Goal: Task Accomplishment & Management: Manage account settings

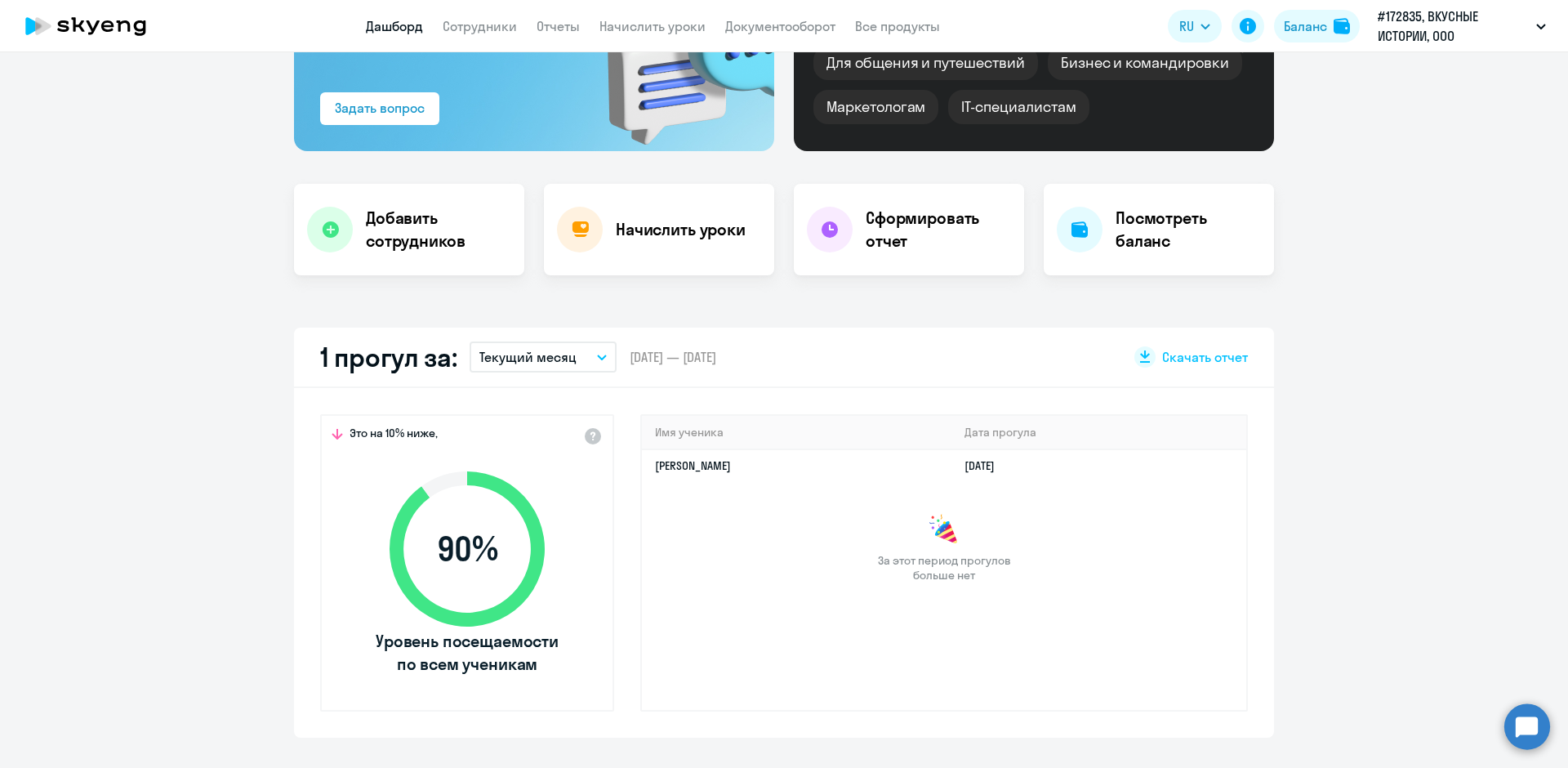
scroll to position [82, 0]
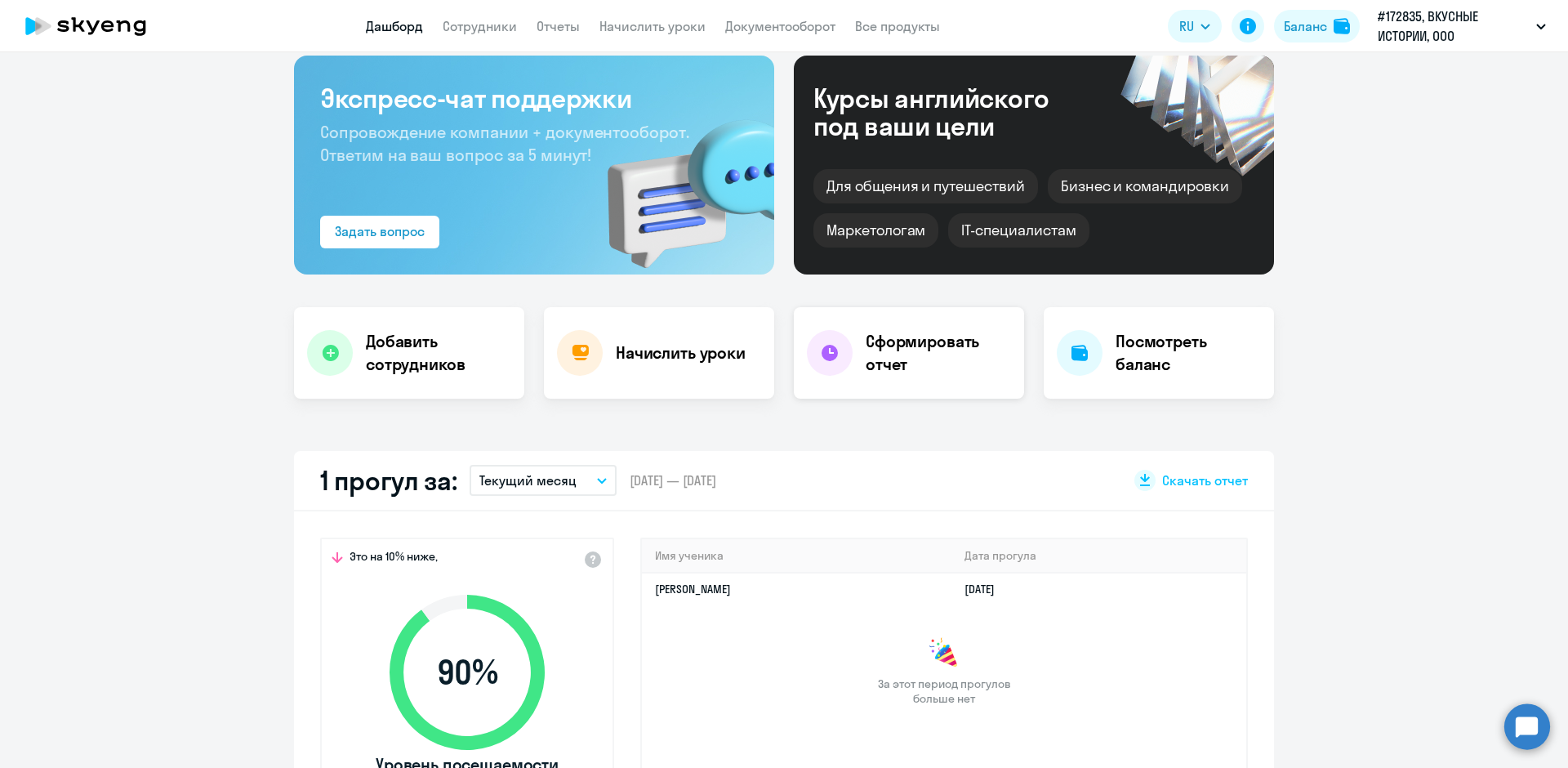
select select "30"
click at [749, 19] on link "Документооборот" at bounding box center [779, 26] width 110 height 16
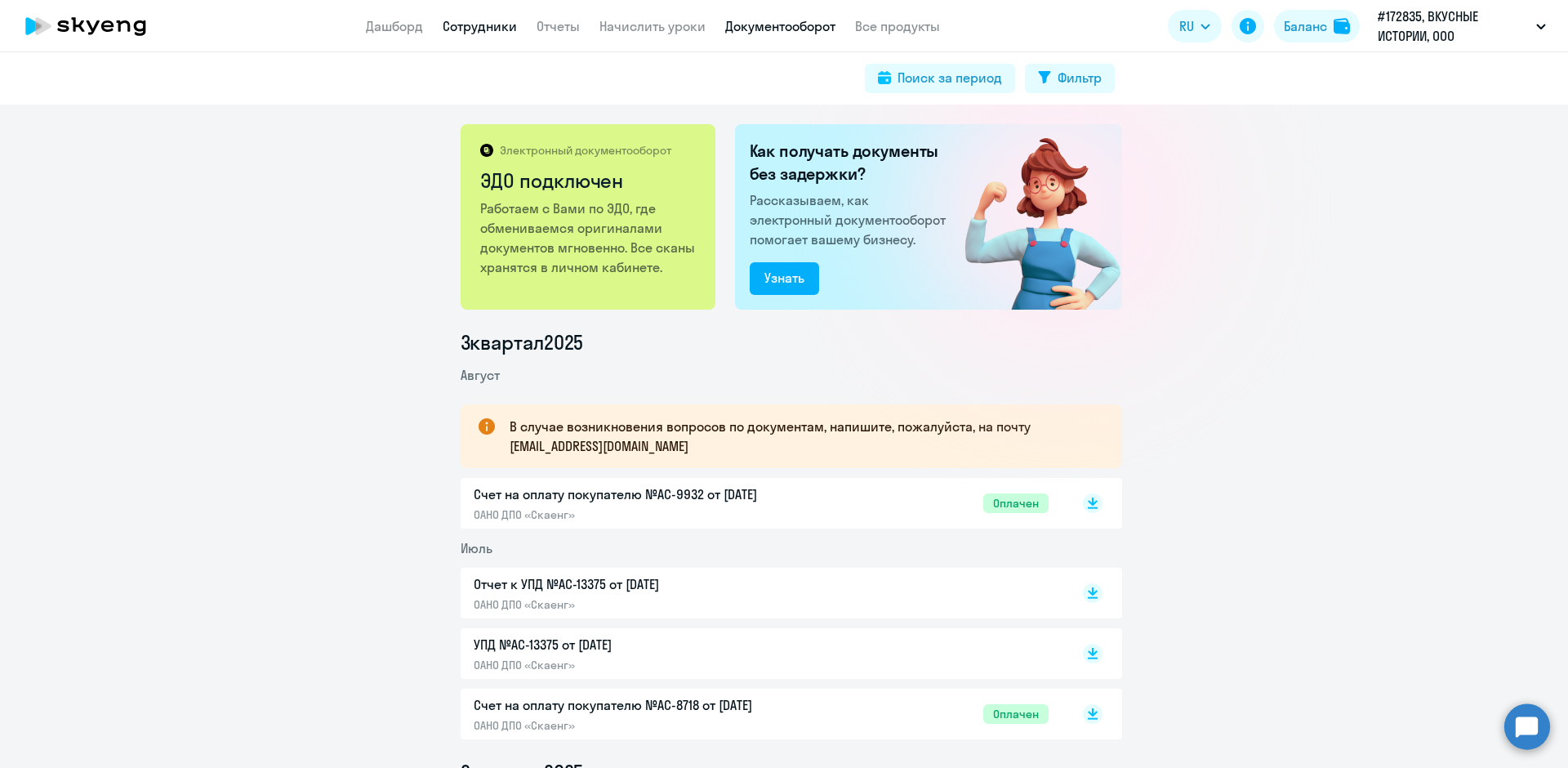
click at [464, 25] on link "Сотрудники" at bounding box center [480, 26] width 74 height 16
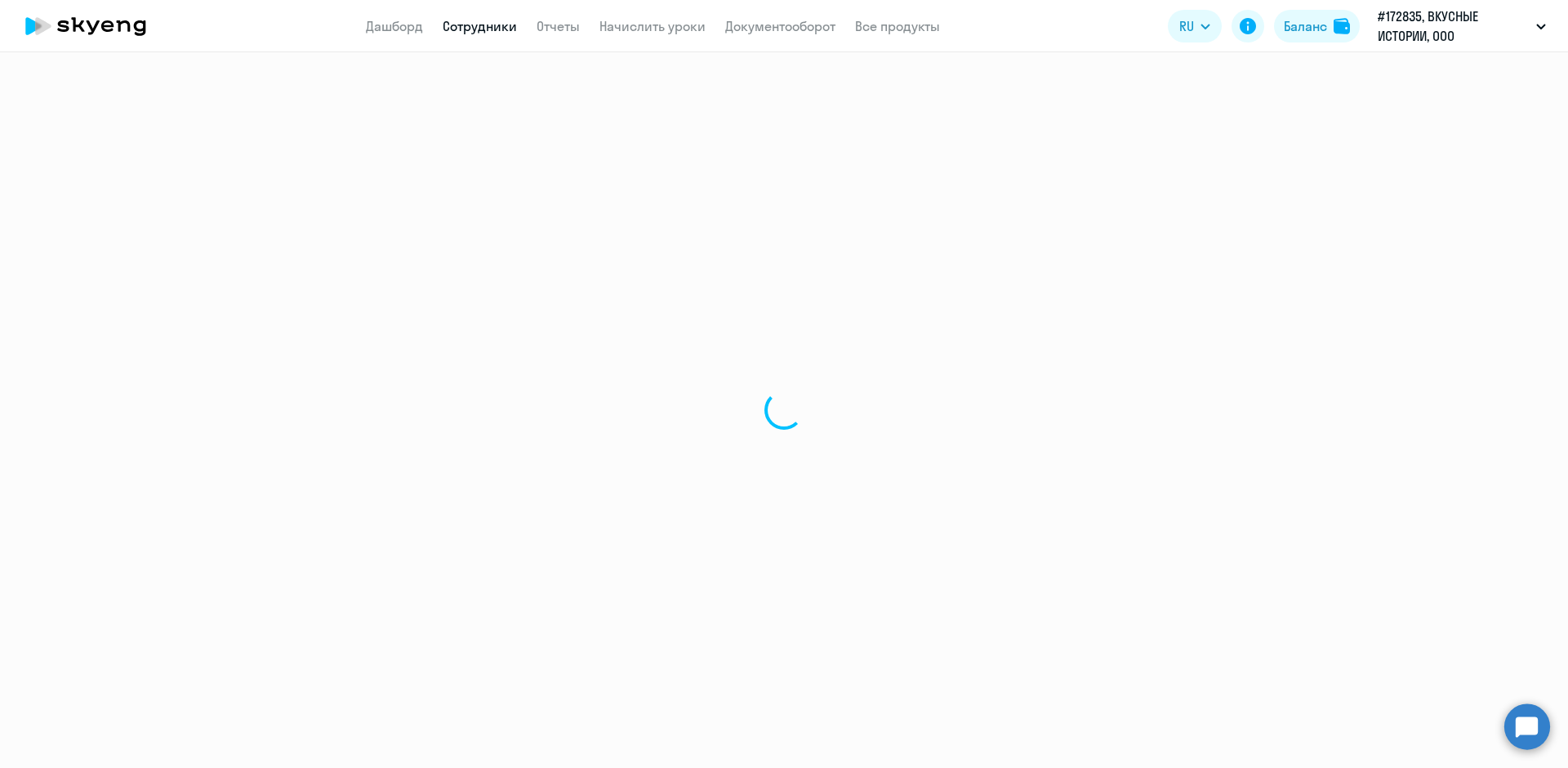
select select "30"
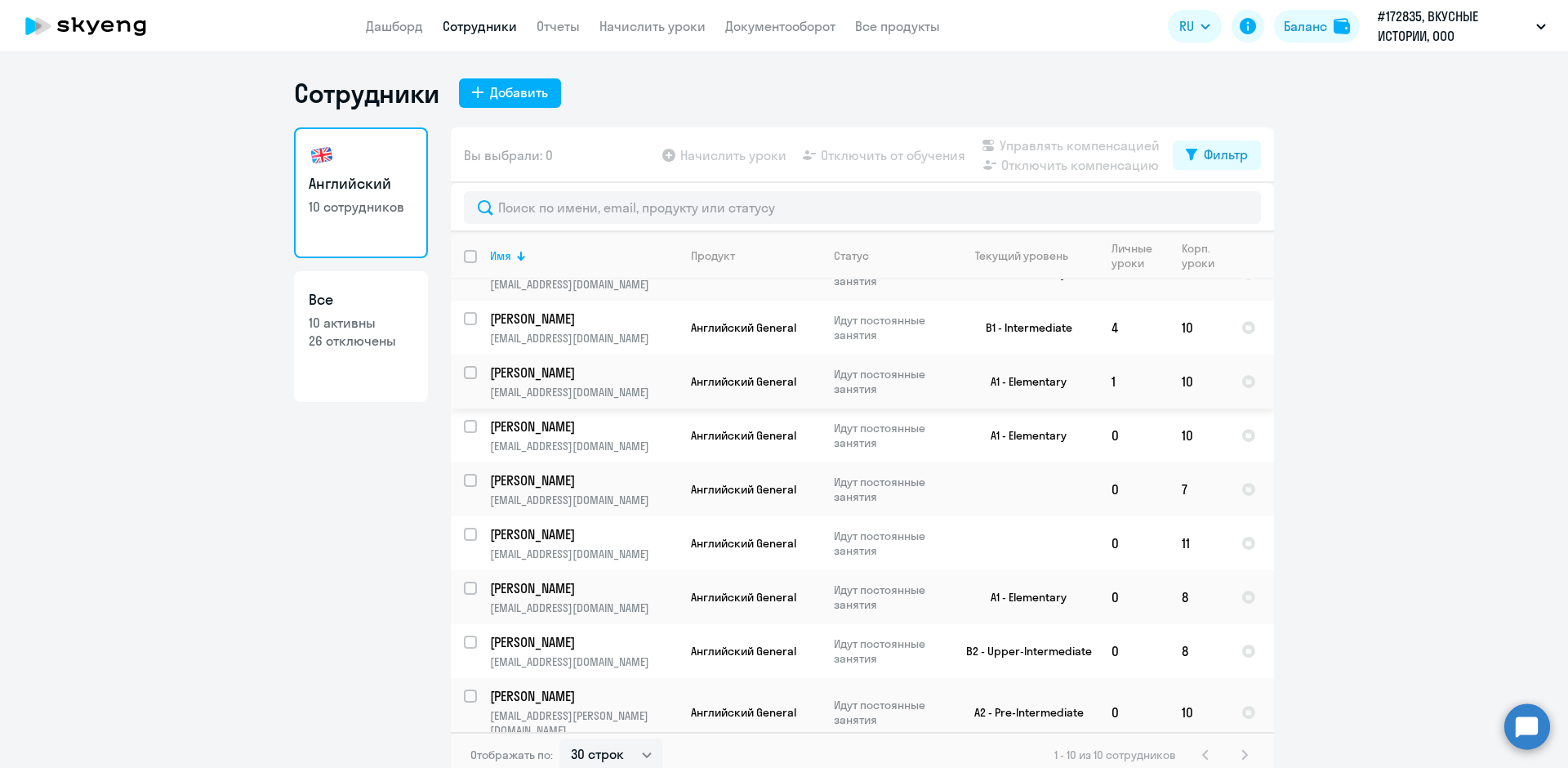
scroll to position [10, 0]
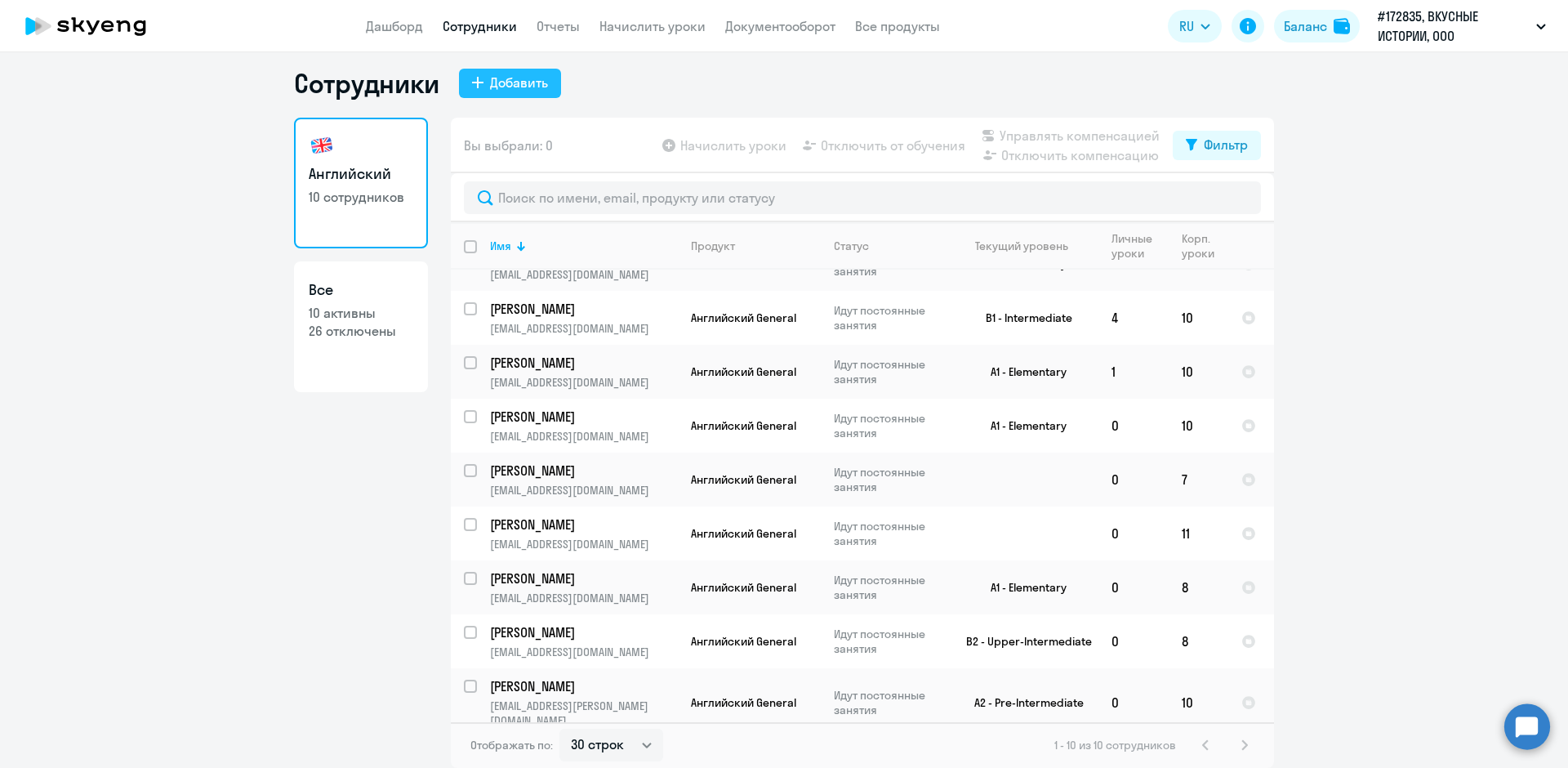
click at [507, 84] on div "Добавить" at bounding box center [519, 83] width 58 height 20
select select "english_adult_not_native_speaker"
select select "3"
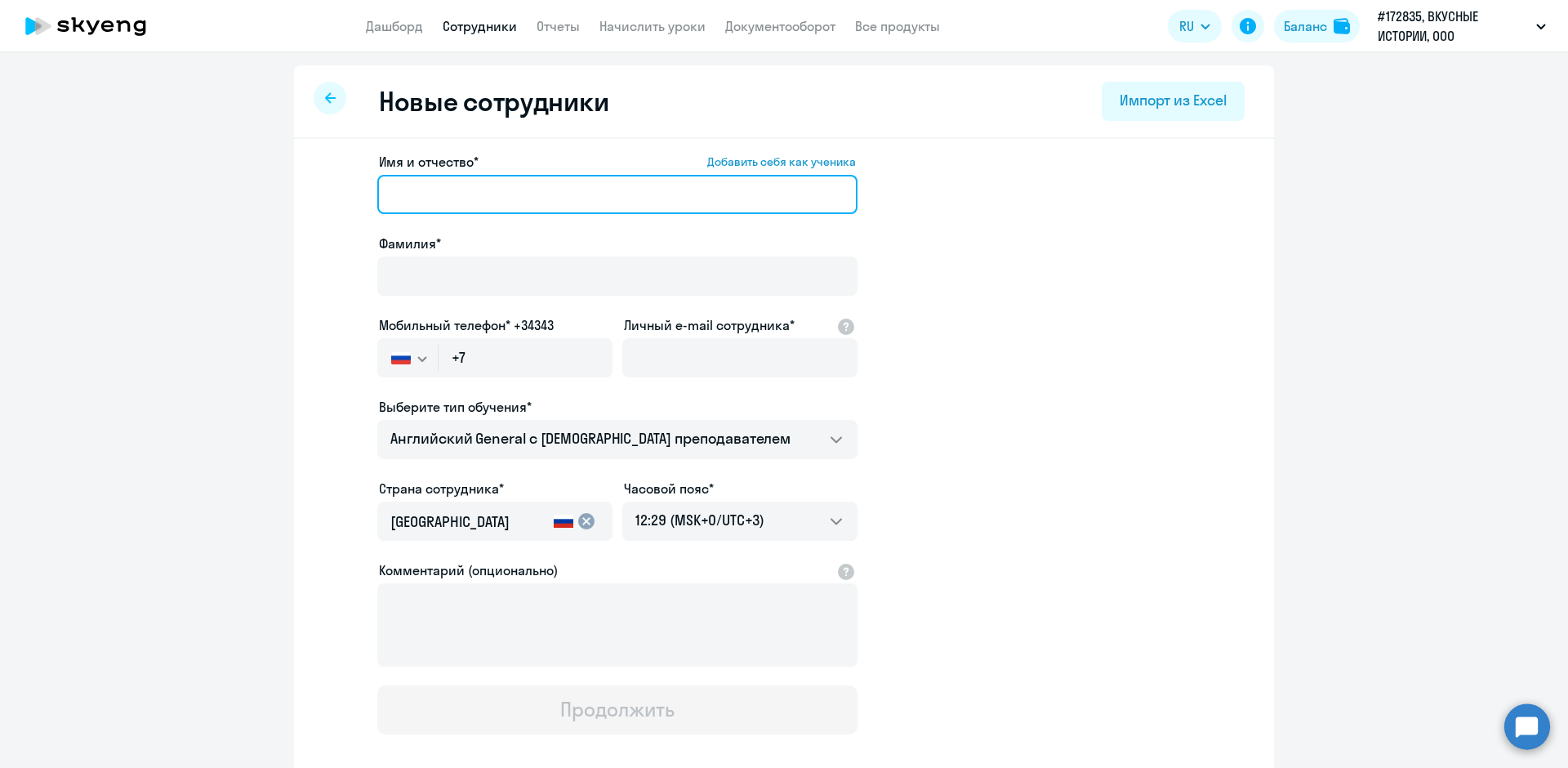
click at [420, 198] on input "Имя и отчество* Добавить себя как ученика" at bounding box center [617, 194] width 481 height 39
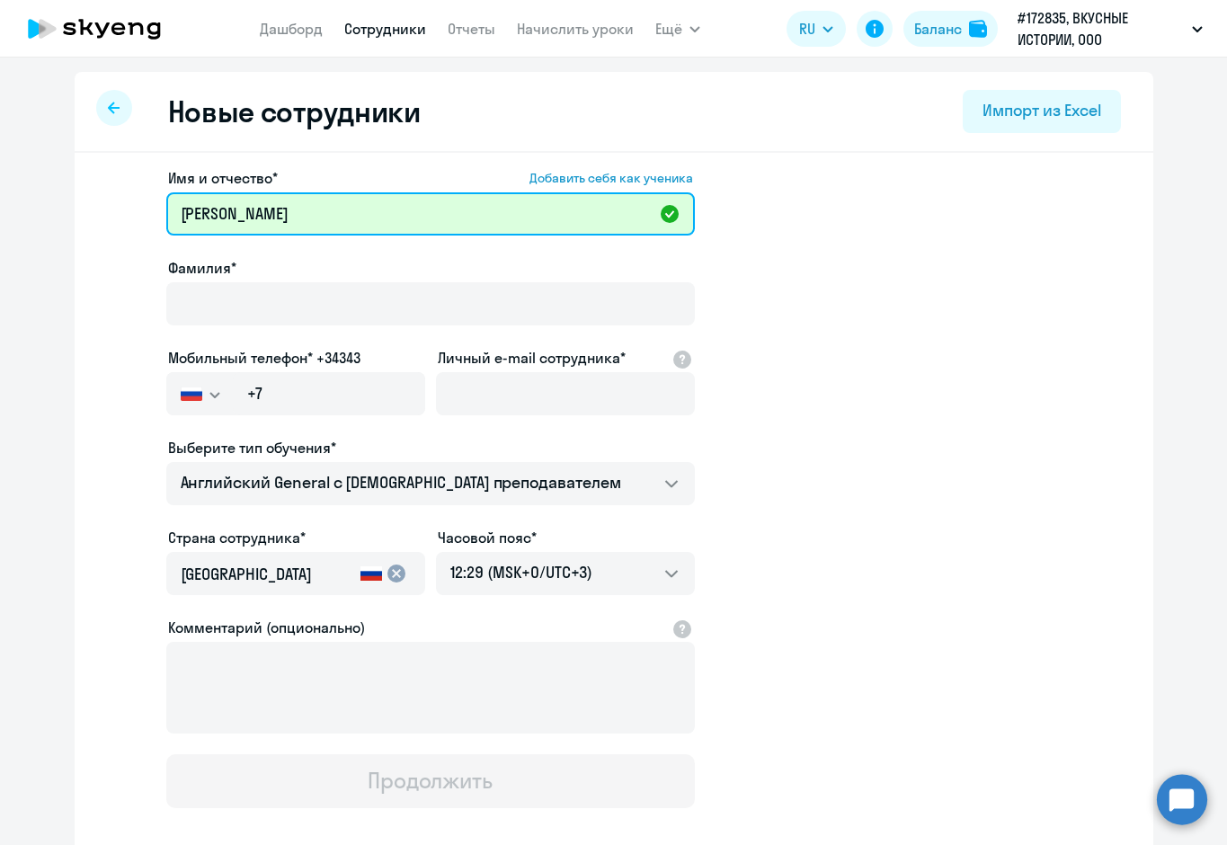
click at [343, 219] on input "Мария Рогожкина" at bounding box center [430, 213] width 529 height 43
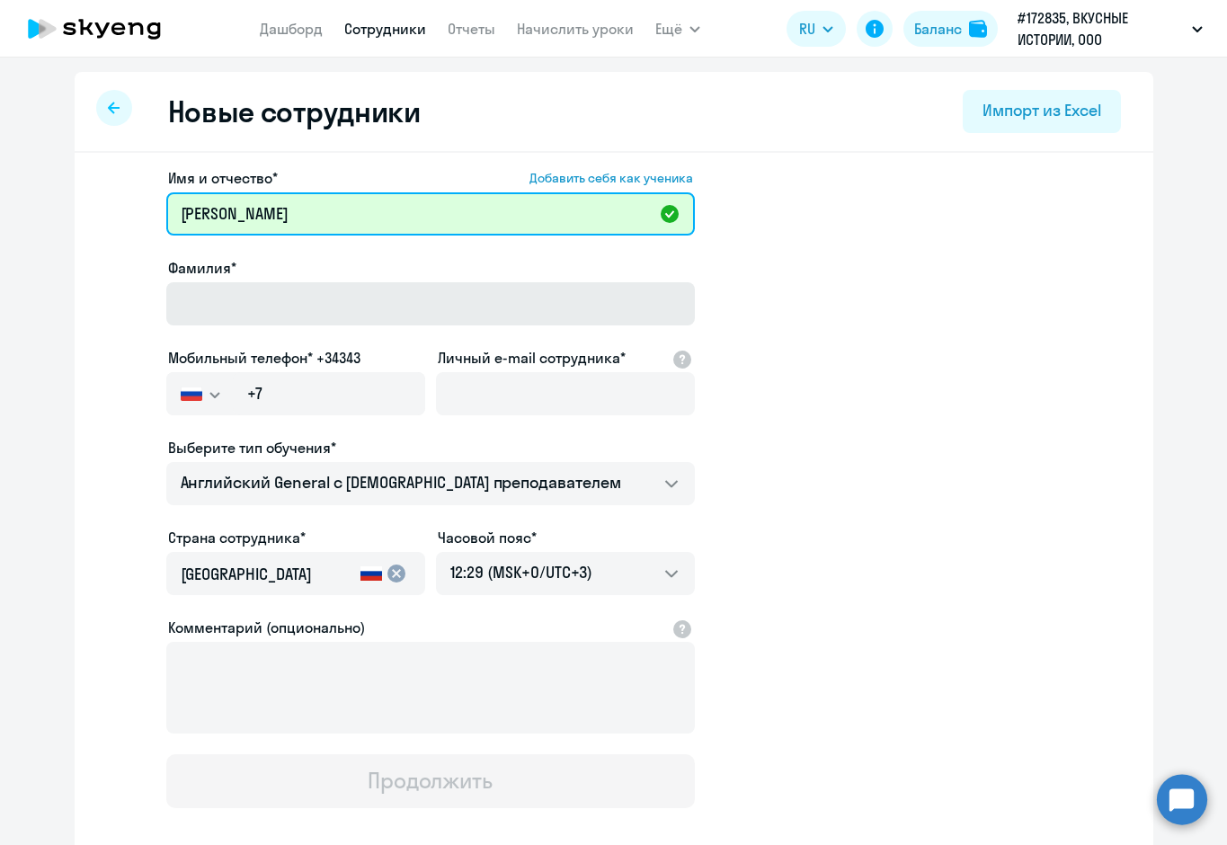
type input "Мария"
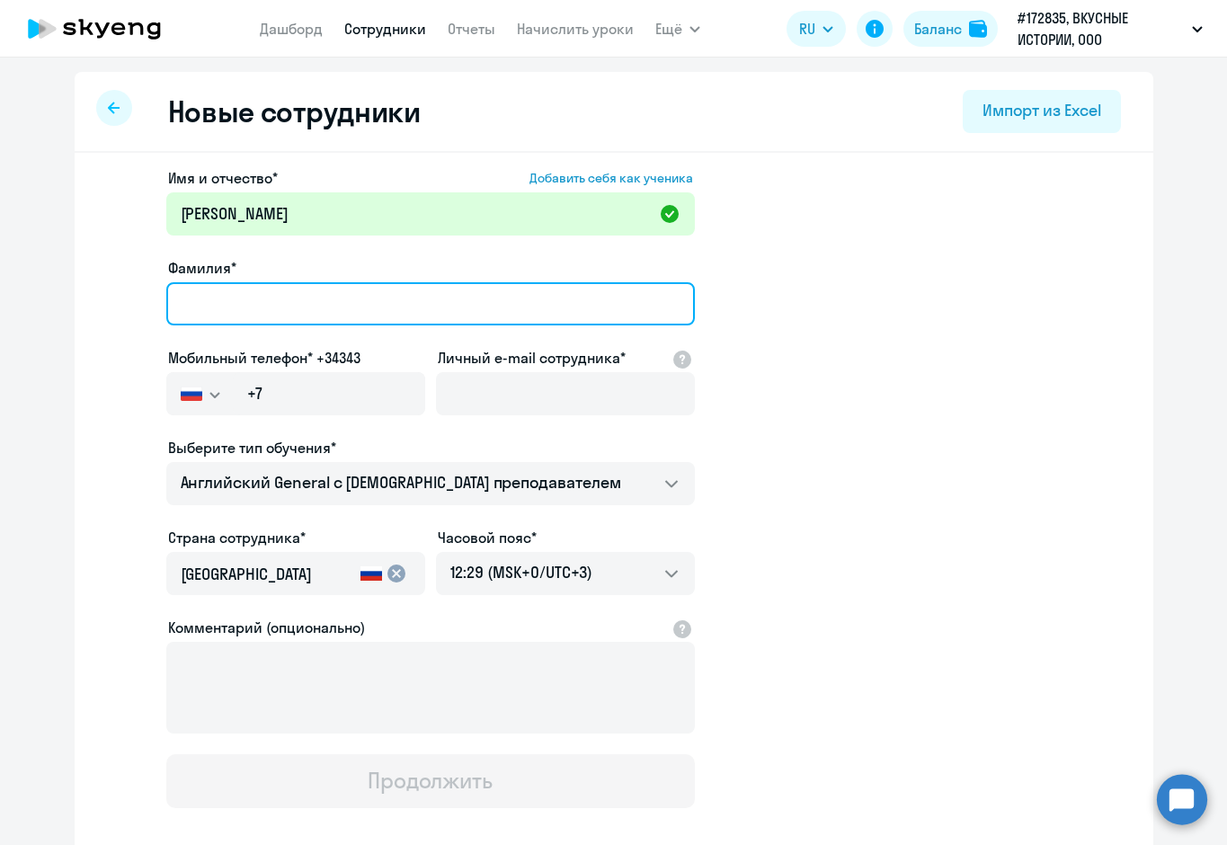
click at [191, 299] on input "Фамилия*" at bounding box center [430, 303] width 529 height 43
type input "Рогожкина"
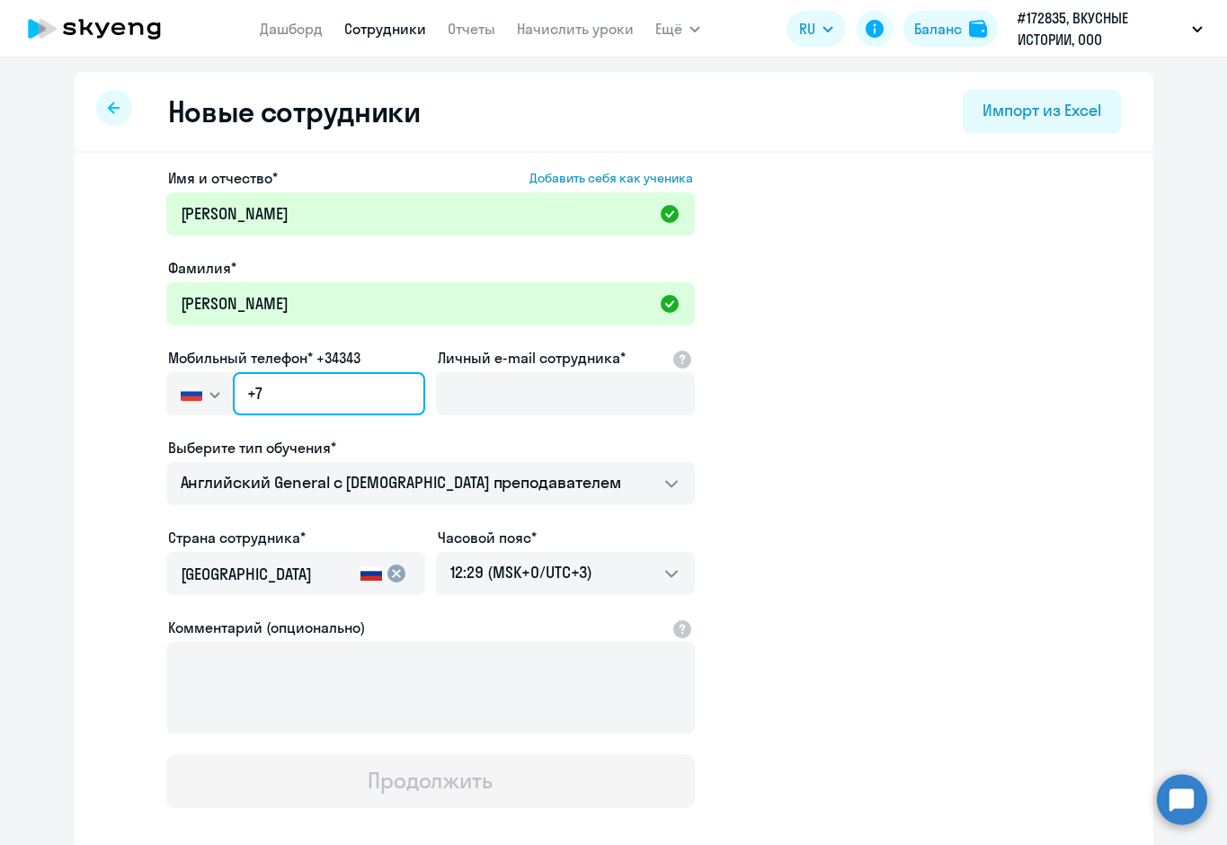
click at [268, 395] on input "+7" at bounding box center [329, 393] width 192 height 43
type input "+7 900 495-05-13"
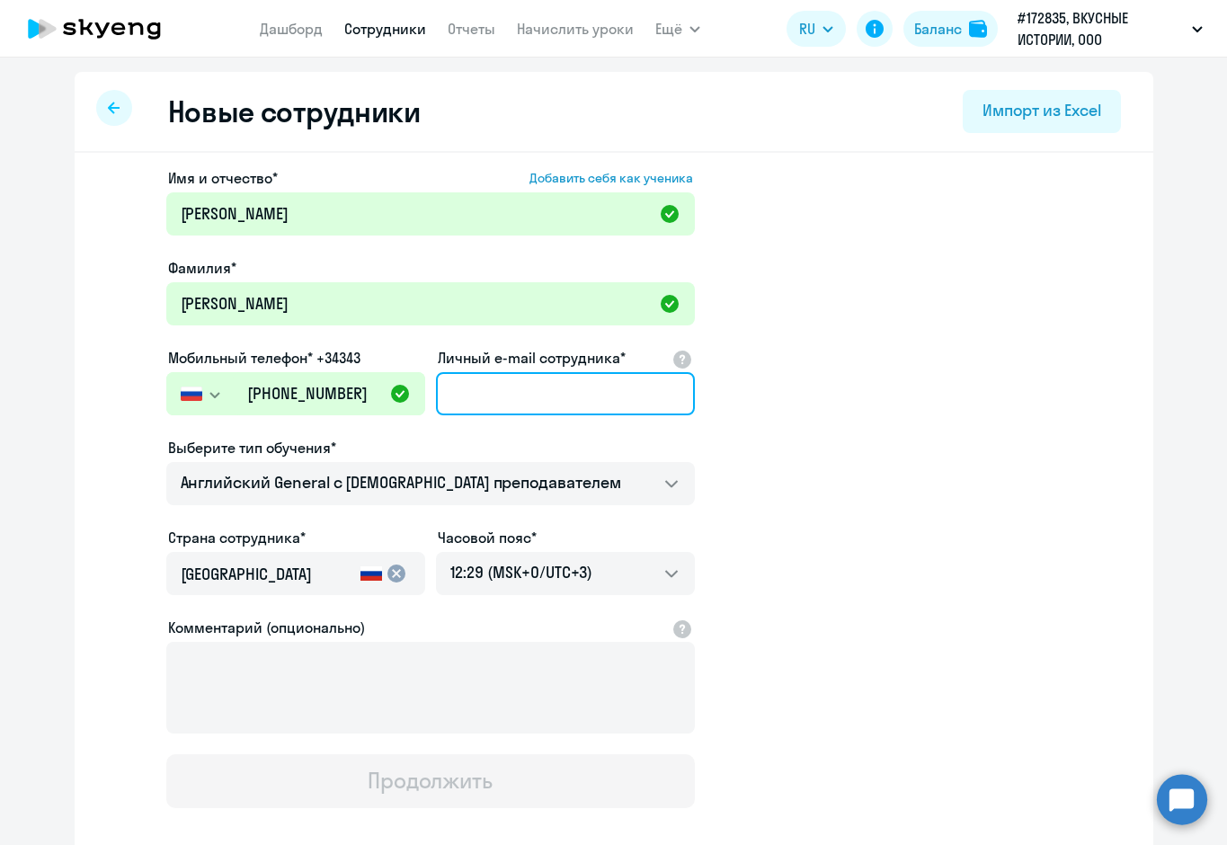
click at [482, 401] on input "Личный e-mail сотрудника*" at bounding box center [565, 393] width 259 height 43
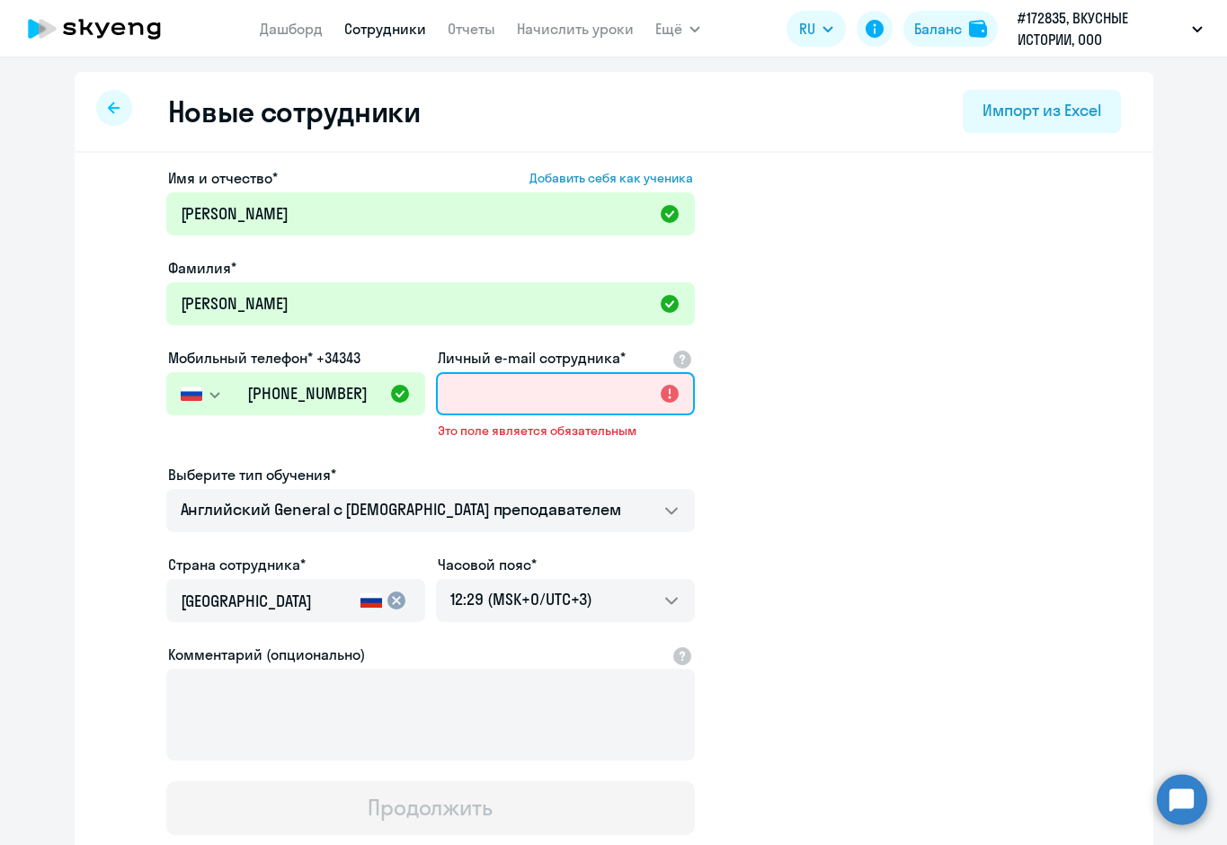
paste input "[EMAIL_ADDRESS][DOMAIN_NAME]"
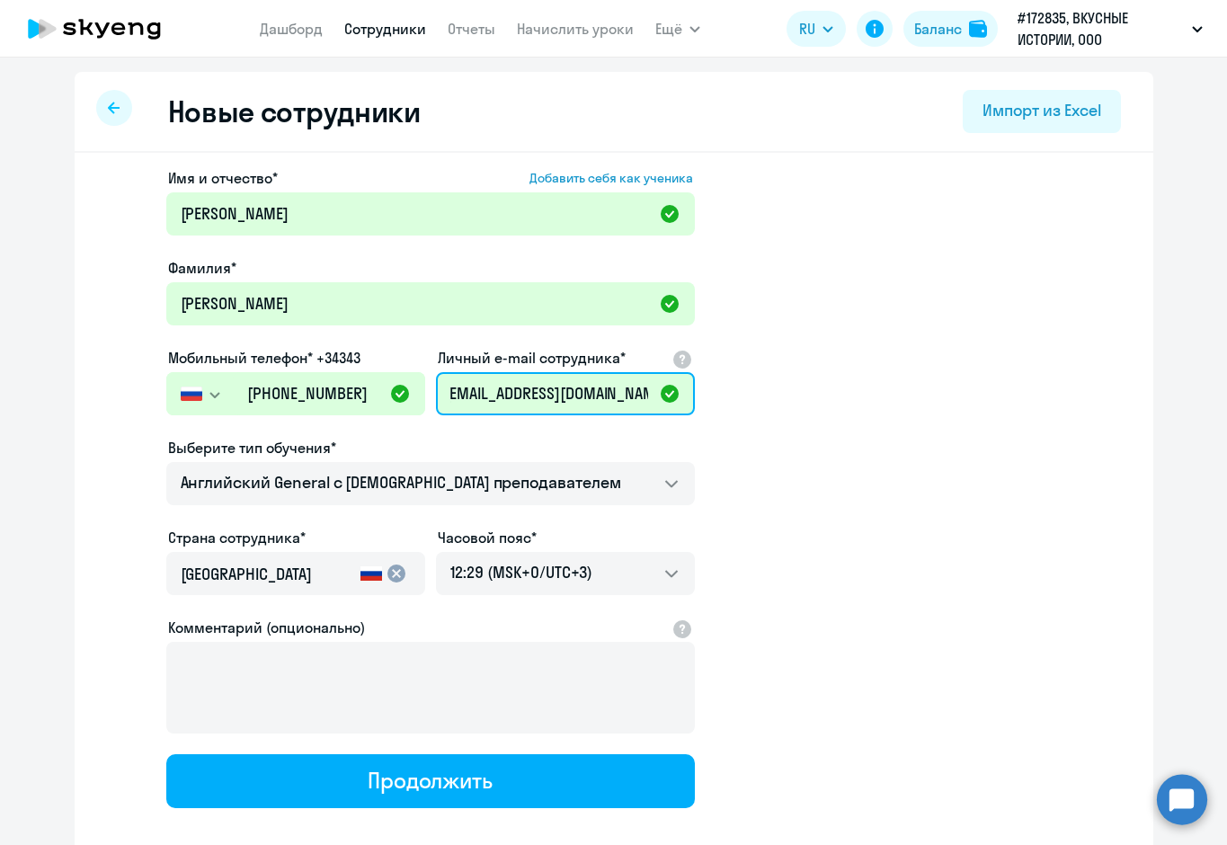
type input "[EMAIL_ADDRESS][DOMAIN_NAME]"
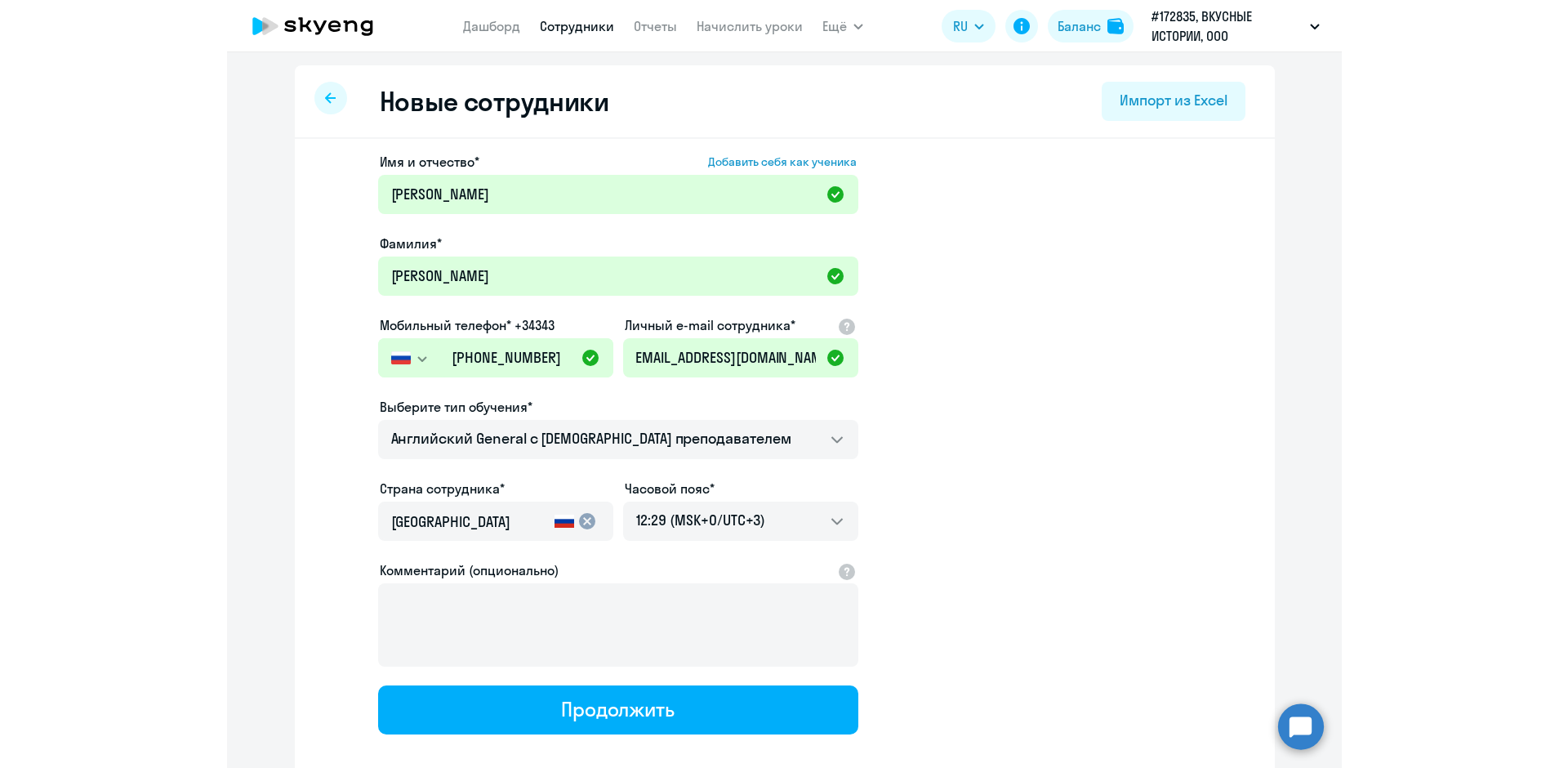
scroll to position [0, 0]
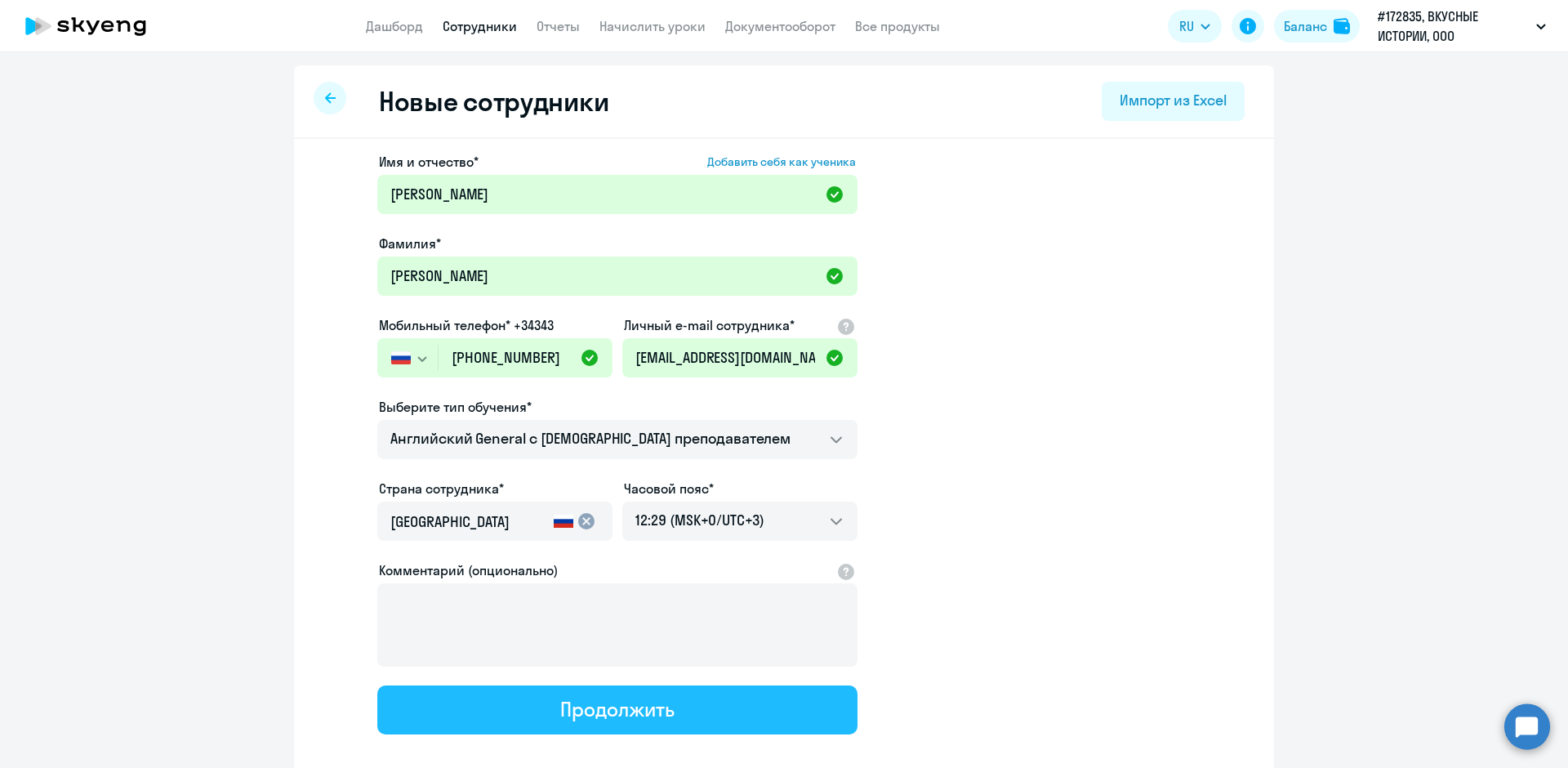
click at [542, 717] on button "Продолжить" at bounding box center [617, 710] width 481 height 49
select select "english_adult_not_native_speaker"
select select "3"
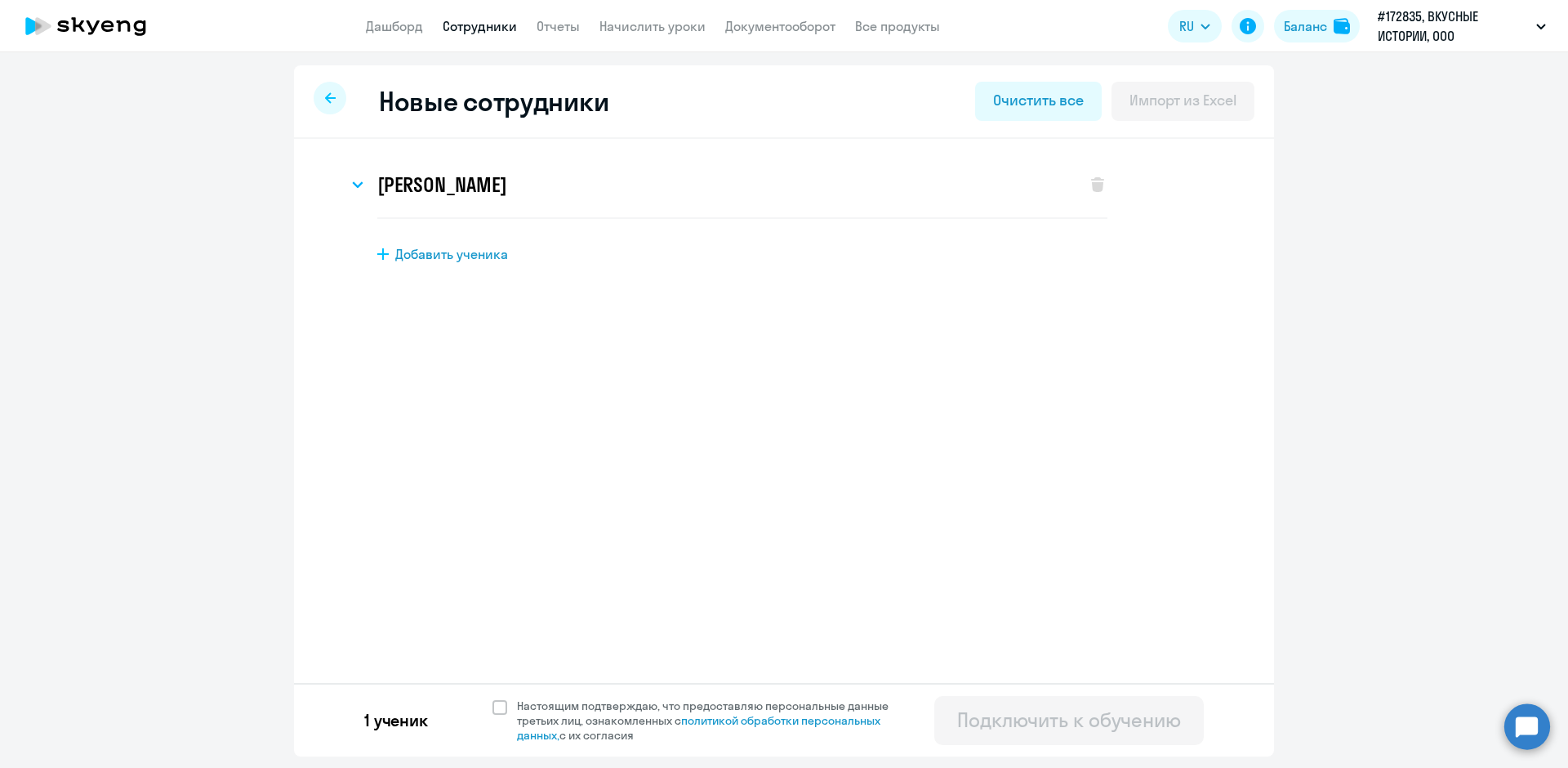
click at [384, 253] on icon at bounding box center [382, 254] width 12 height 12
select select "english_adult_not_native_speaker"
select select "3"
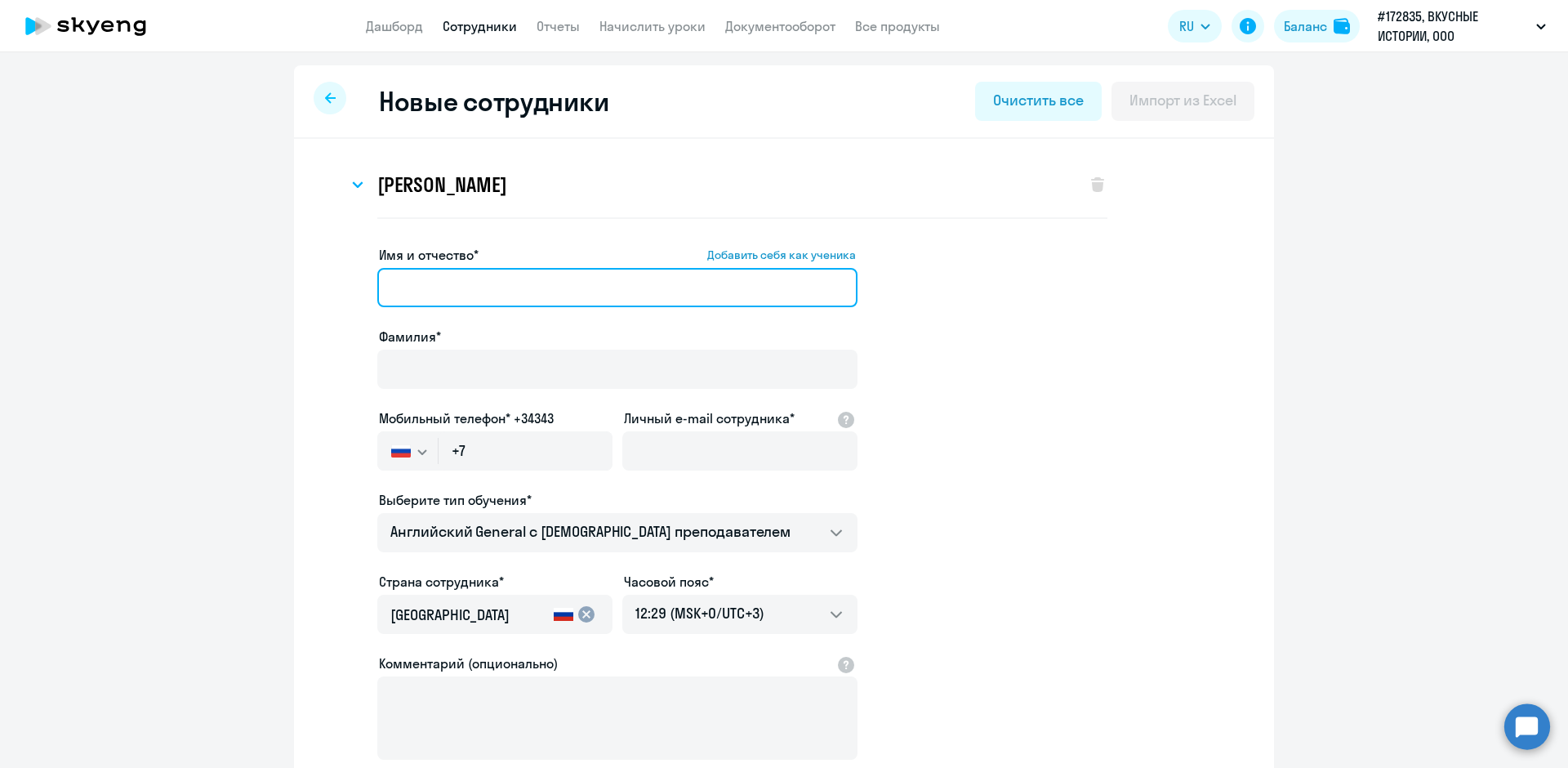
click at [405, 284] on input "Имя и отчество* Добавить себя как ученика" at bounding box center [617, 287] width 481 height 39
type input "[PERSON_NAME]"
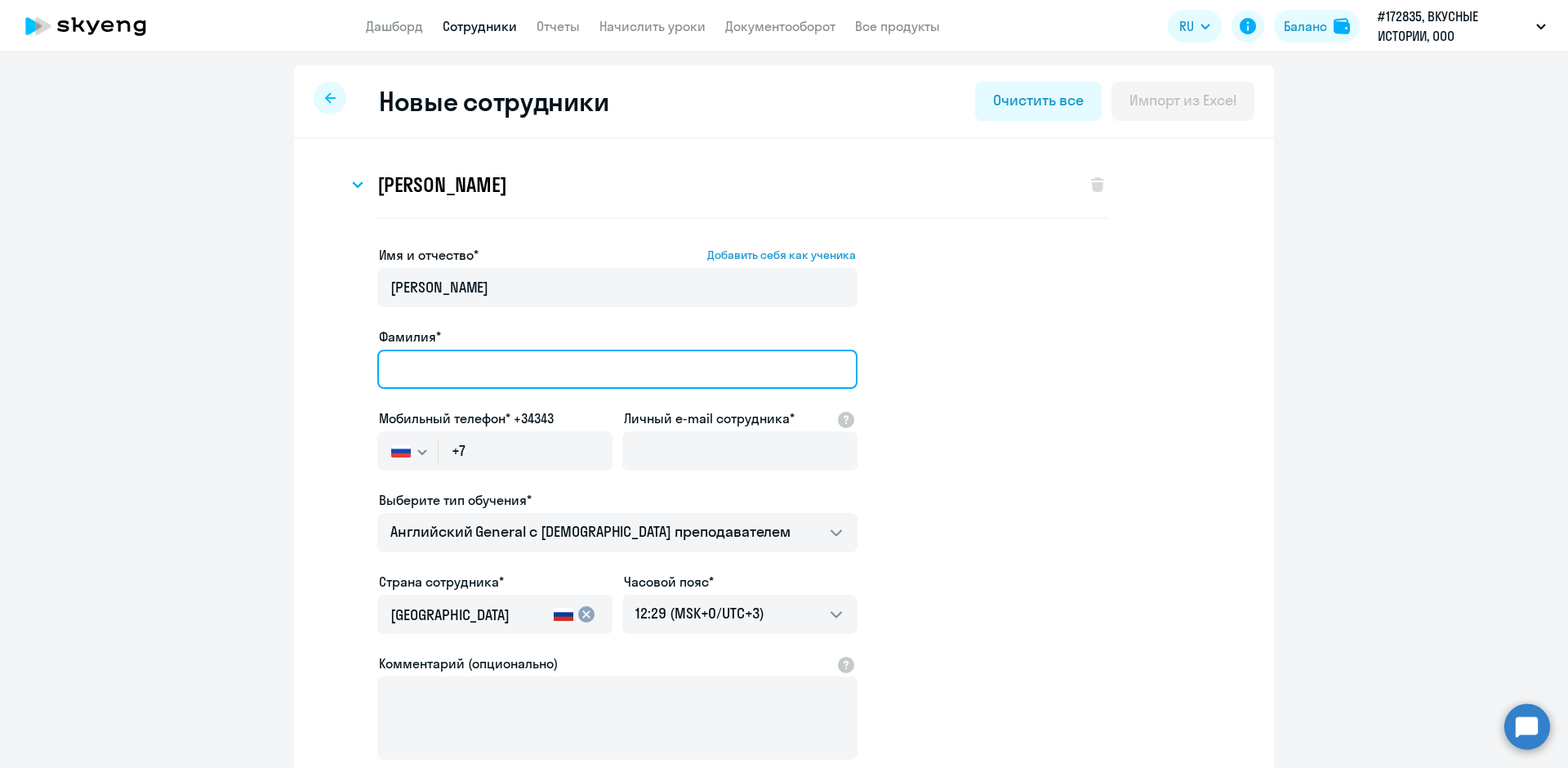
click at [416, 368] on input "Фамилия*" at bounding box center [617, 369] width 481 height 39
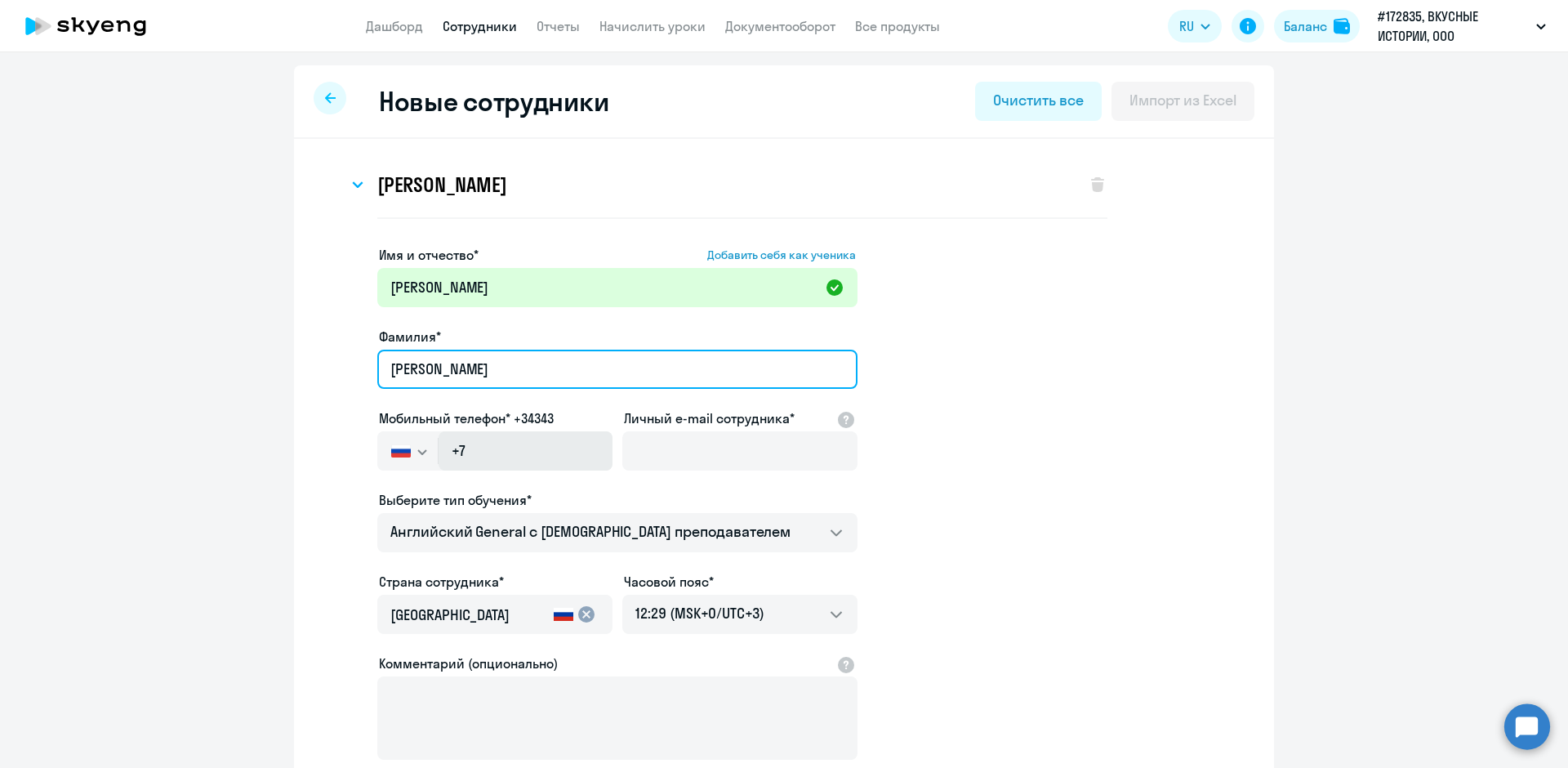
type input "Володин"
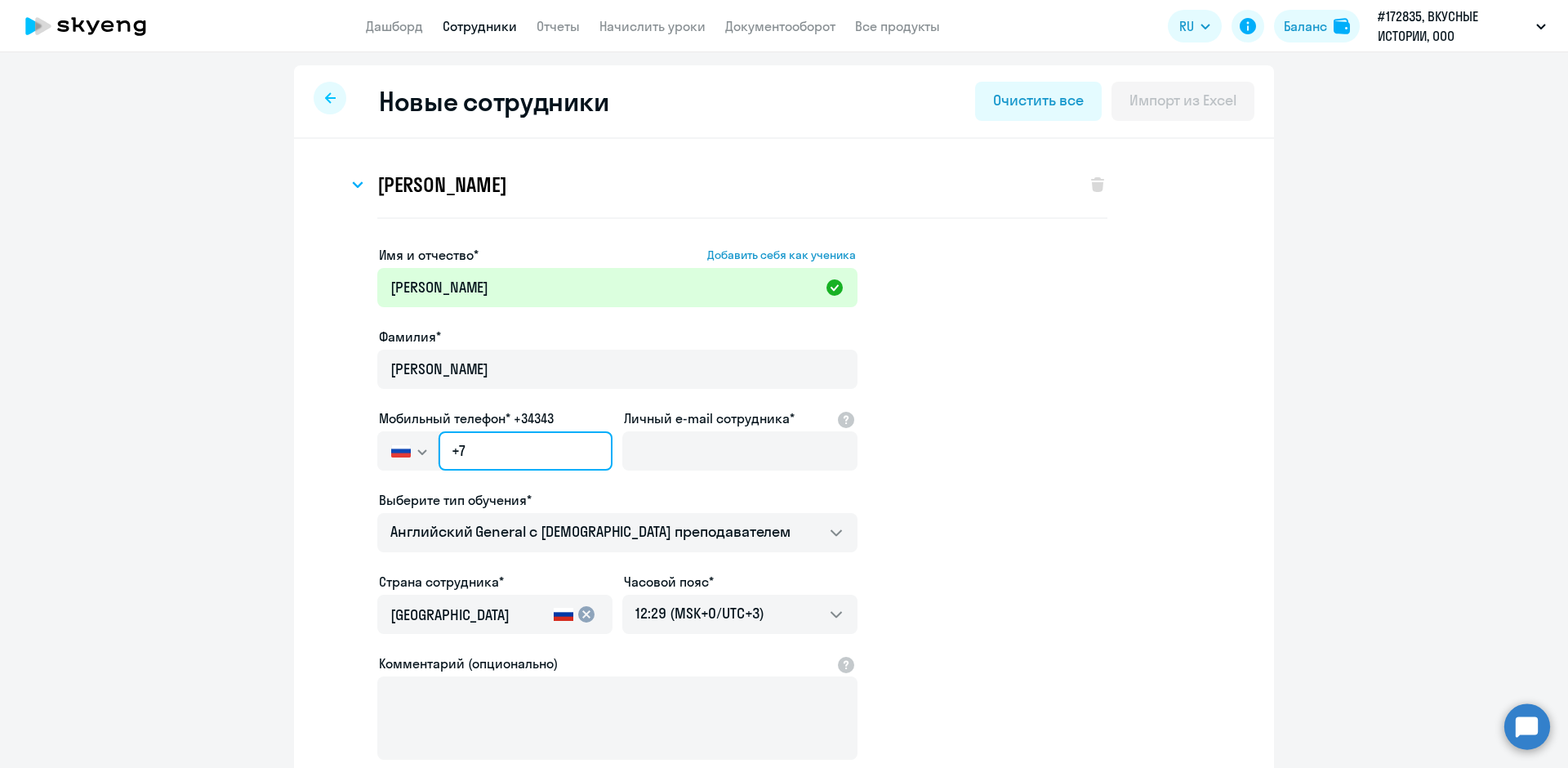
click at [467, 444] on input "+7" at bounding box center [526, 451] width 174 height 39
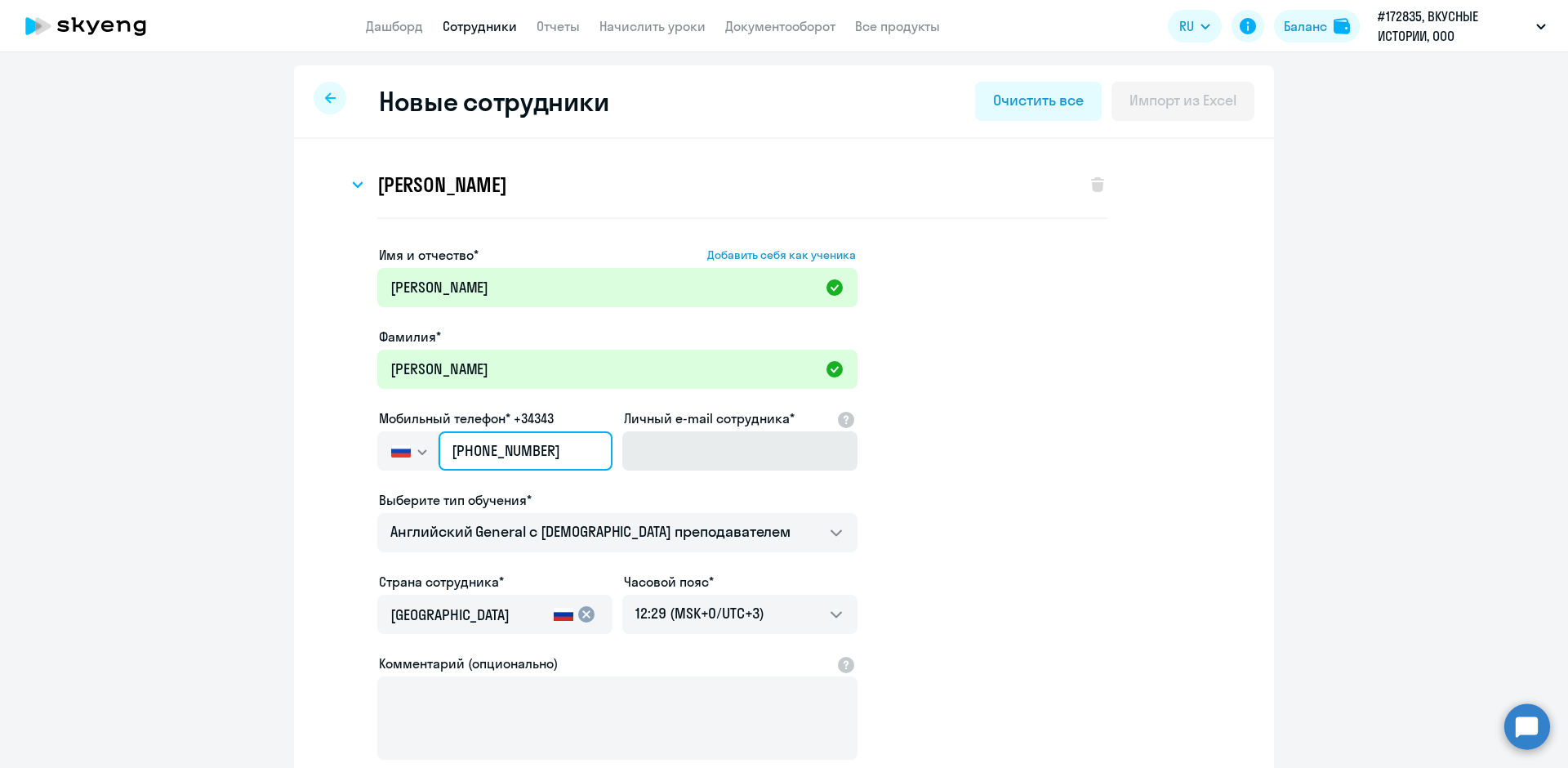
type input "+7 999 584-64-18"
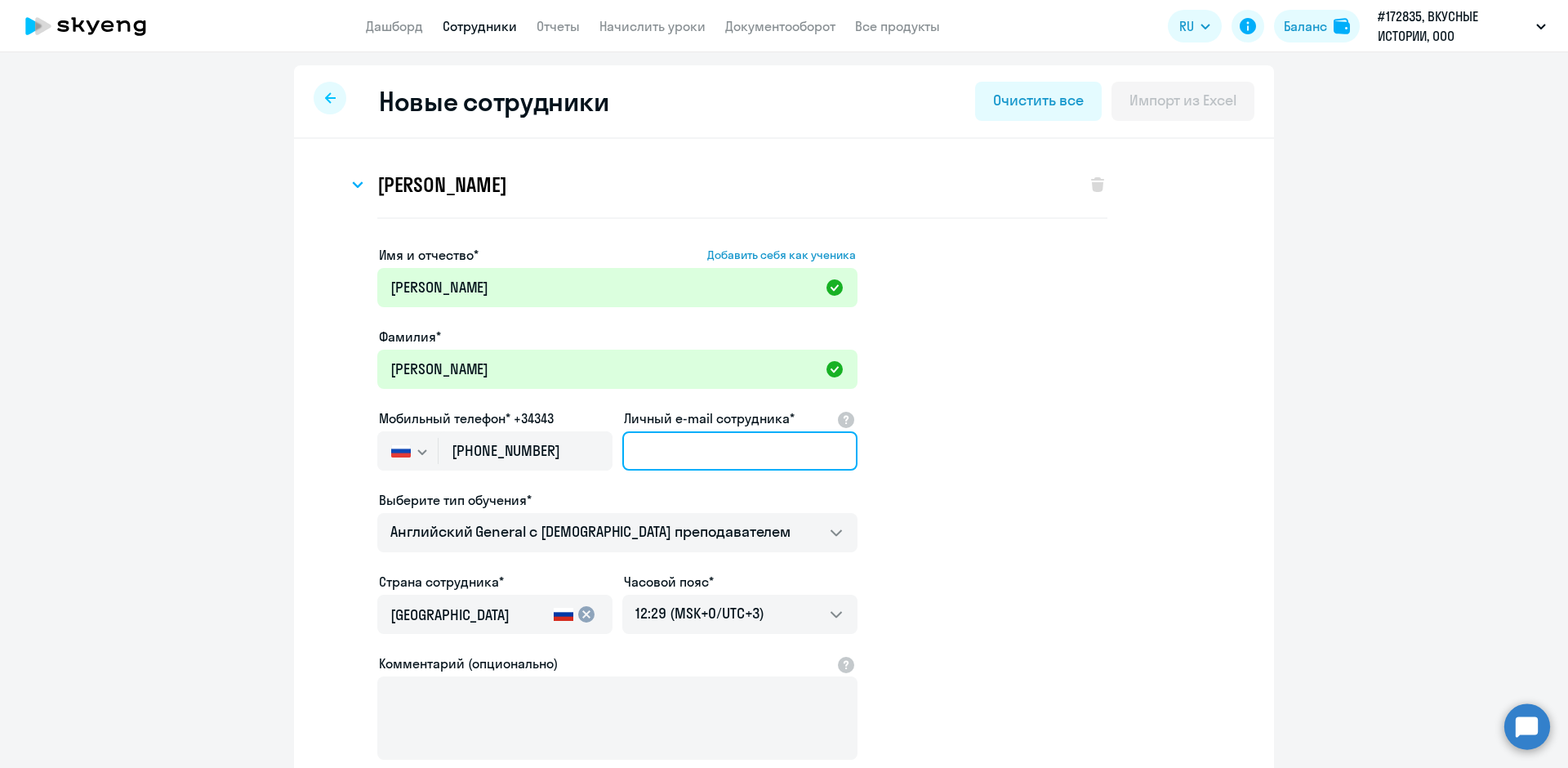
click at [667, 450] on input "Личный e-mail сотрудника*" at bounding box center [739, 451] width 235 height 39
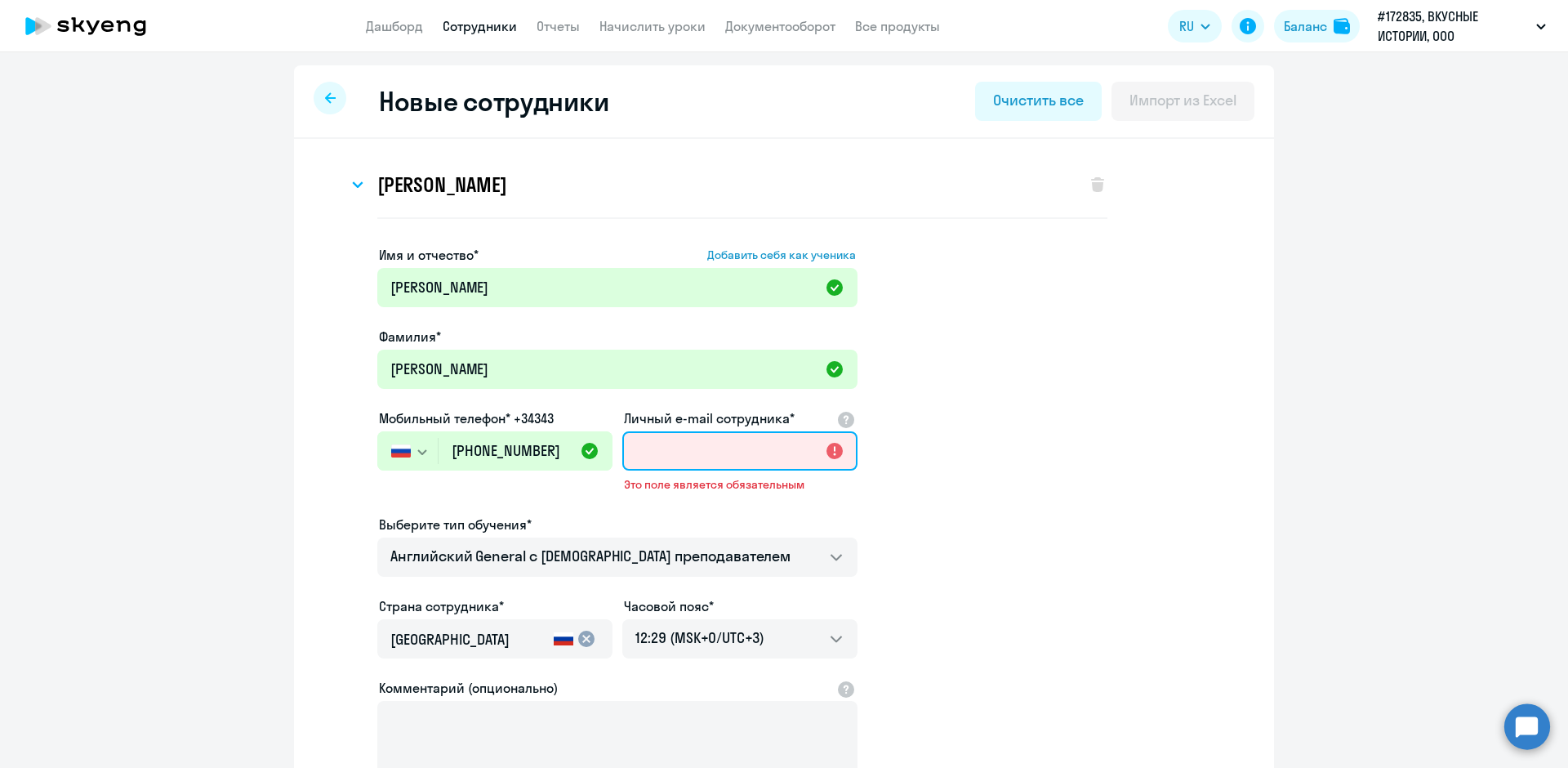
paste input "[EMAIL_ADDRESS][DOMAIN_NAME]"
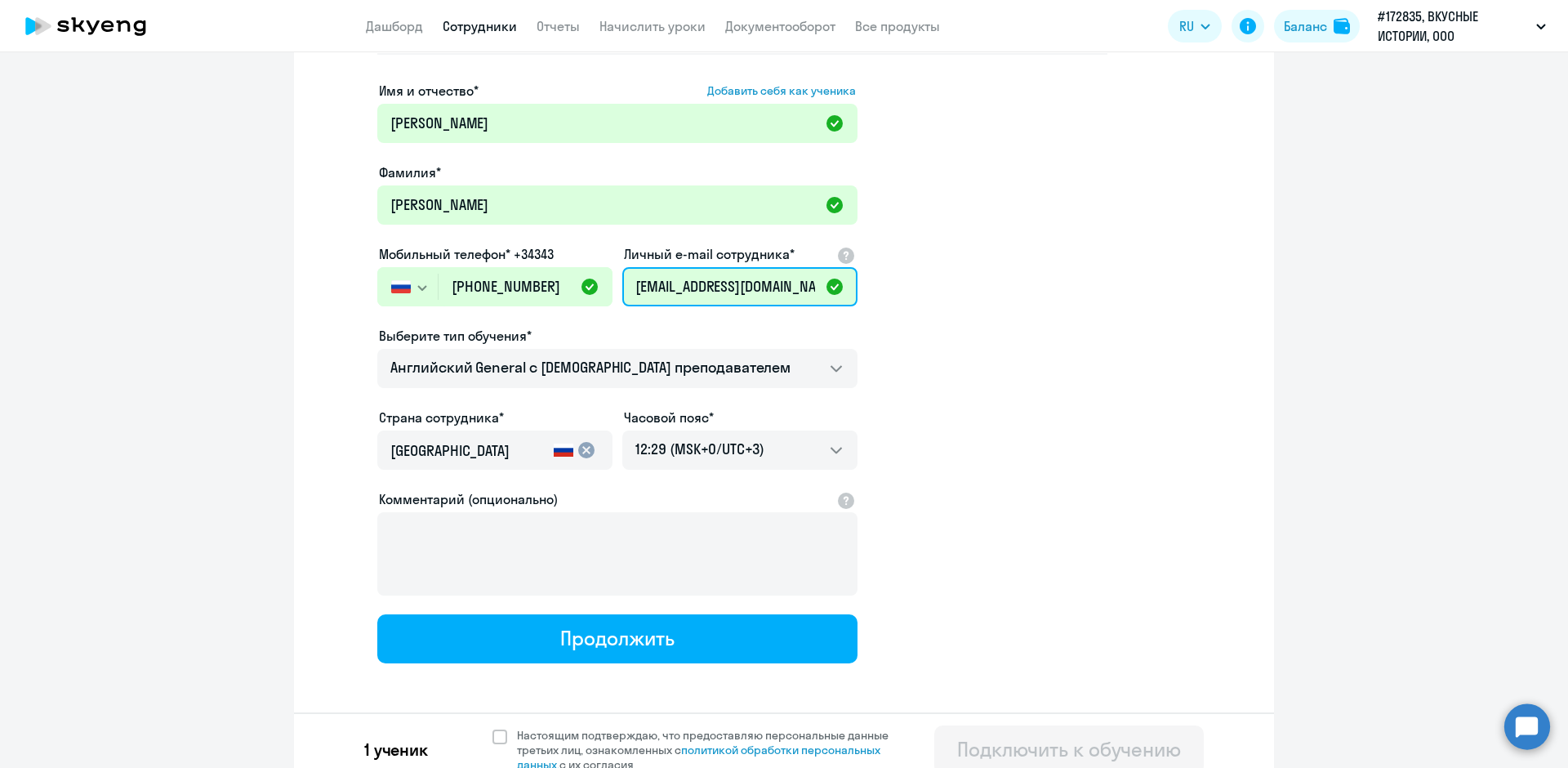
scroll to position [182, 0]
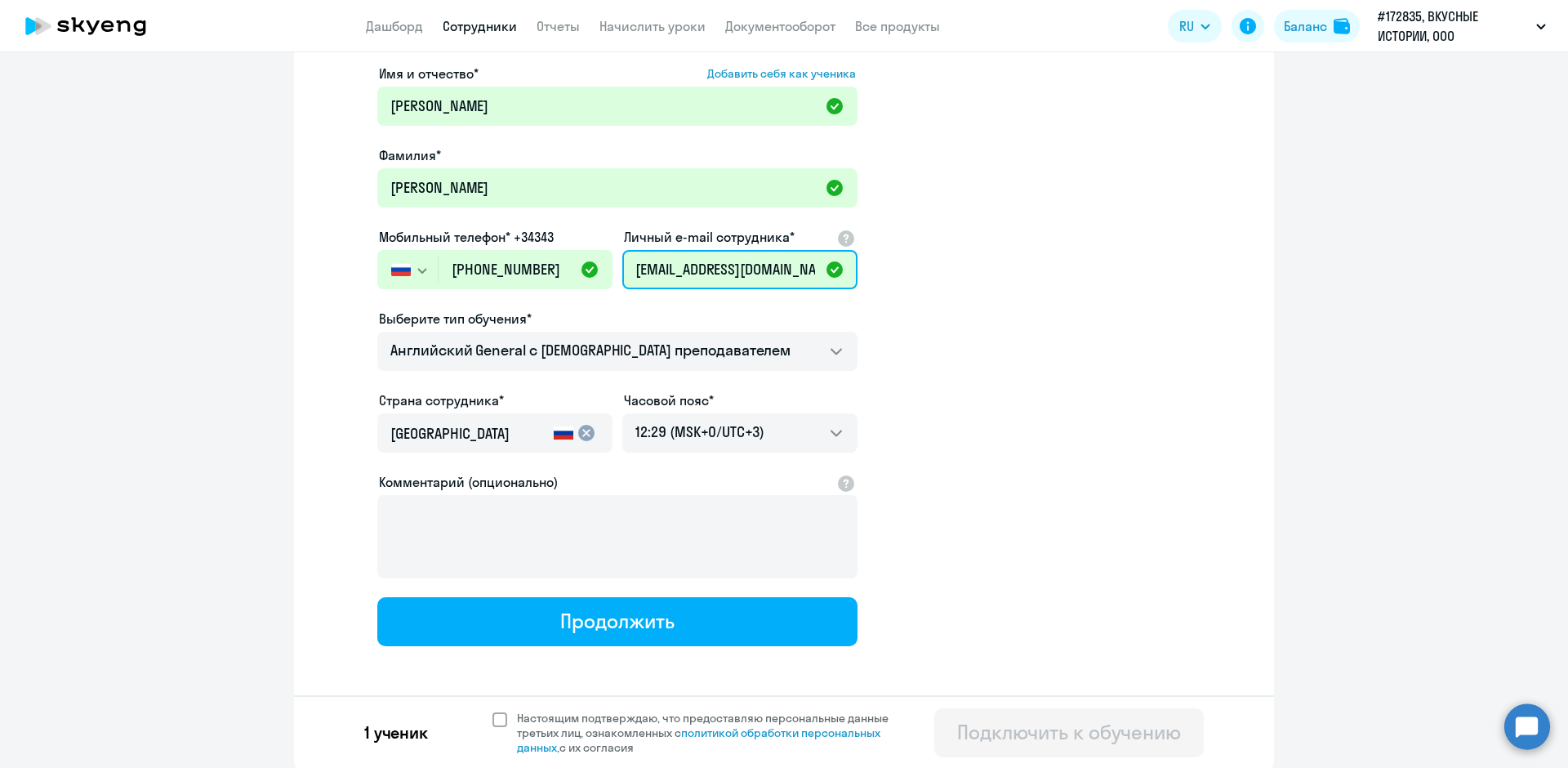
type input "[EMAIL_ADDRESS][DOMAIN_NAME]"
click at [492, 717] on span at bounding box center [500, 720] width 15 height 15
click at [491, 711] on input "Настоящим подтверждаю, что предоставляю персональные данные третьих лиц, ознако…" at bounding box center [491, 710] width 1 height 1
checkbox input "true"
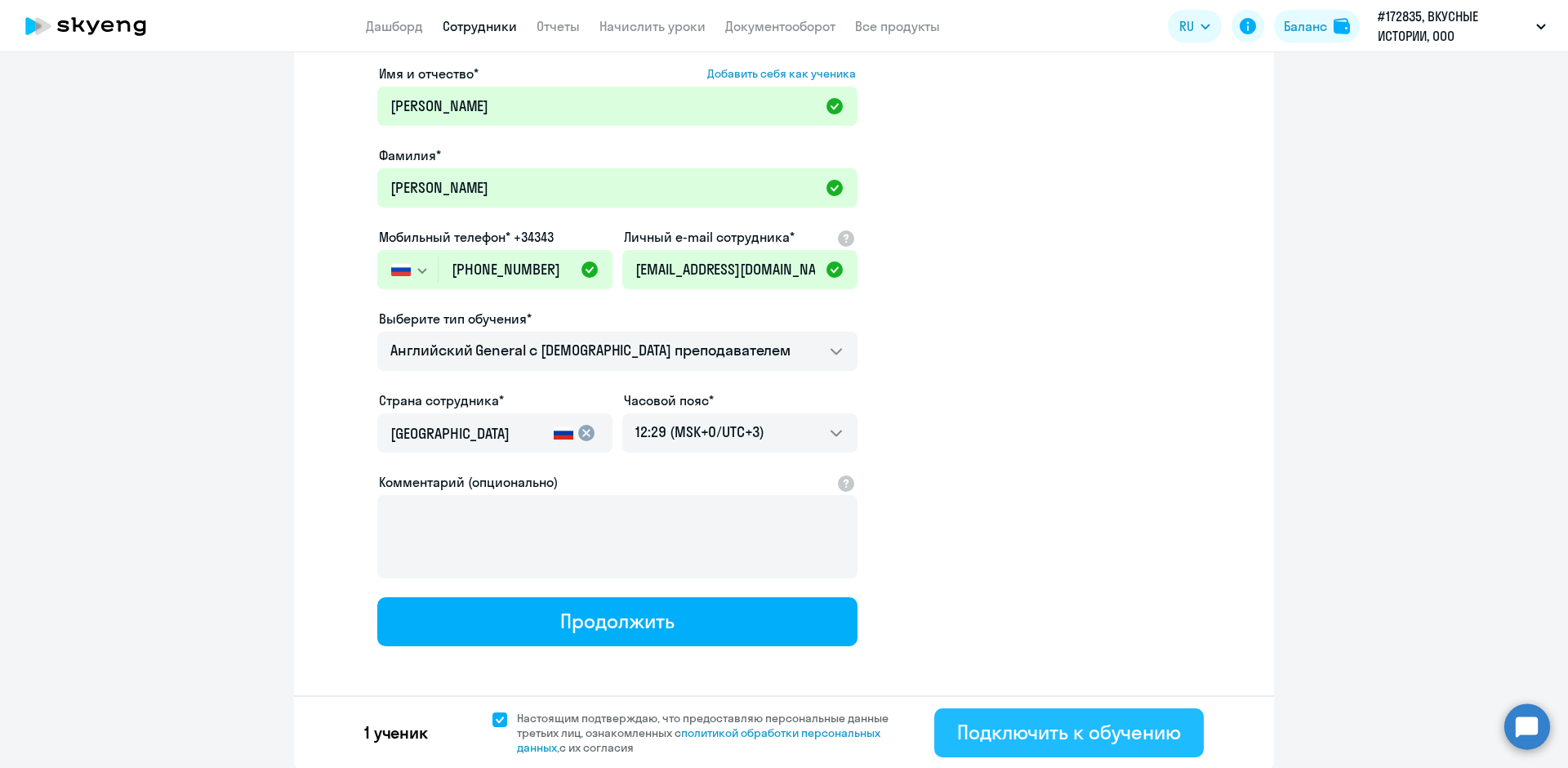
click at [1146, 728] on div "Подключить к обучению" at bounding box center [1069, 732] width 223 height 26
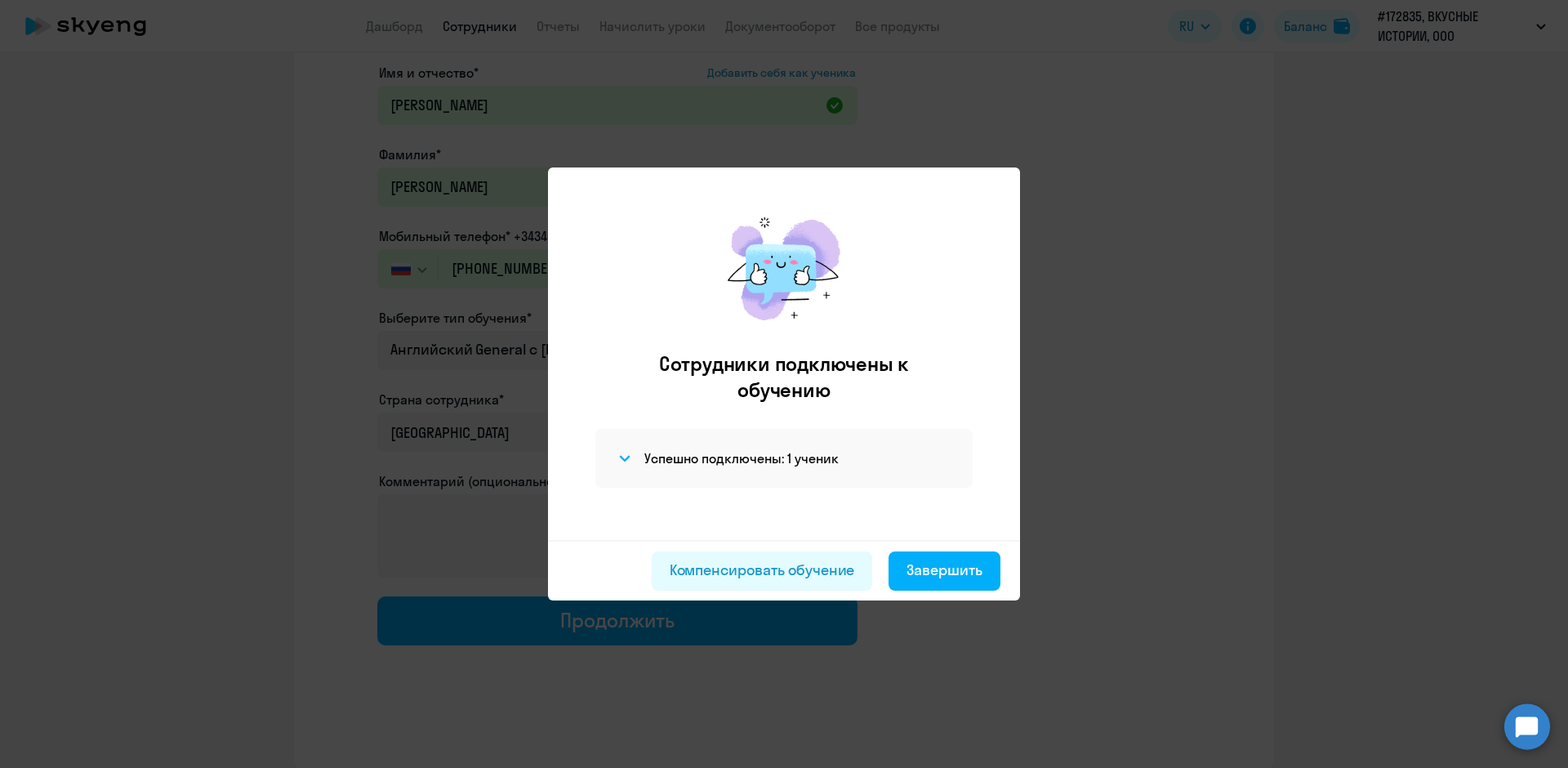
scroll to position [88, 0]
click at [944, 573] on div "Завершить" at bounding box center [945, 570] width 76 height 21
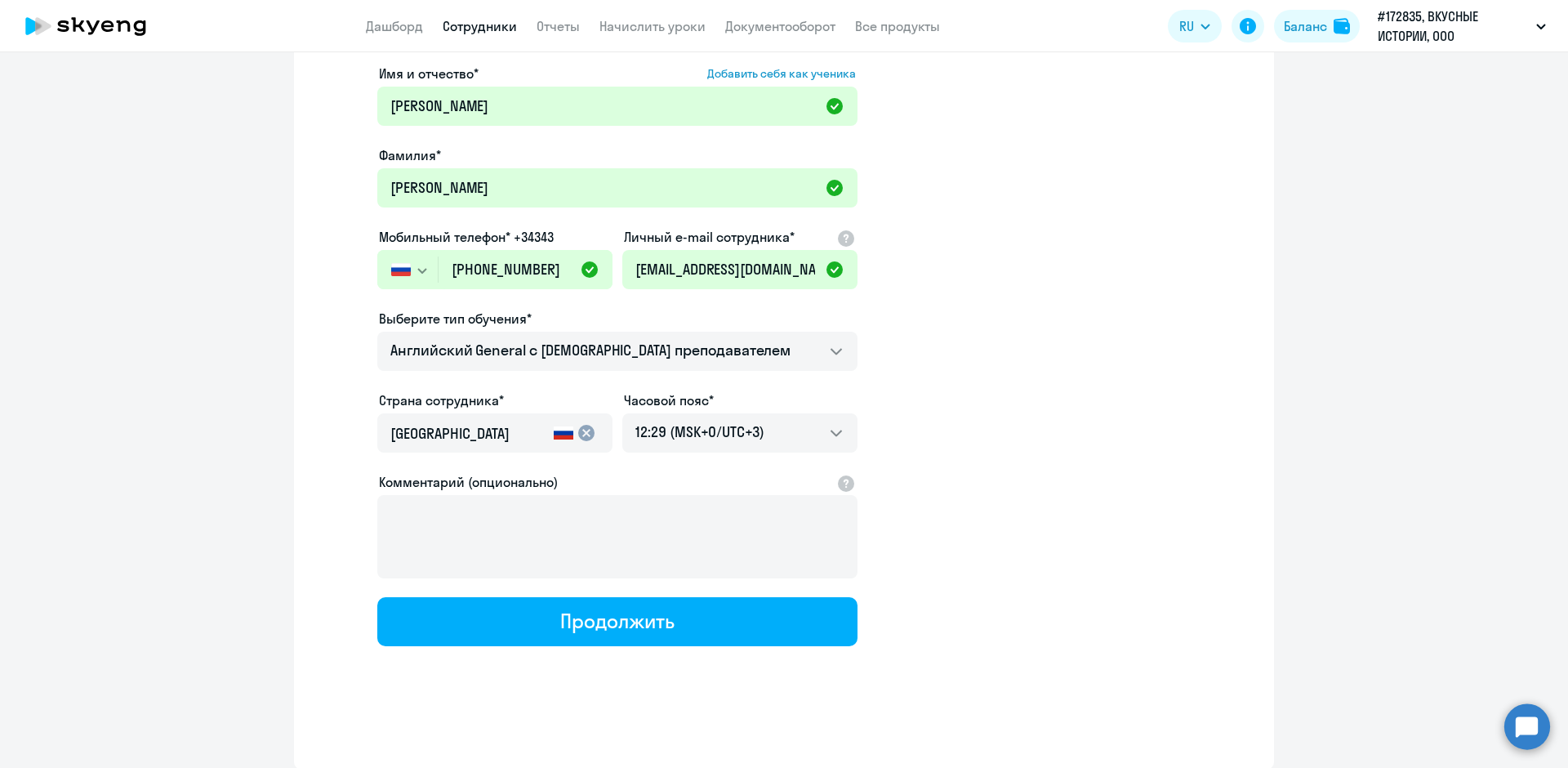
select select "30"
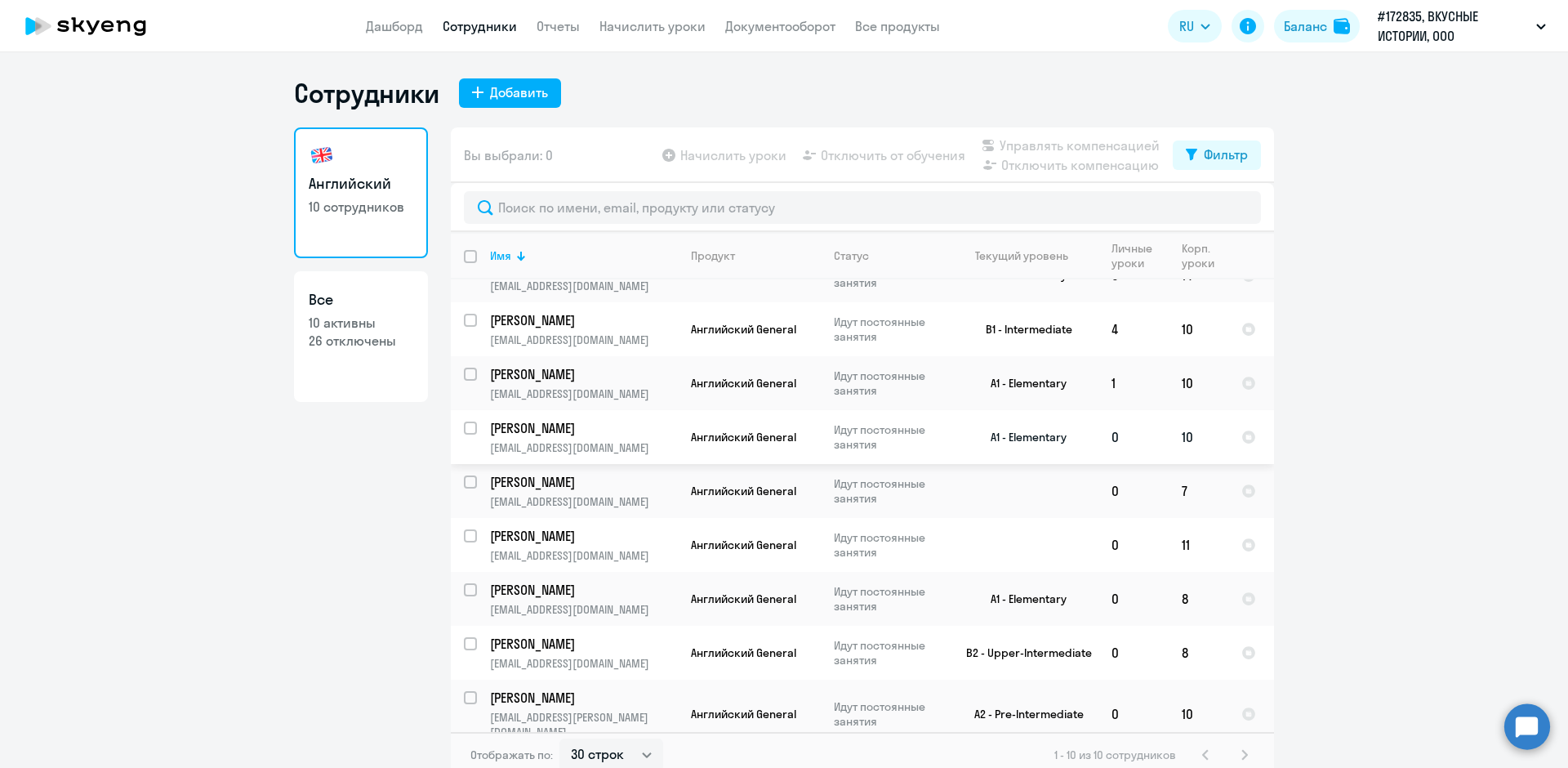
scroll to position [86, 0]
click at [584, 427] on p "[PERSON_NAME]" at bounding box center [581, 426] width 184 height 18
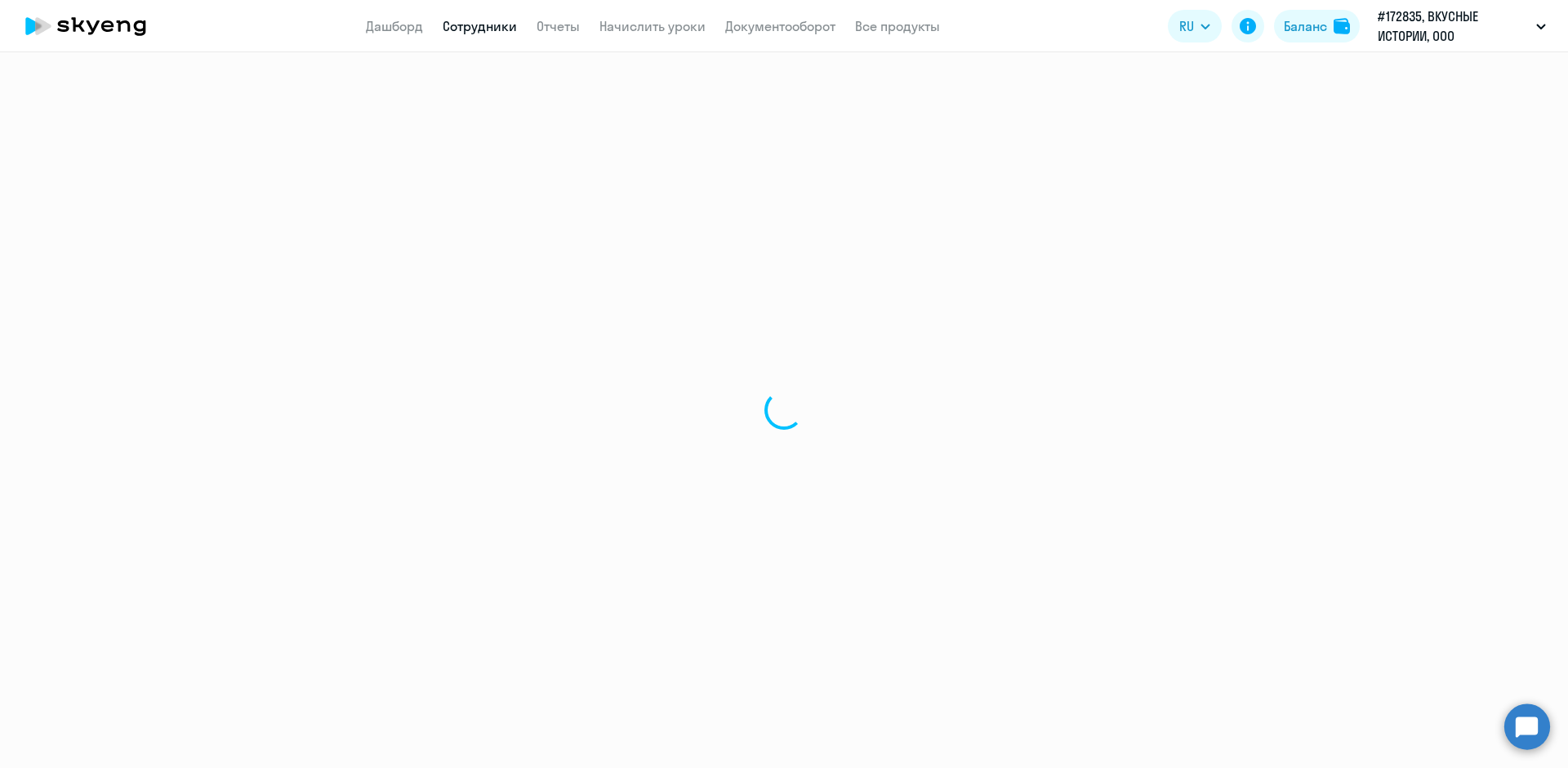
select select "english"
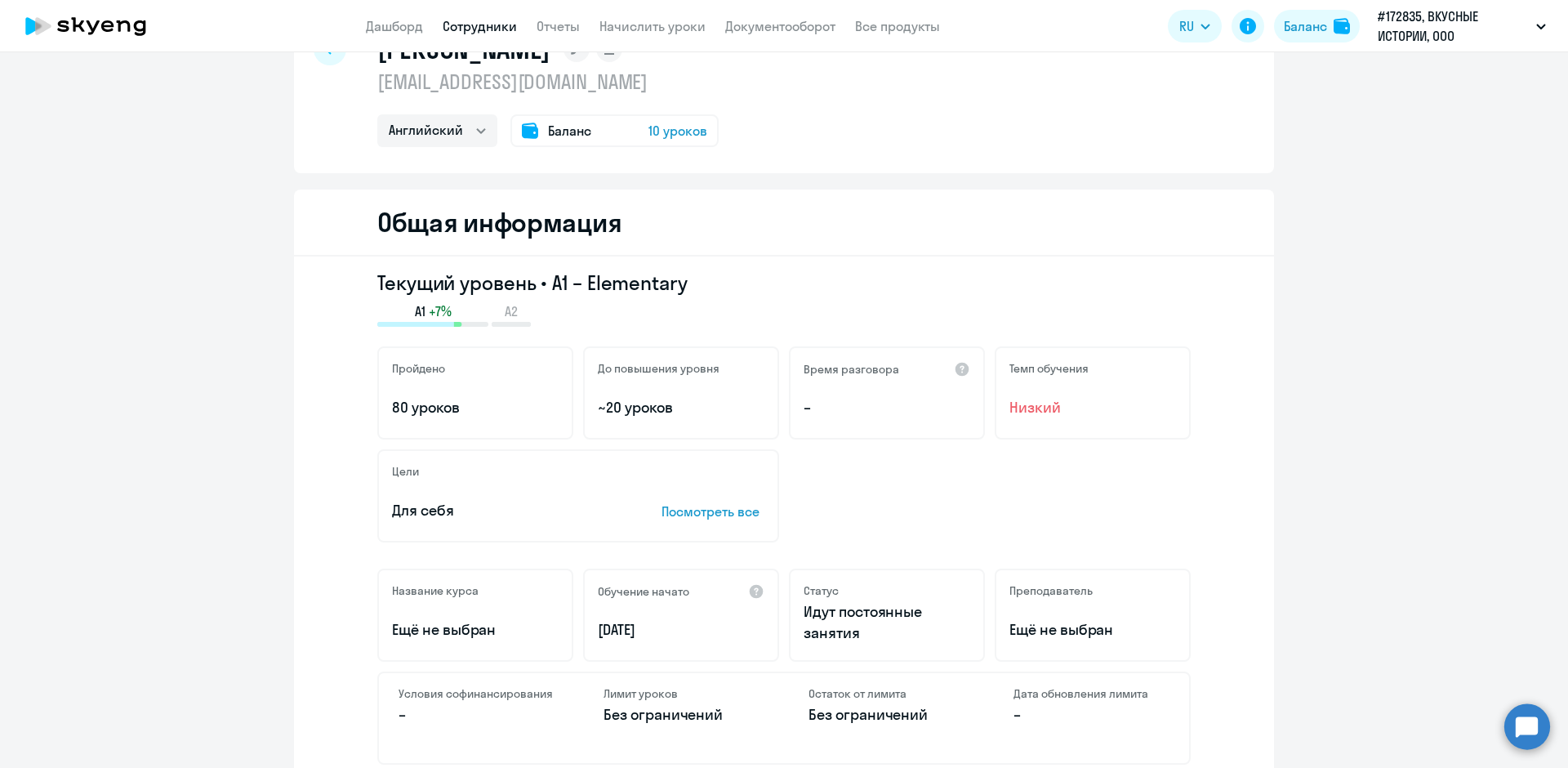
scroll to position [59, 0]
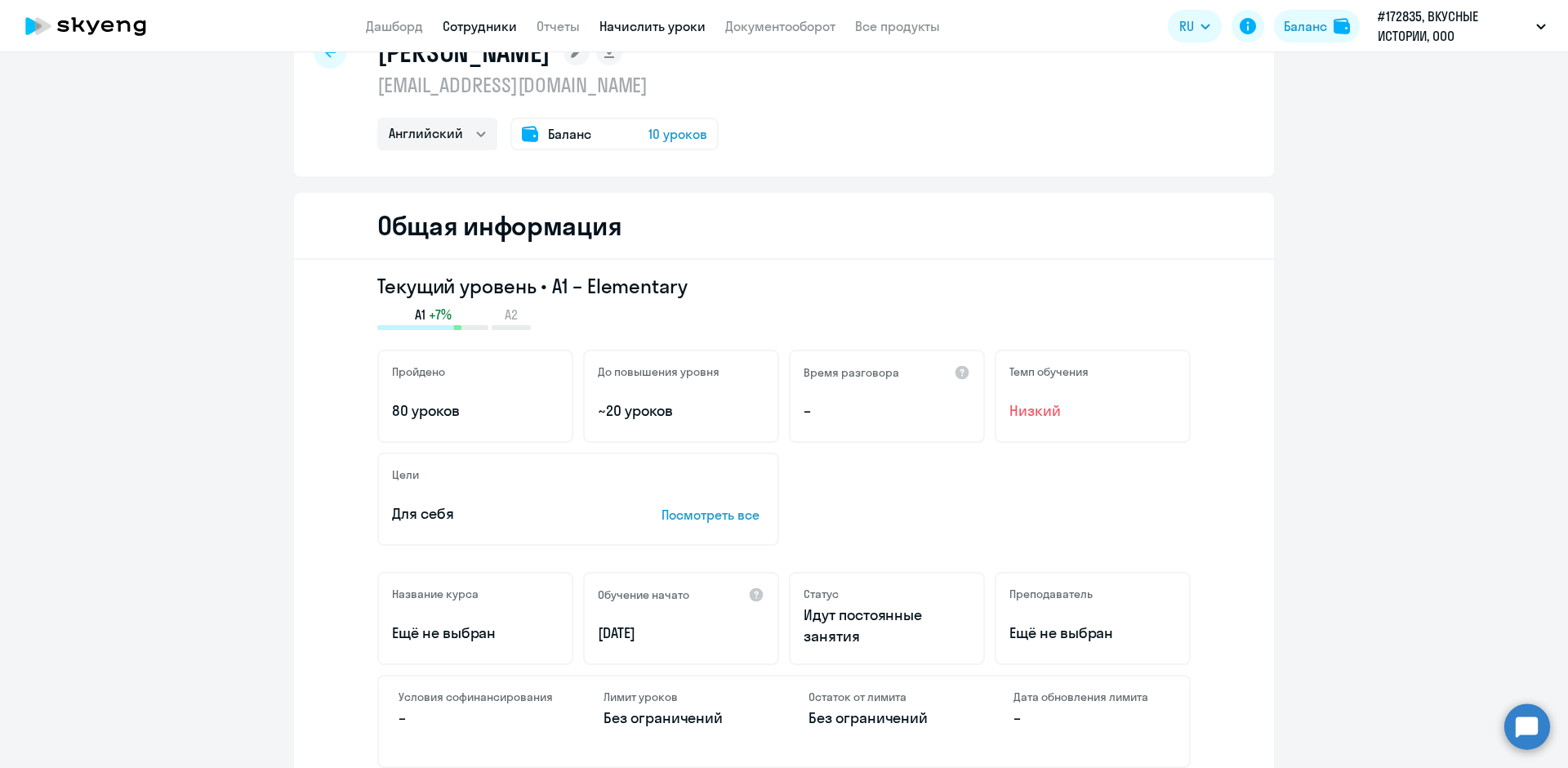
click at [626, 28] on link "Начислить уроки" at bounding box center [652, 26] width 106 height 16
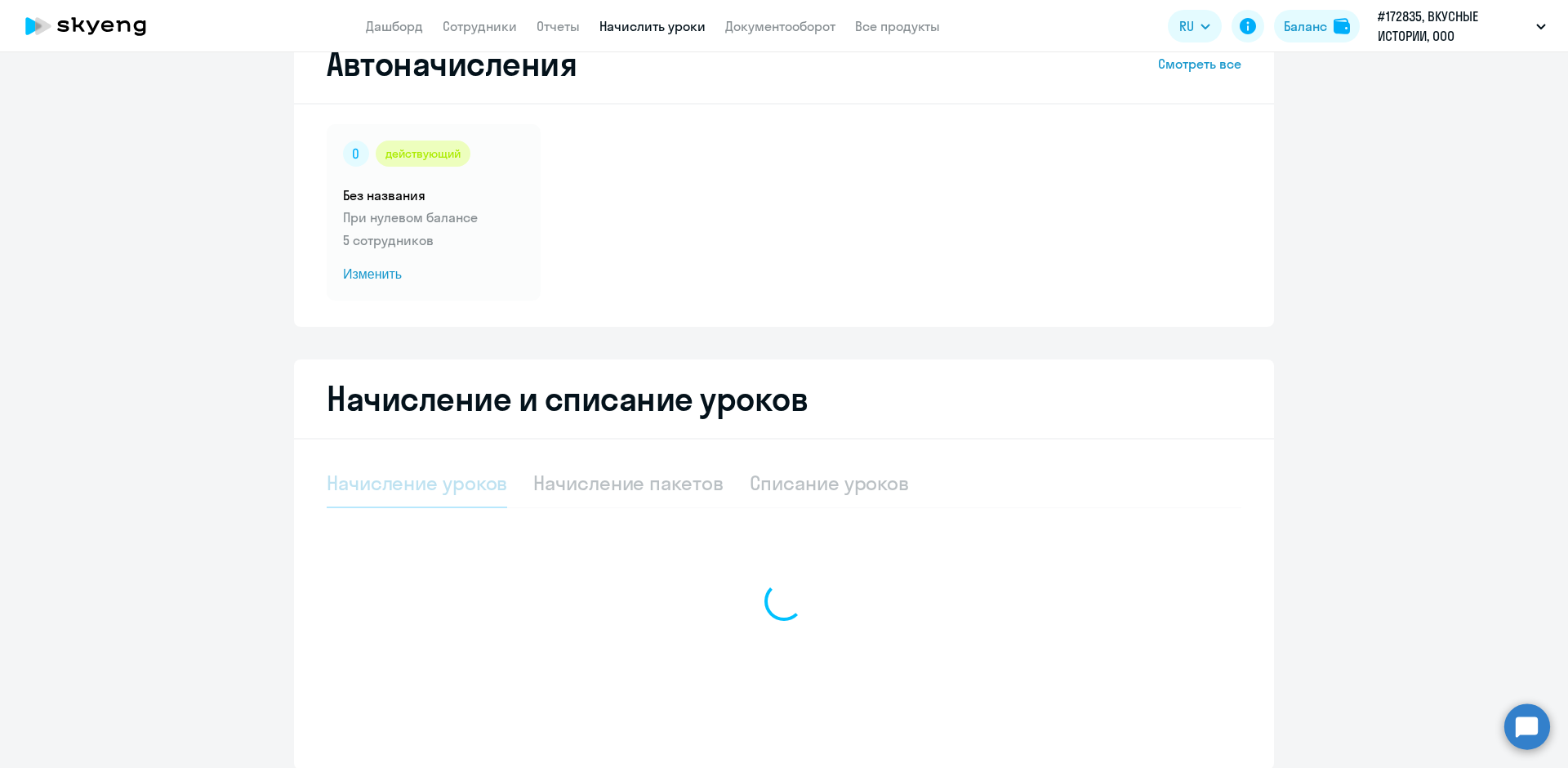
select select "10"
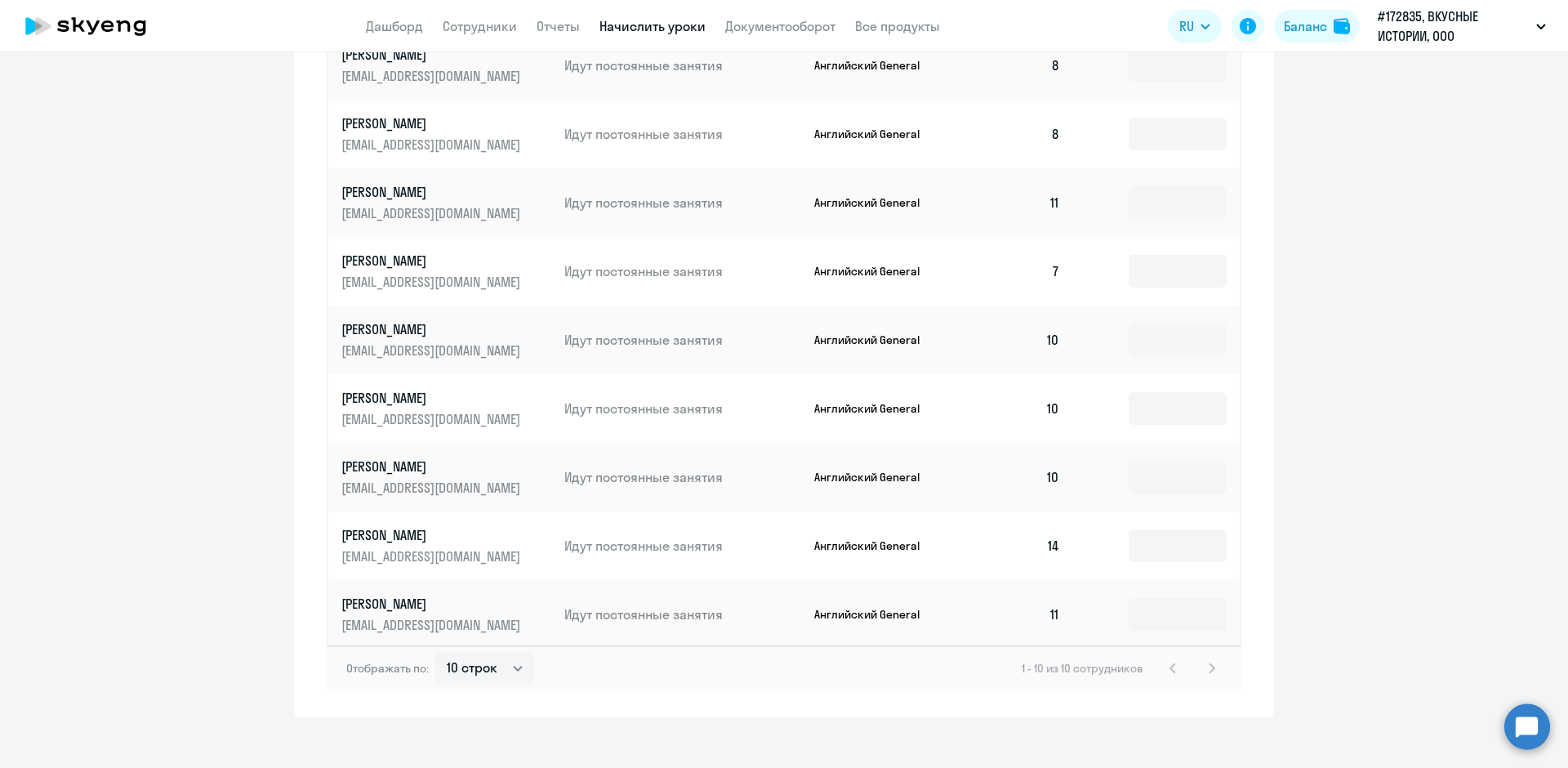
scroll to position [432, 0]
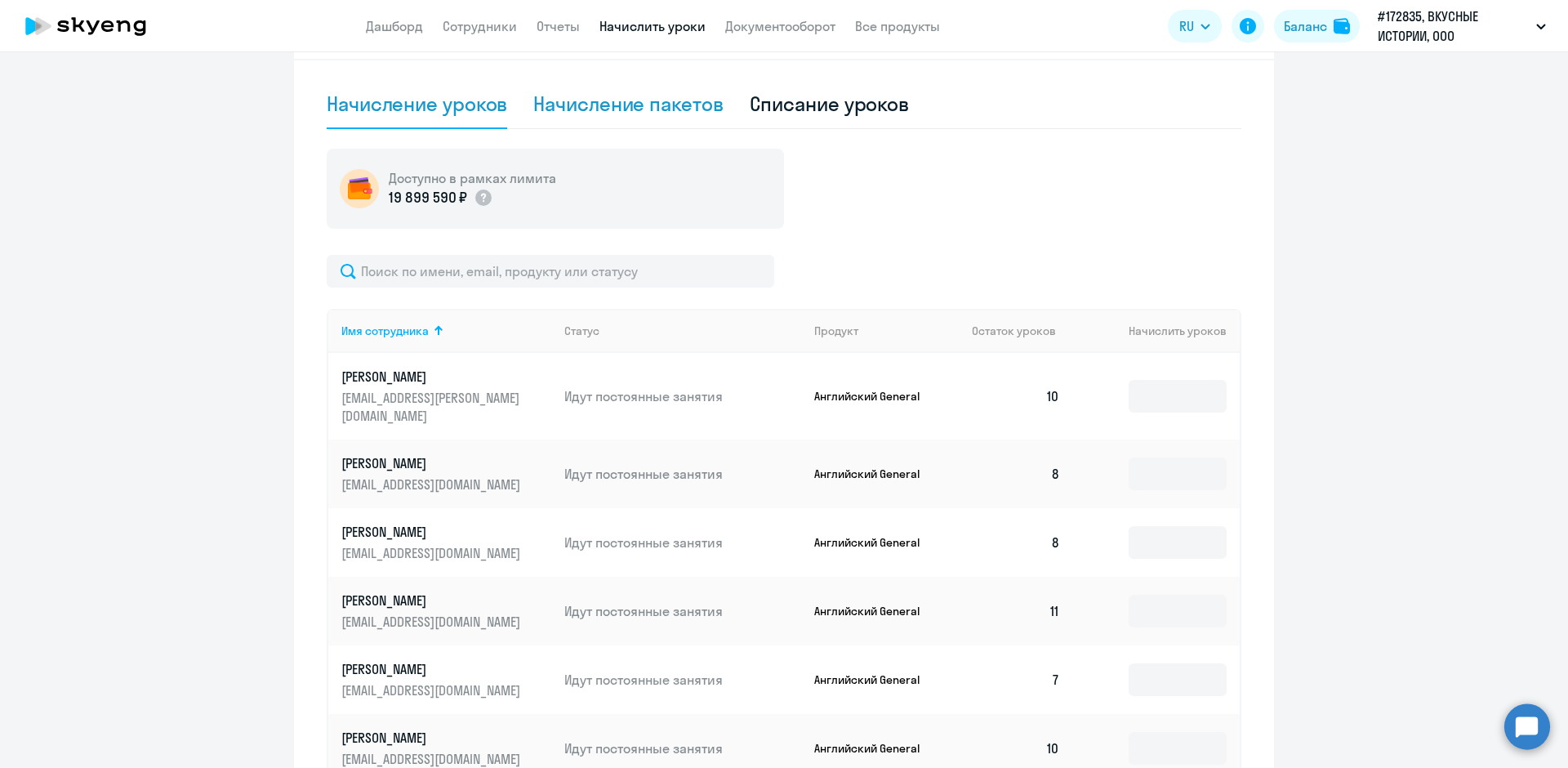
click at [635, 105] on div "Начисление пакетов" at bounding box center [628, 104] width 190 height 26
select select "10"
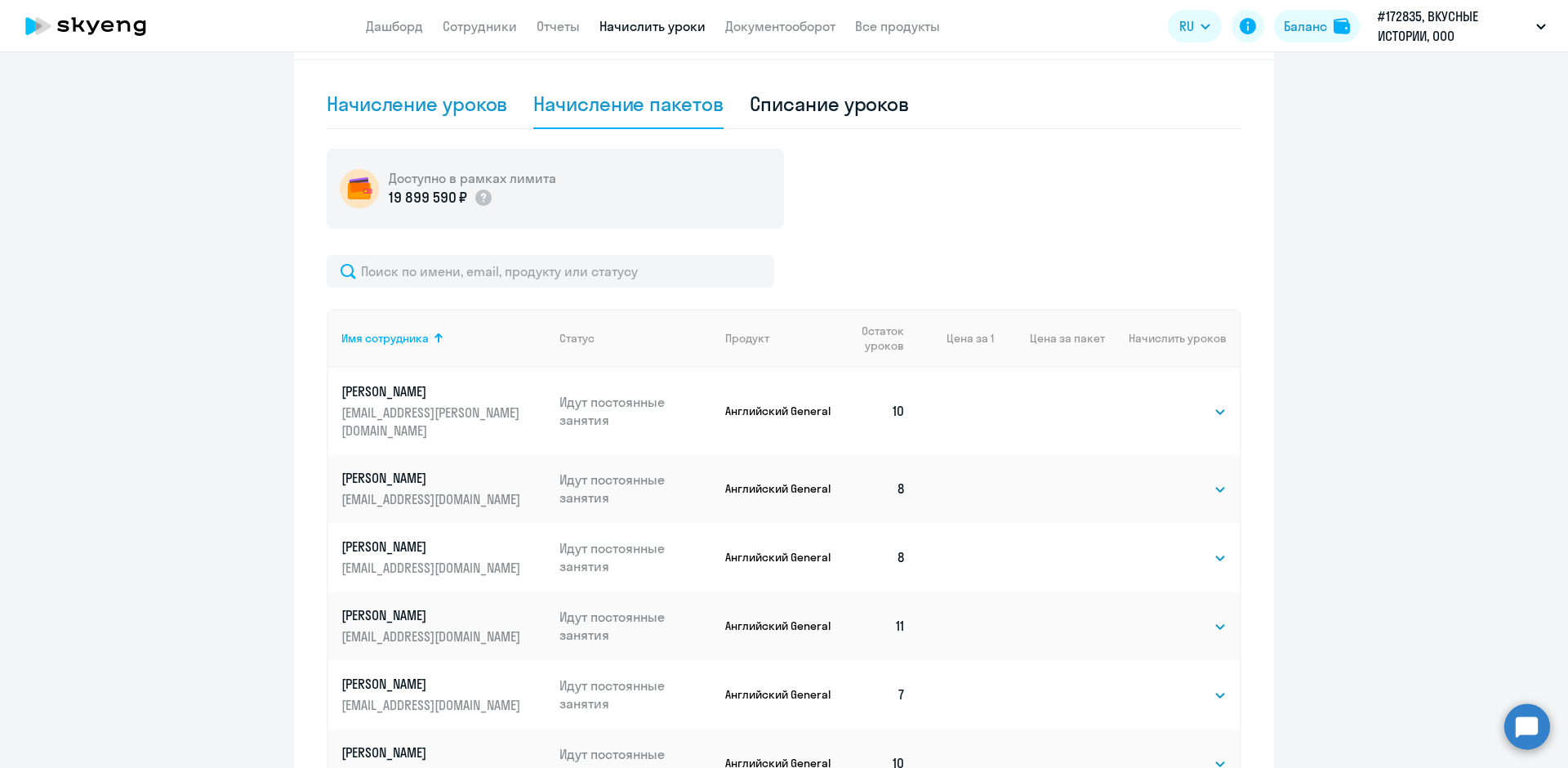
click at [448, 104] on div "Начисление уроков" at bounding box center [417, 104] width 181 height 26
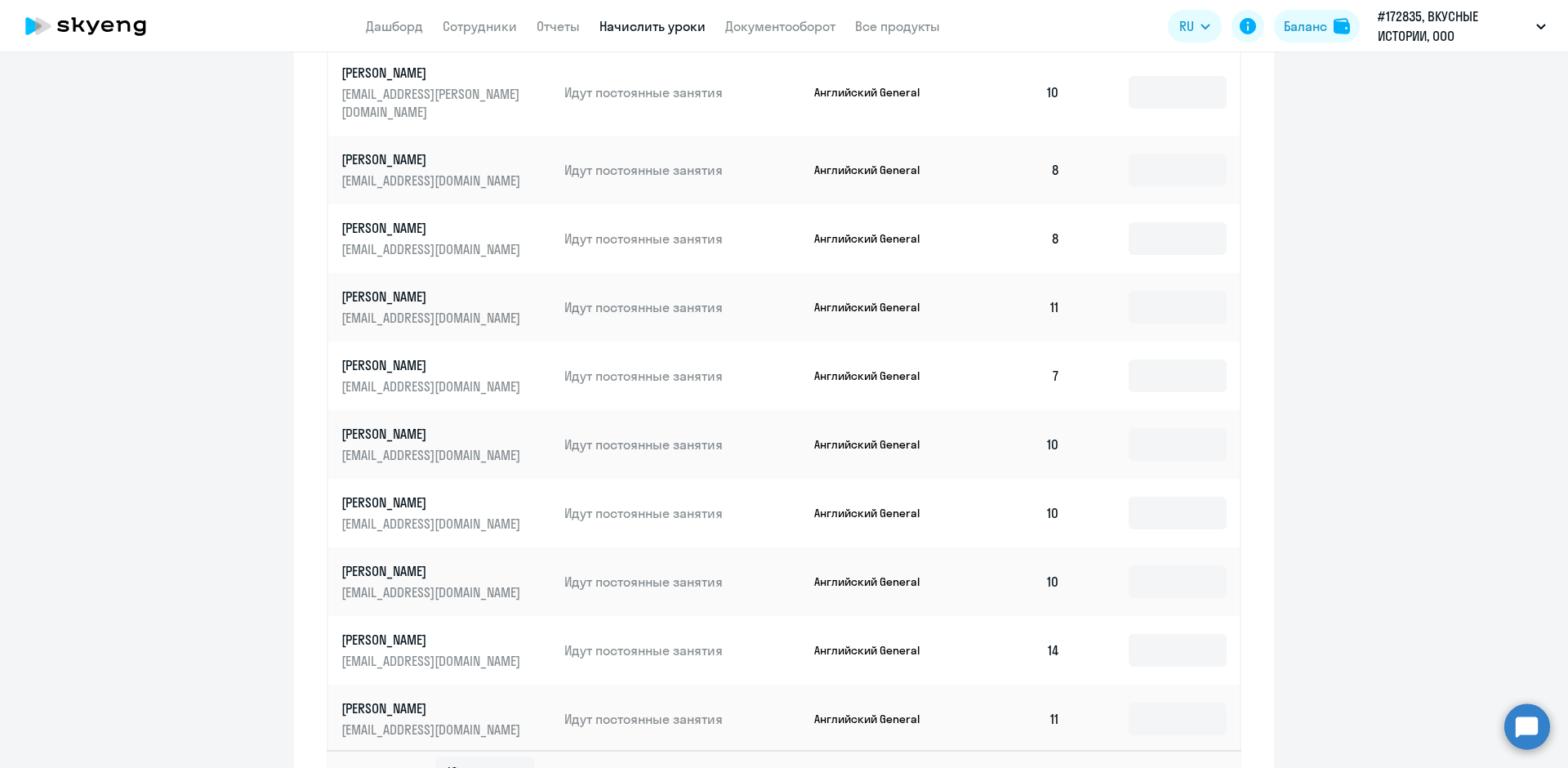
scroll to position [758, 0]
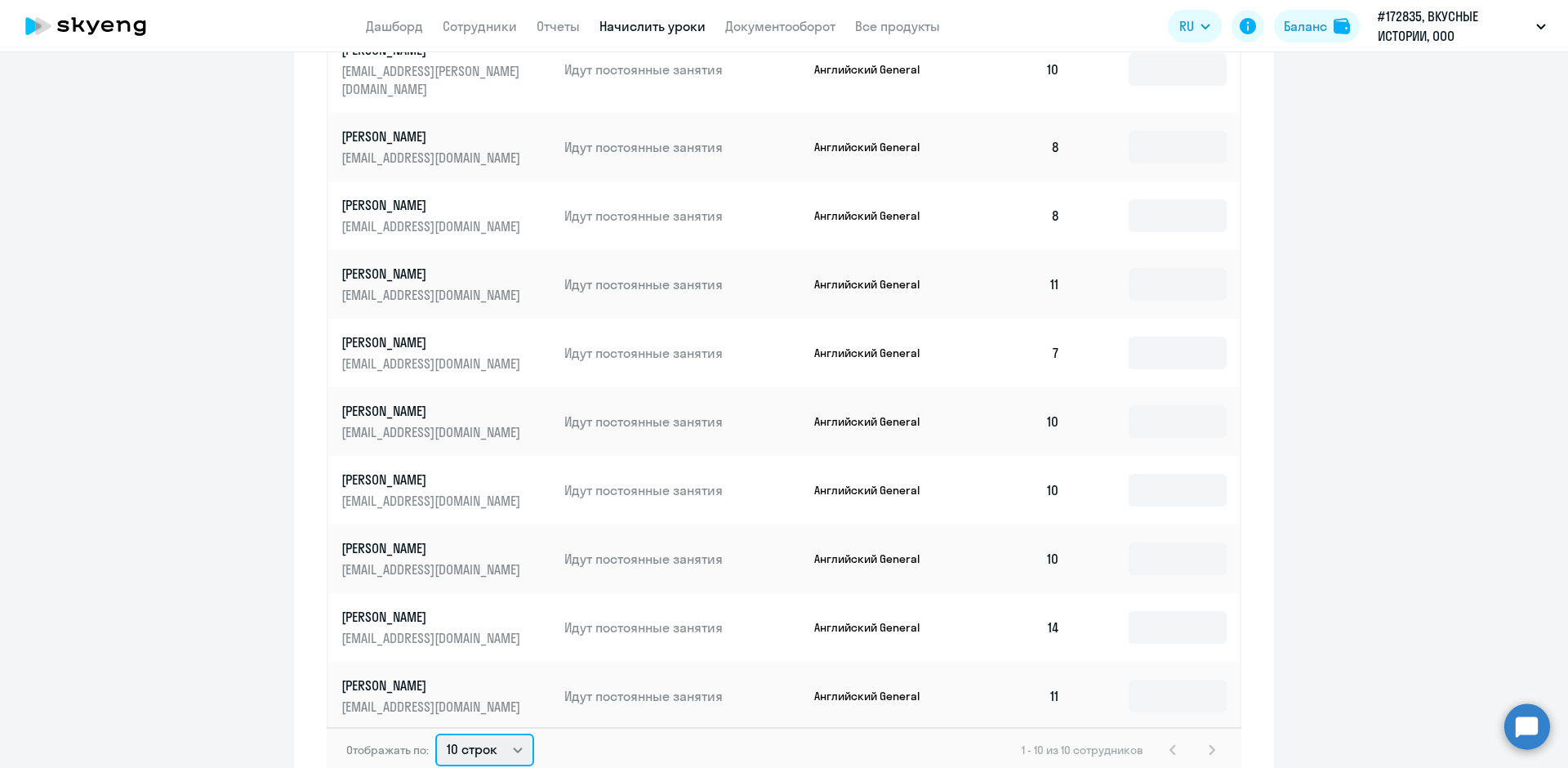
click at [507, 736] on select "10 строк 30 строк 50 строк" at bounding box center [484, 750] width 99 height 33
select select "30"
click at [435, 733] on select "10 строк 30 строк 50 строк" at bounding box center [484, 750] width 99 height 33
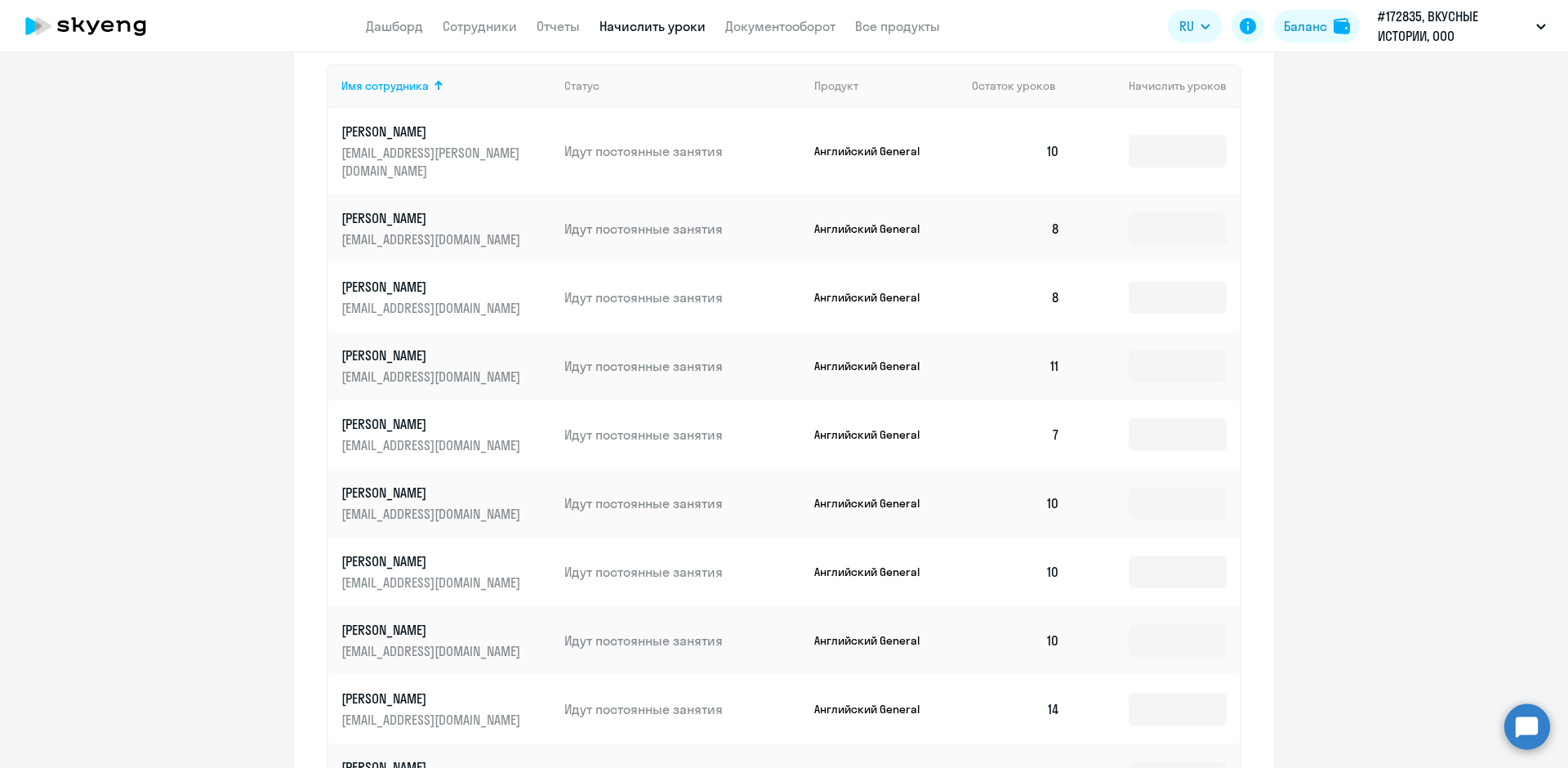
scroll to position [595, 0]
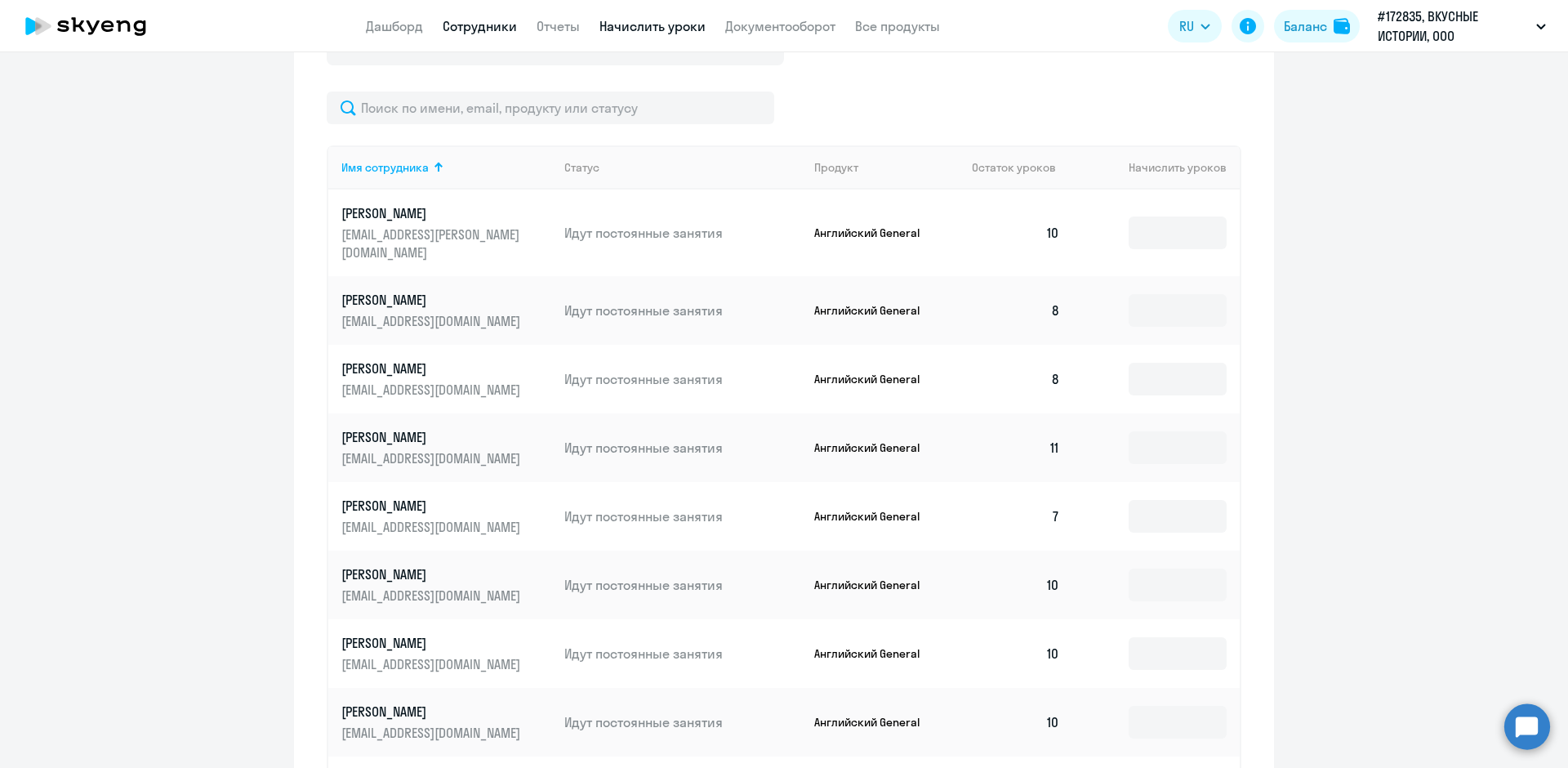
click at [480, 25] on link "Сотрудники" at bounding box center [480, 26] width 74 height 16
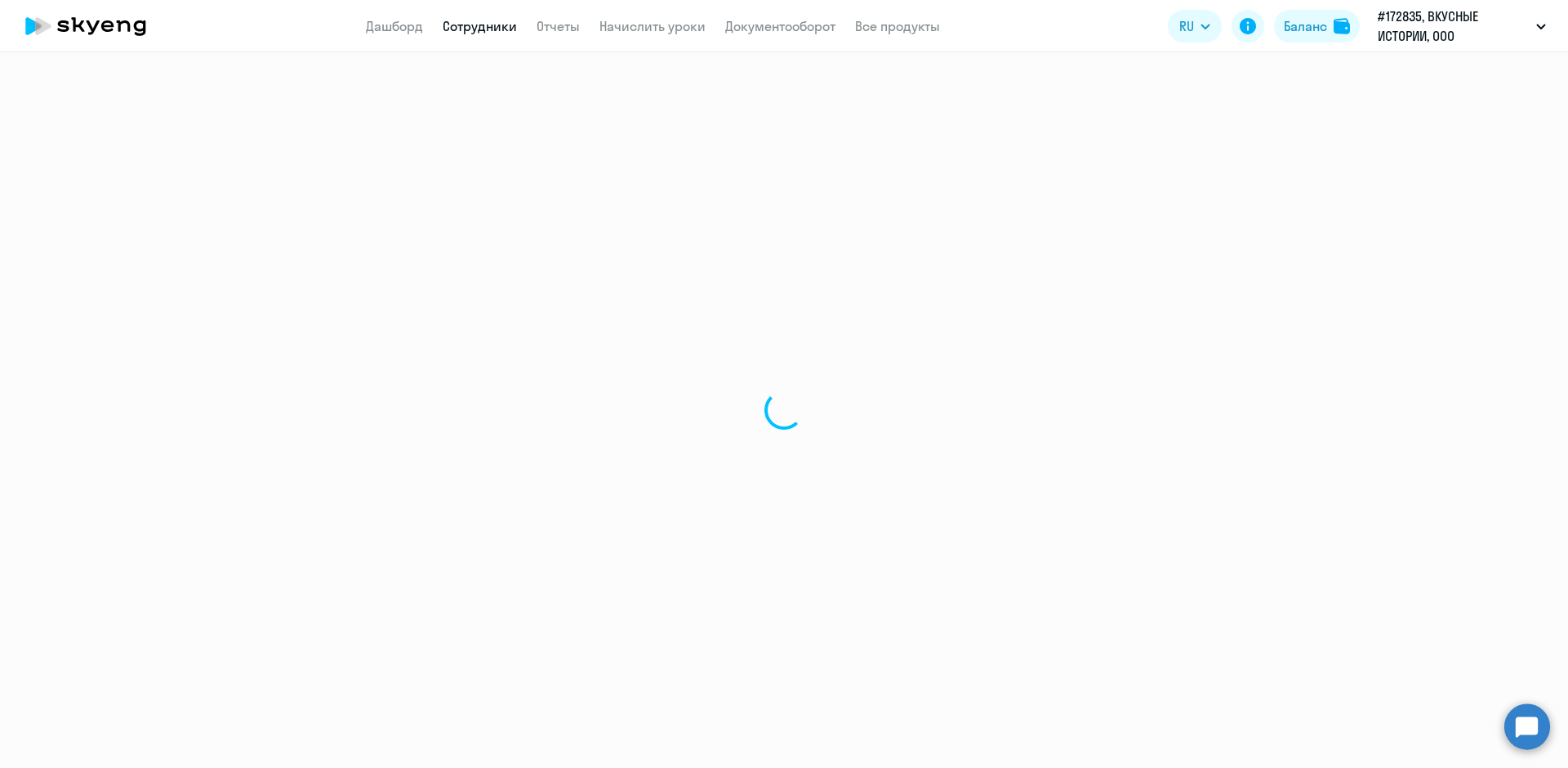
select select "30"
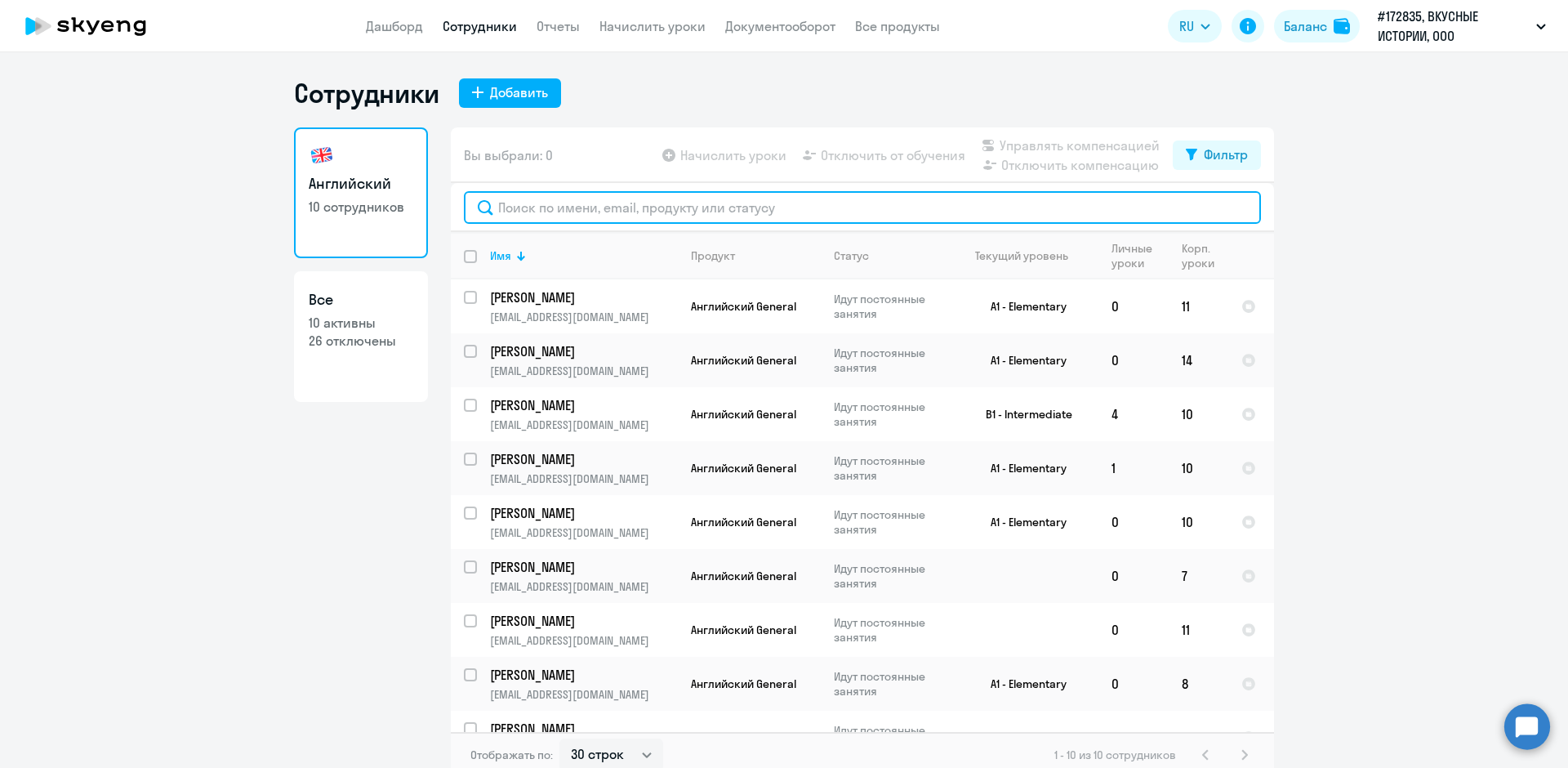
click at [513, 206] on input "text" at bounding box center [863, 207] width 798 height 33
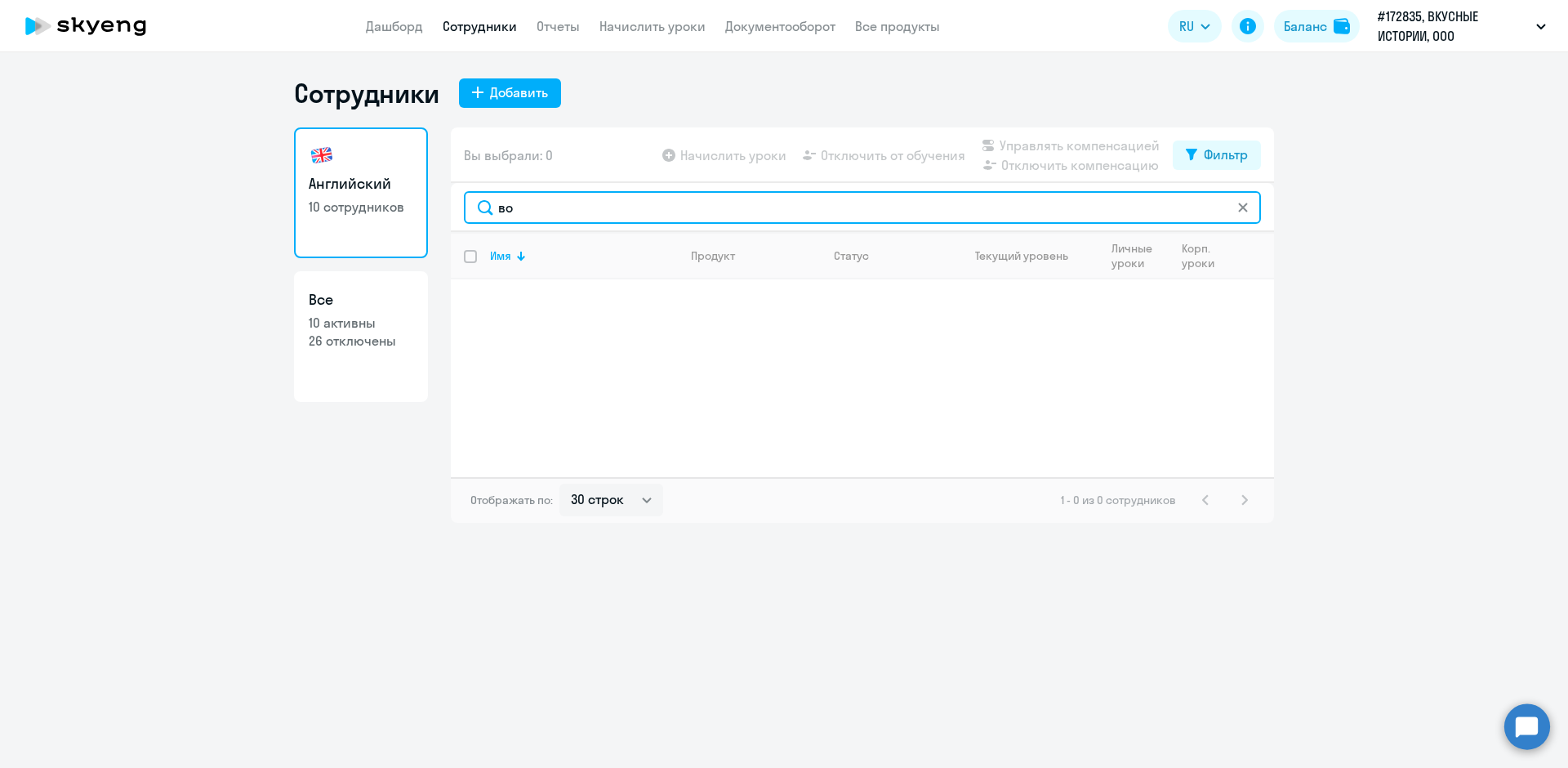
type input "во"
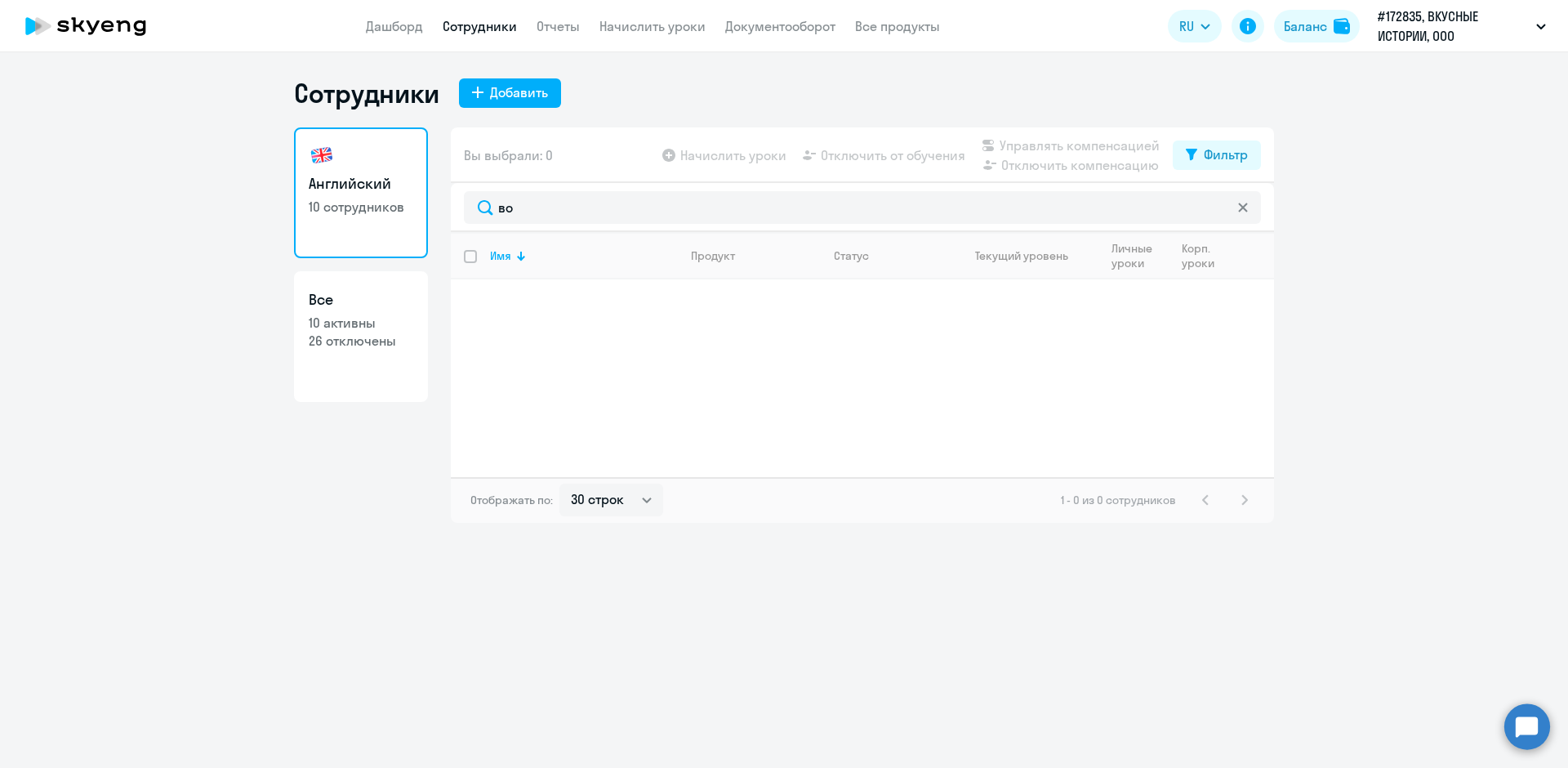
click at [383, 343] on p "26 отключены" at bounding box center [361, 341] width 104 height 18
select select "30"
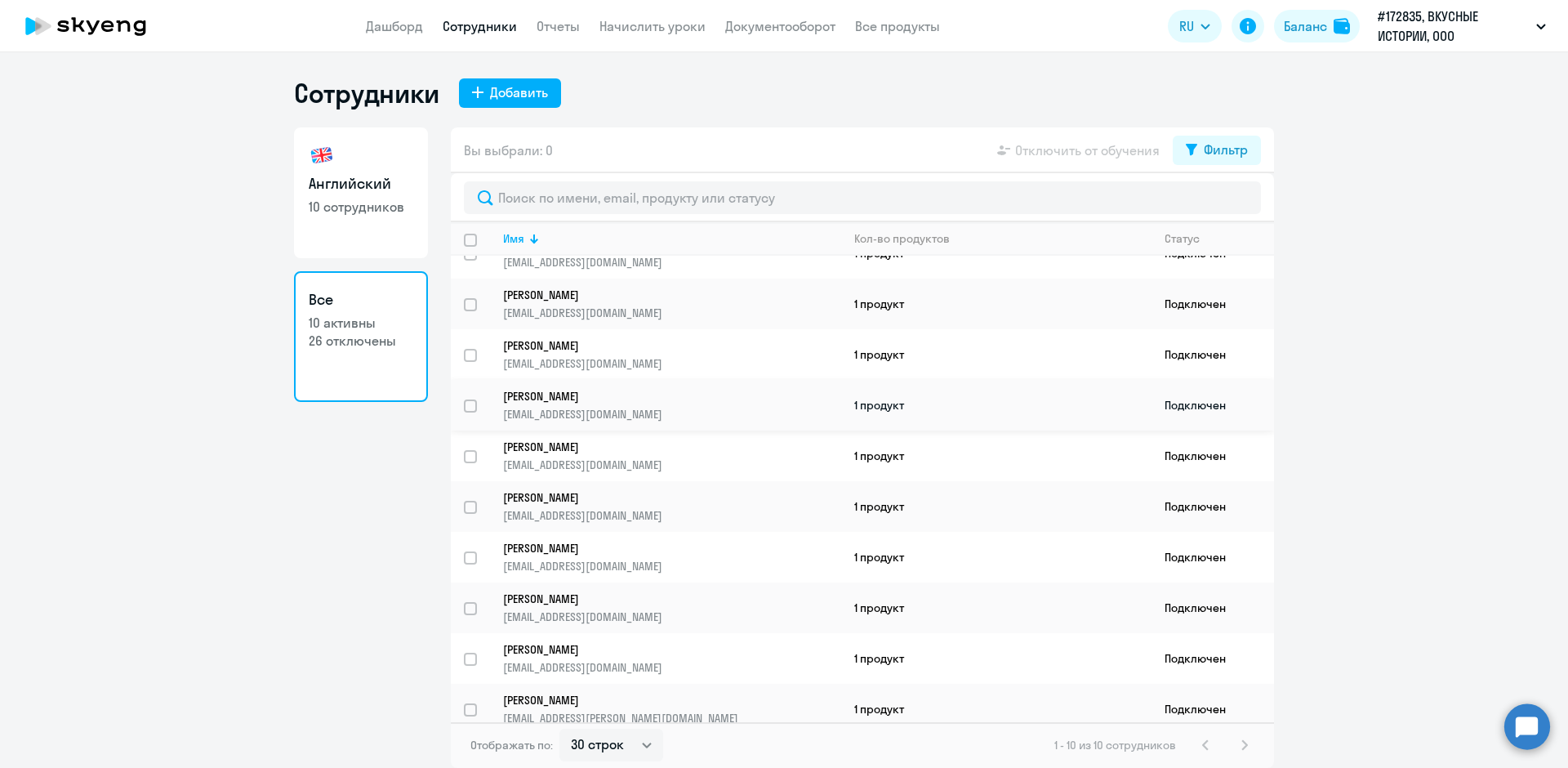
scroll to position [40, 0]
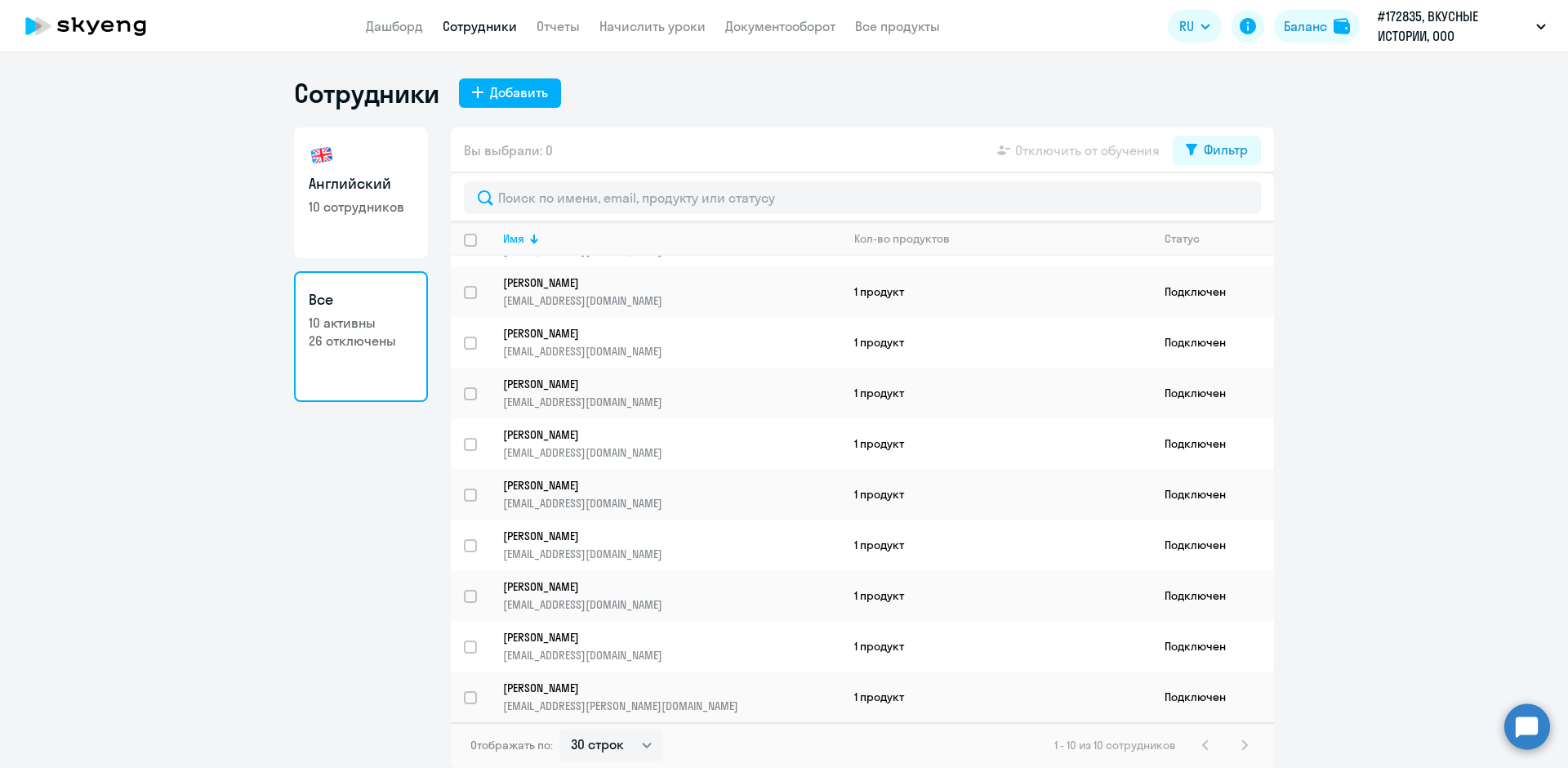
click at [1377, 117] on ng-component "Сотрудники Добавить Английский 10 сотрудников Все 10 активны 26 отключены Вы вы…" at bounding box center [784, 423] width 1568 height 692
click at [813, 92] on div "Сотрудники Добавить" at bounding box center [784, 94] width 980 height 33
click at [383, 21] on link "Дашборд" at bounding box center [394, 26] width 57 height 16
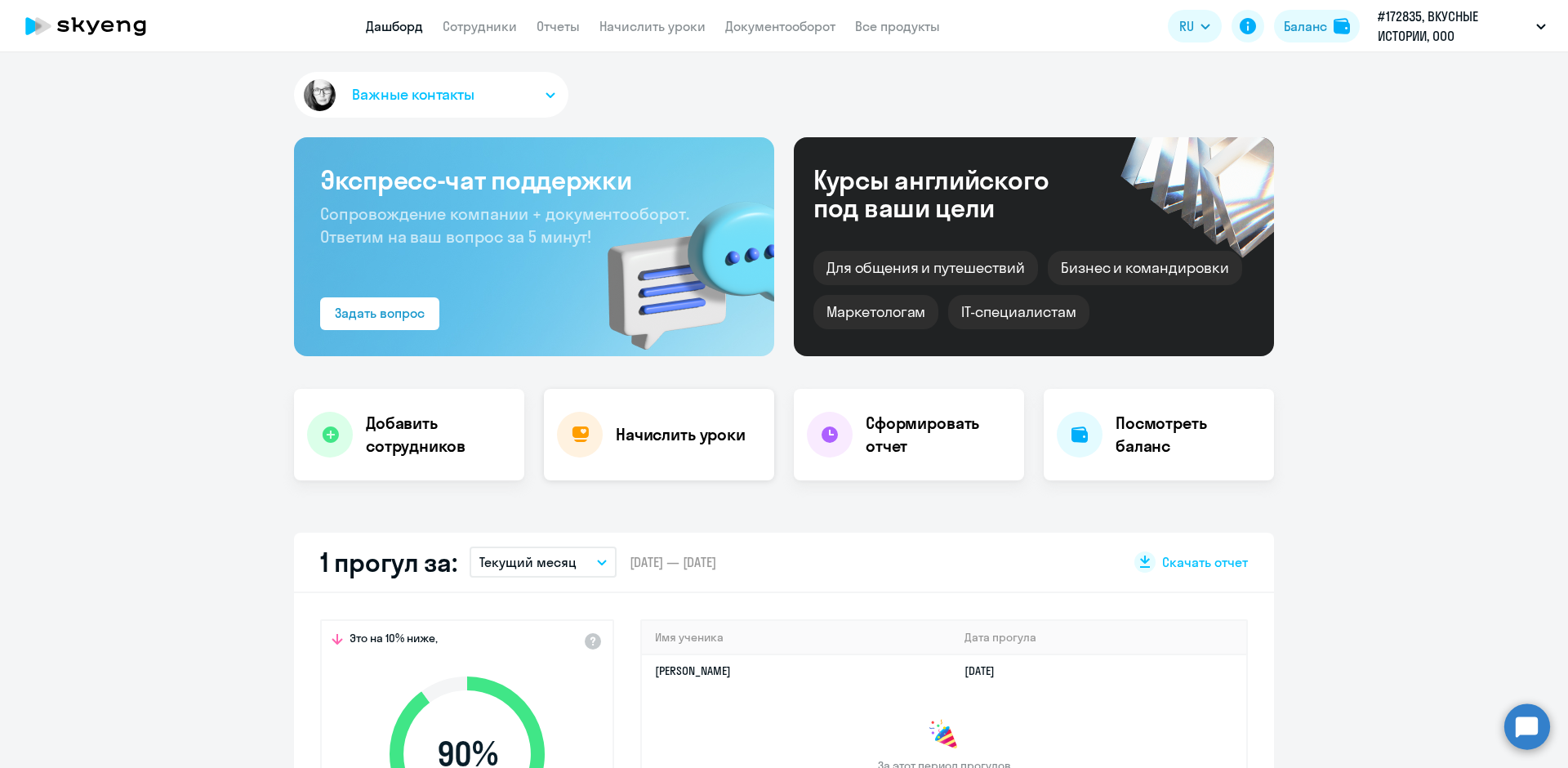
scroll to position [327, 0]
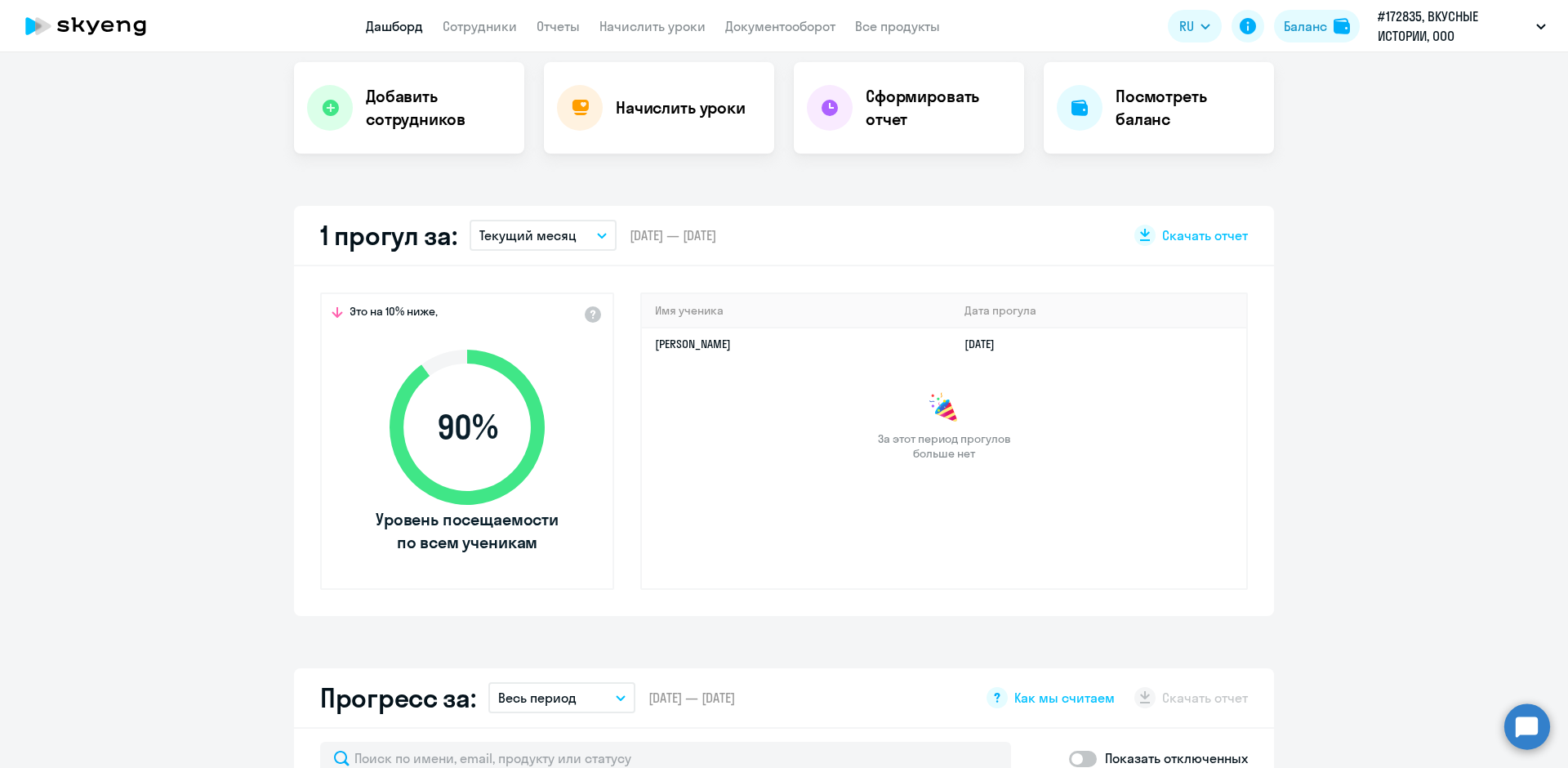
select select "30"
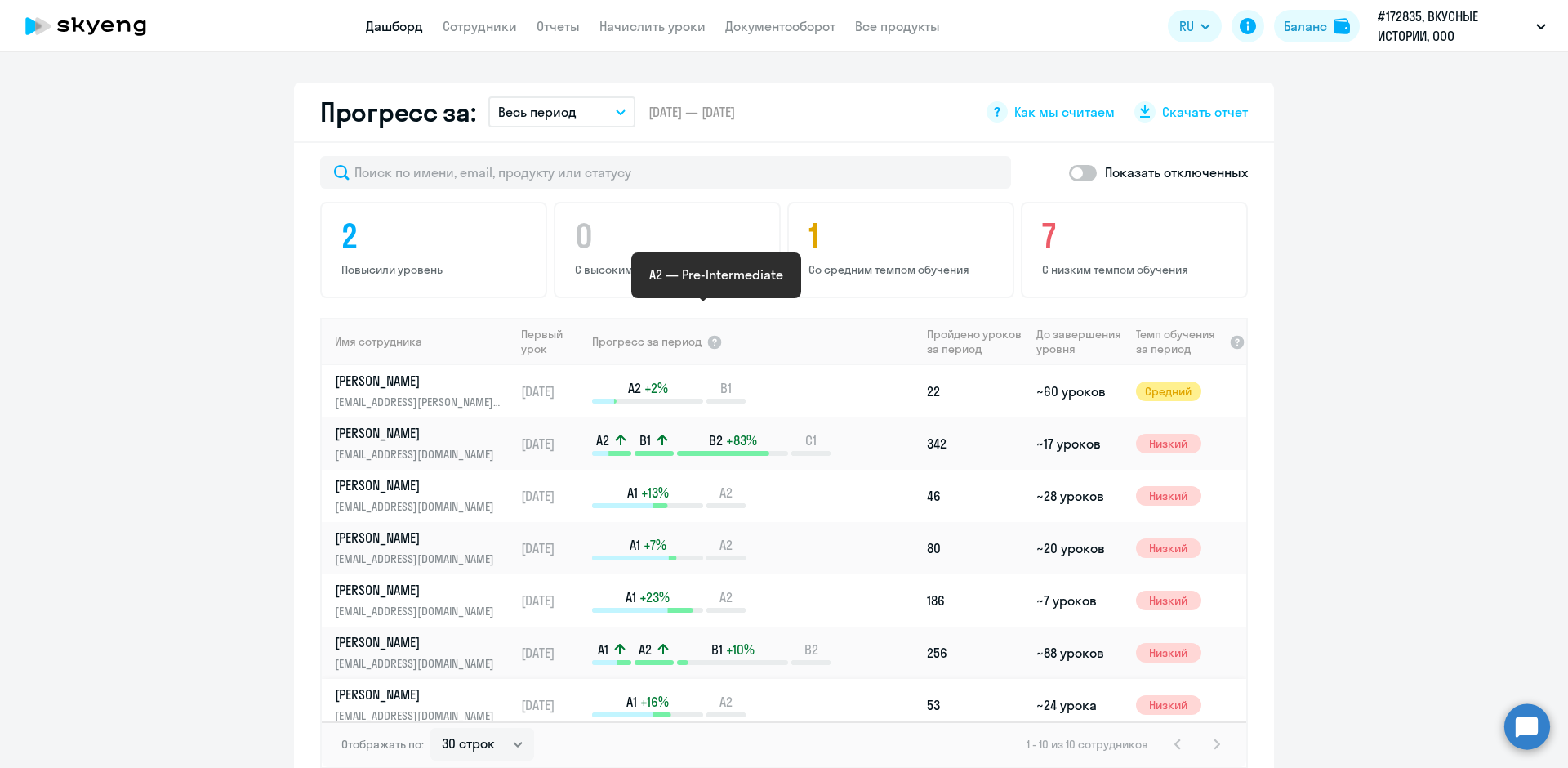
scroll to position [817, 0]
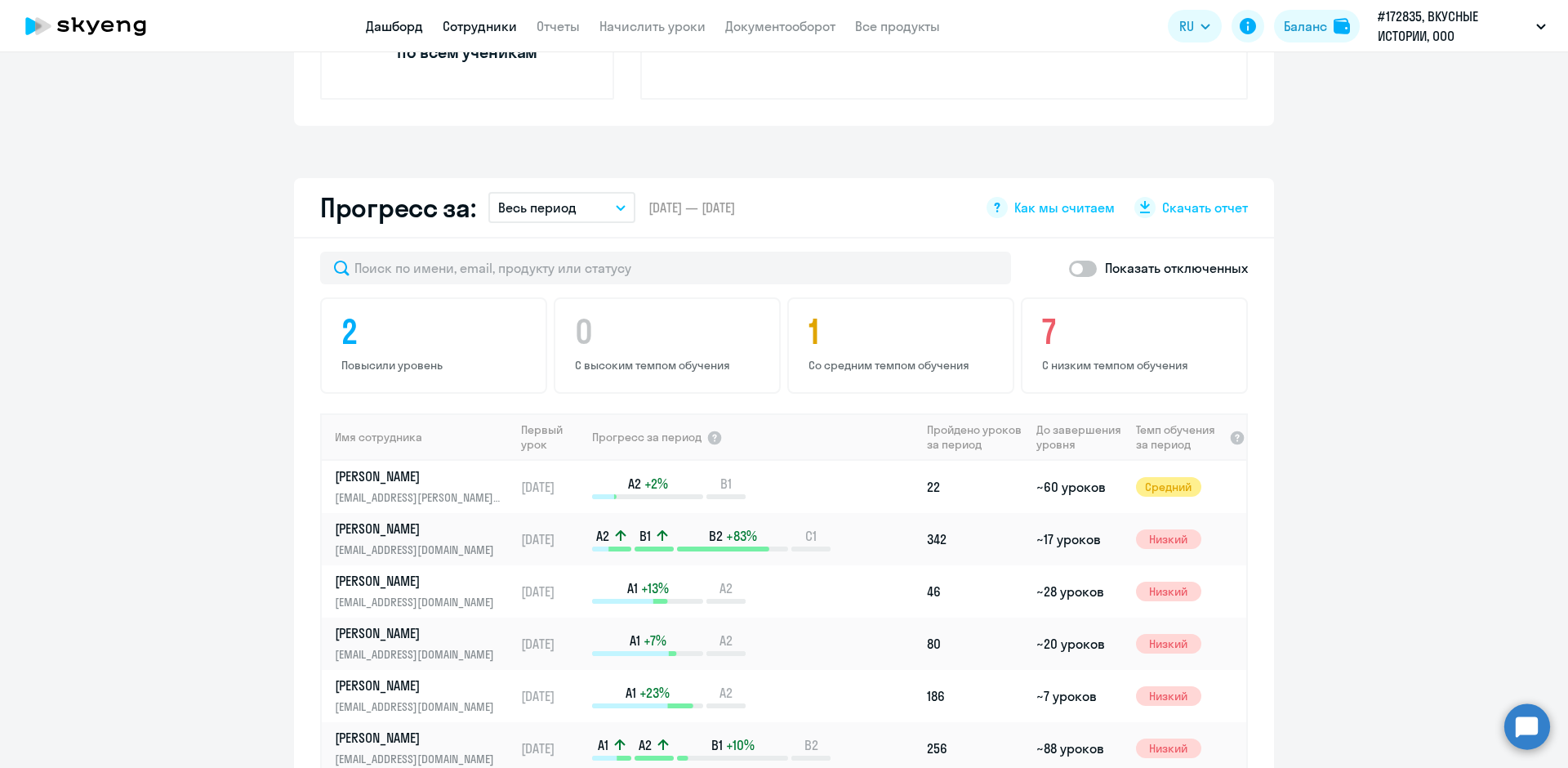
click at [494, 31] on link "Сотрудники" at bounding box center [480, 26] width 74 height 16
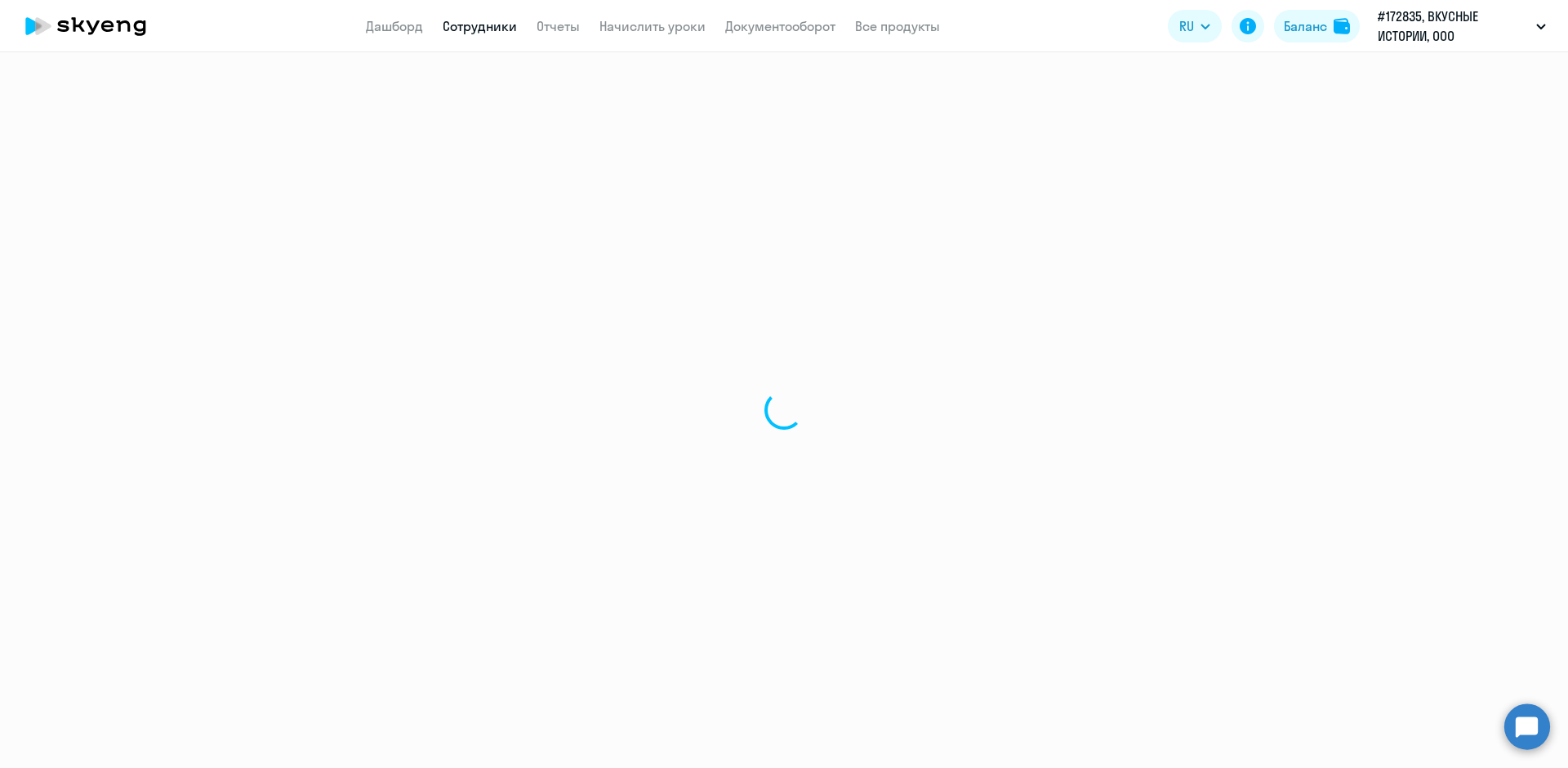
select select "30"
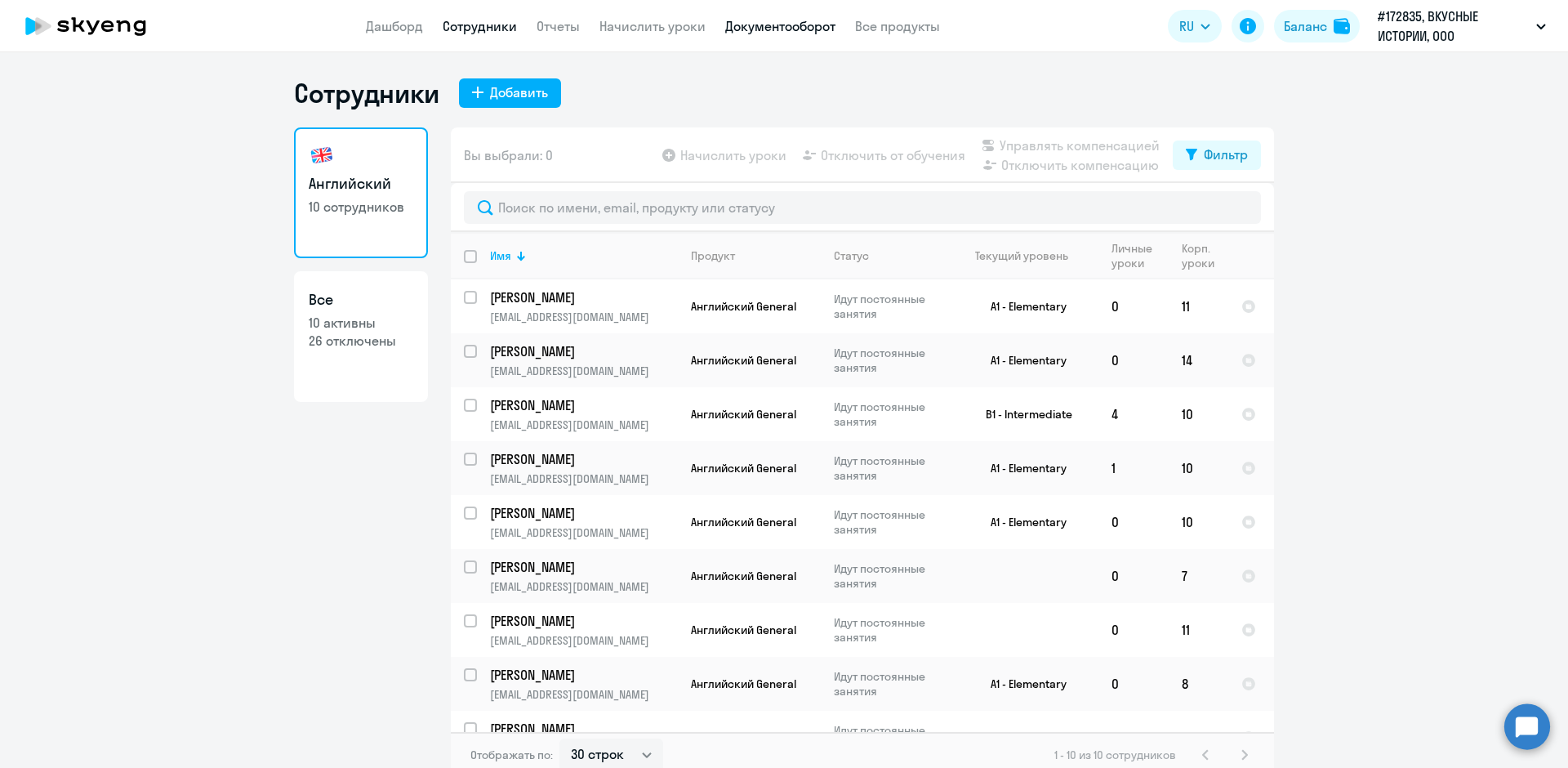
click at [798, 28] on link "Документооборот" at bounding box center [779, 26] width 110 height 16
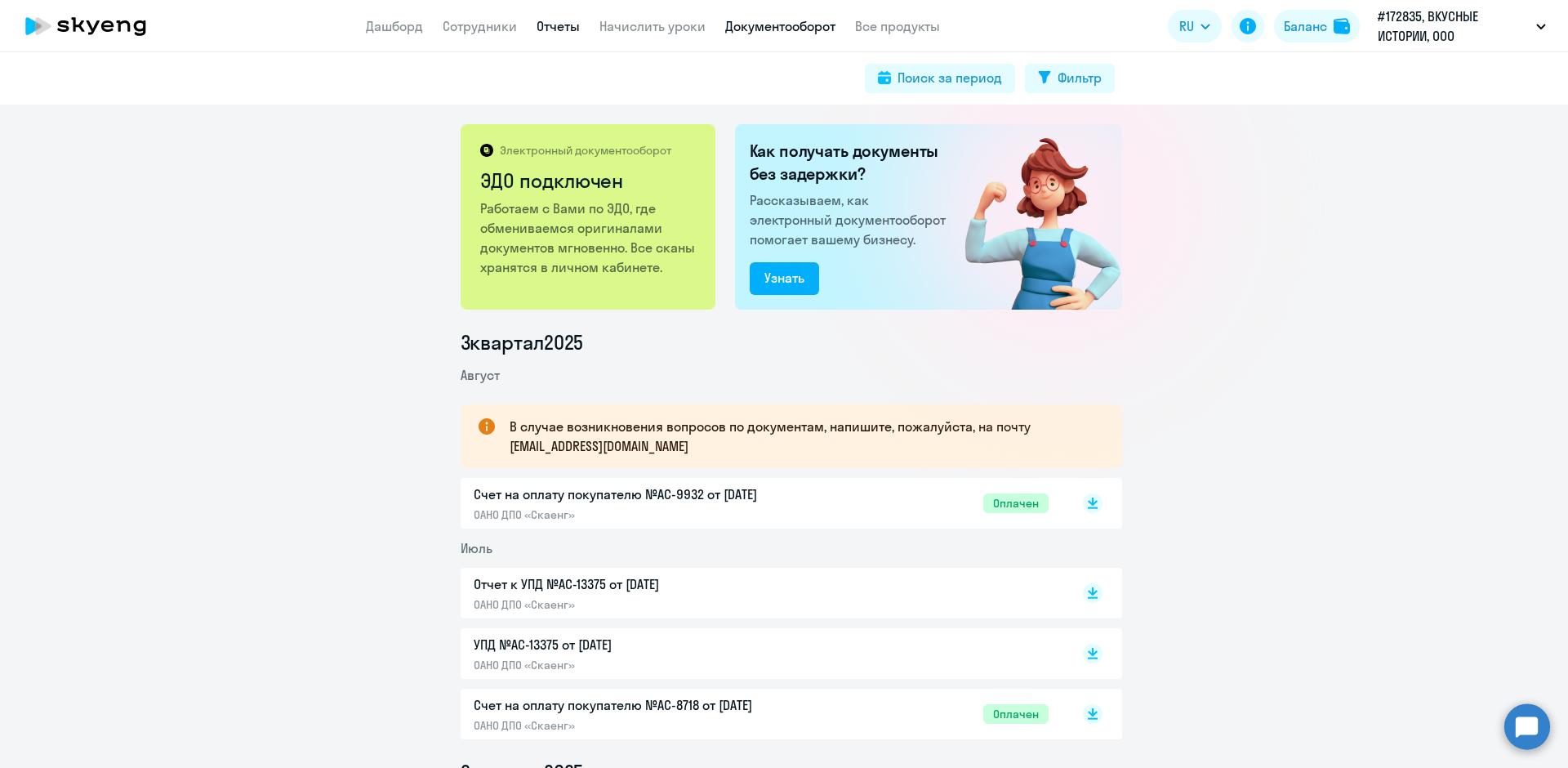
click at [563, 29] on link "Отчеты" at bounding box center [559, 26] width 44 height 16
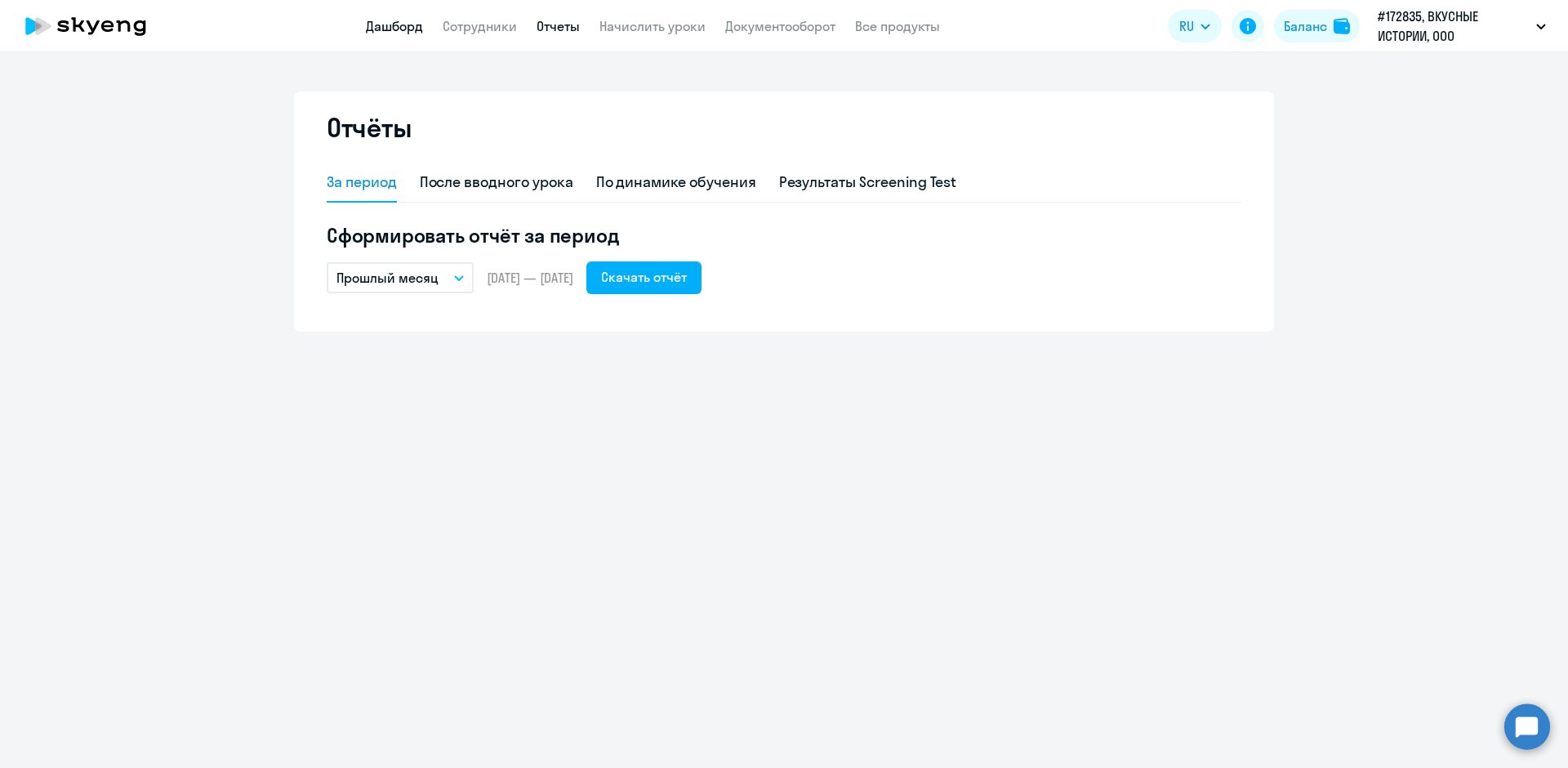
click at [372, 27] on link "Дашборд" at bounding box center [394, 26] width 57 height 16
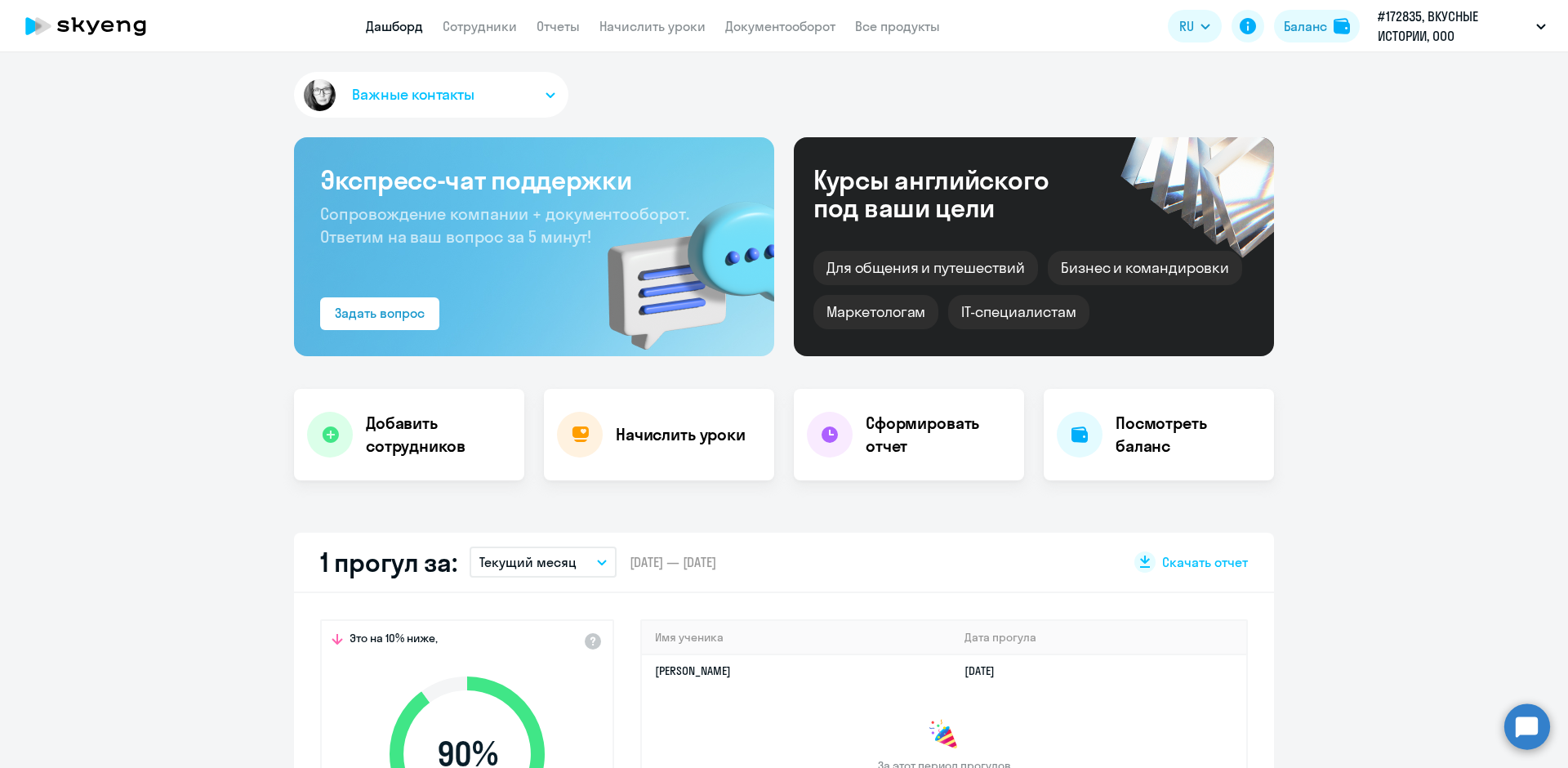
select select "30"
drag, startPoint x: 296, startPoint y: 438, endPoint x: 306, endPoint y: 440, distance: 10.2
click at [306, 440] on div "Добавить сотрудников" at bounding box center [410, 434] width 231 height 92
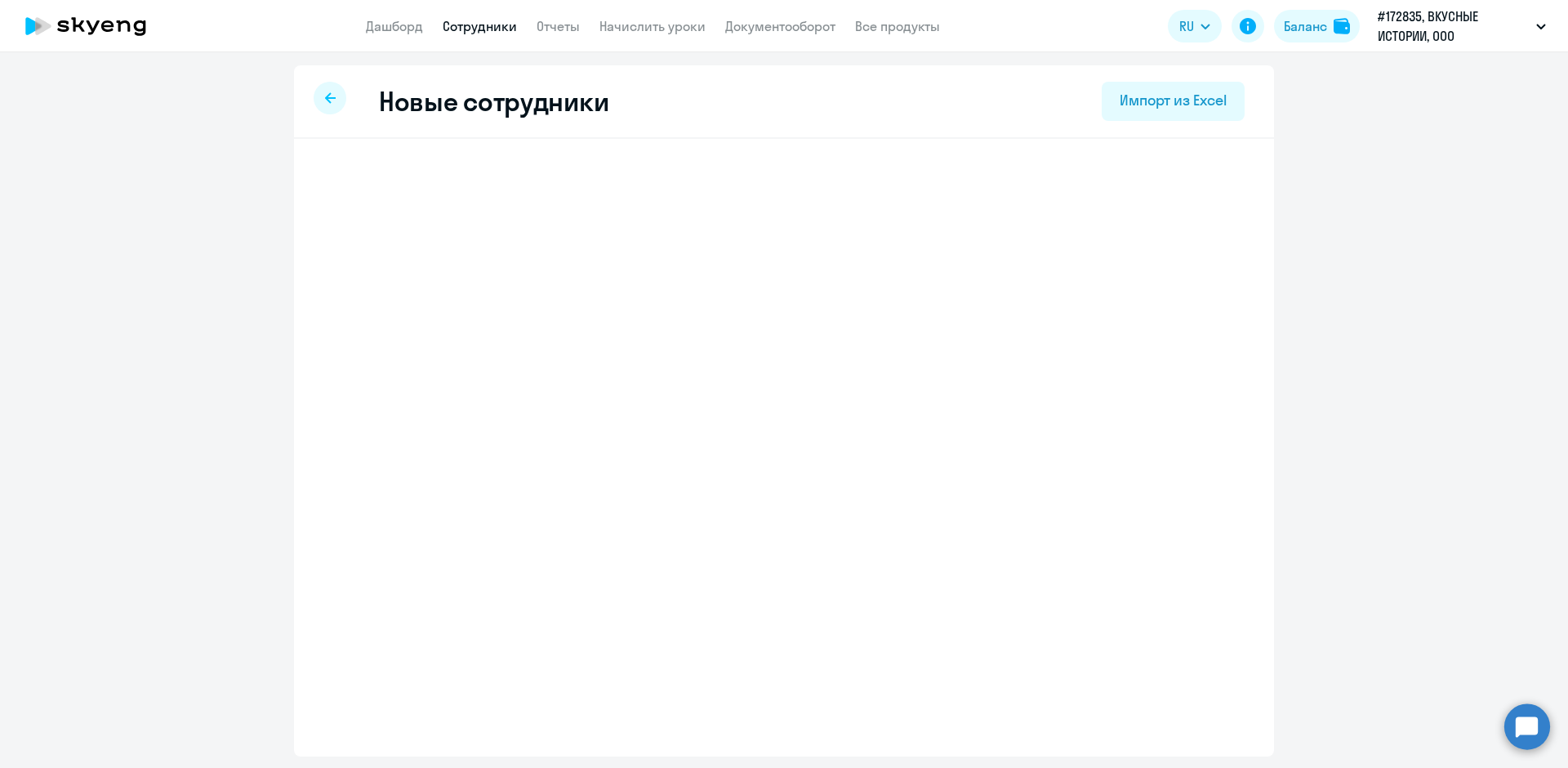
select select "english_adult_not_native_speaker"
select select "3"
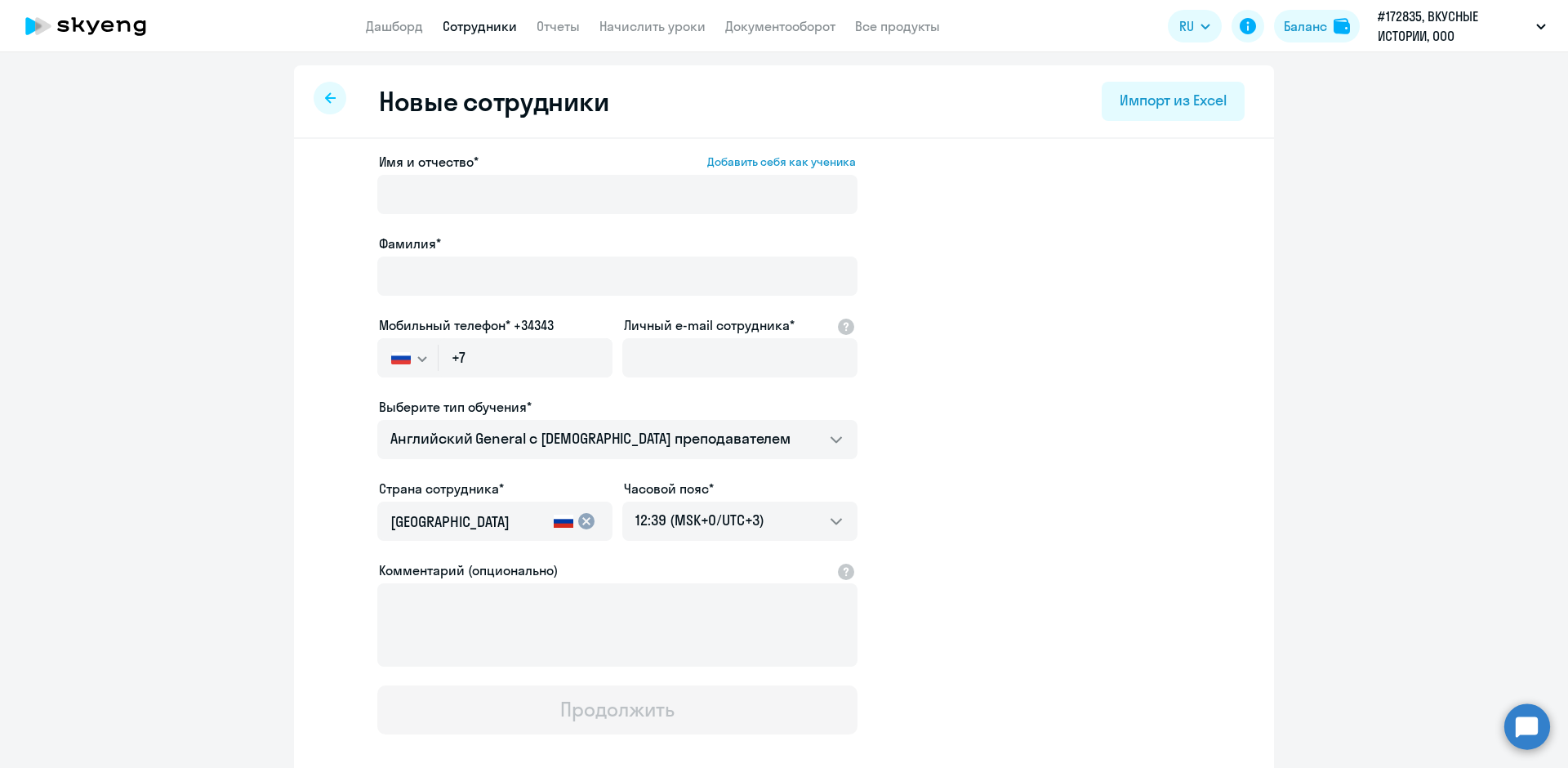
select select "english_adult_not_native_speaker"
select select "3"
click at [467, 20] on link "Сотрудники" at bounding box center [480, 26] width 74 height 16
select select "30"
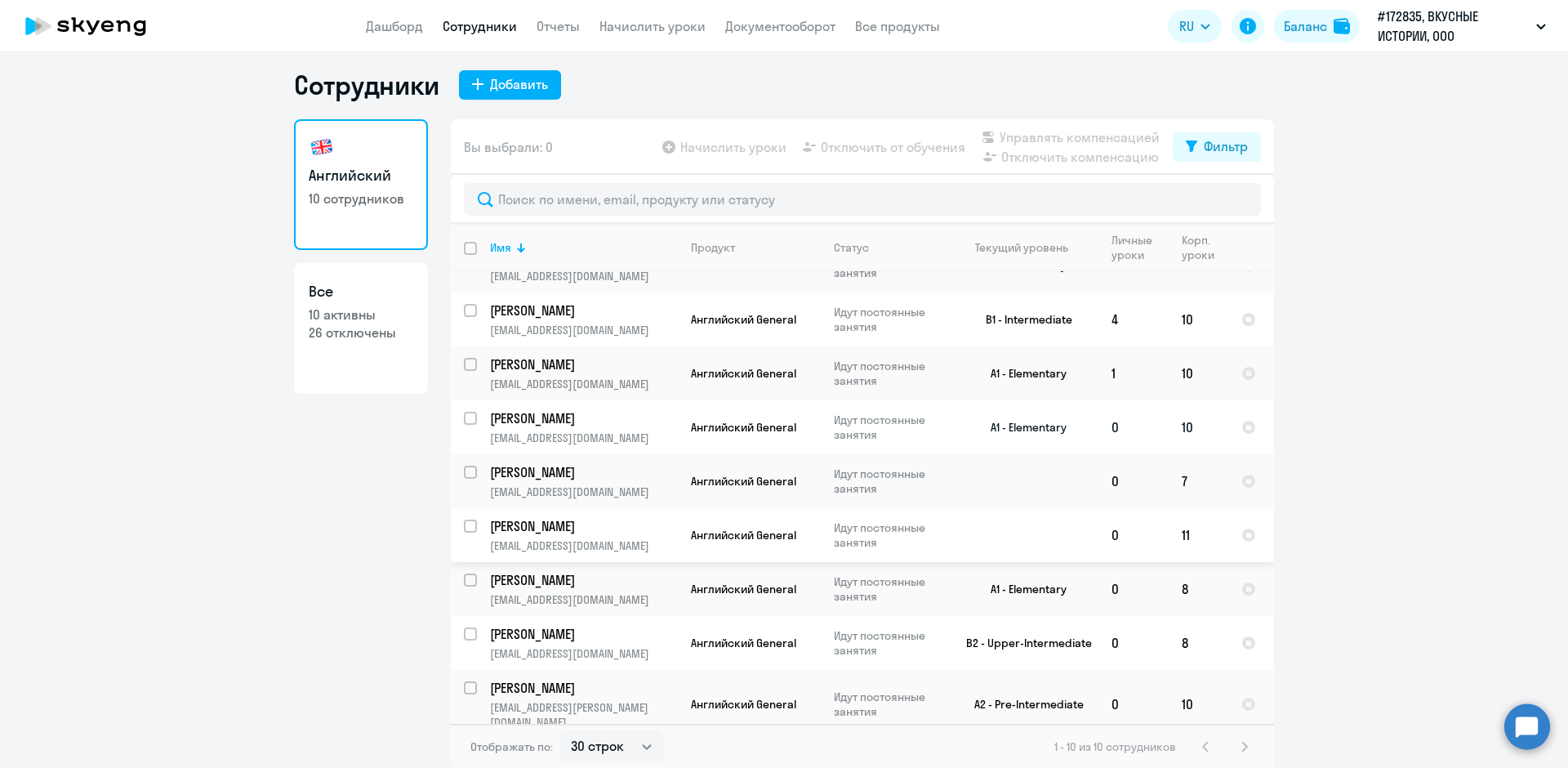
scroll to position [10, 0]
click at [389, 320] on p "10 активны" at bounding box center [361, 313] width 104 height 18
select select "30"
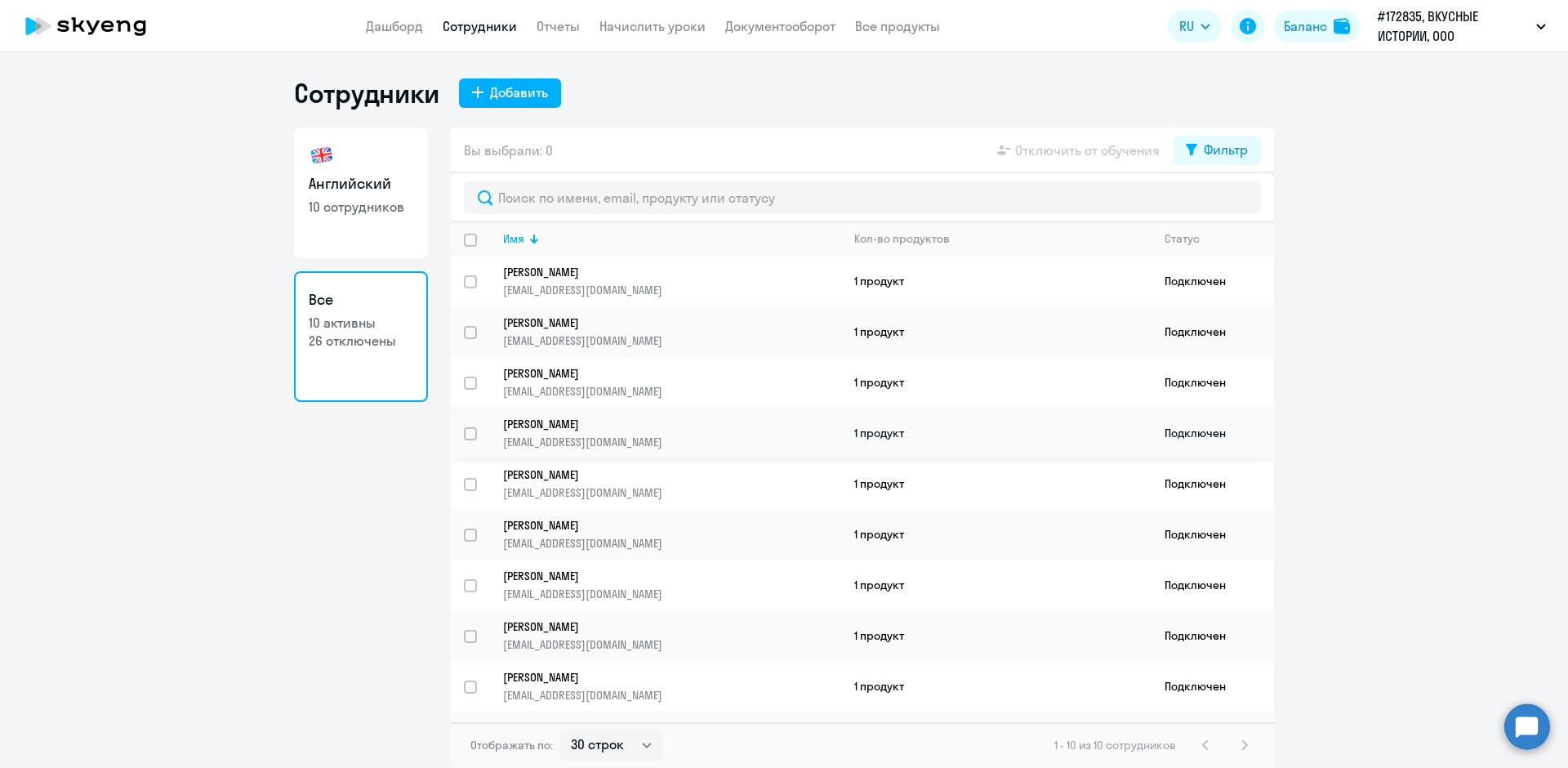
scroll to position [40, 0]
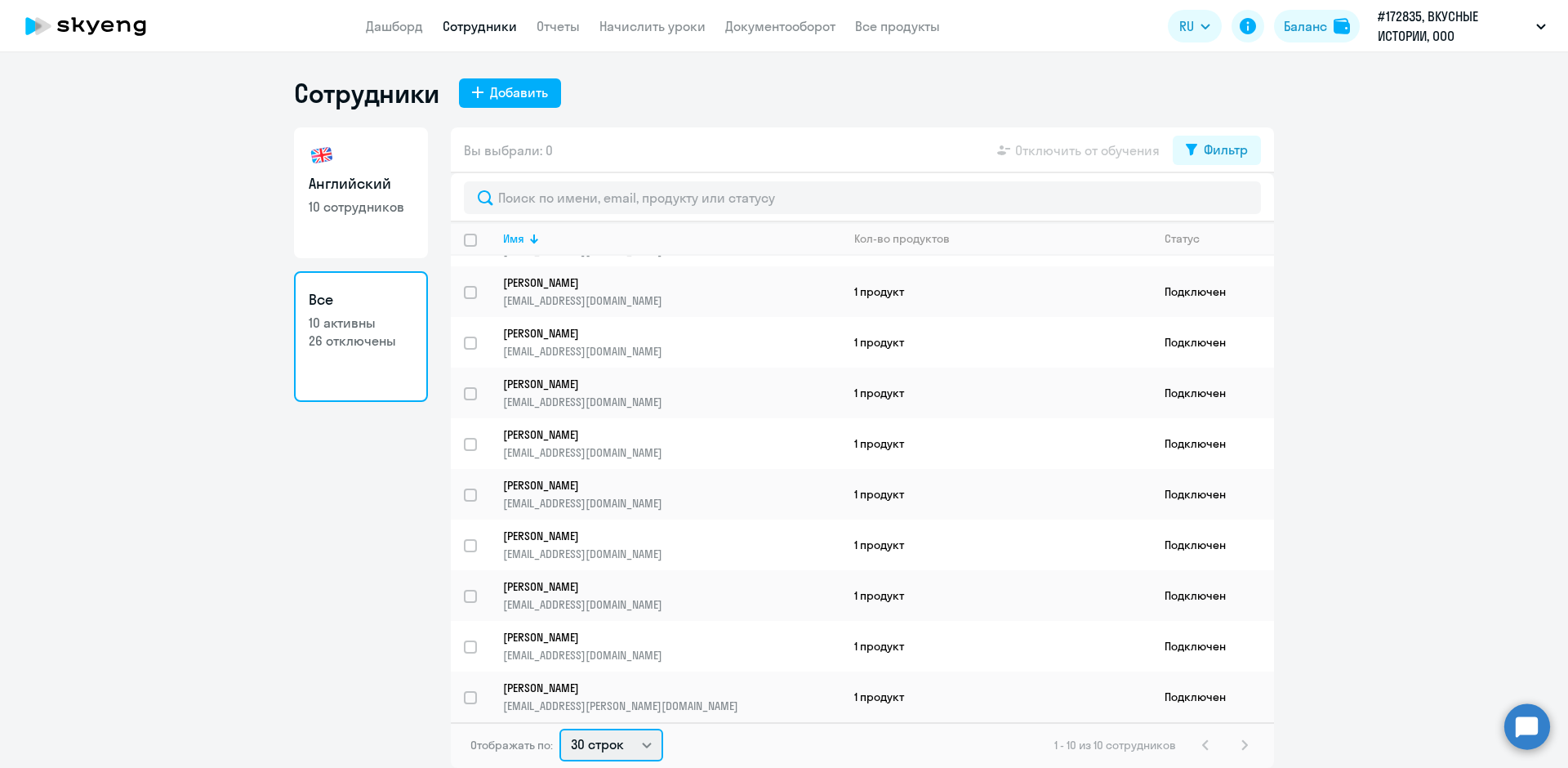
click at [645, 748] on select "30 строк 50 строк 100 строк" at bounding box center [611, 745] width 104 height 33
click at [1191, 233] on div "Статус" at bounding box center [1182, 238] width 35 height 15
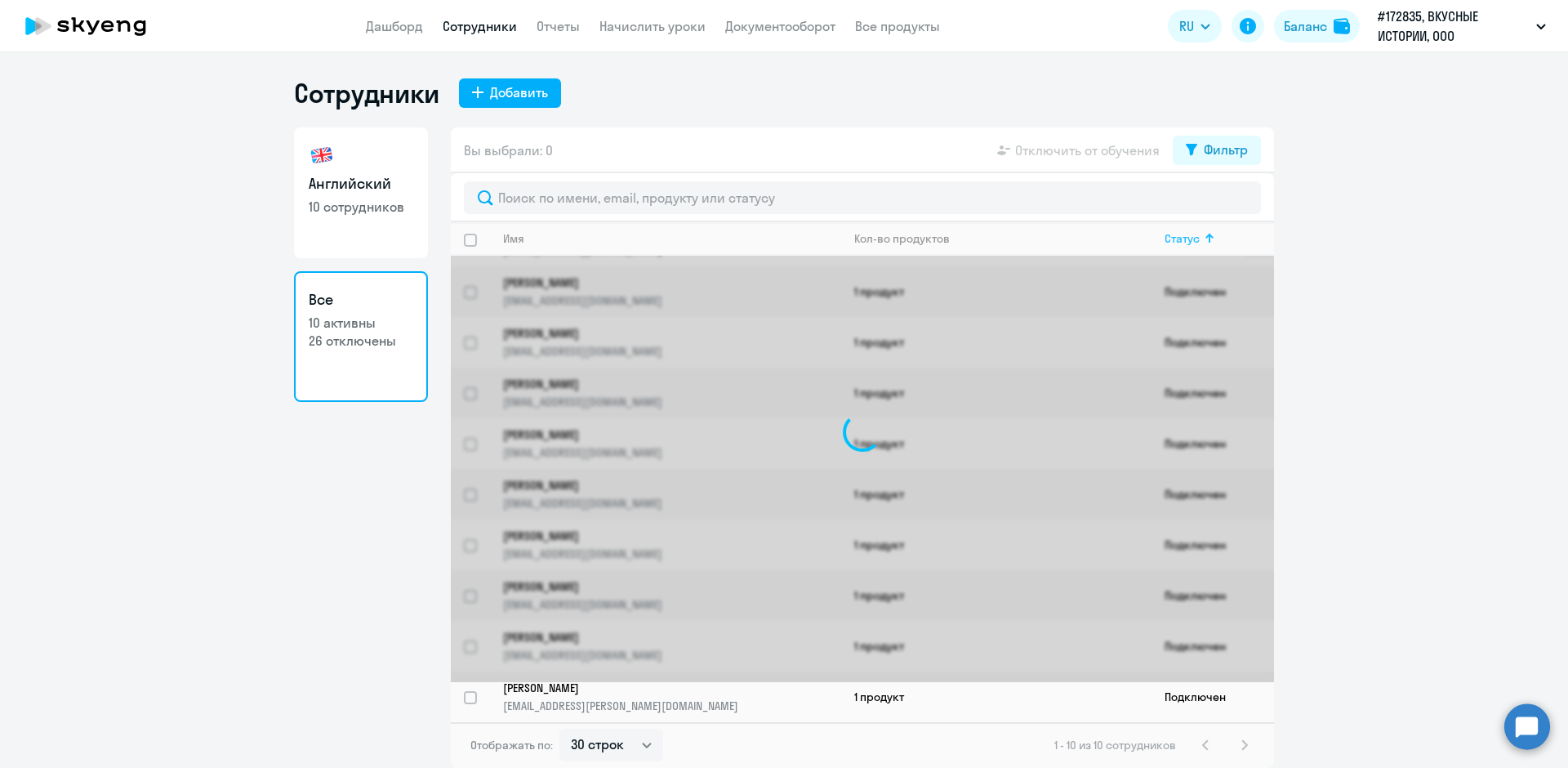
scroll to position [0, 0]
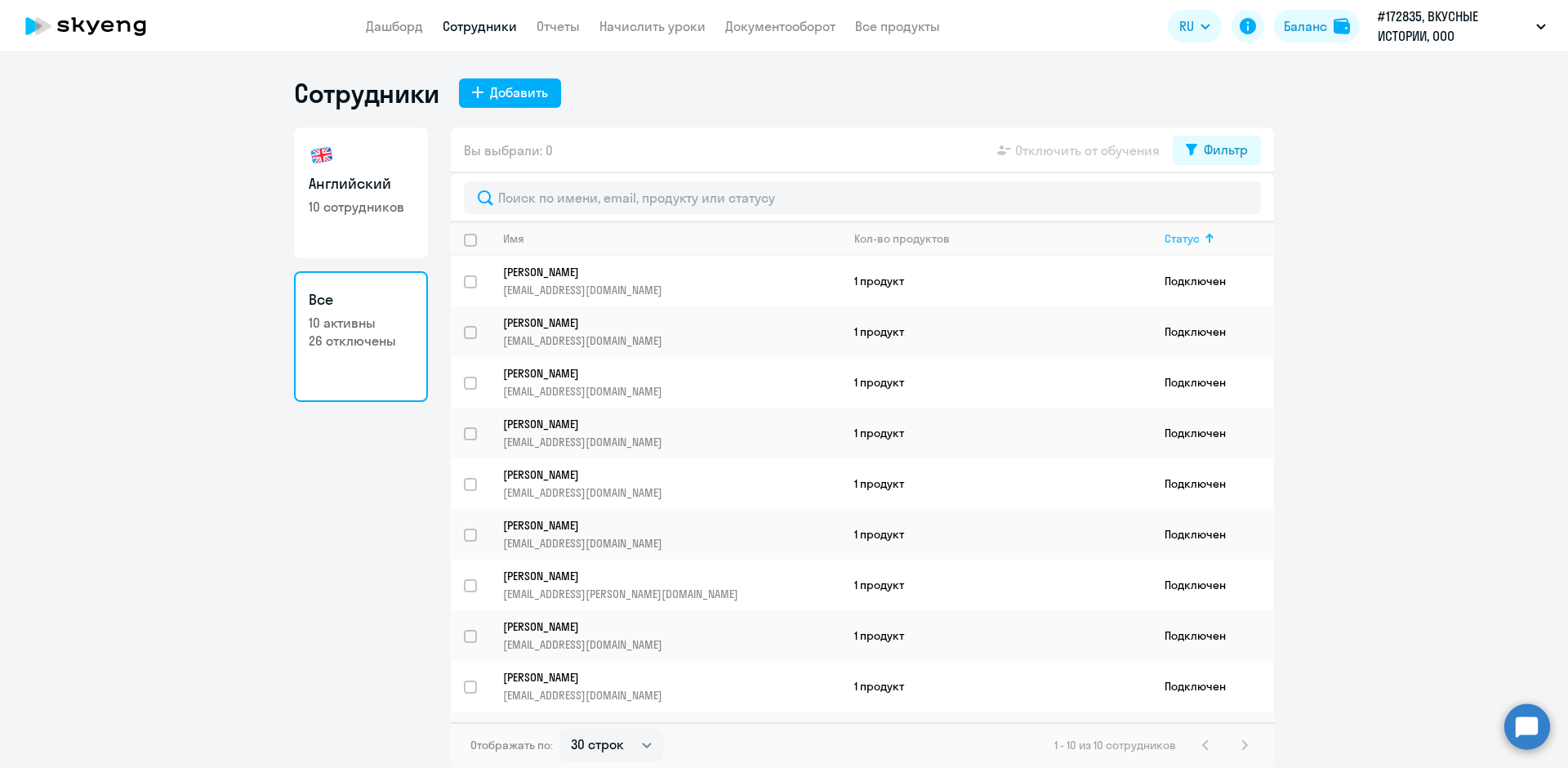
click at [1211, 236] on div at bounding box center [1211, 236] width 5 height 5
click at [365, 214] on p "10 сотрудников" at bounding box center [361, 207] width 104 height 18
select select "30"
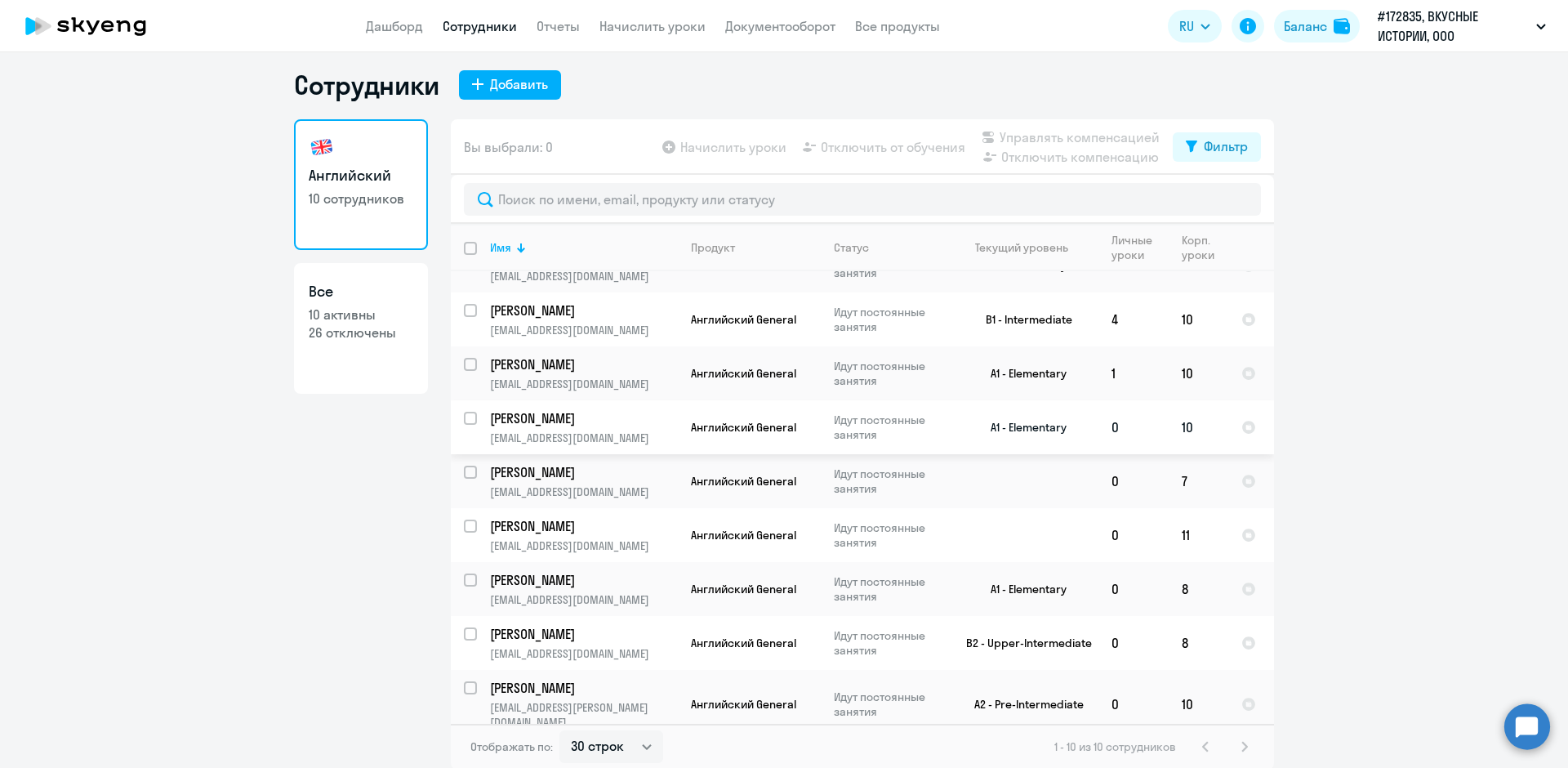
scroll to position [10, 0]
click at [502, 83] on div "Добавить" at bounding box center [519, 83] width 58 height 20
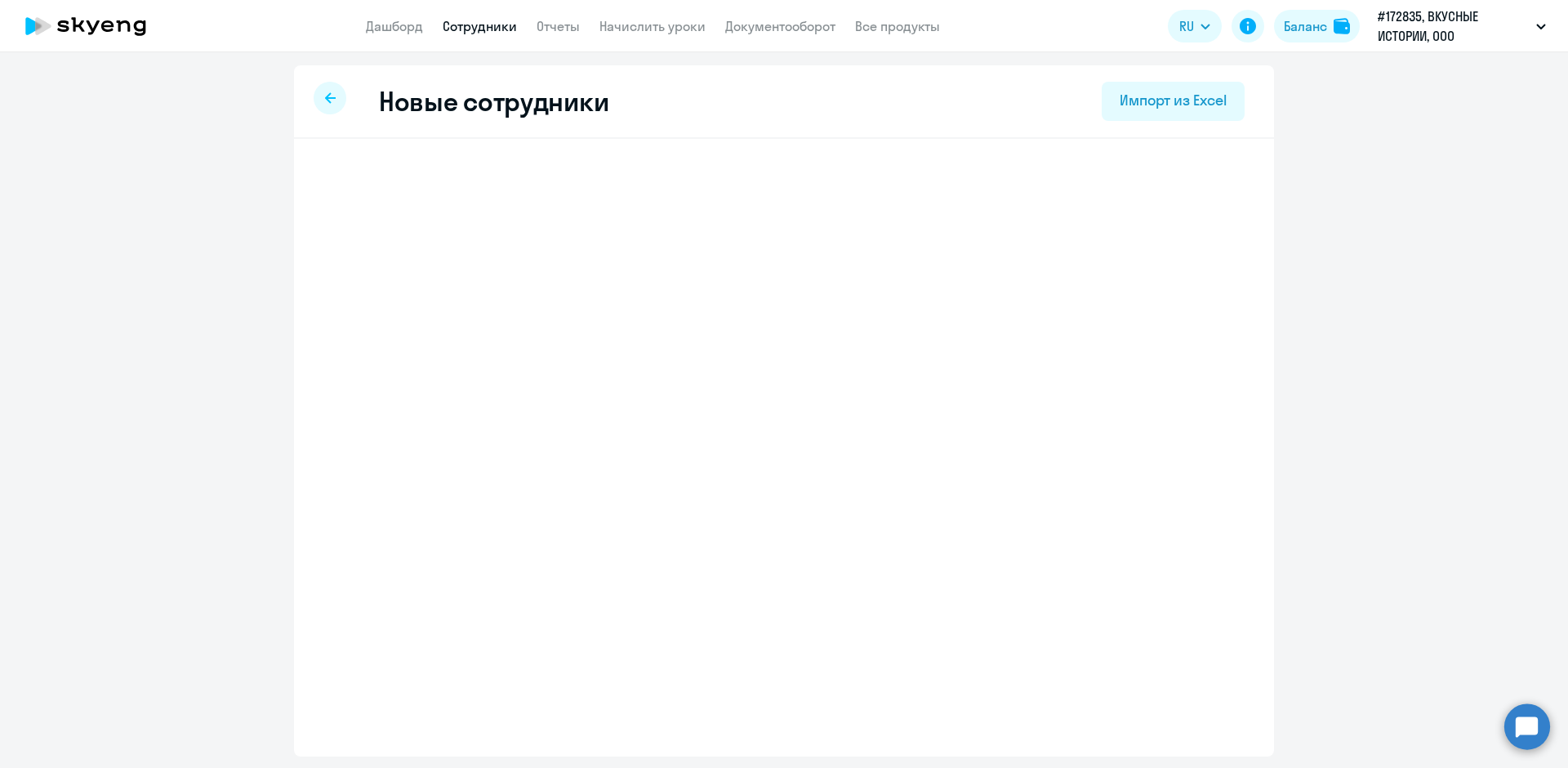
select select "english_adult_not_native_speaker"
select select "3"
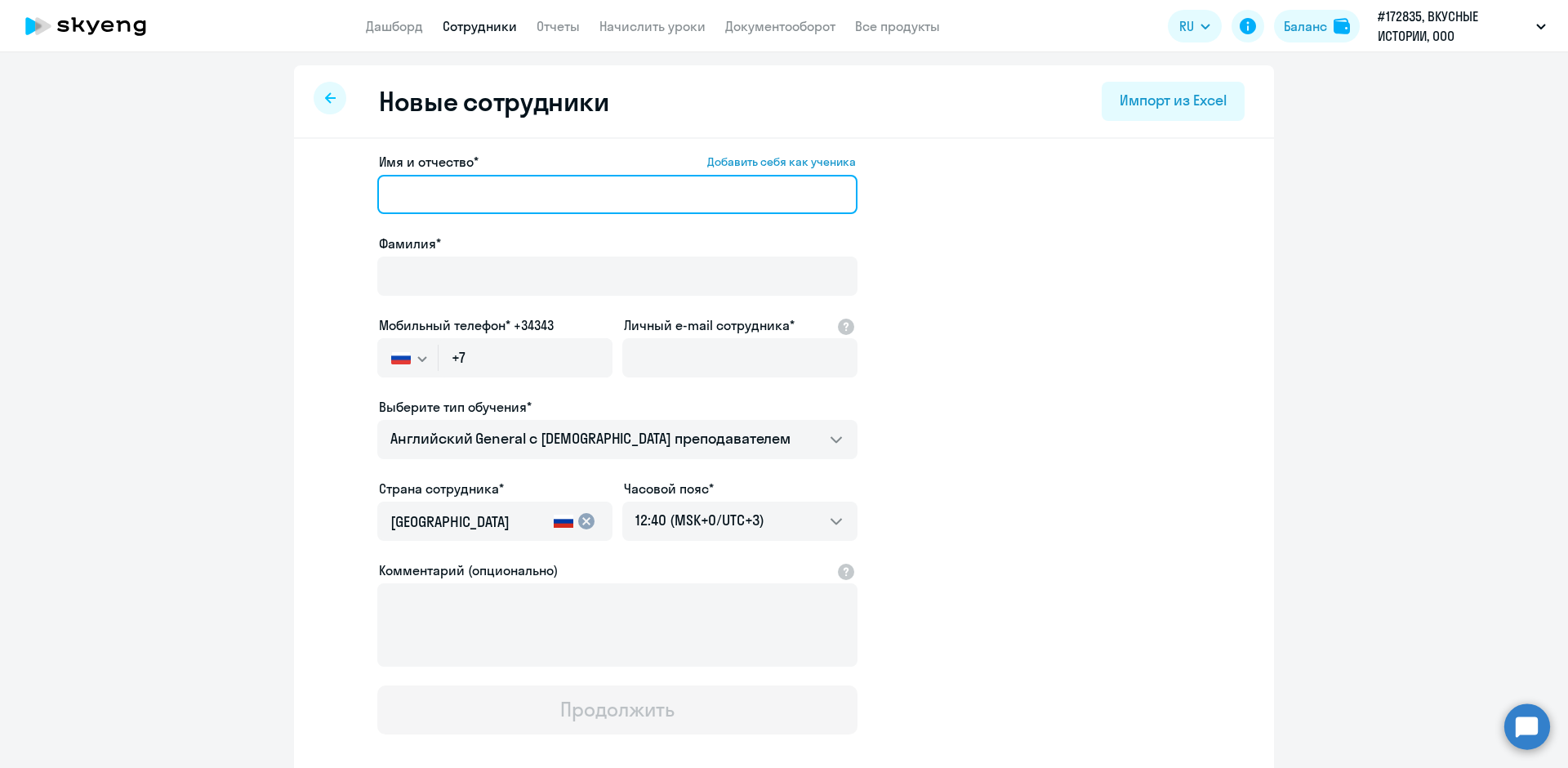
click at [475, 189] on input "Имя и отчество* Добавить себя как ученика" at bounding box center [617, 194] width 481 height 39
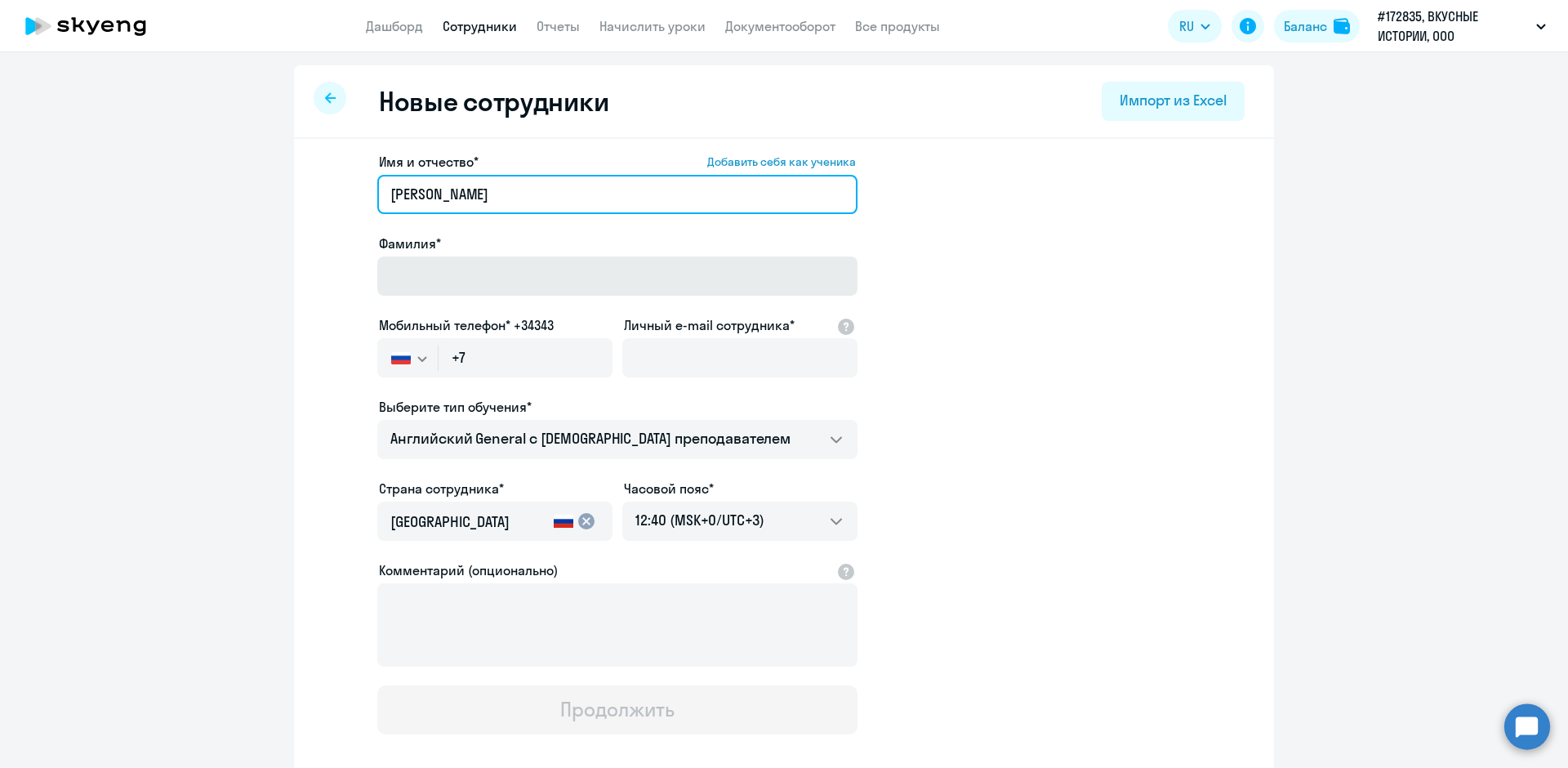
type input "[PERSON_NAME]"
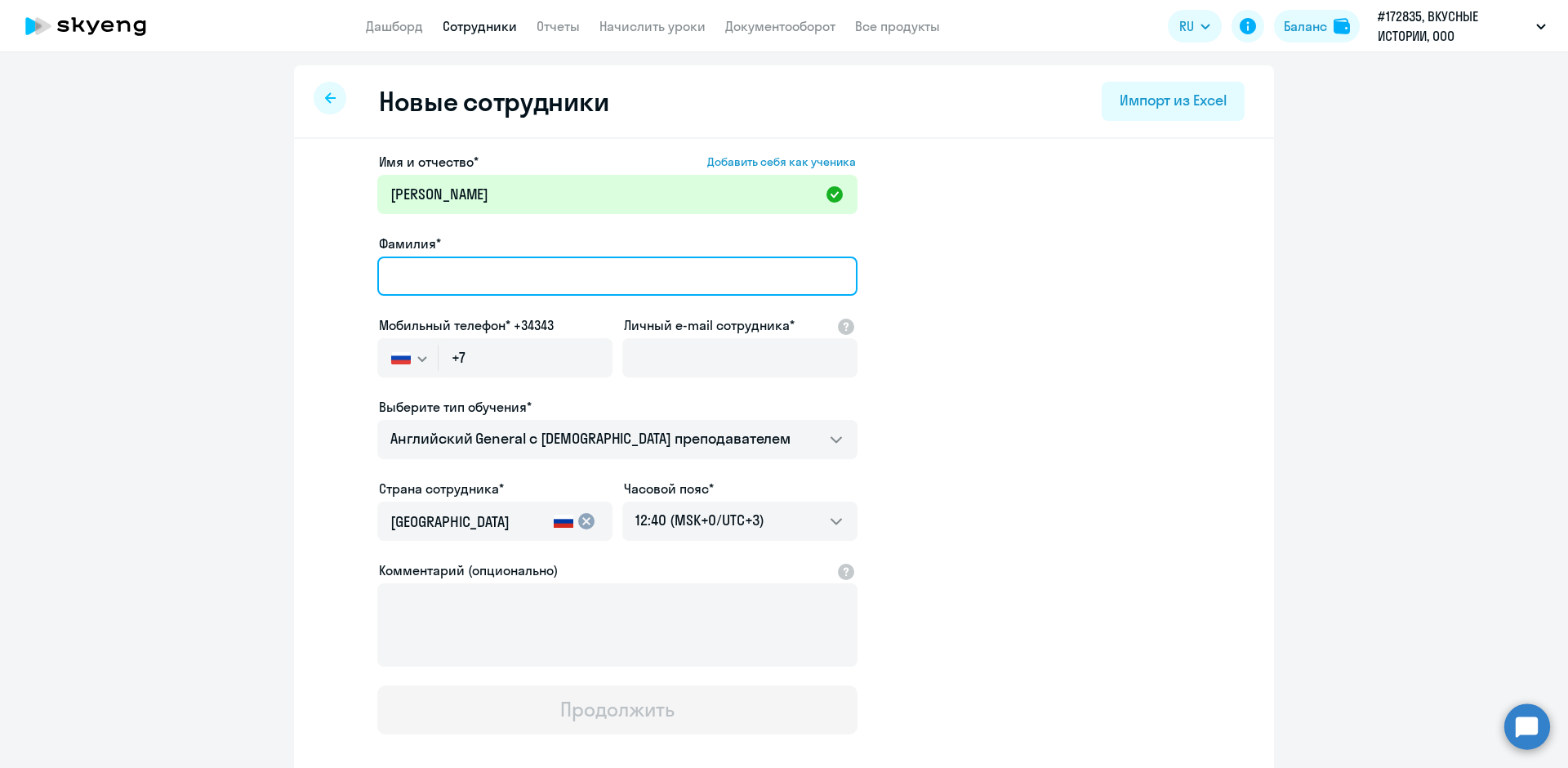
click at [452, 289] on input "Фамилия*" at bounding box center [617, 275] width 481 height 39
type input "Володин"
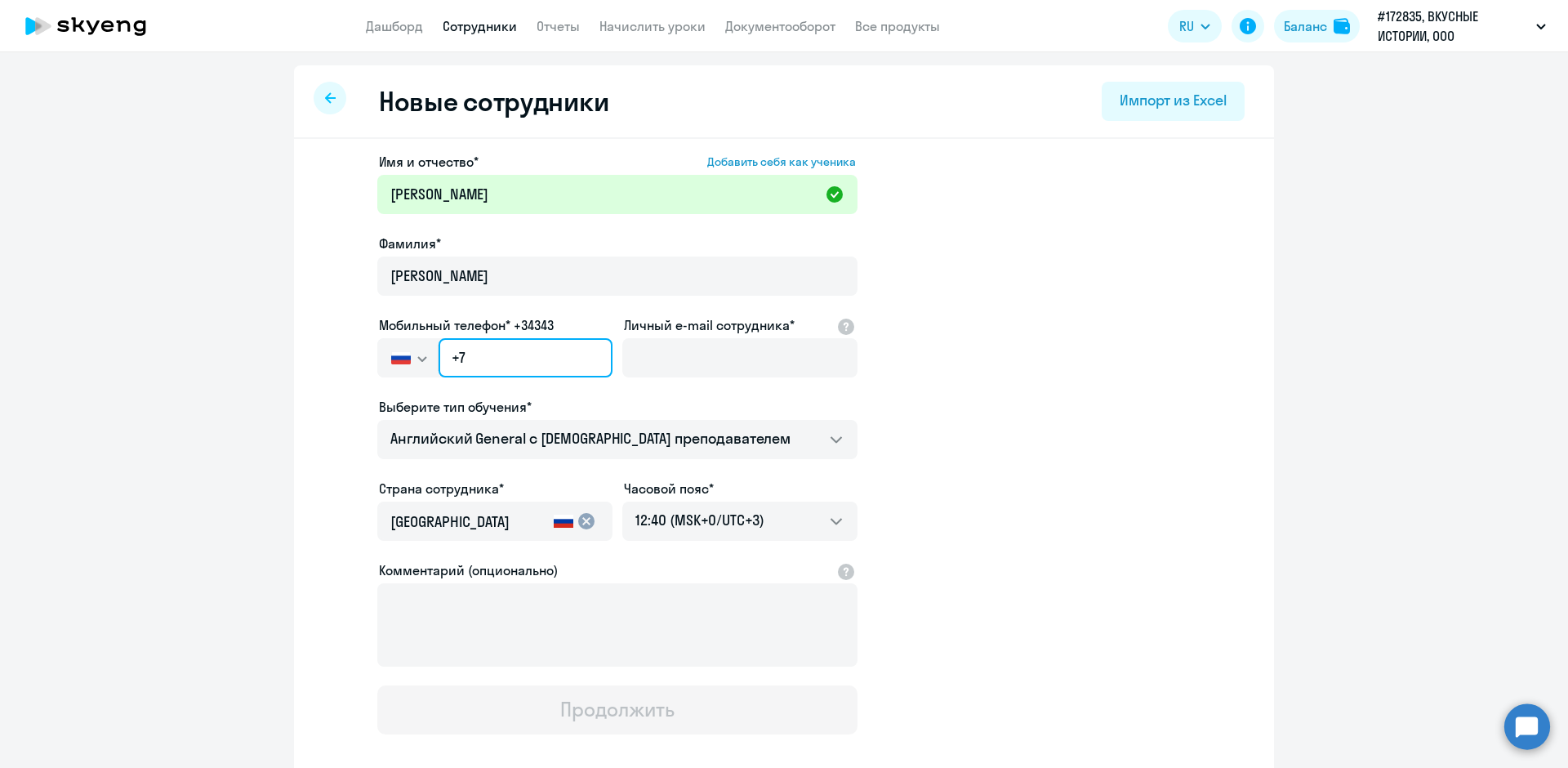
click at [459, 366] on input "+7" at bounding box center [526, 357] width 174 height 39
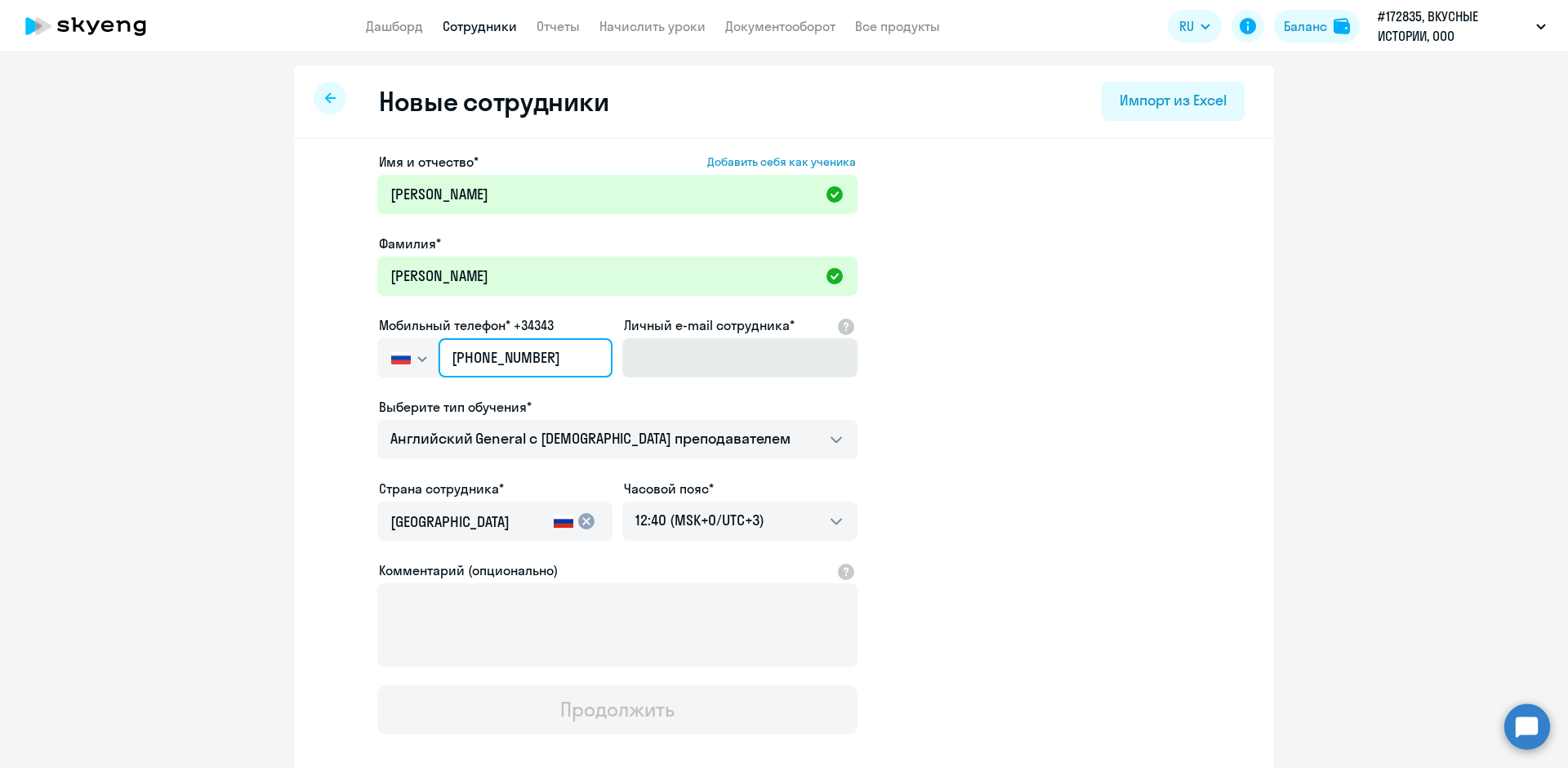
type input "+7 999 584-64-18"
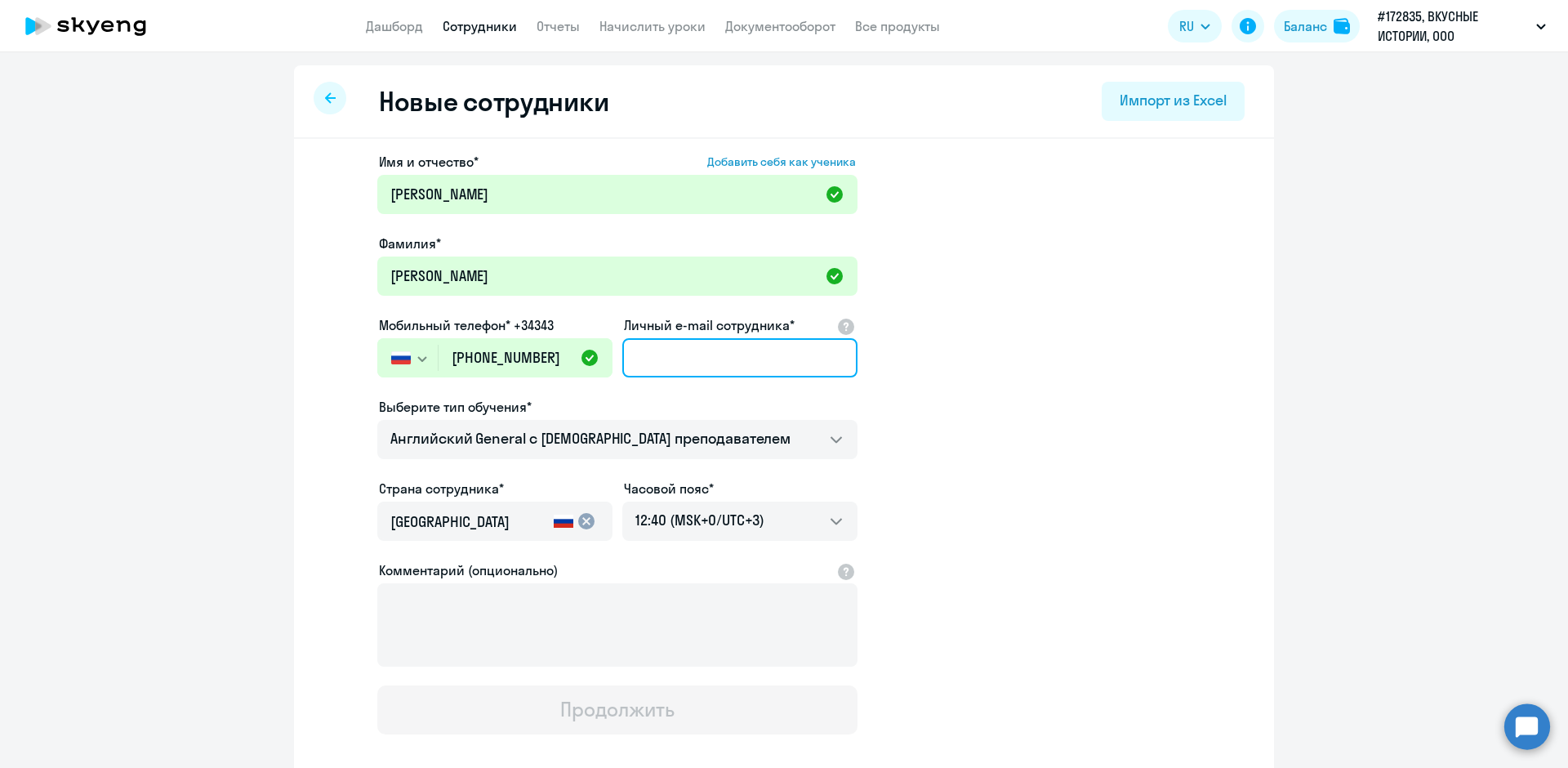
click at [651, 357] on input "Личный e-mail сотрудника*" at bounding box center [739, 357] width 235 height 39
paste input "[EMAIL_ADDRESS][DOMAIN_NAME]"
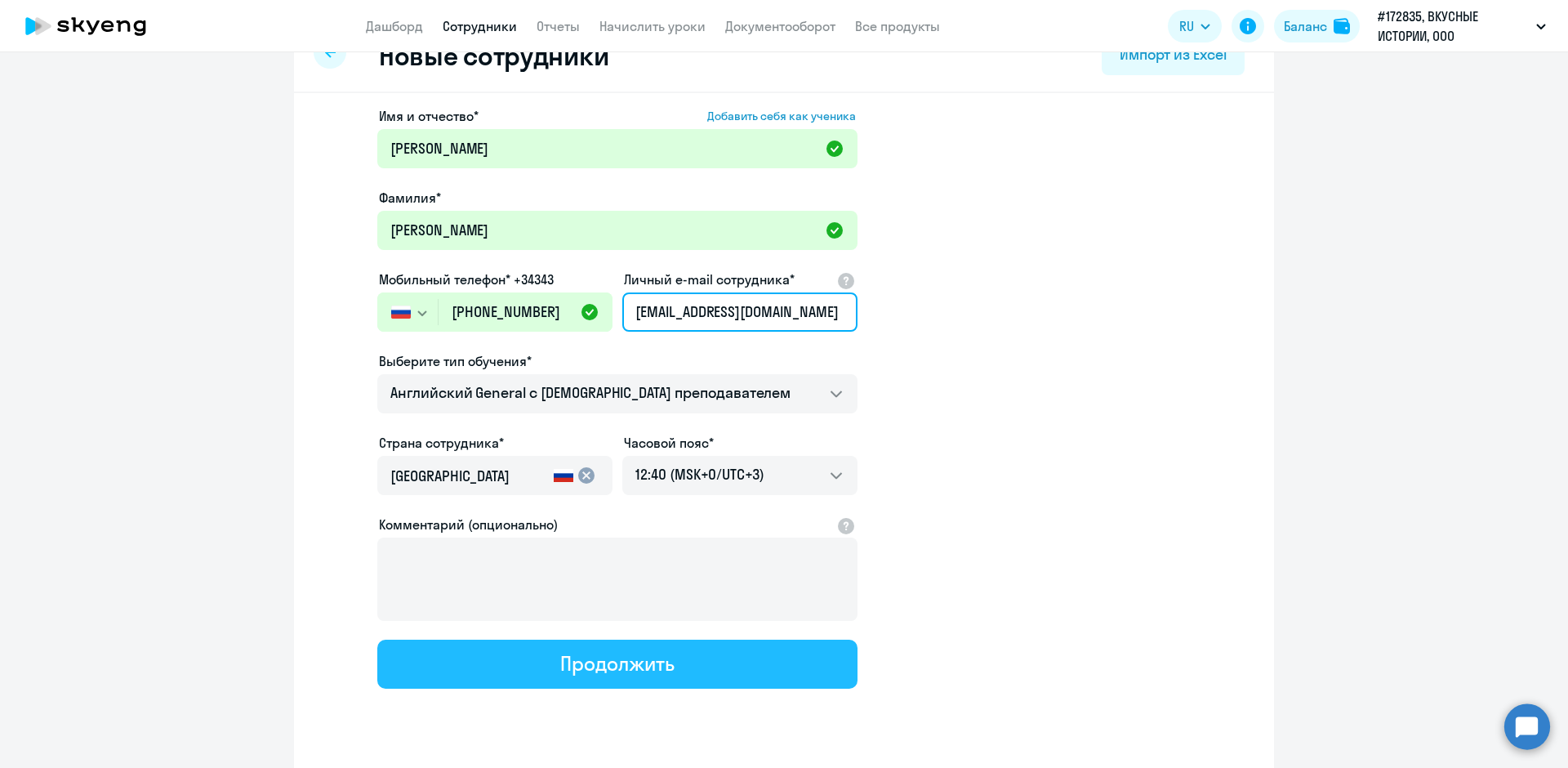
scroll to position [88, 0]
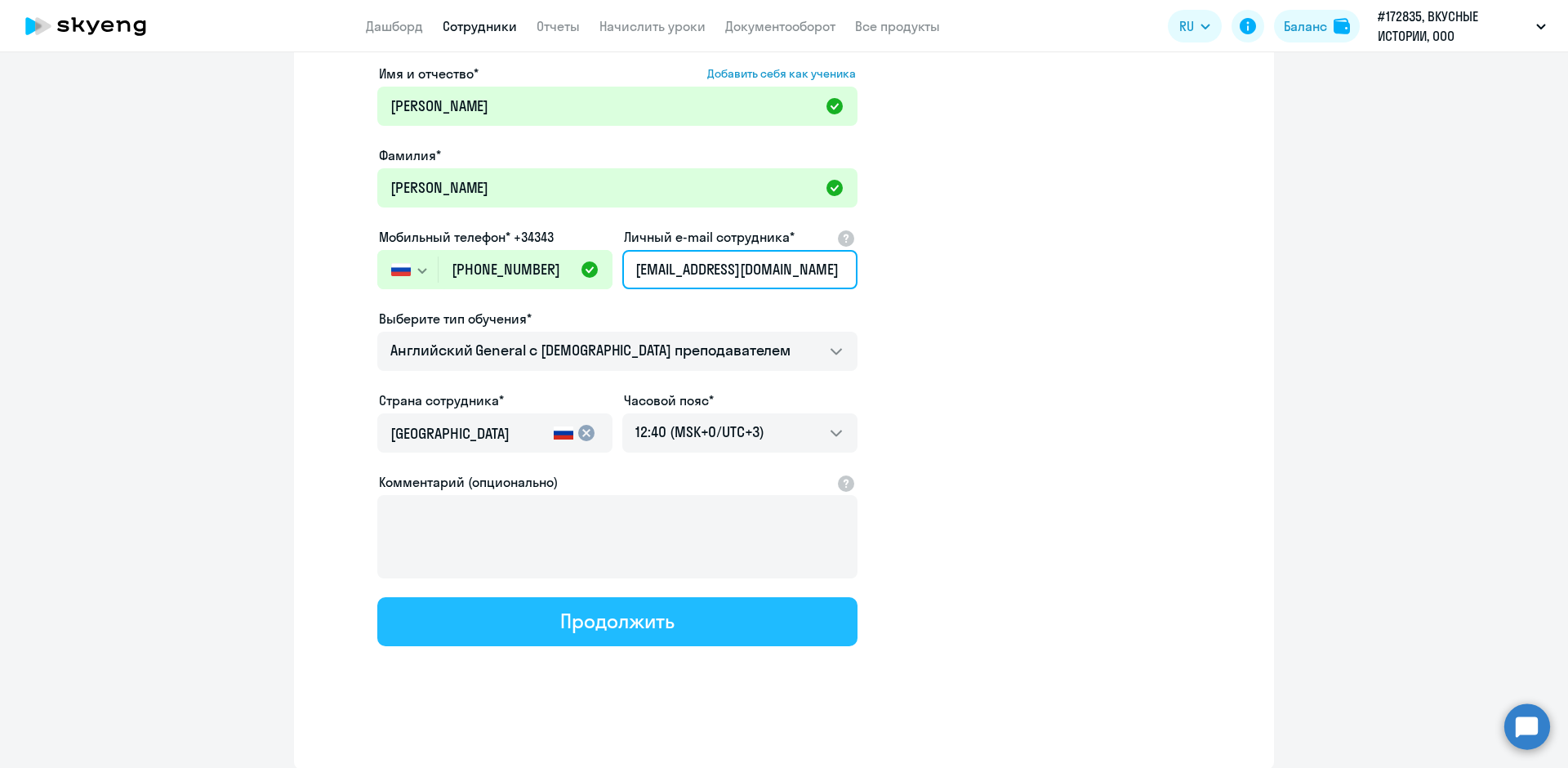
type input "[EMAIL_ADDRESS][DOMAIN_NAME]"
click at [631, 626] on div "Продолжить" at bounding box center [617, 621] width 114 height 26
select select "english_adult_not_native_speaker"
select select "3"
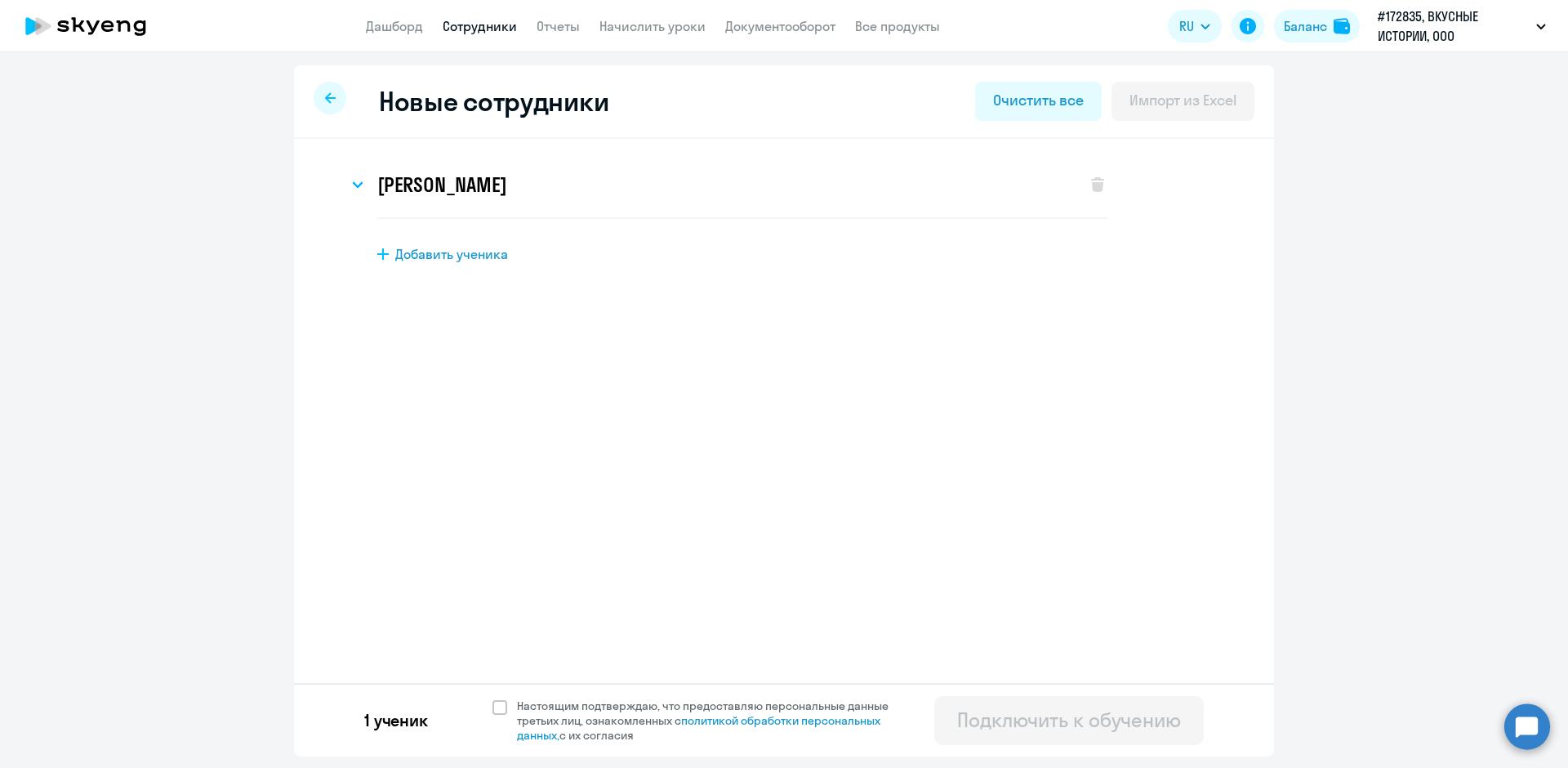
scroll to position [0, 0]
click at [501, 708] on span at bounding box center [500, 708] width 15 height 15
click at [492, 699] on input "Настоящим подтверждаю, что предоставляю персональные данные третьих лиц, ознако…" at bounding box center [491, 698] width 1 height 1
checkbox input "true"
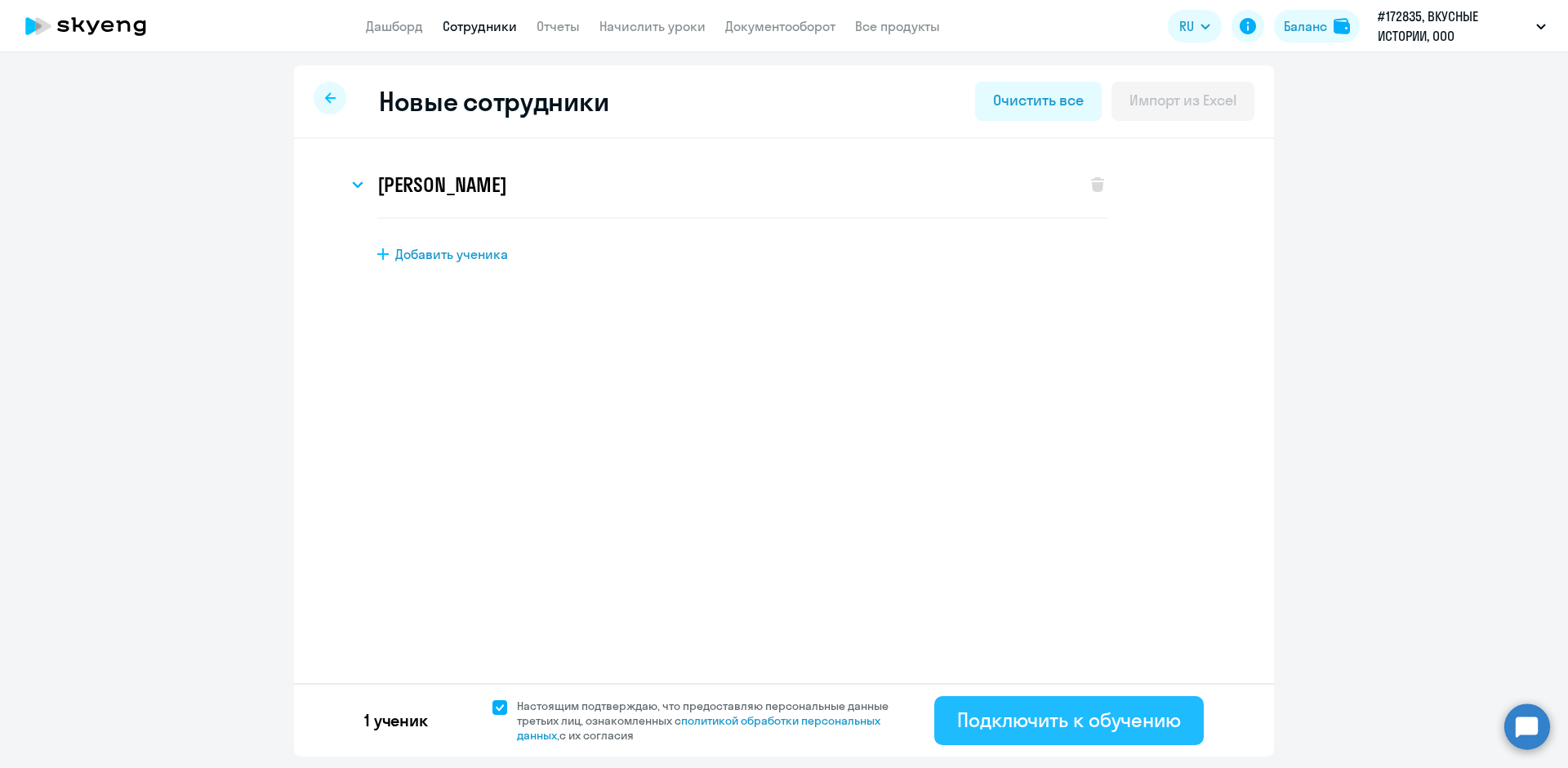
click at [1065, 725] on div "Подключить к обучению" at bounding box center [1069, 720] width 223 height 26
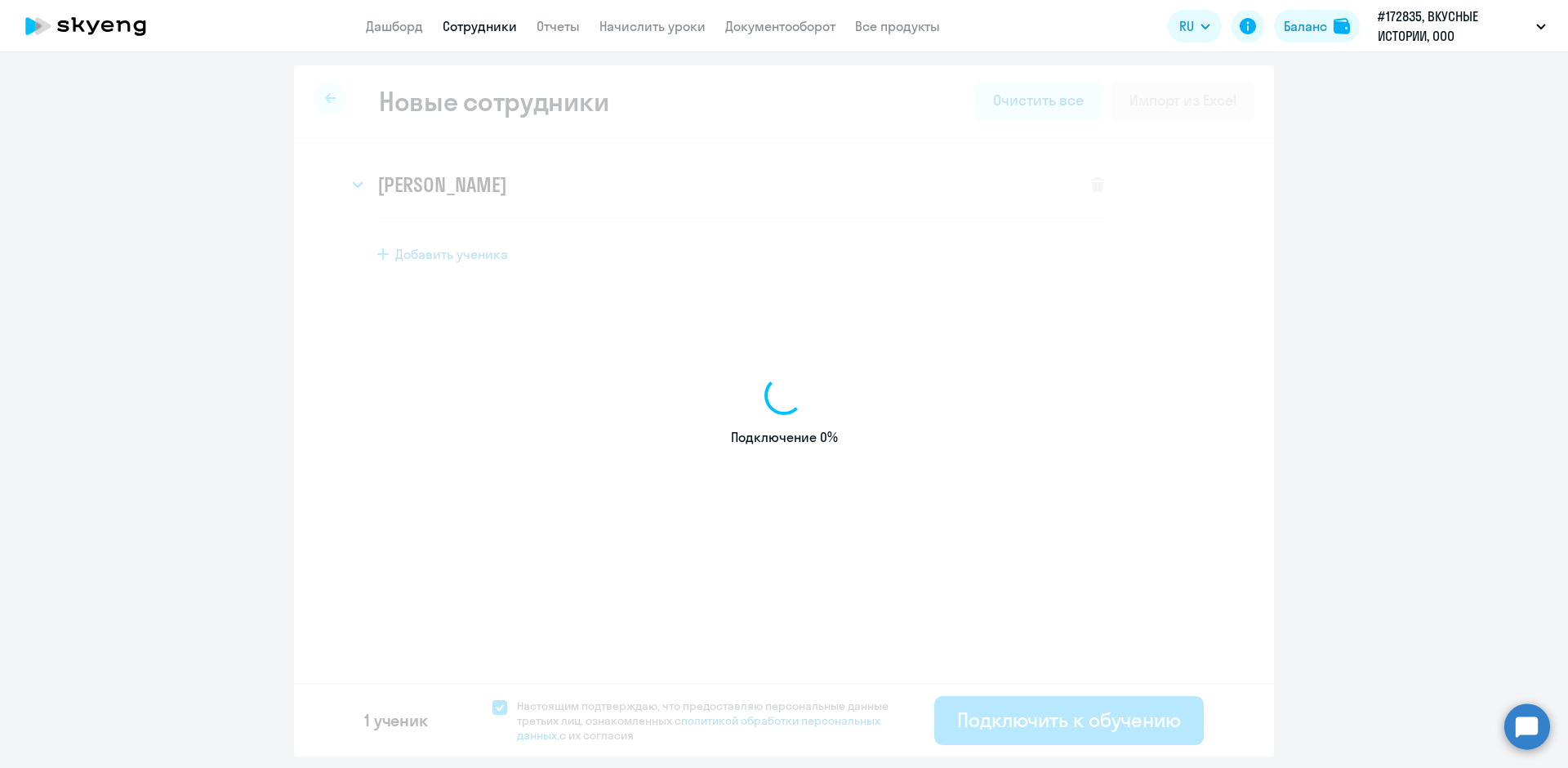
select select "english_adult_not_native_speaker"
select select "3"
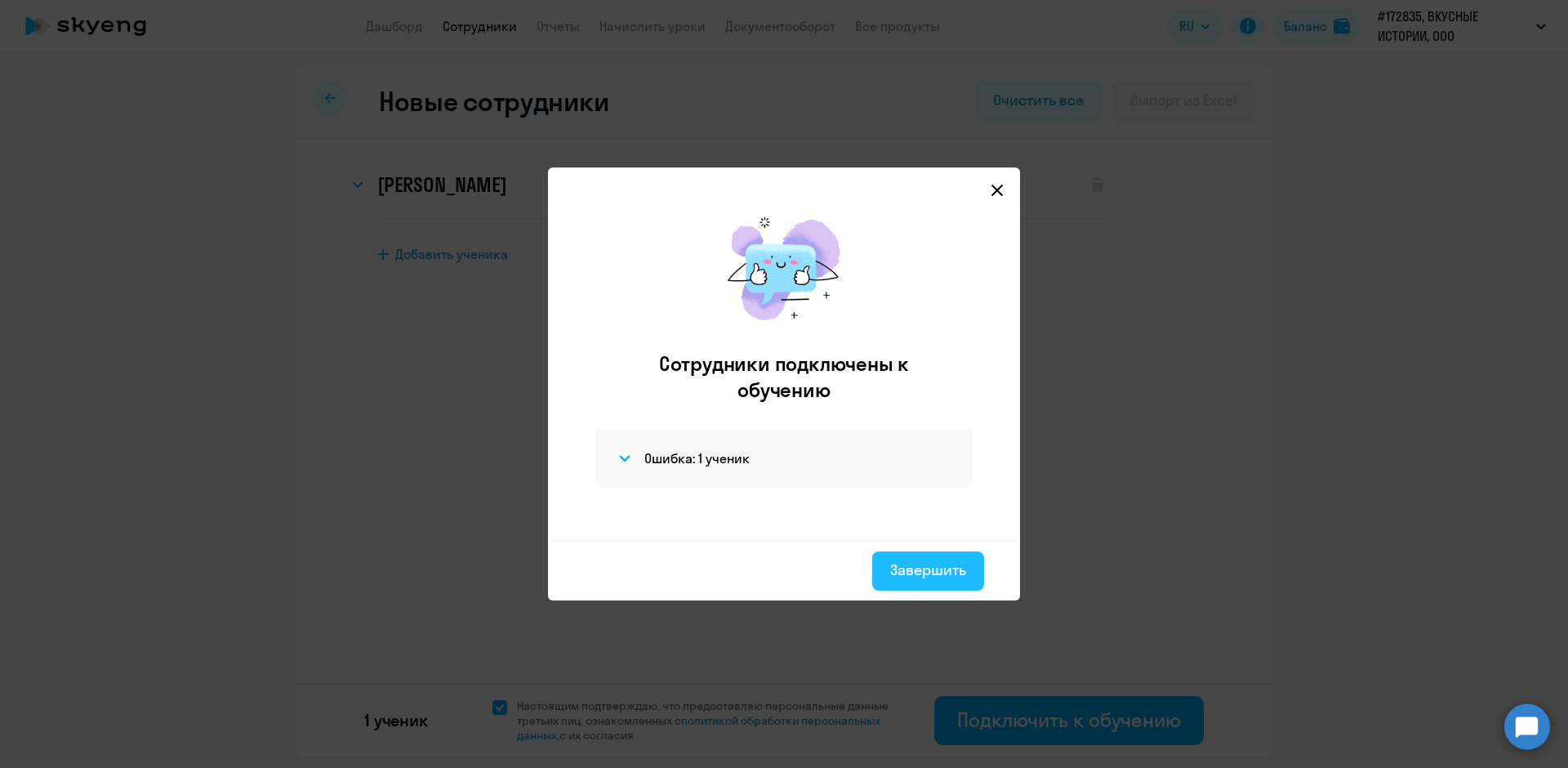
click at [923, 581] on button "Завершить" at bounding box center [928, 571] width 112 height 39
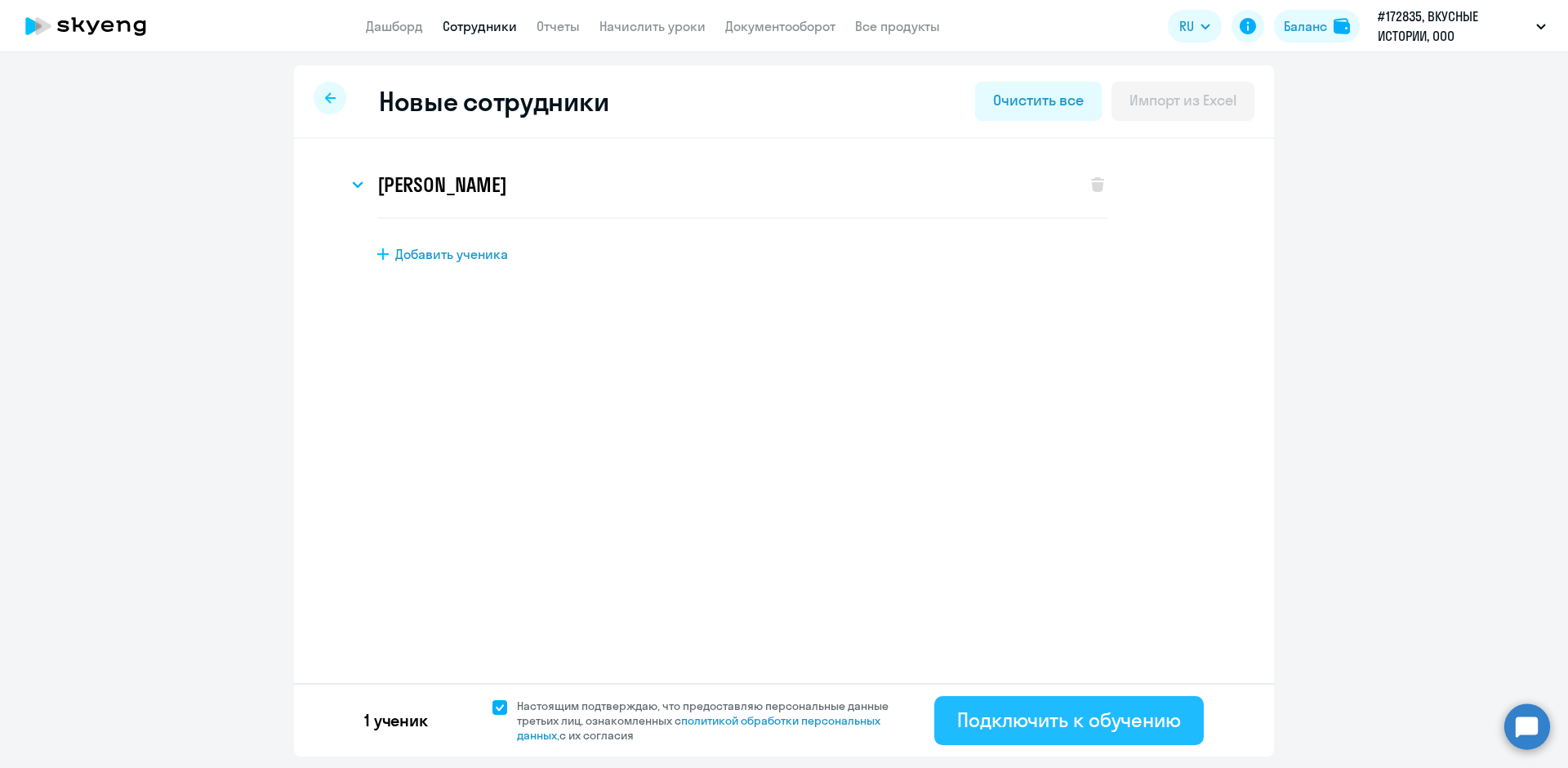
click at [1024, 734] on button "Подключить к обучению" at bounding box center [1069, 721] width 270 height 49
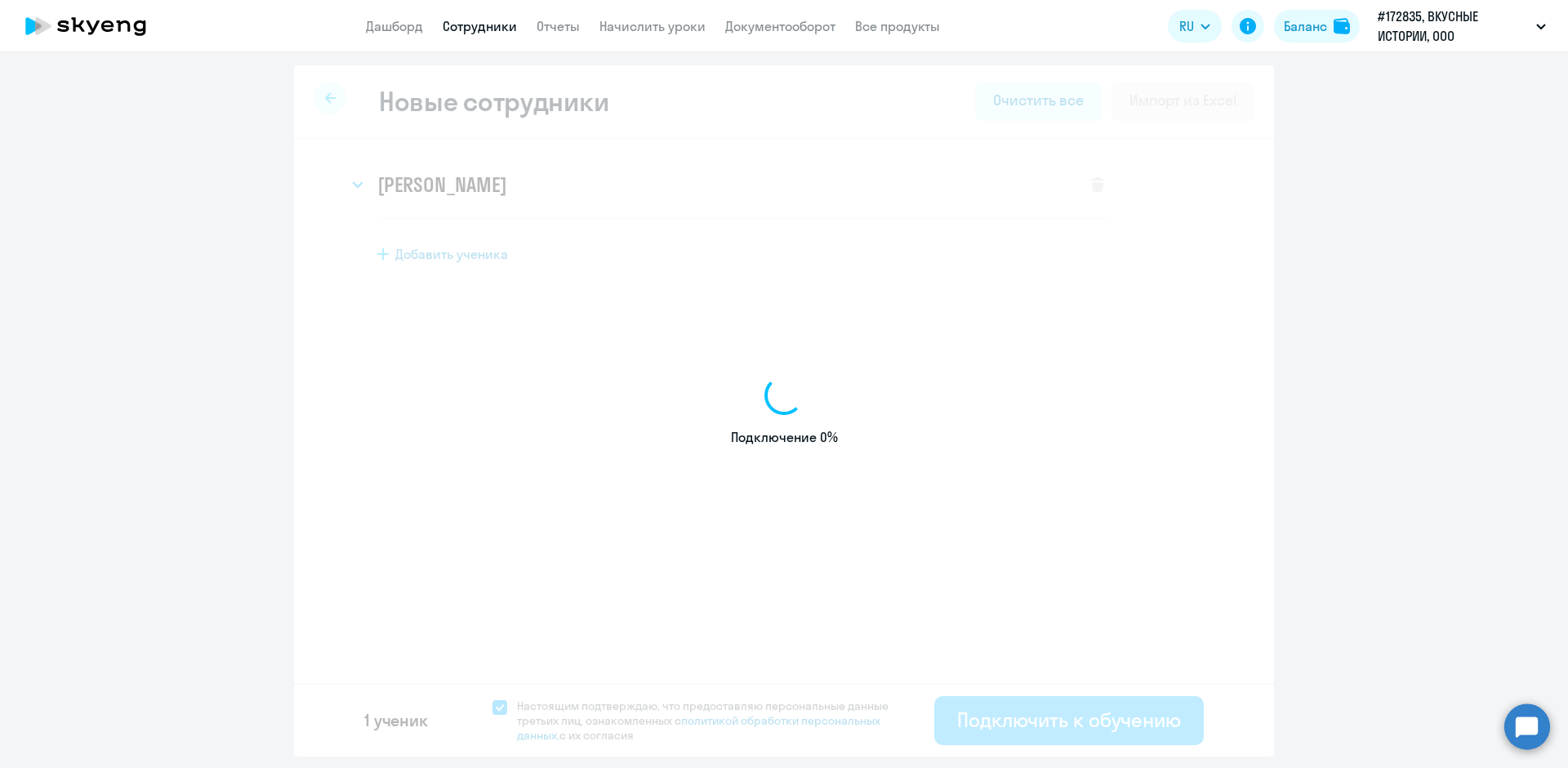
select select "english_adult_not_native_speaker"
select select "3"
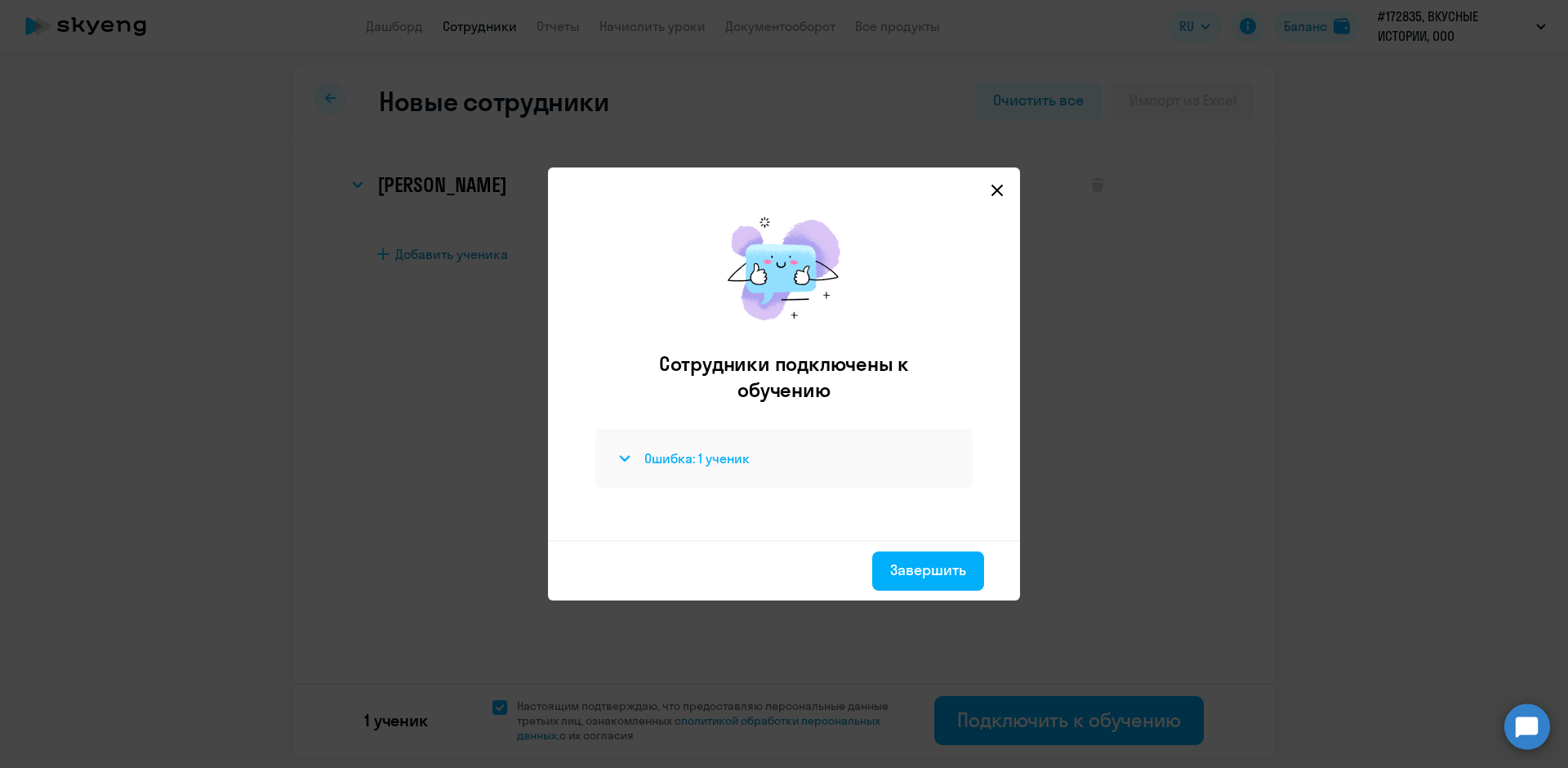
click at [650, 458] on h4 "Ошибка: 1 ученик" at bounding box center [697, 459] width 105 height 18
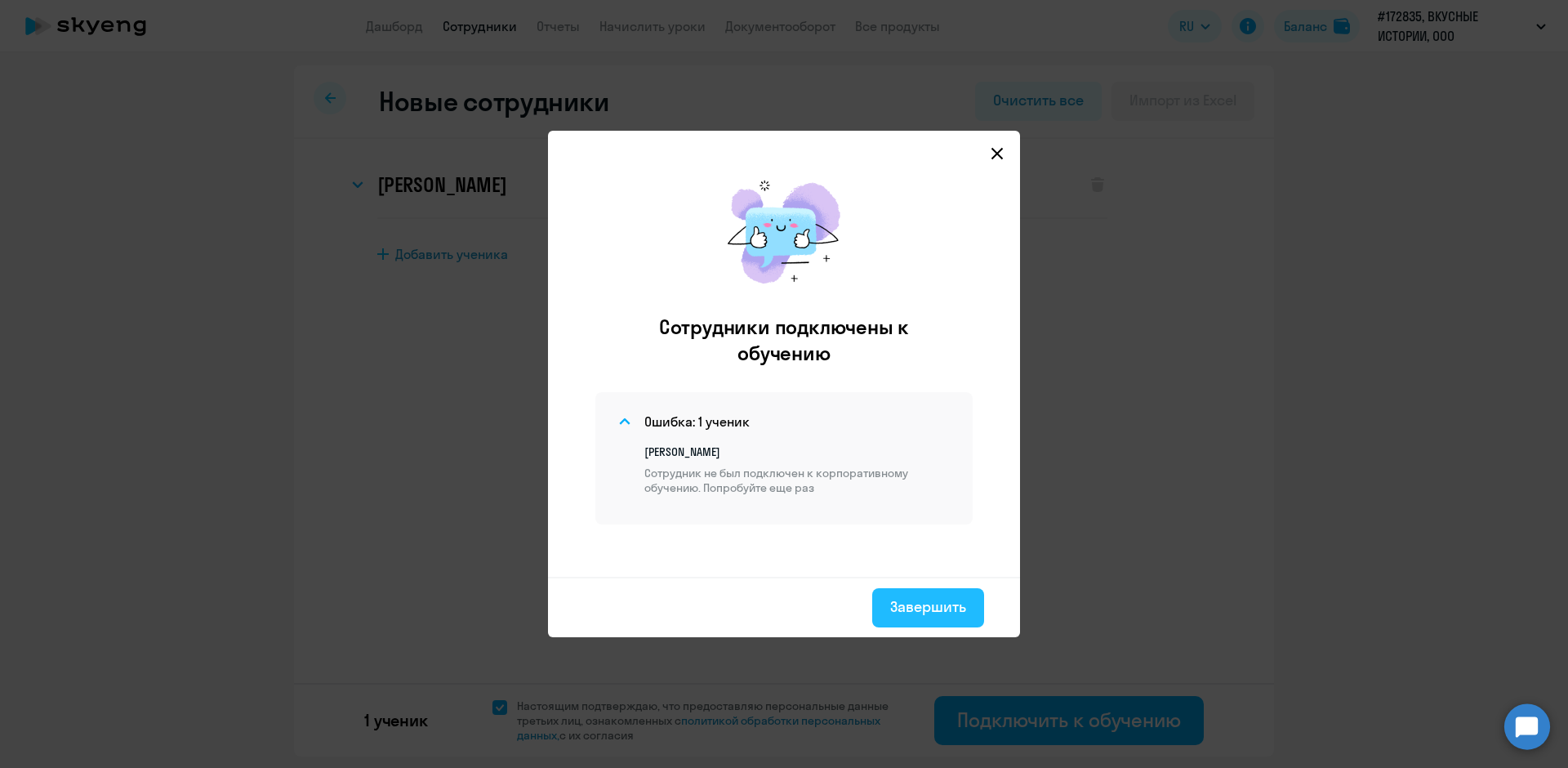
click at [920, 615] on div "Завершить" at bounding box center [928, 606] width 76 height 21
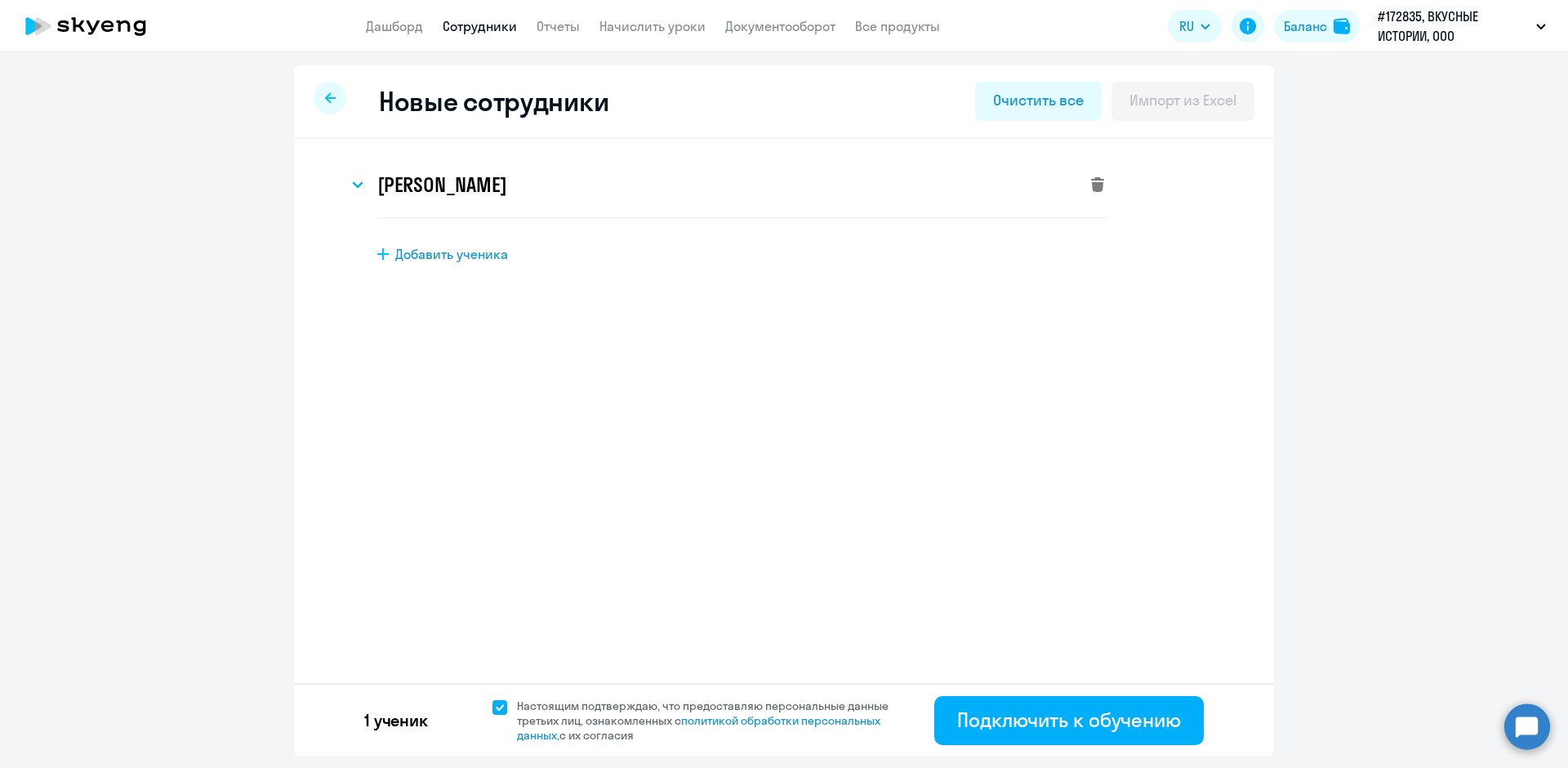
click at [1097, 185] on icon at bounding box center [1097, 185] width 13 height 15
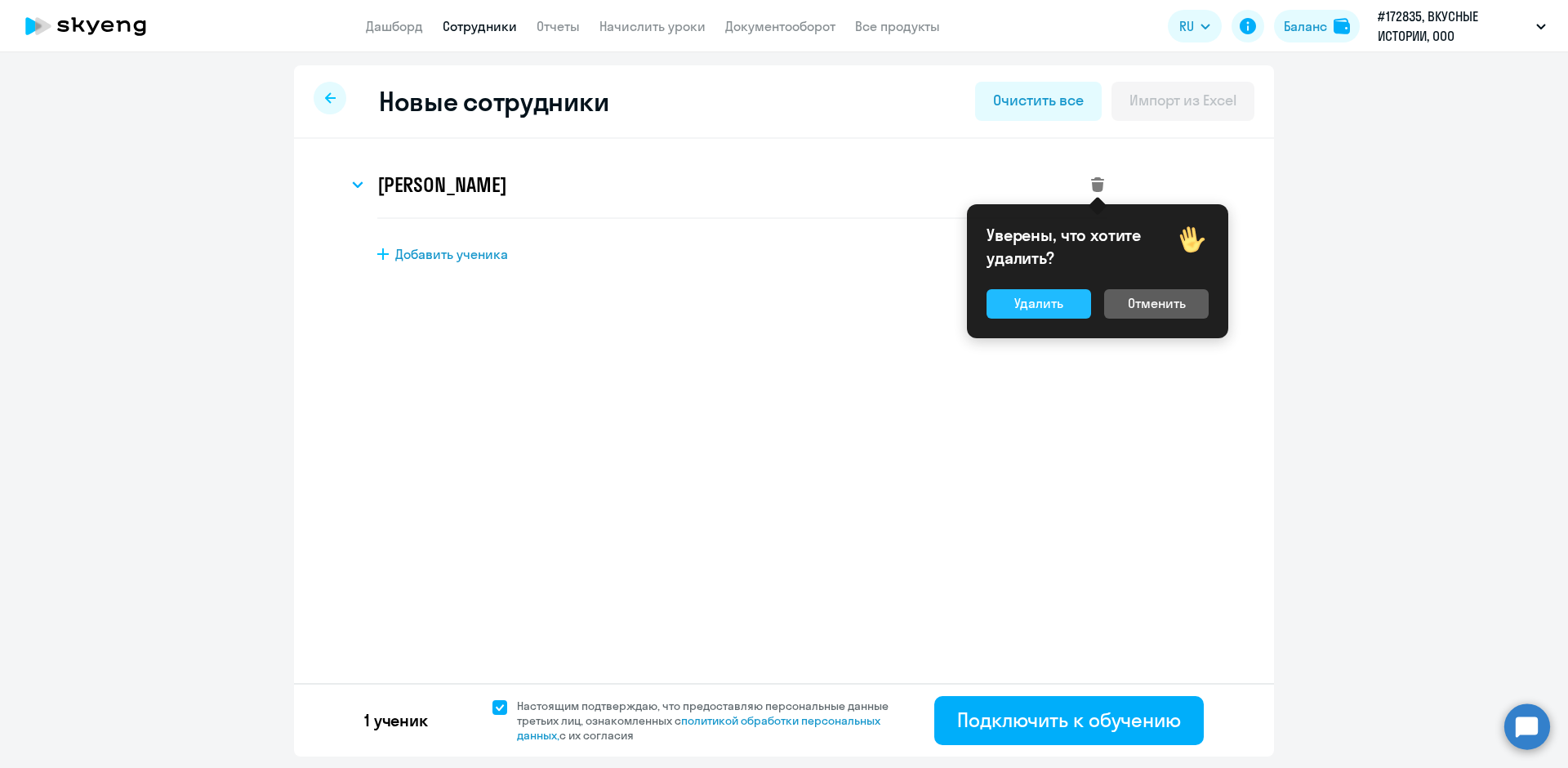
click at [1045, 302] on div "Удалить" at bounding box center [1039, 304] width 49 height 20
select select "english_adult_not_native_speaker"
select select "3"
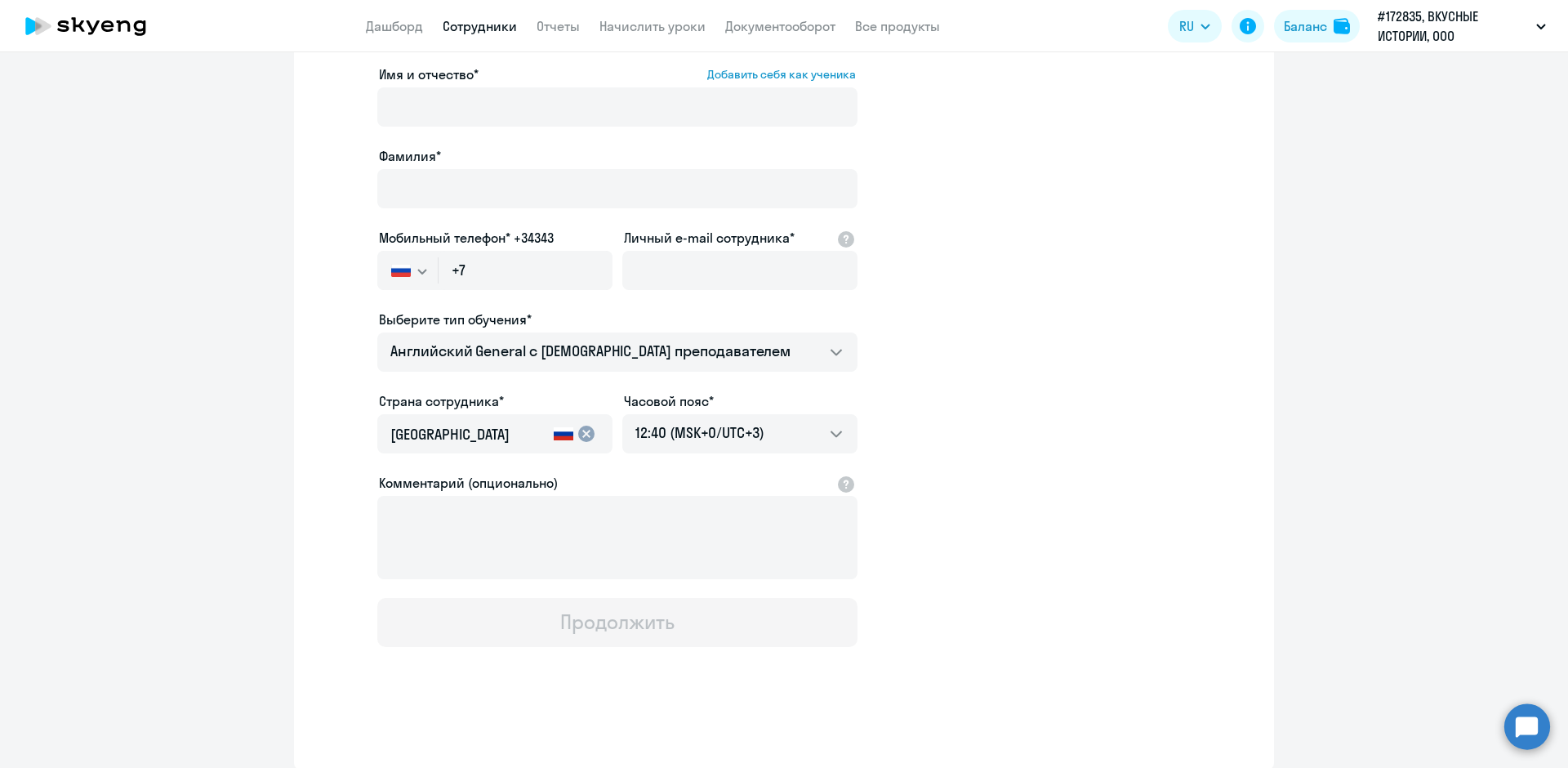
scroll to position [88, 0]
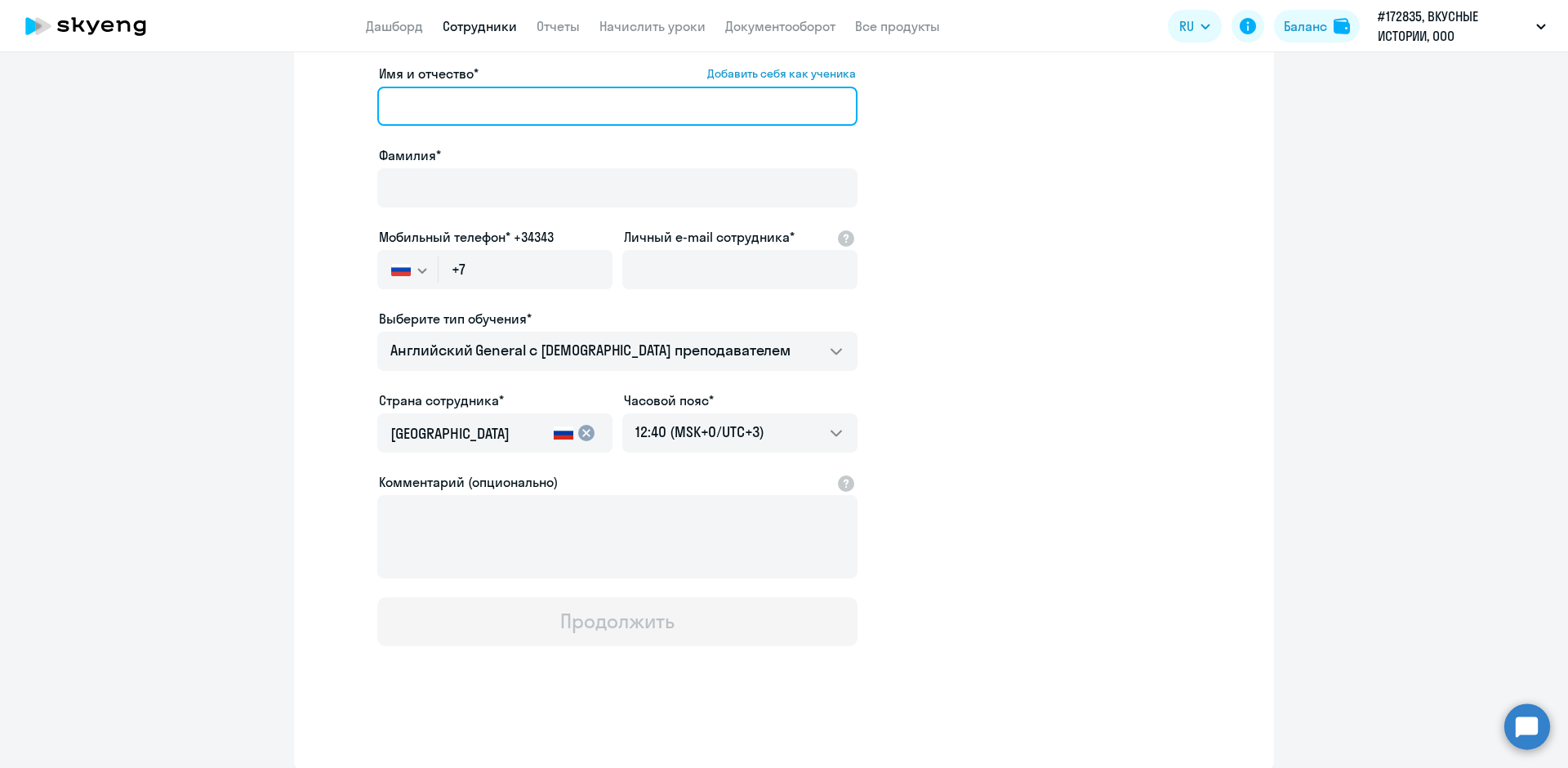
click at [424, 104] on input "Имя и отчество* Добавить себя как ученика" at bounding box center [617, 105] width 481 height 39
type input "[PERSON_NAME]"
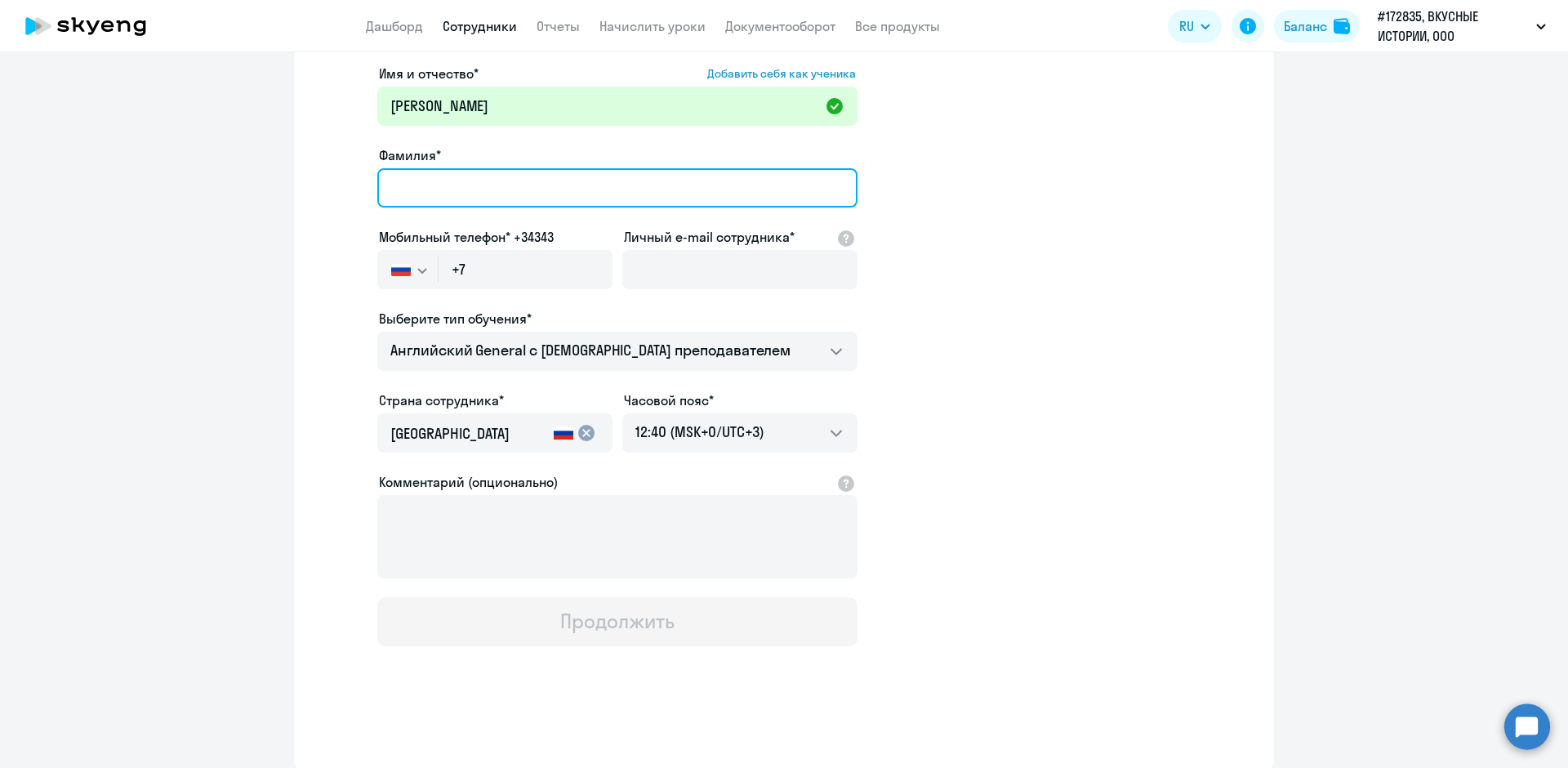
click at [411, 173] on input "Фамилия*" at bounding box center [617, 187] width 481 height 39
type input "Володин"
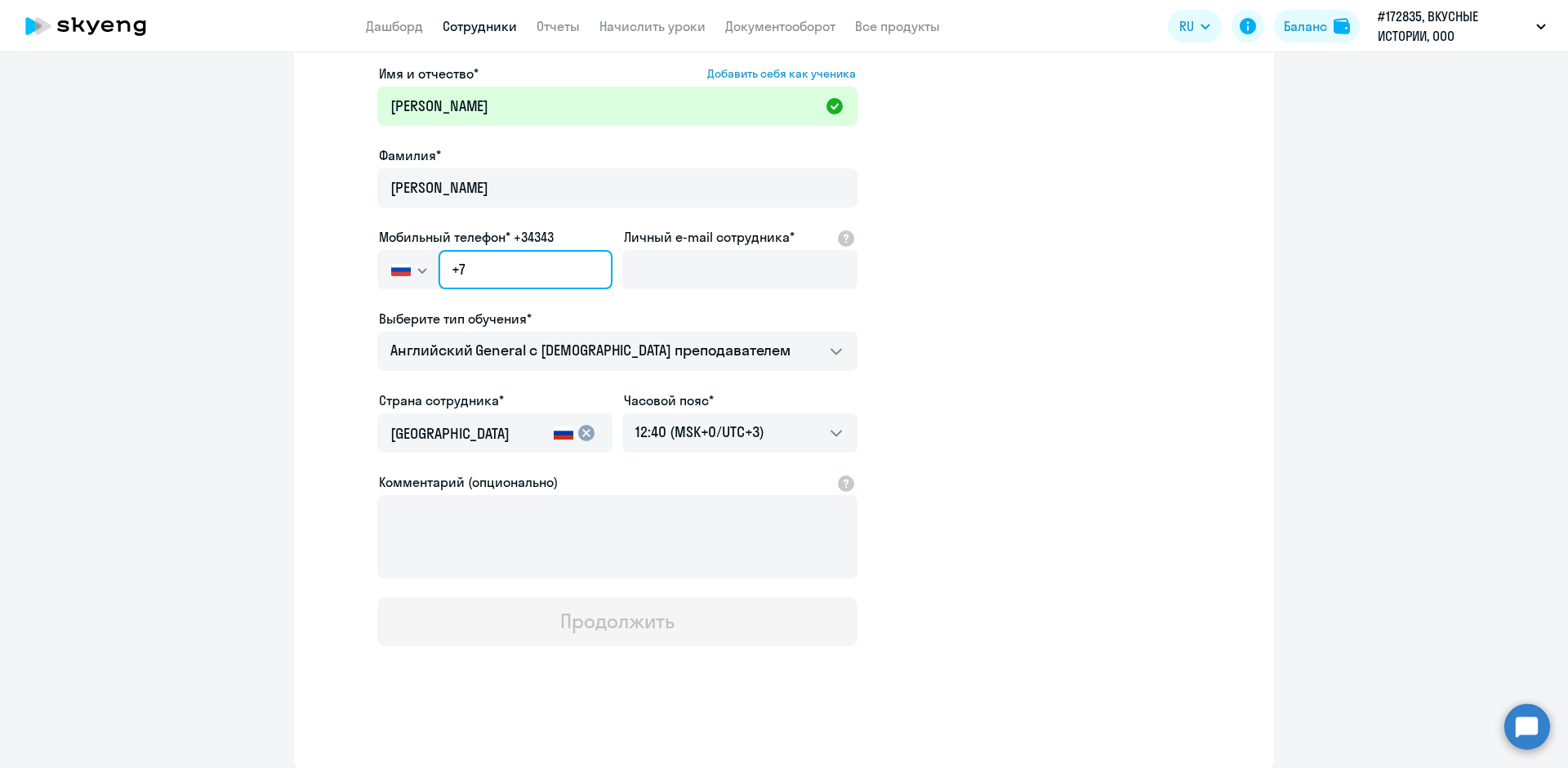
click at [480, 272] on input "+7" at bounding box center [526, 269] width 174 height 39
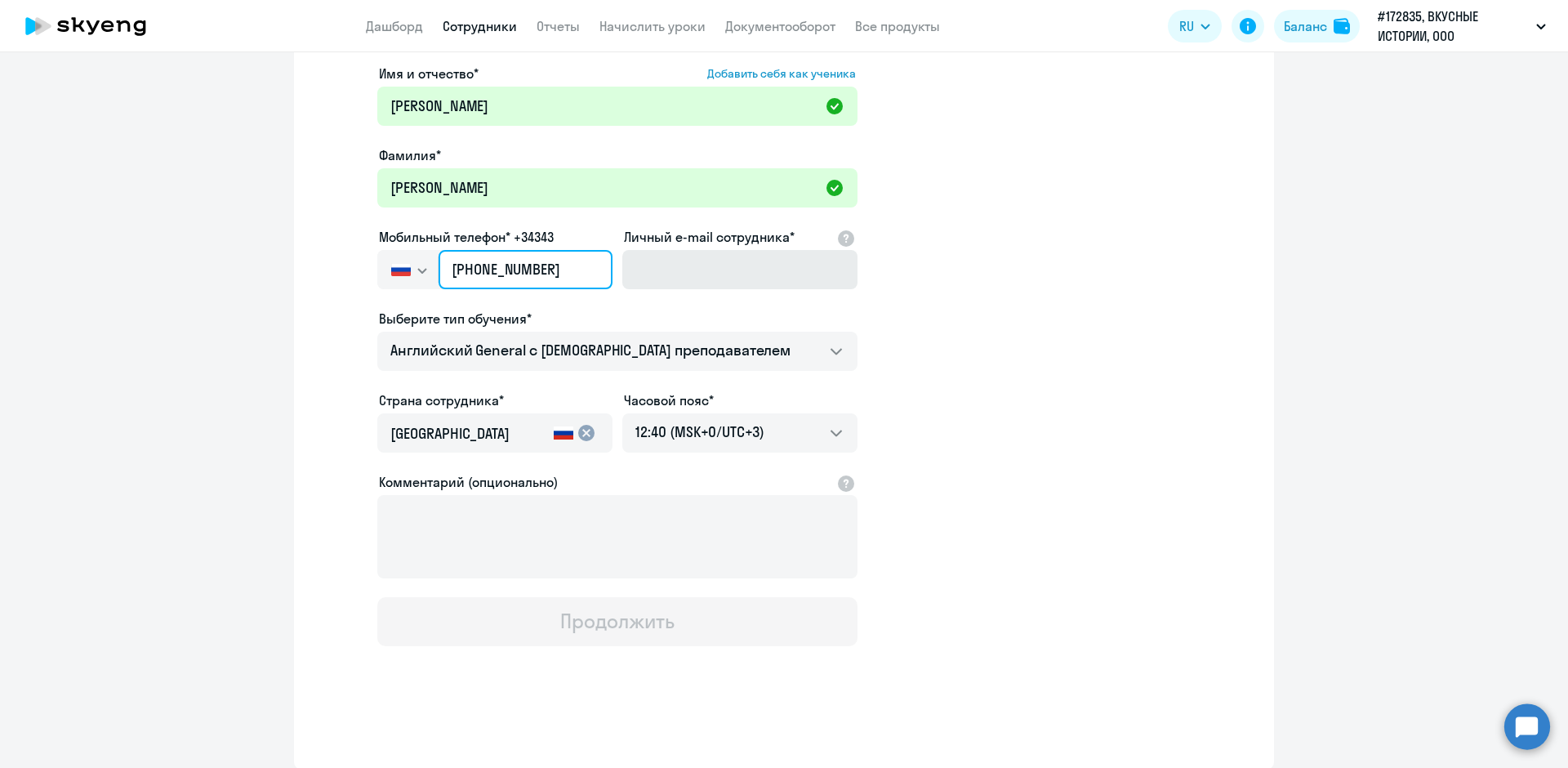
type input "+7 999 584-64-18"
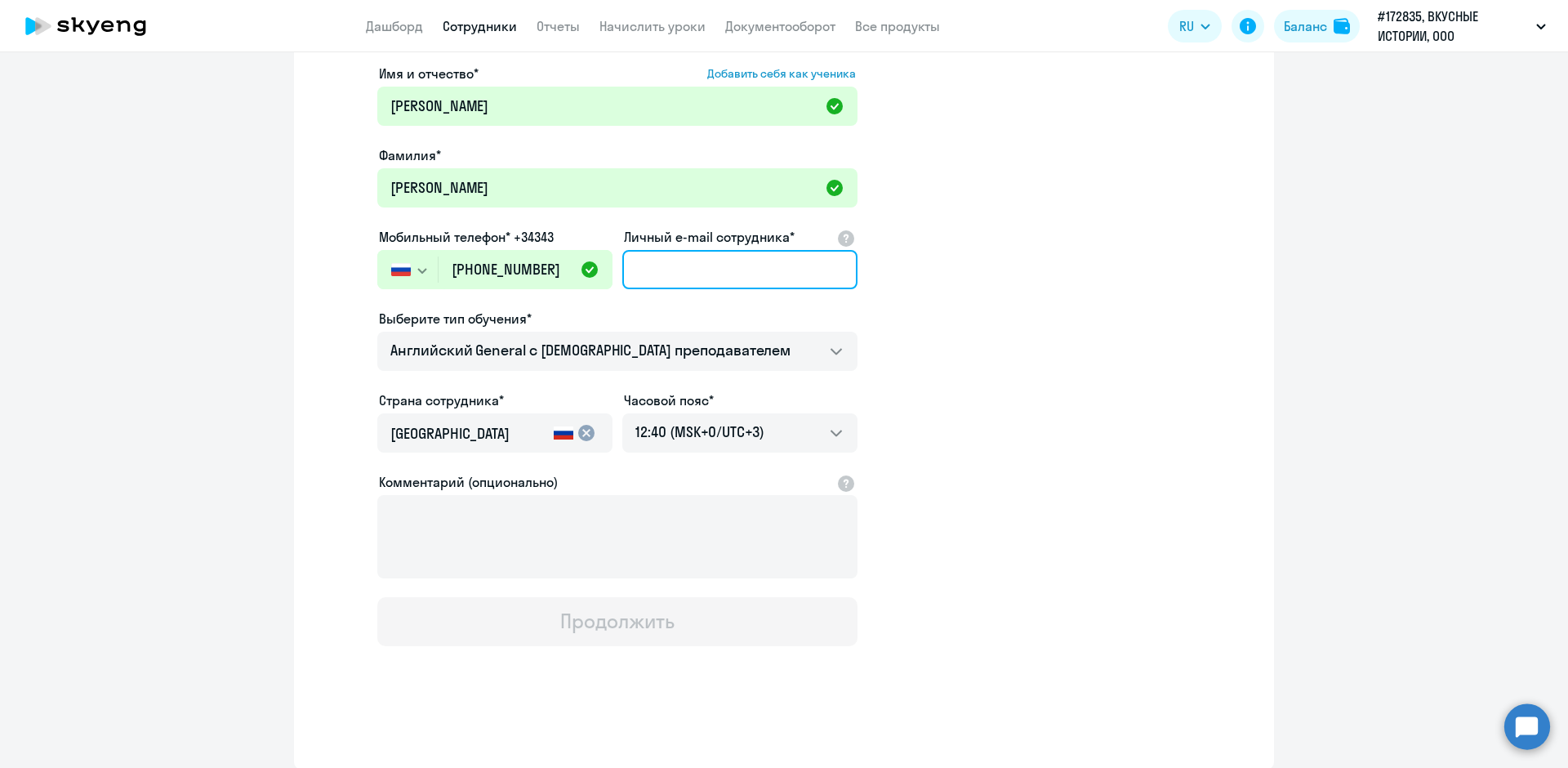
click at [632, 271] on input "Личный e-mail сотрудника*" at bounding box center [739, 269] width 235 height 39
paste input "[EMAIL_ADDRESS][DOMAIN_NAME]"
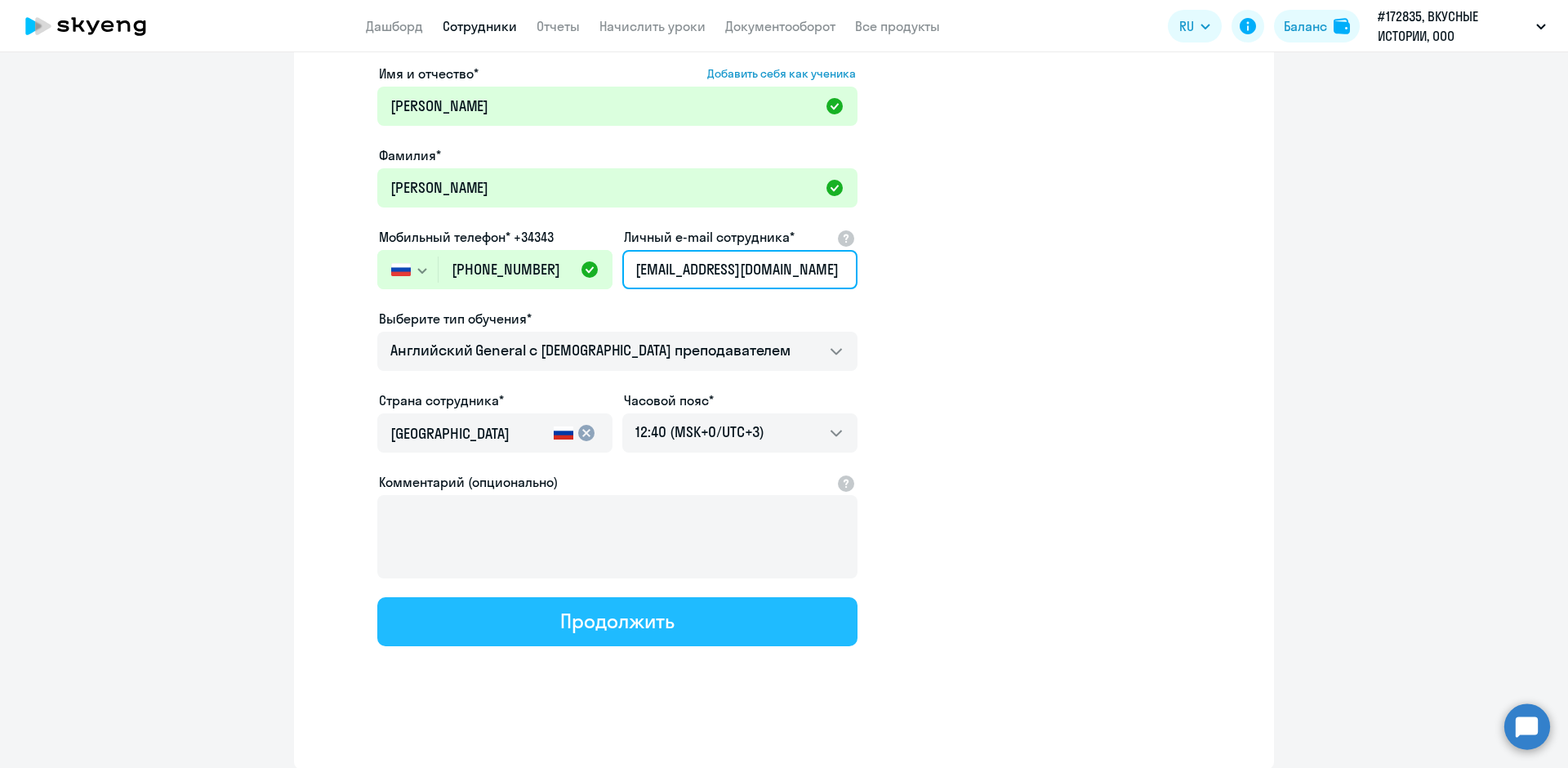
type input "[EMAIL_ADDRESS][DOMAIN_NAME]"
click at [649, 628] on div "Продолжить" at bounding box center [617, 621] width 114 height 26
select select "english_adult_not_native_speaker"
select select "3"
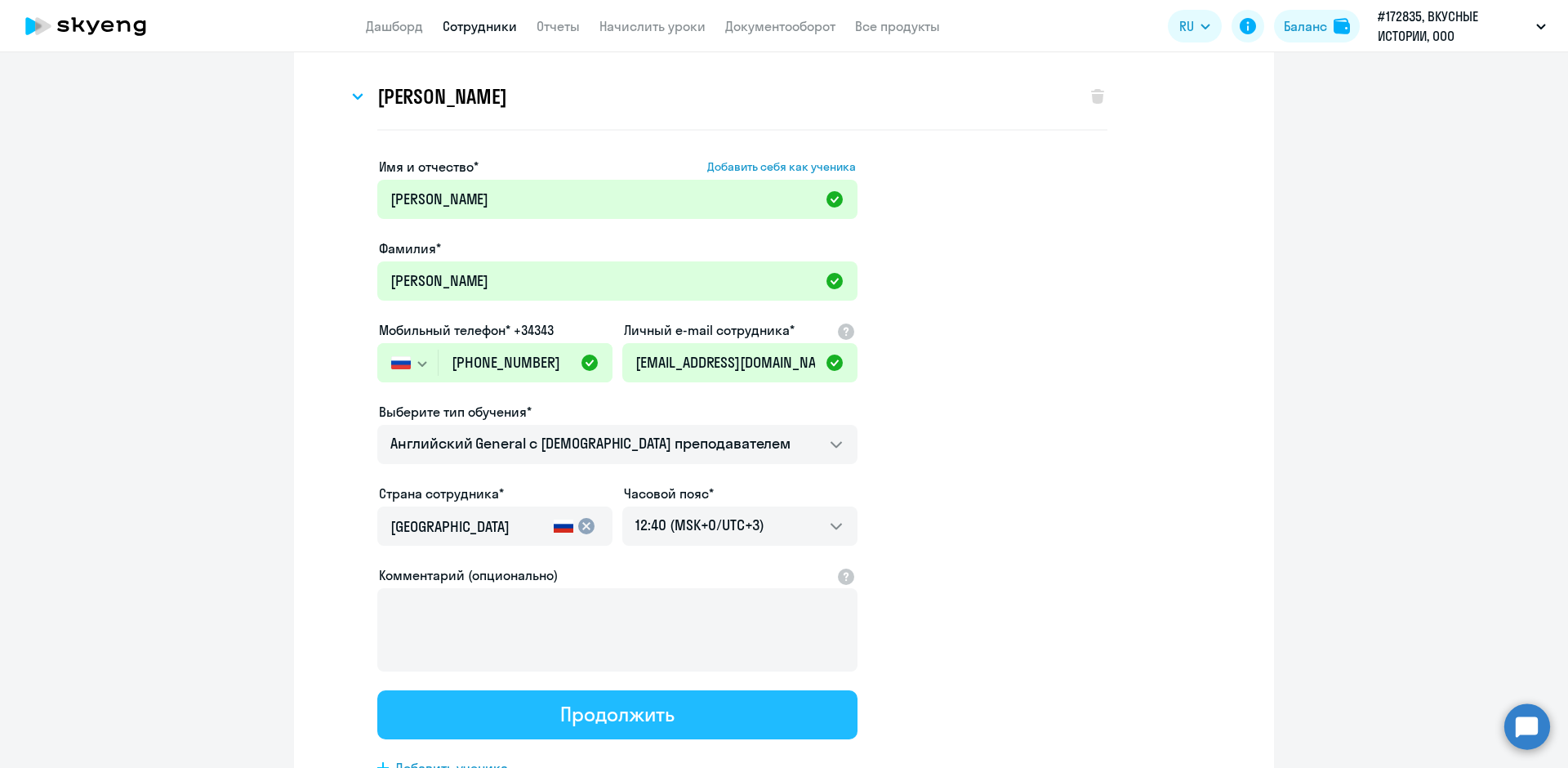
scroll to position [0, 0]
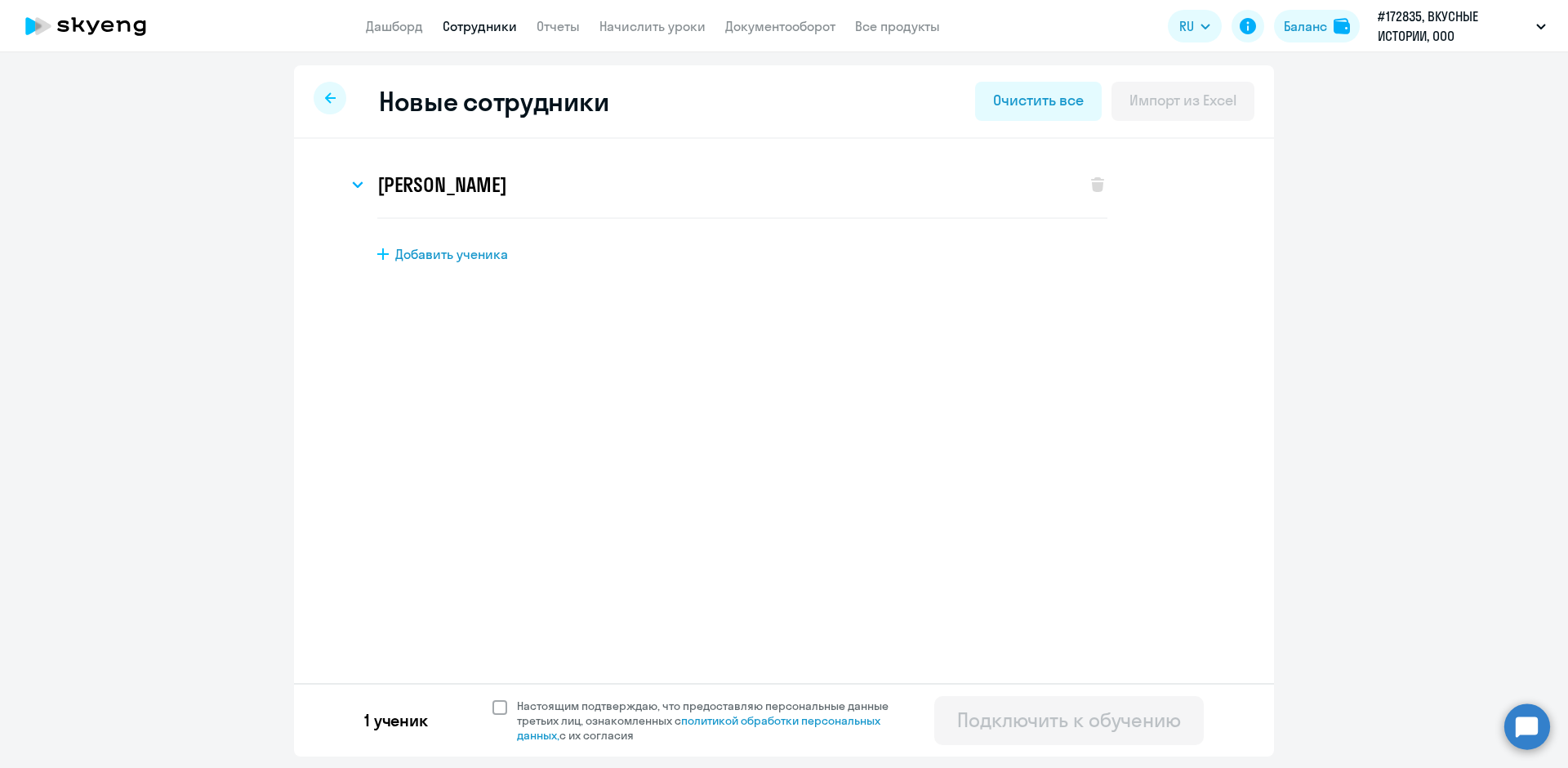
click at [495, 706] on span at bounding box center [500, 708] width 15 height 15
click at [492, 699] on input "Настоящим подтверждаю, что предоставляю персональные данные третьих лиц, ознако…" at bounding box center [491, 698] width 1 height 1
checkbox input "true"
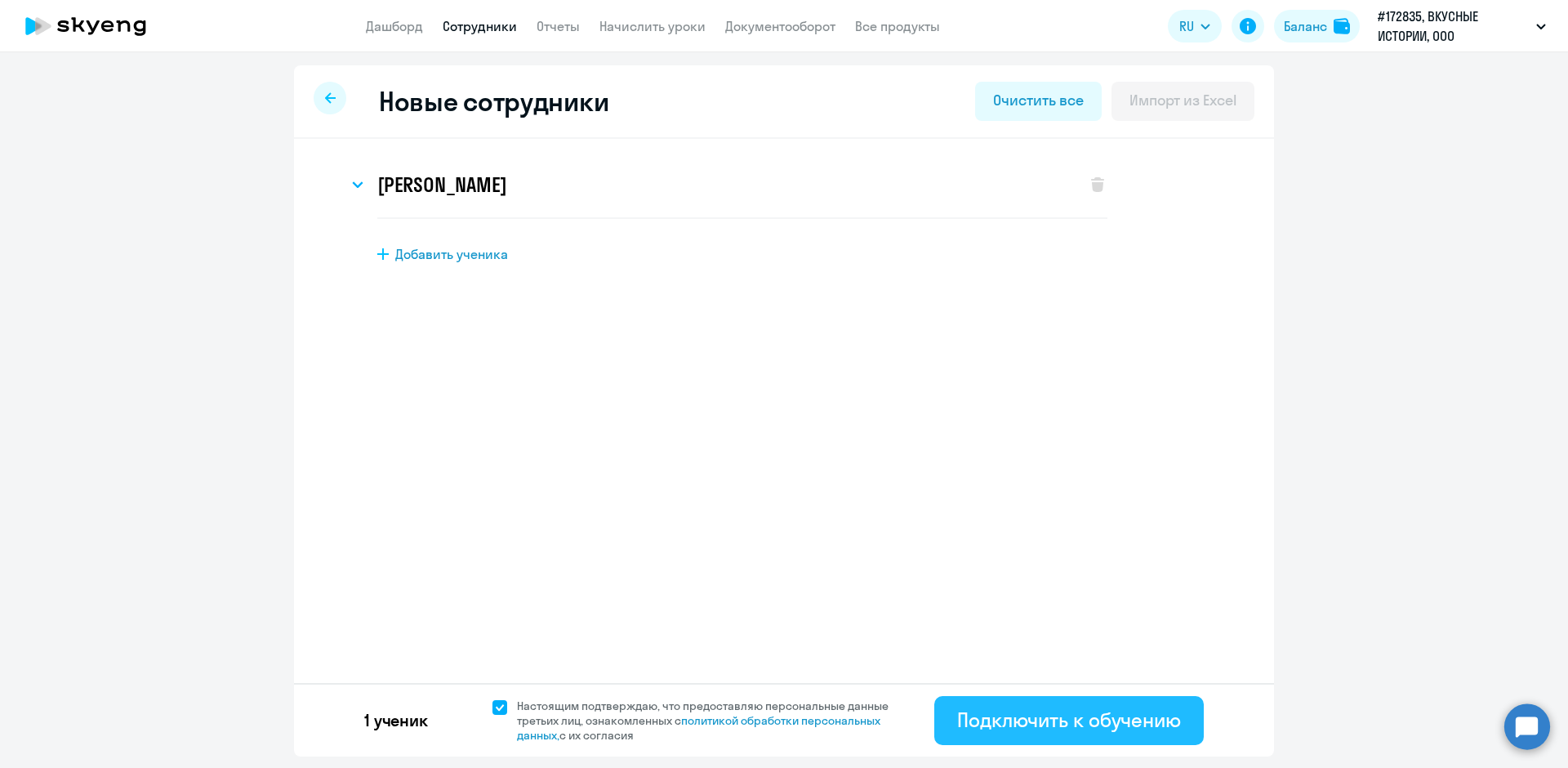
click at [1047, 724] on div "Подключить к обучению" at bounding box center [1069, 720] width 223 height 26
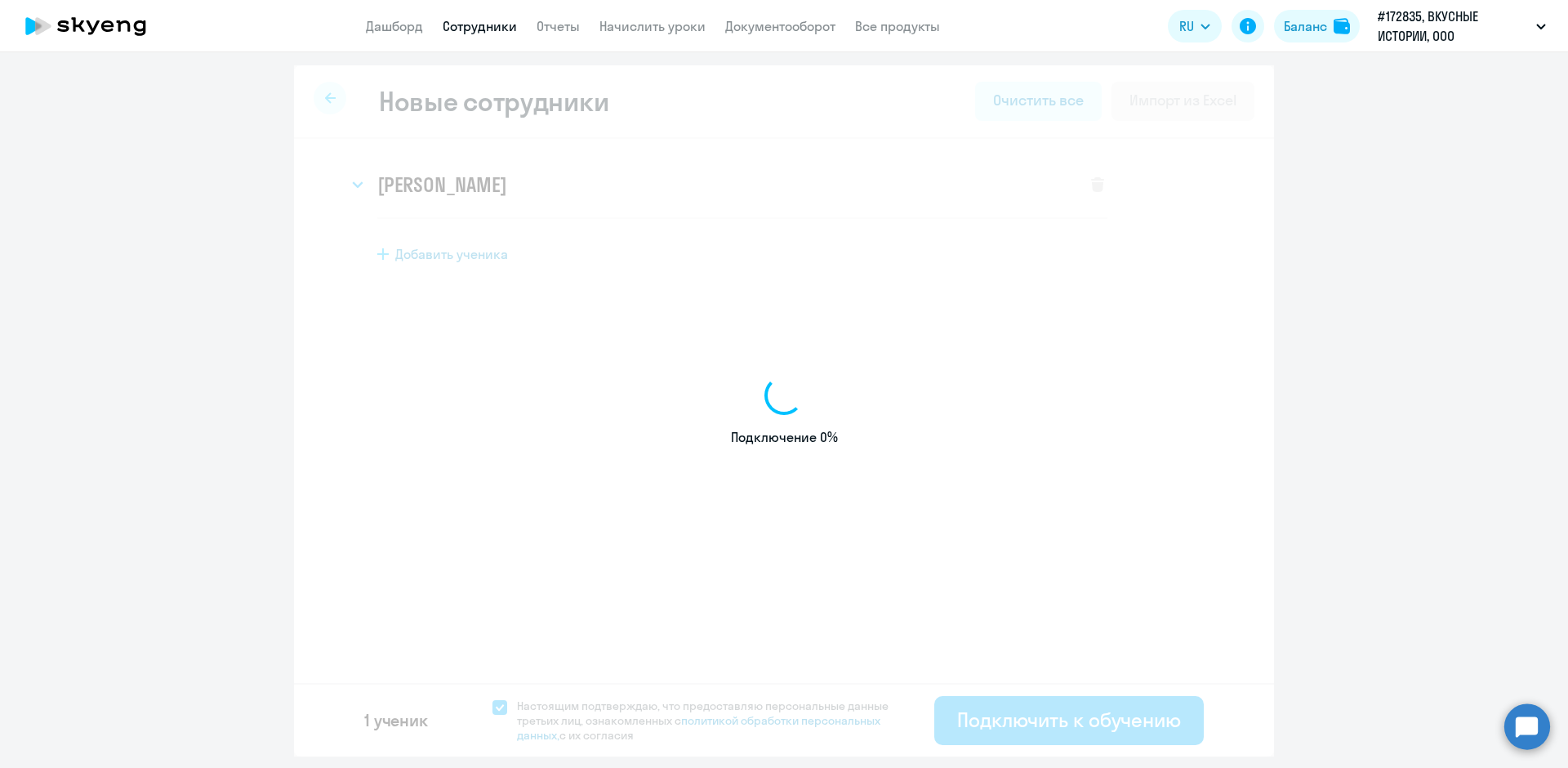
select select "english_adult_not_native_speaker"
select select "3"
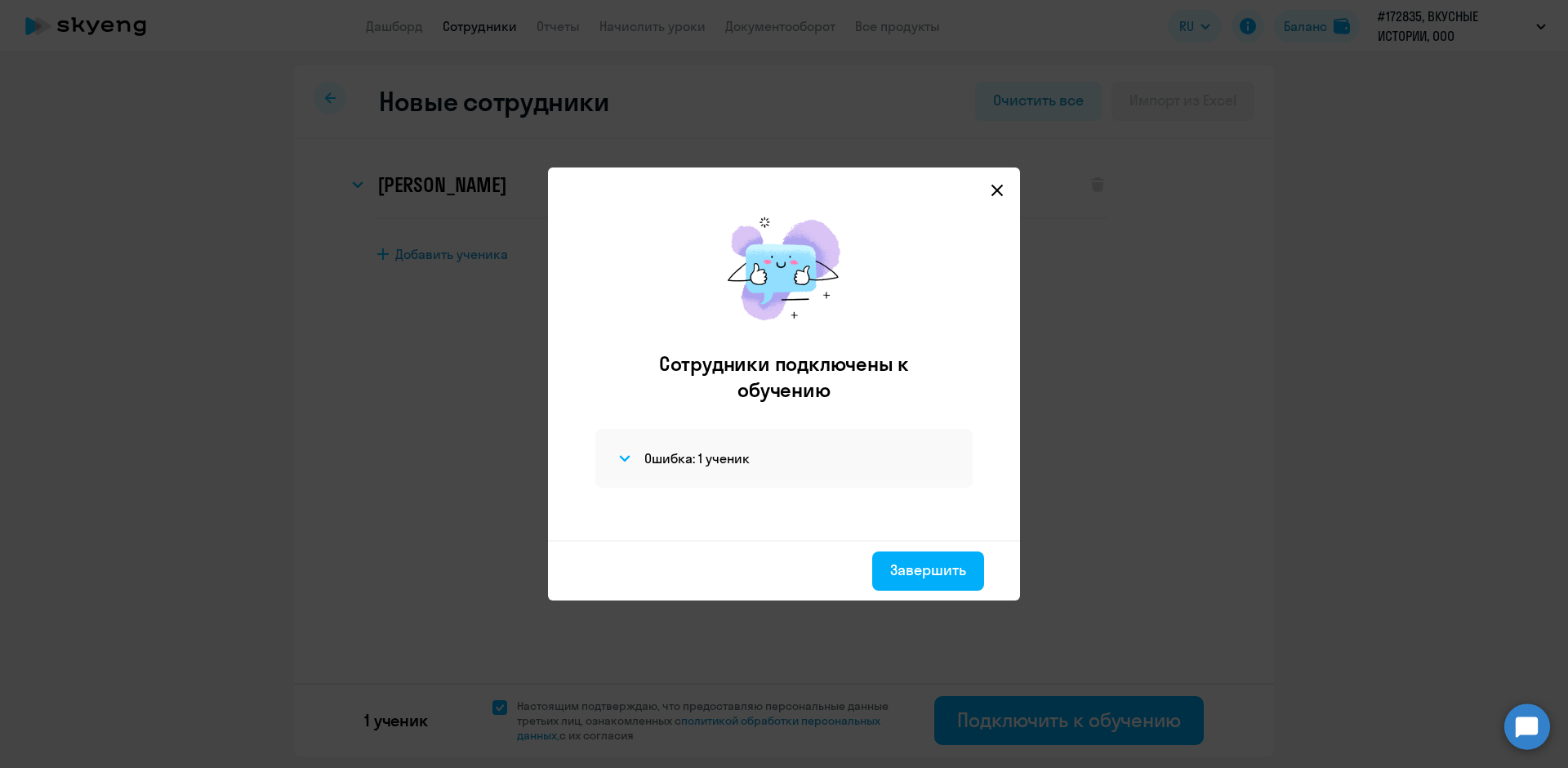
click at [997, 192] on icon at bounding box center [997, 190] width 12 height 12
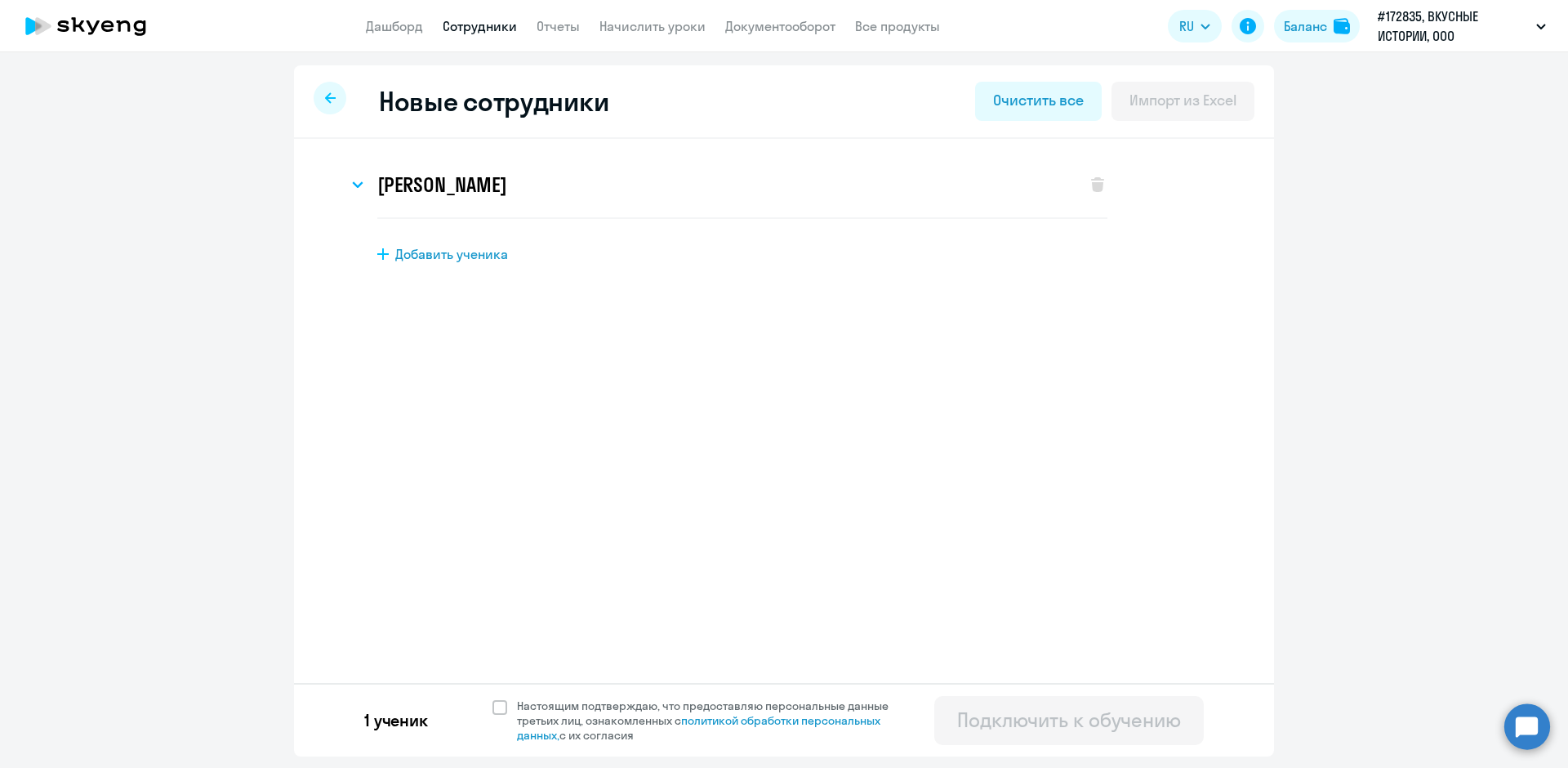
select select "english_adult_not_native_speaker"
select select "3"
click at [501, 707] on span at bounding box center [500, 708] width 15 height 15
click at [492, 699] on input "Настоящим подтверждаю, что предоставляю персональные данные третьих лиц, ознако…" at bounding box center [491, 698] width 1 height 1
checkbox input "true"
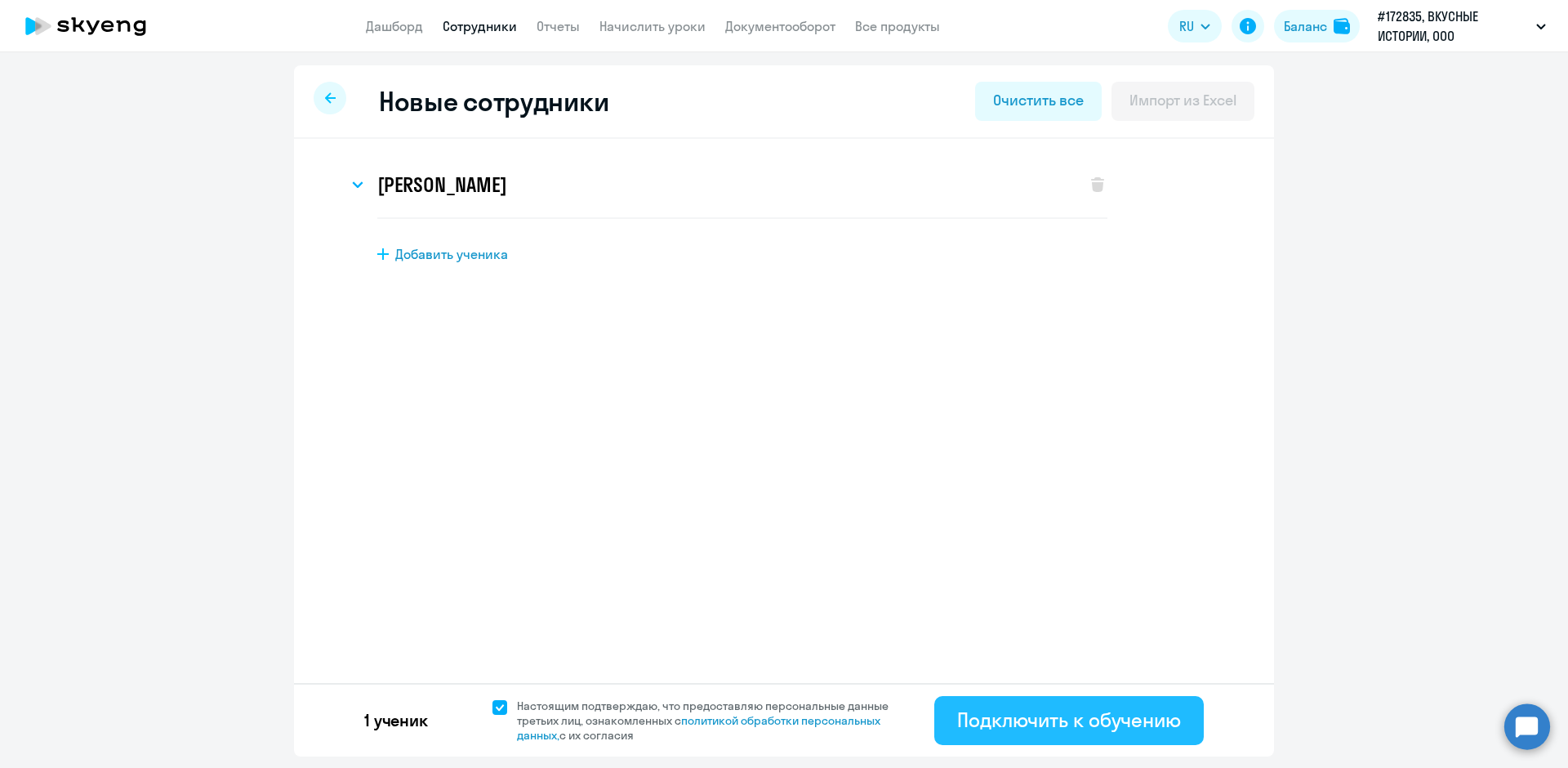
click at [1088, 711] on div "Подключить к обучению" at bounding box center [1069, 720] width 223 height 26
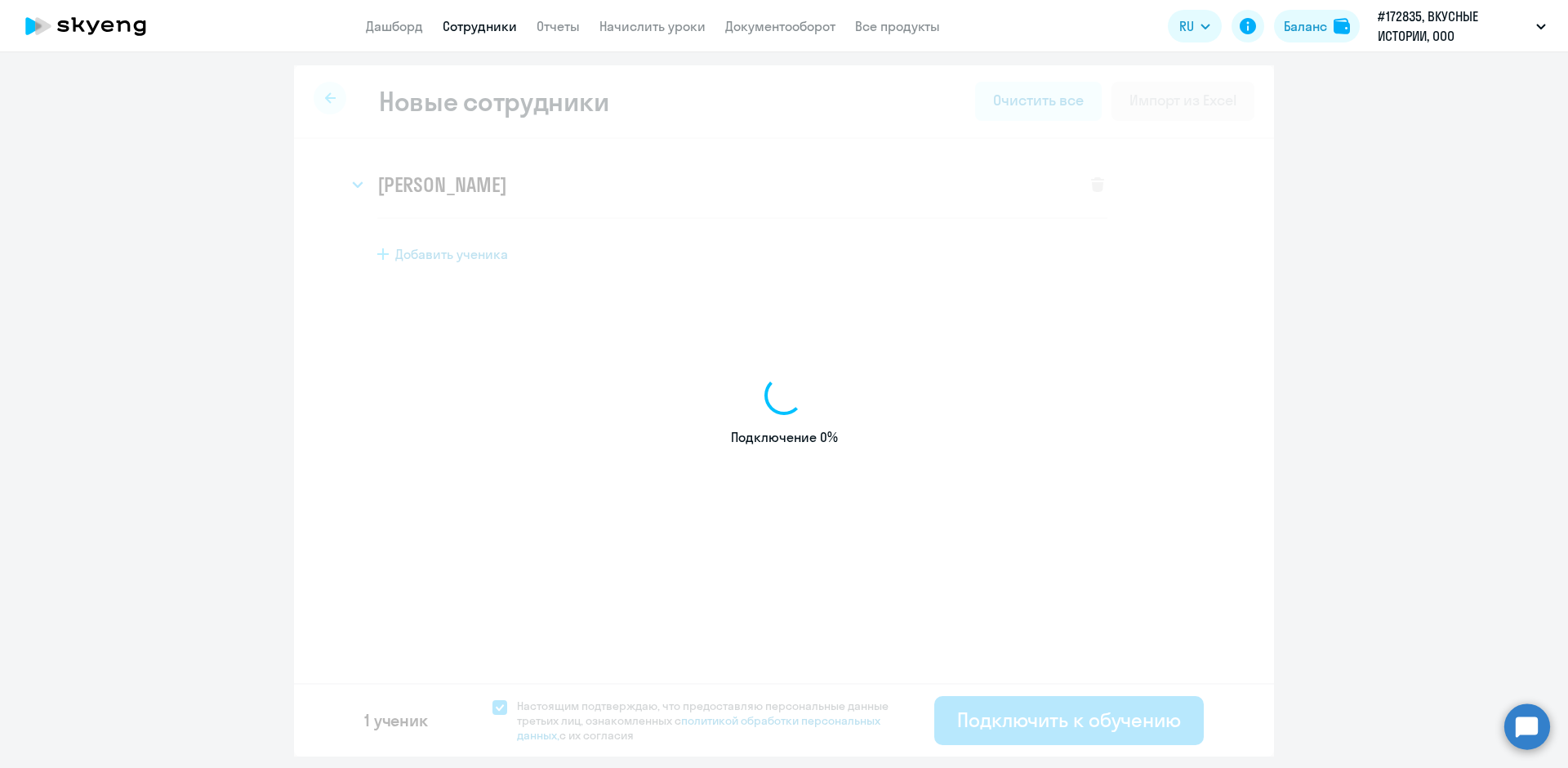
select select "english_adult_not_native_speaker"
select select "3"
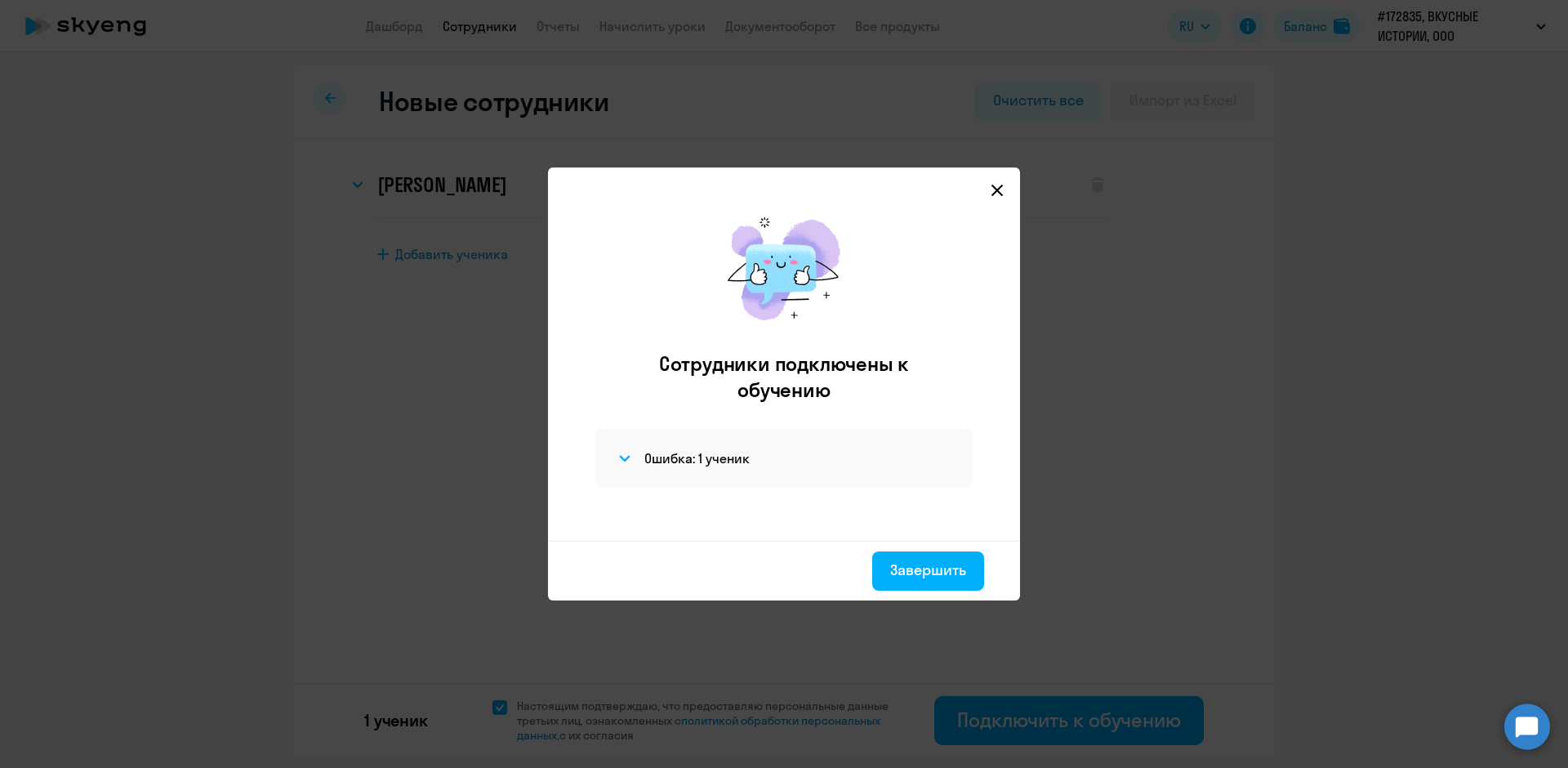
click at [1008, 186] on mat-dialog-container "Сотрудники подключены к обучению Ошибка: 1 ученик Завершить" at bounding box center [784, 384] width 472 height 434
click at [1000, 189] on icon at bounding box center [997, 190] width 13 height 13
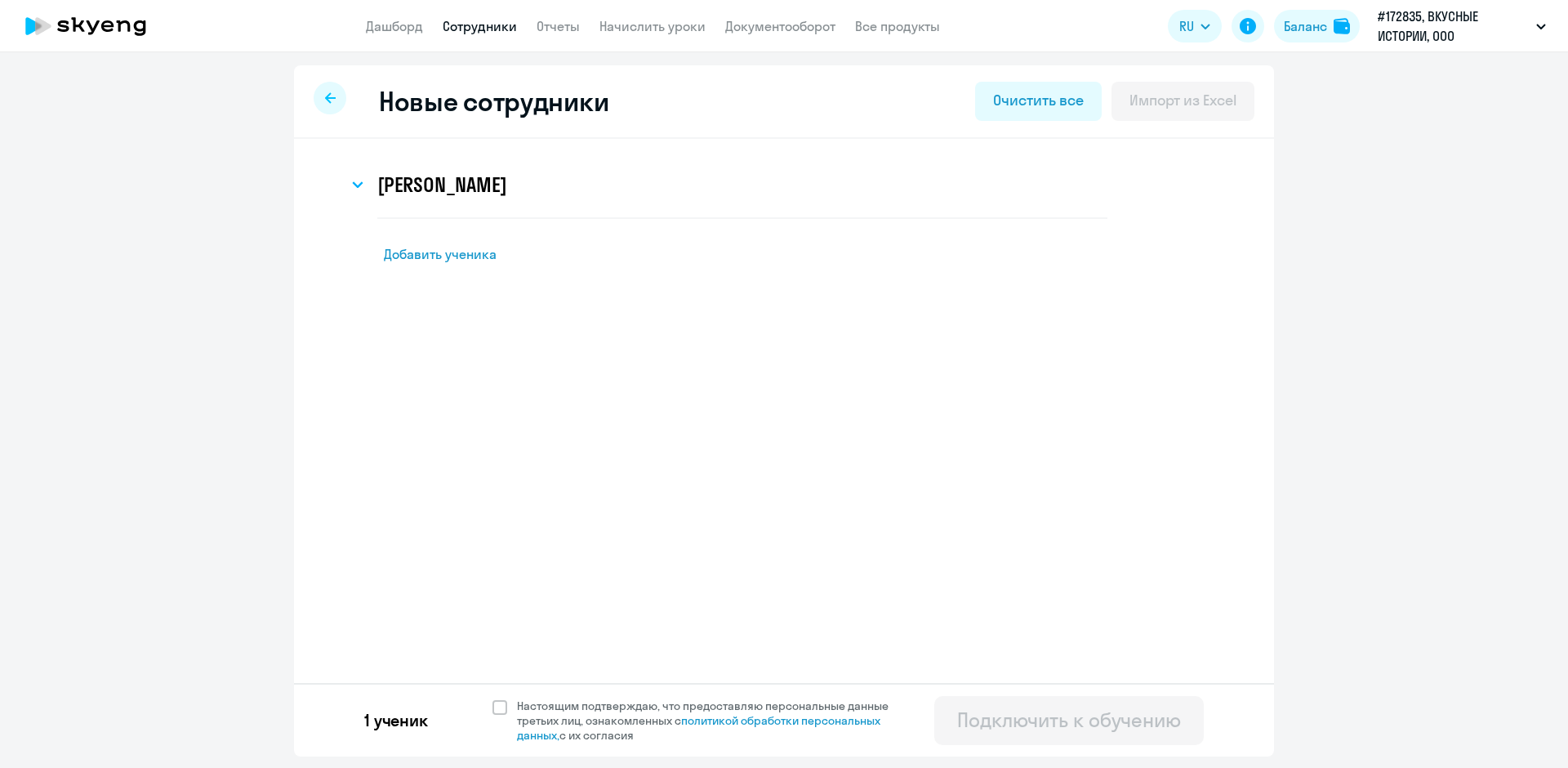
select select "english_adult_not_native_speaker"
select select "3"
click at [409, 27] on link "Дашборд" at bounding box center [394, 26] width 57 height 16
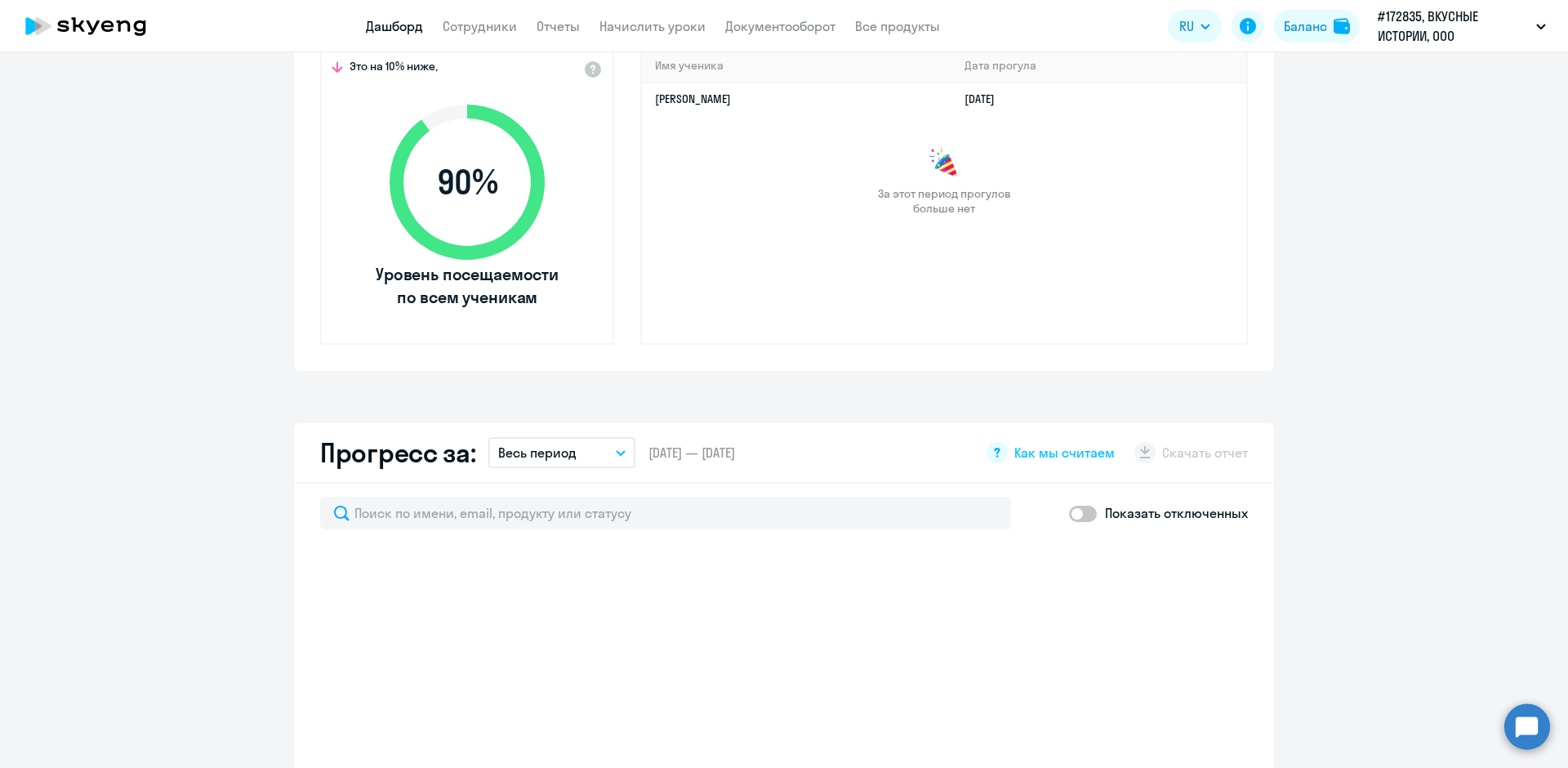
scroll to position [981, 0]
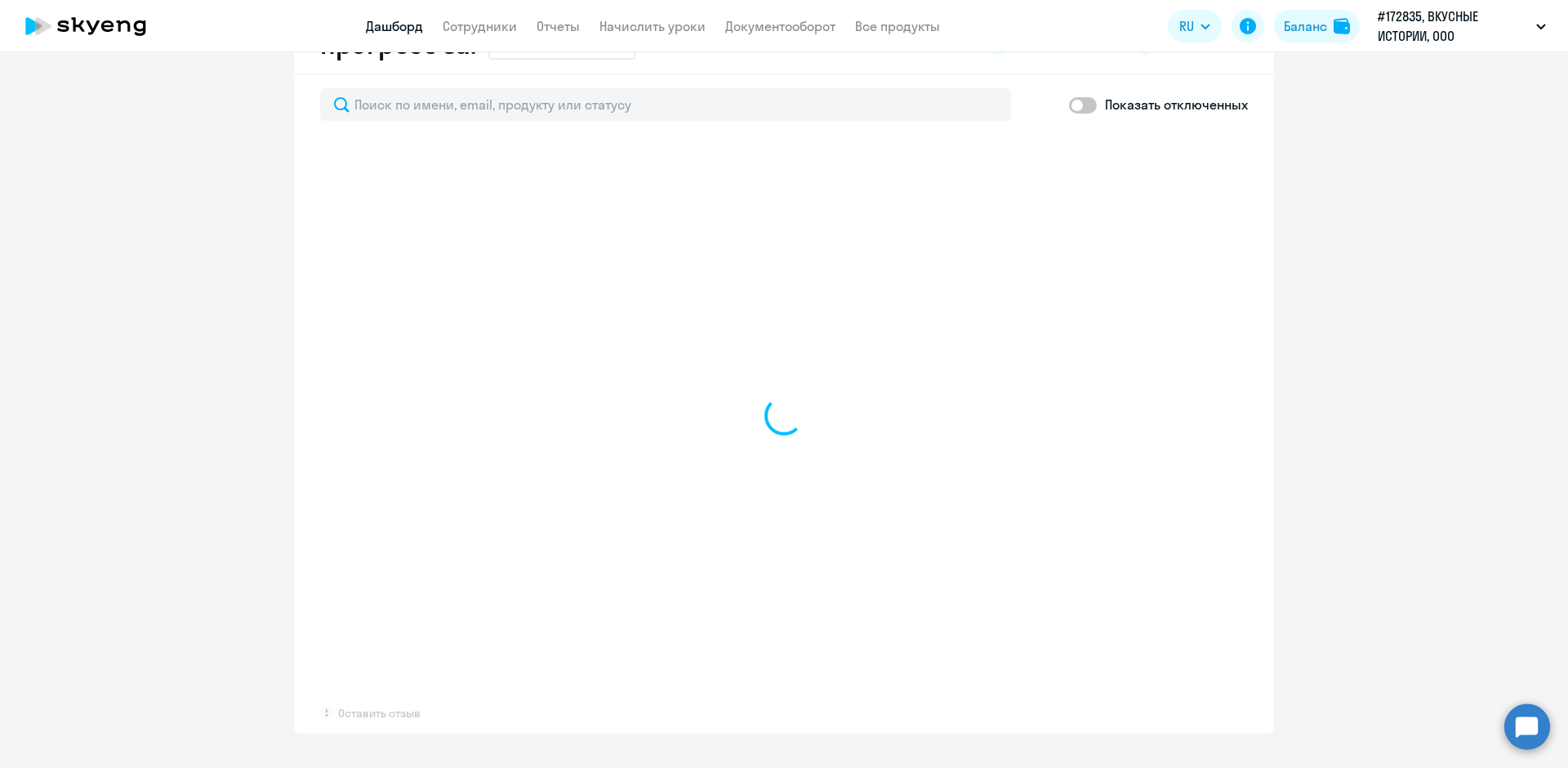
select select "30"
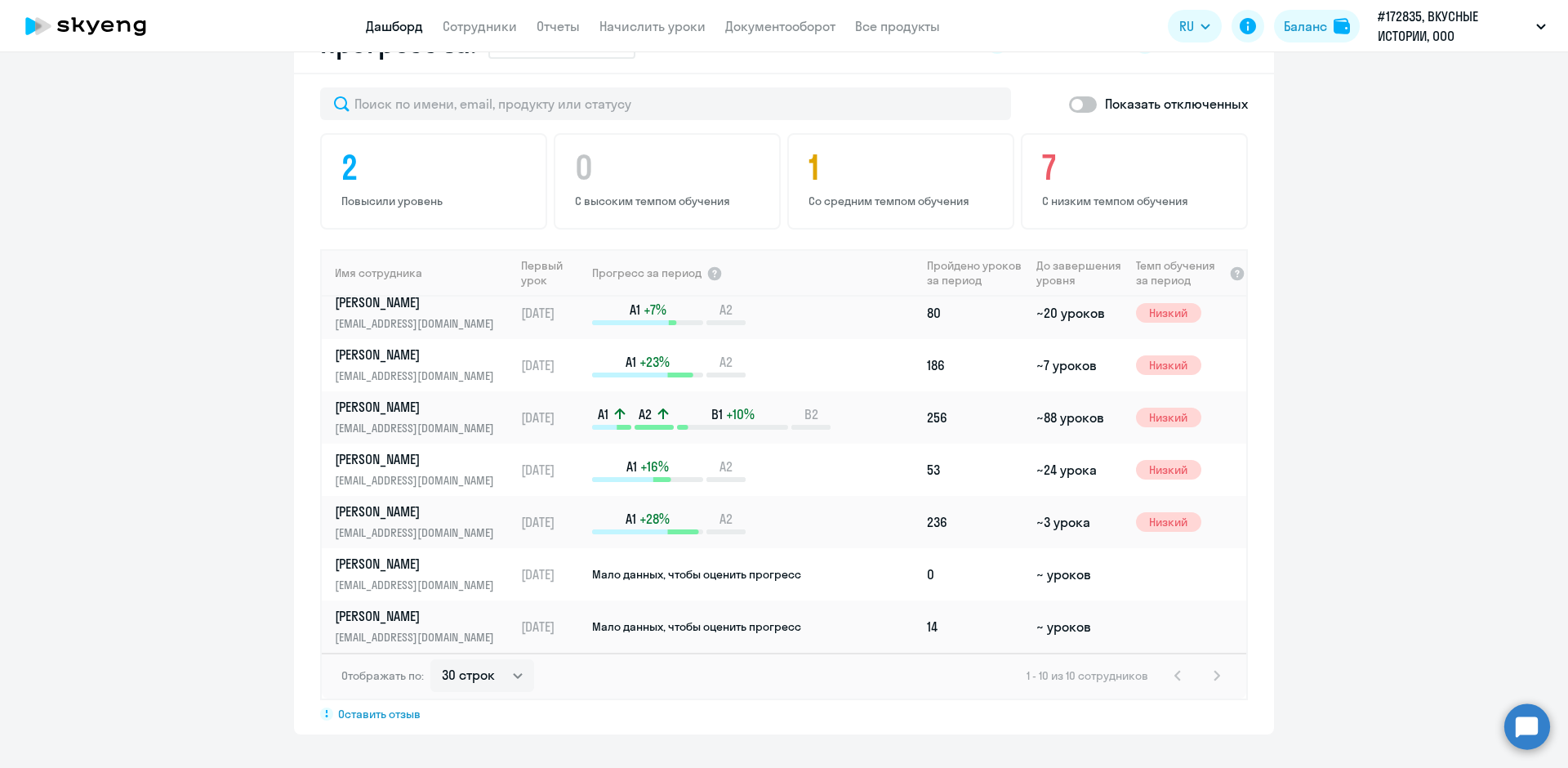
scroll to position [913, 0]
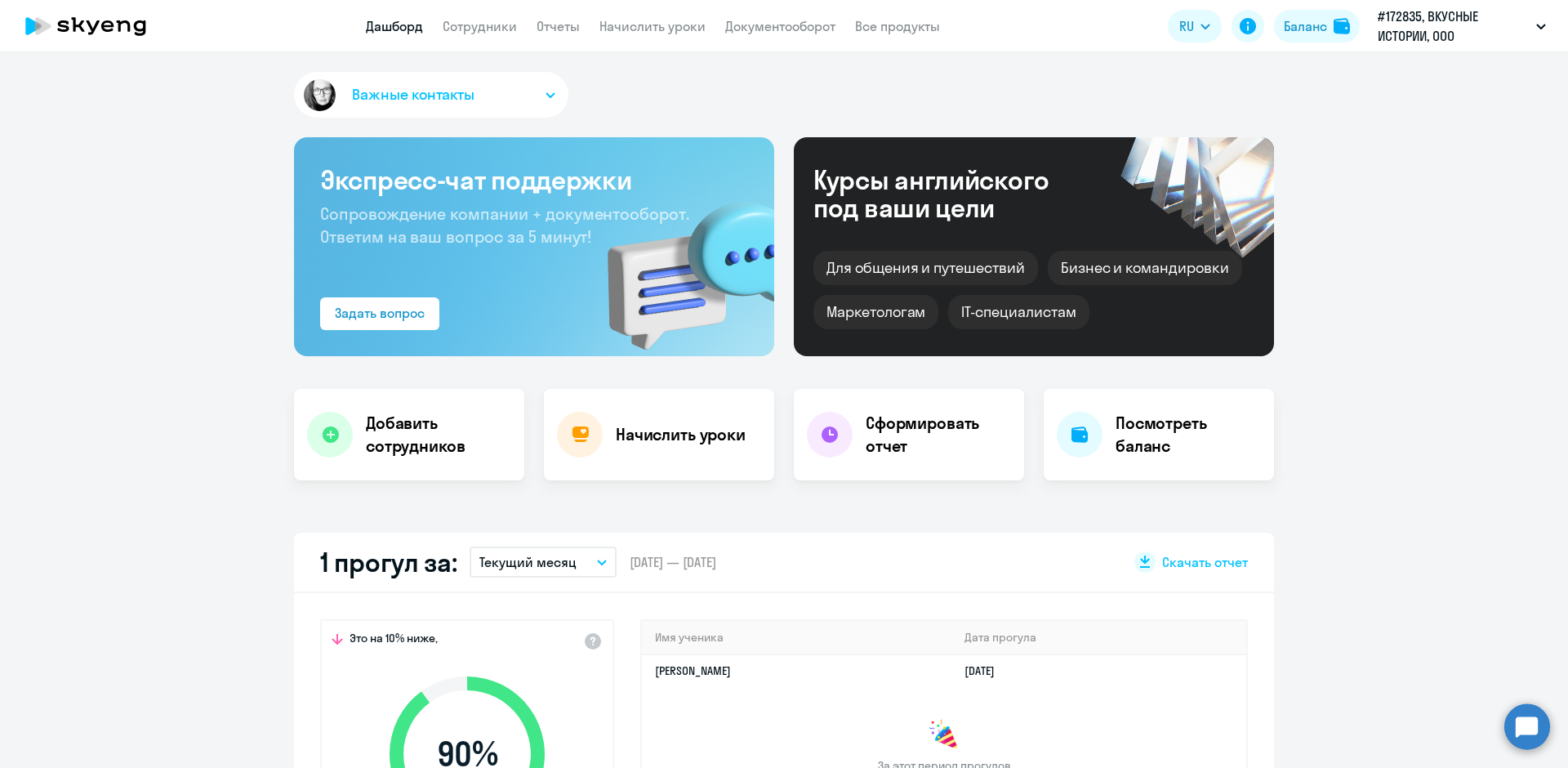
select select "30"
click at [1137, 446] on h4 "Посмотреть баланс" at bounding box center [1188, 434] width 145 height 45
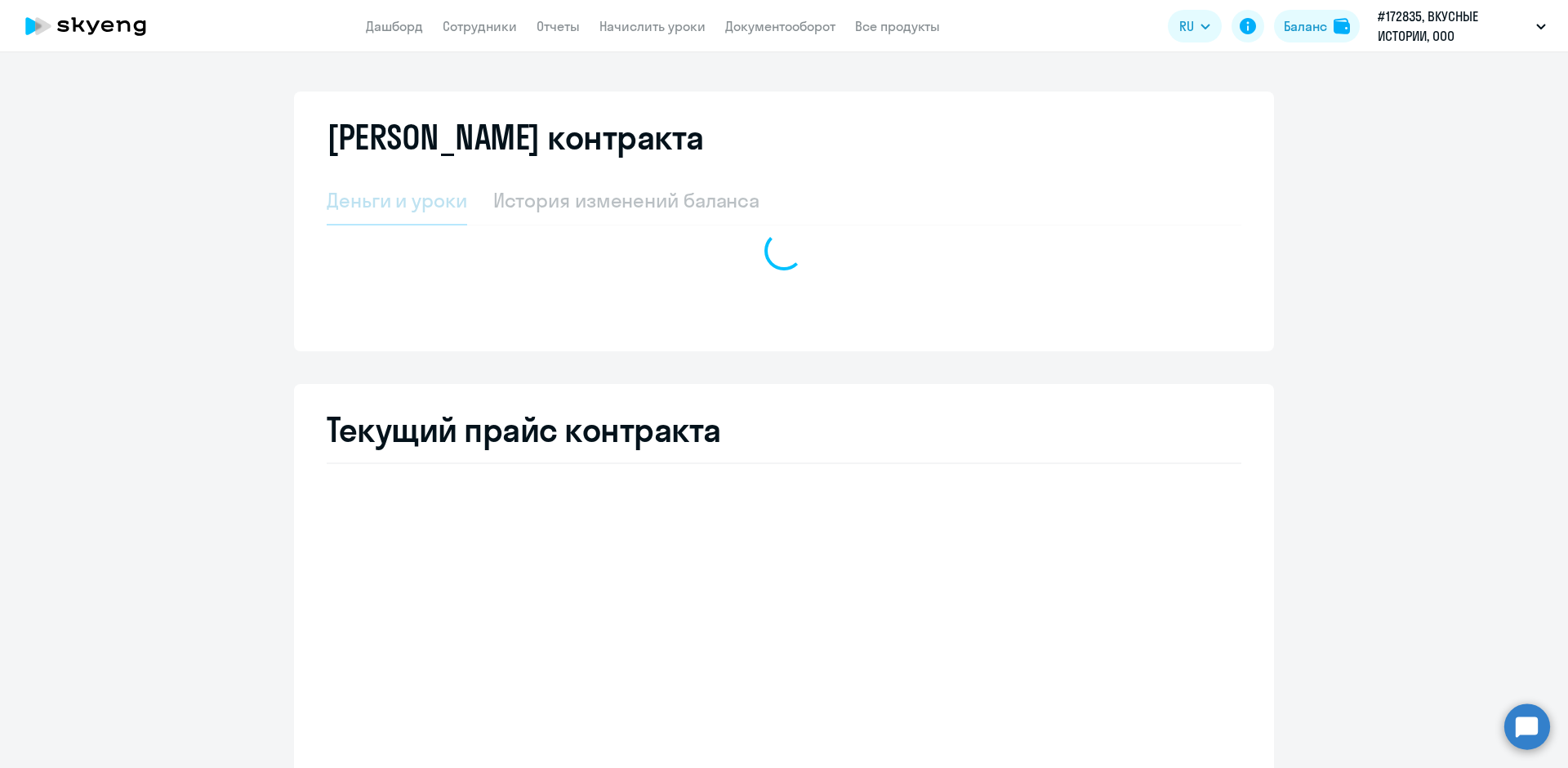
select select "english_adult_not_native_speaker"
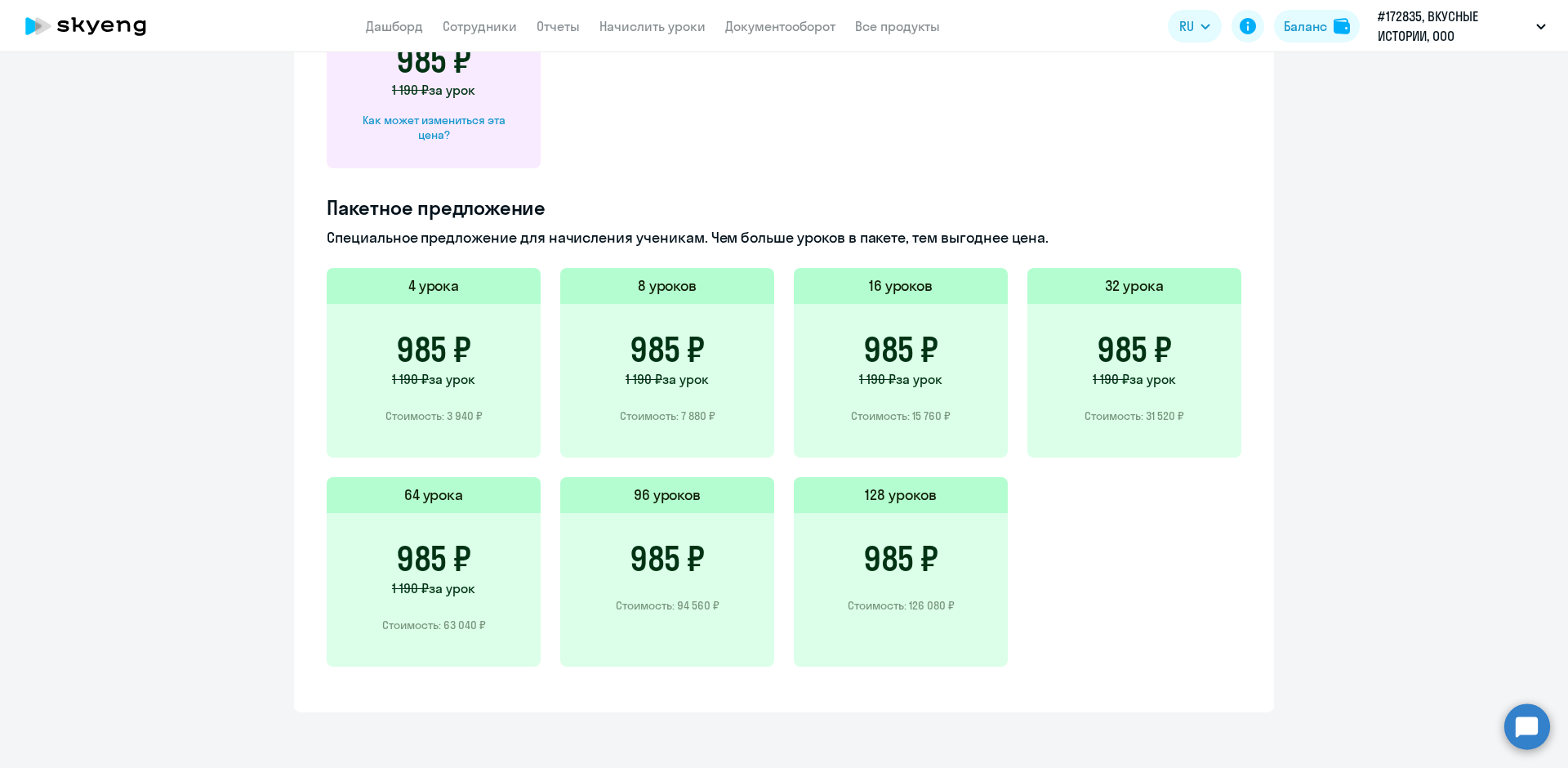
scroll to position [287, 0]
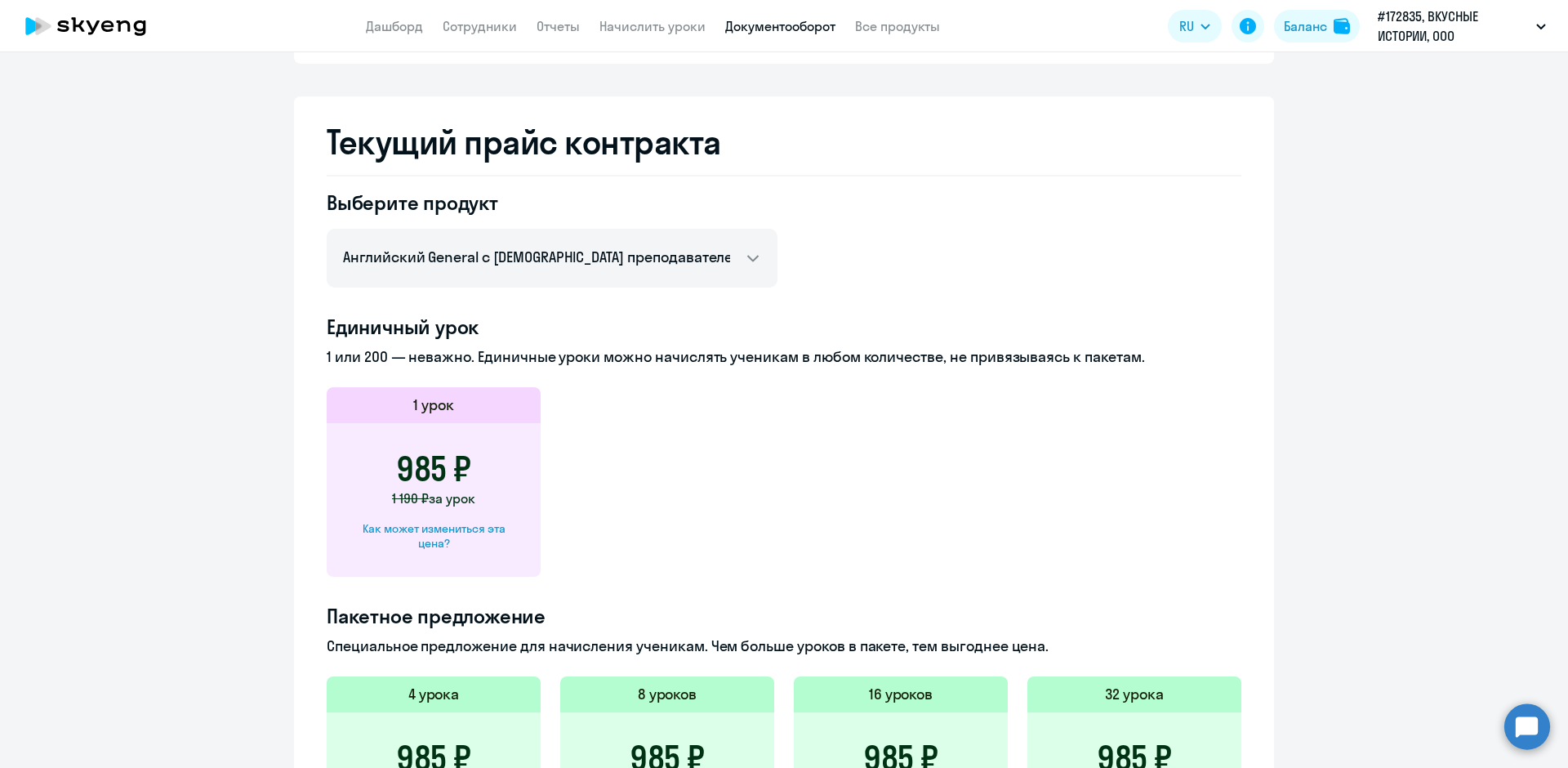
click at [778, 25] on link "Документооборот" at bounding box center [779, 26] width 110 height 16
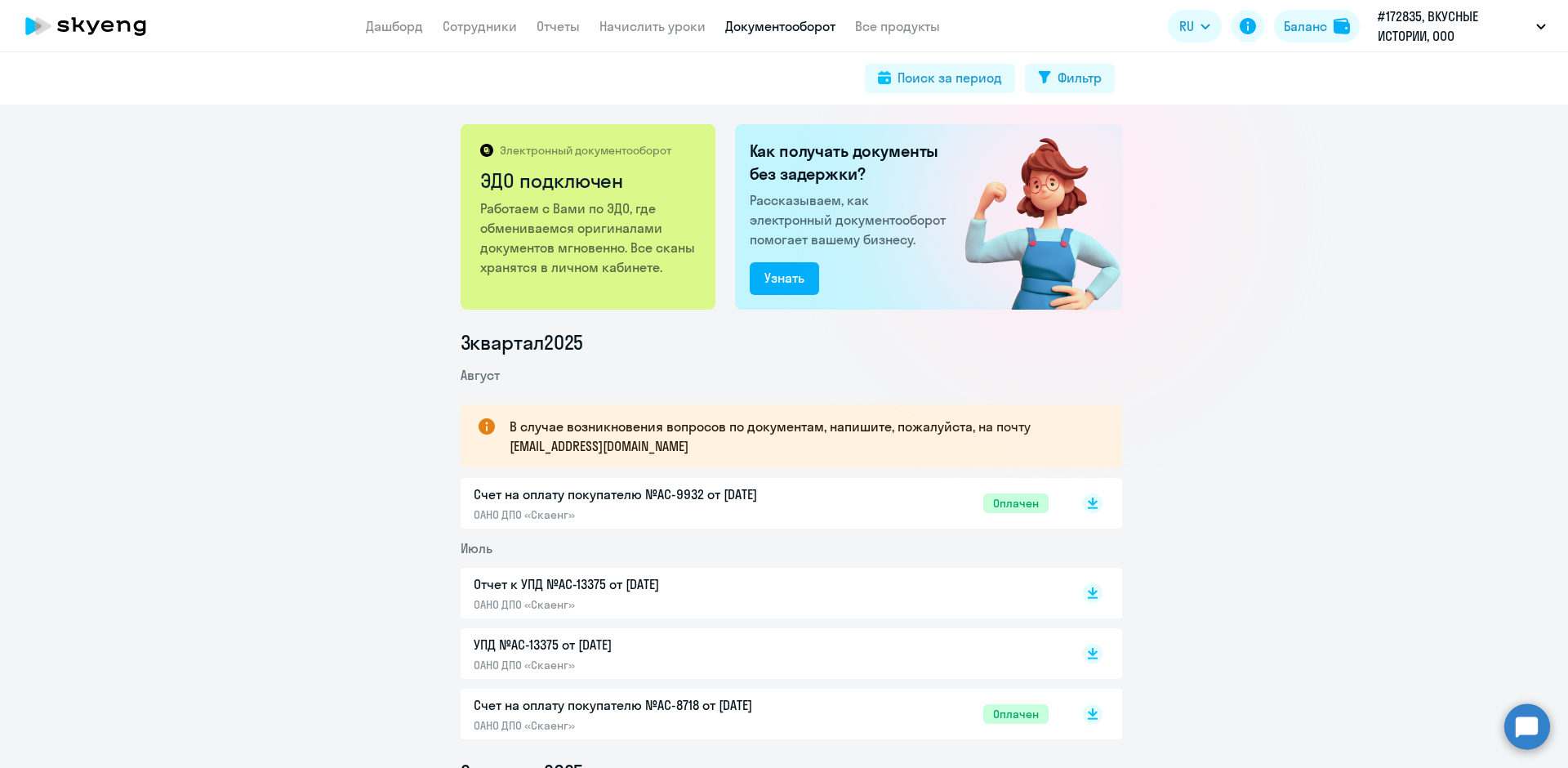
click at [466, 35] on app-menu-item-link "Сотрудники" at bounding box center [480, 26] width 74 height 20
click at [462, 28] on link "Сотрудники" at bounding box center [480, 26] width 74 height 16
select select "30"
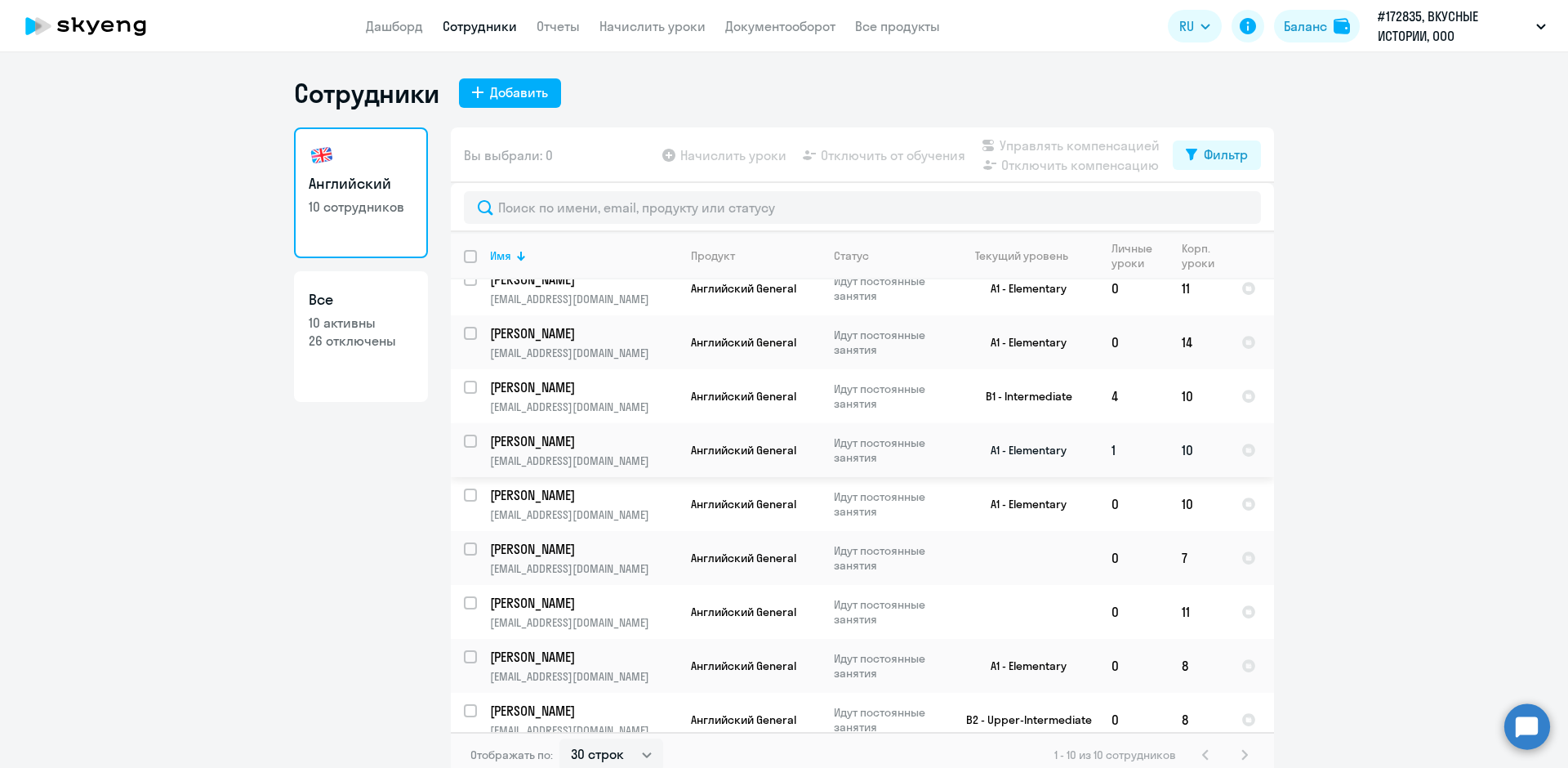
scroll to position [86, 0]
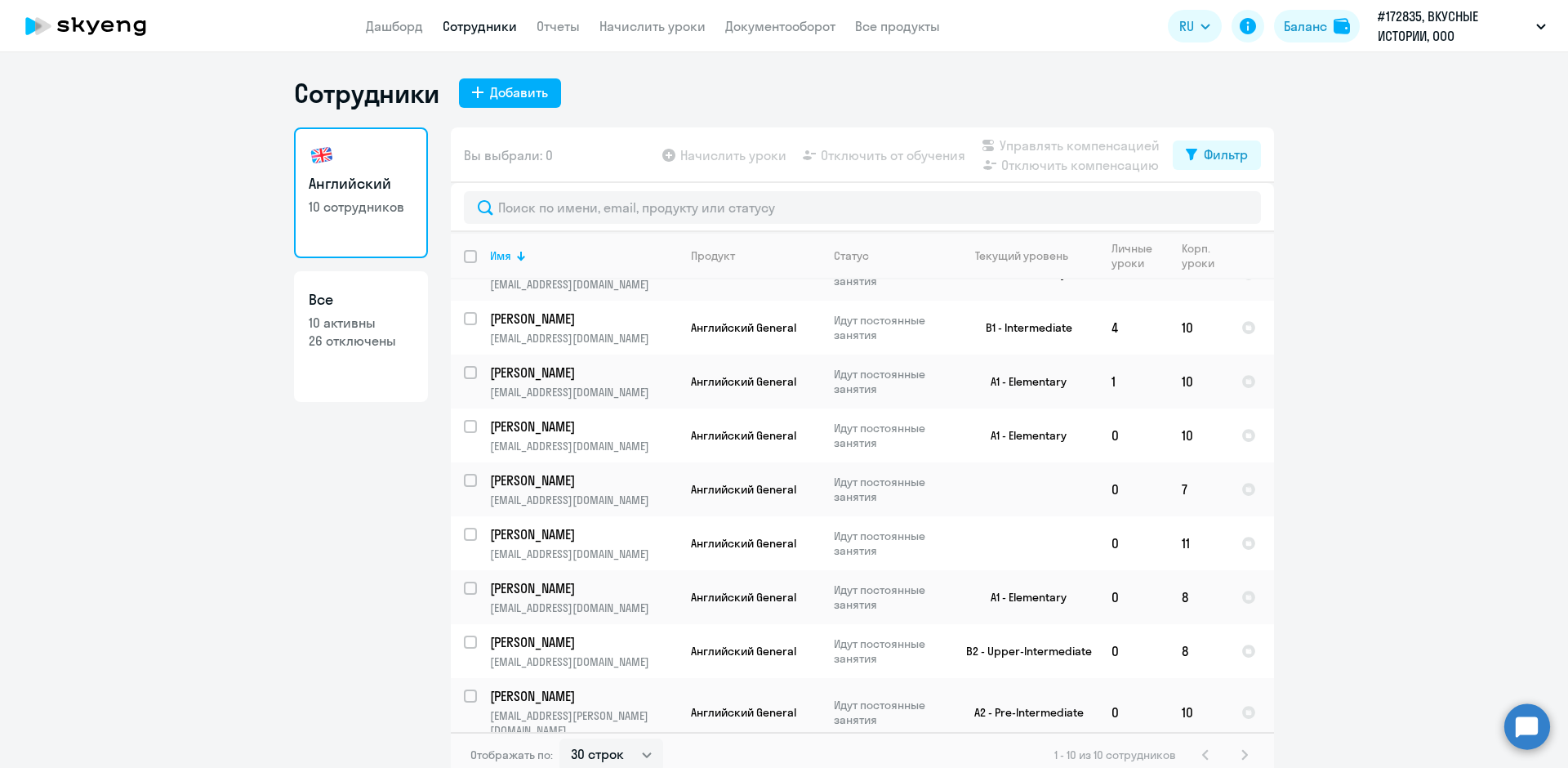
click at [1527, 733] on circle at bounding box center [1527, 726] width 45 height 45
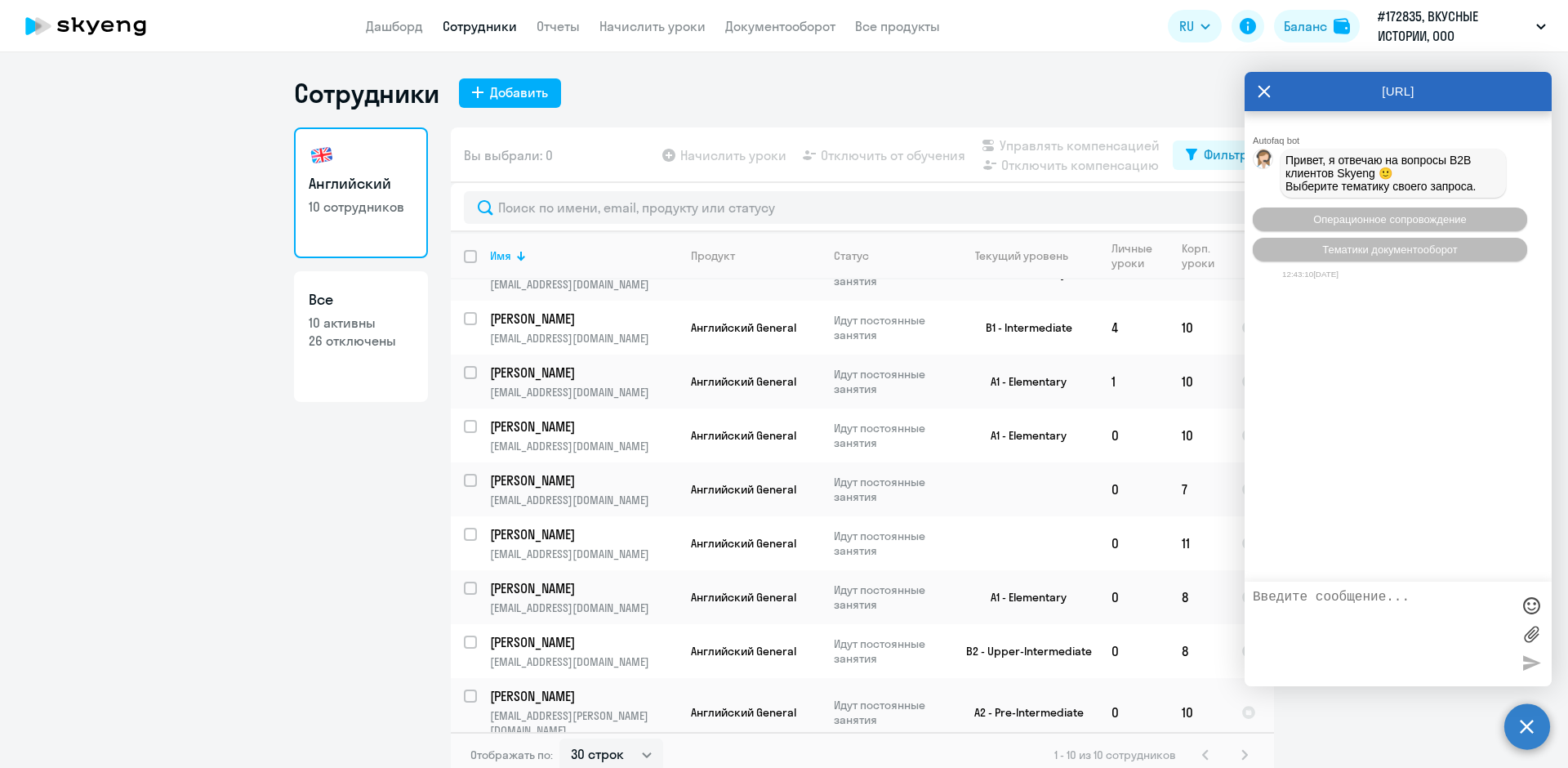
click at [1284, 604] on textarea at bounding box center [1382, 633] width 258 height 88
click at [1356, 225] on span "Операционное сопровождение" at bounding box center [1390, 219] width 154 height 12
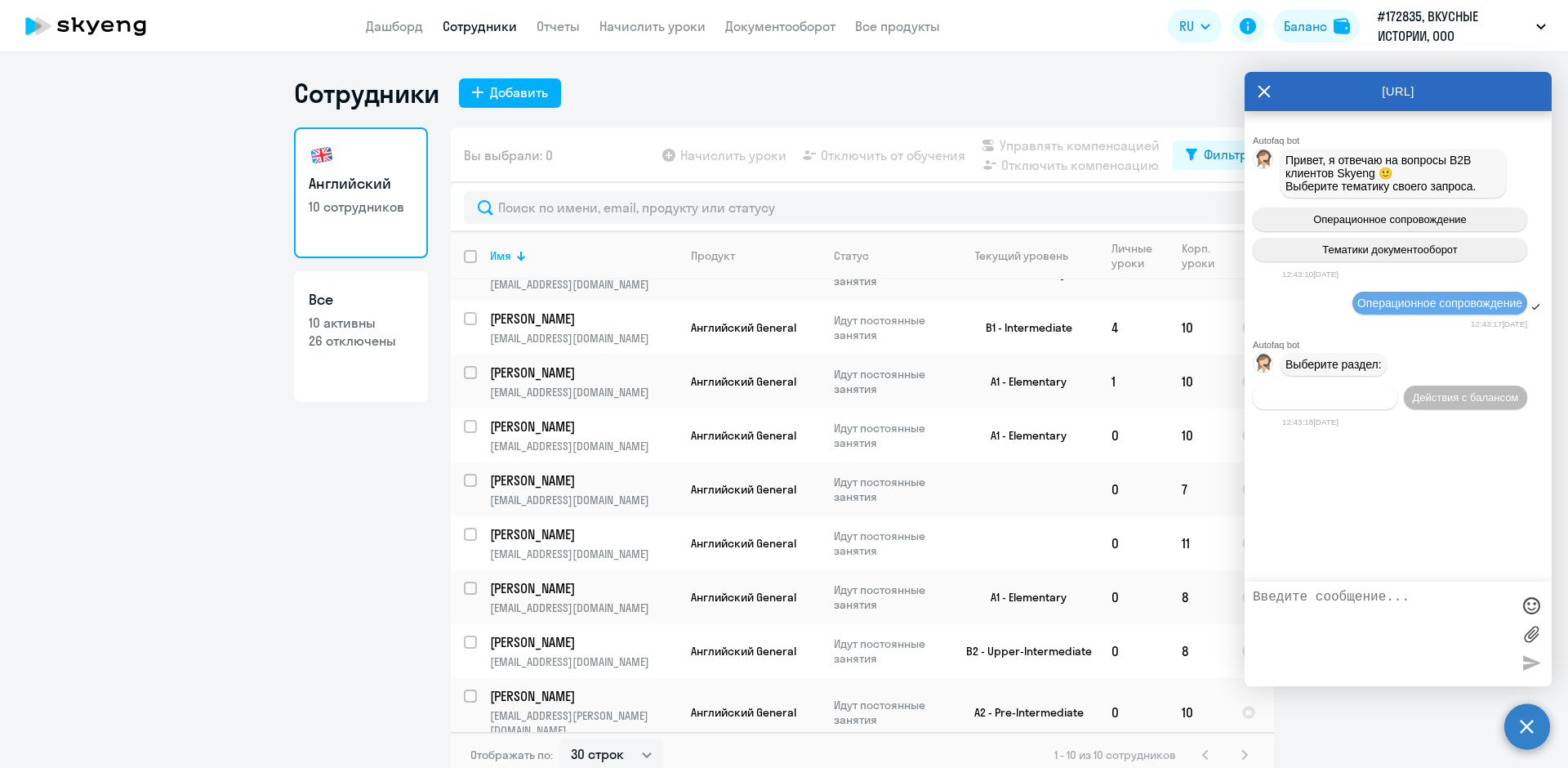
click at [1357, 402] on span "Действия по сотрудникам" at bounding box center [1325, 397] width 126 height 12
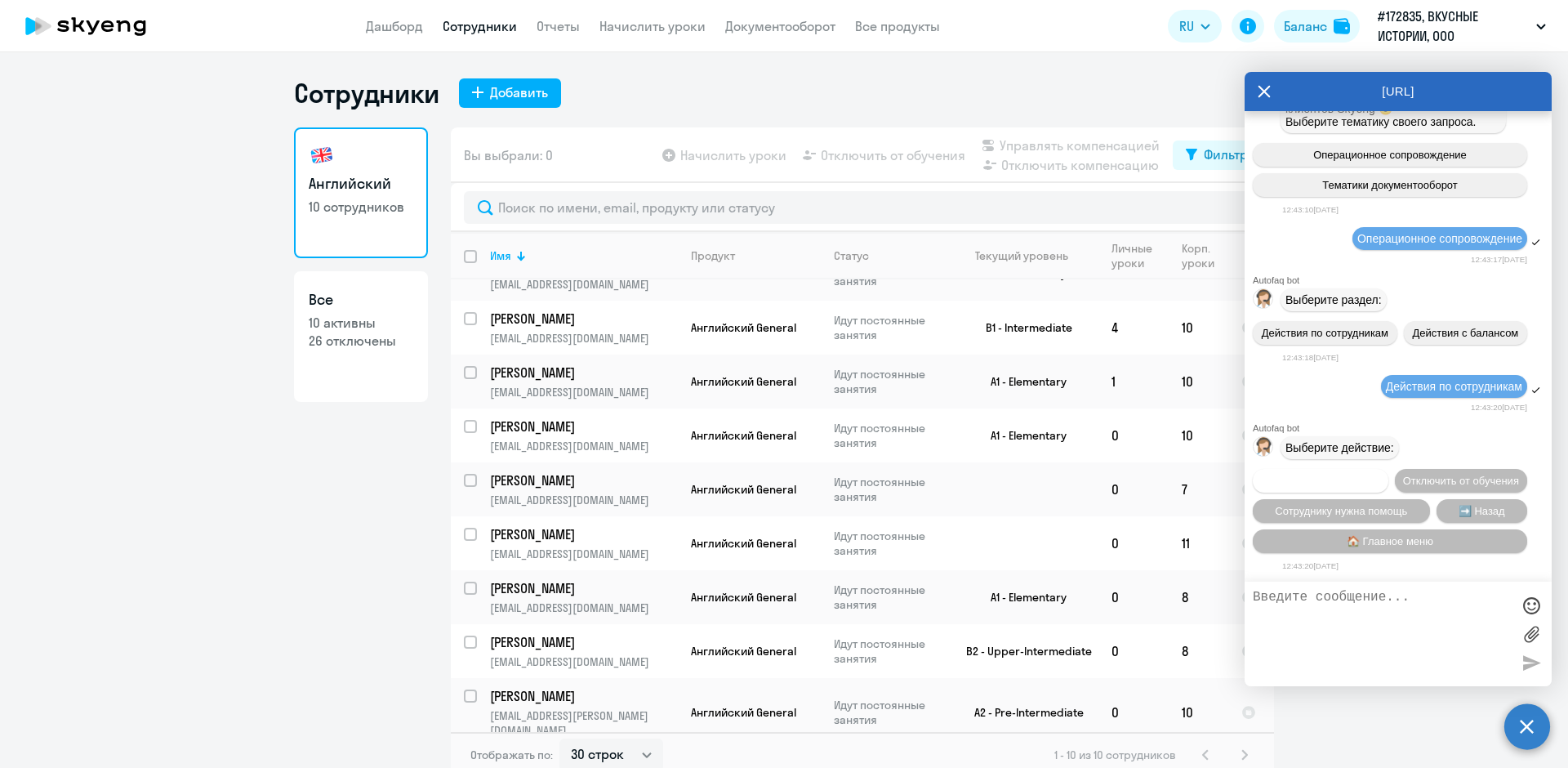
click at [1366, 474] on span "Подключить к обучению" at bounding box center [1320, 480] width 119 height 12
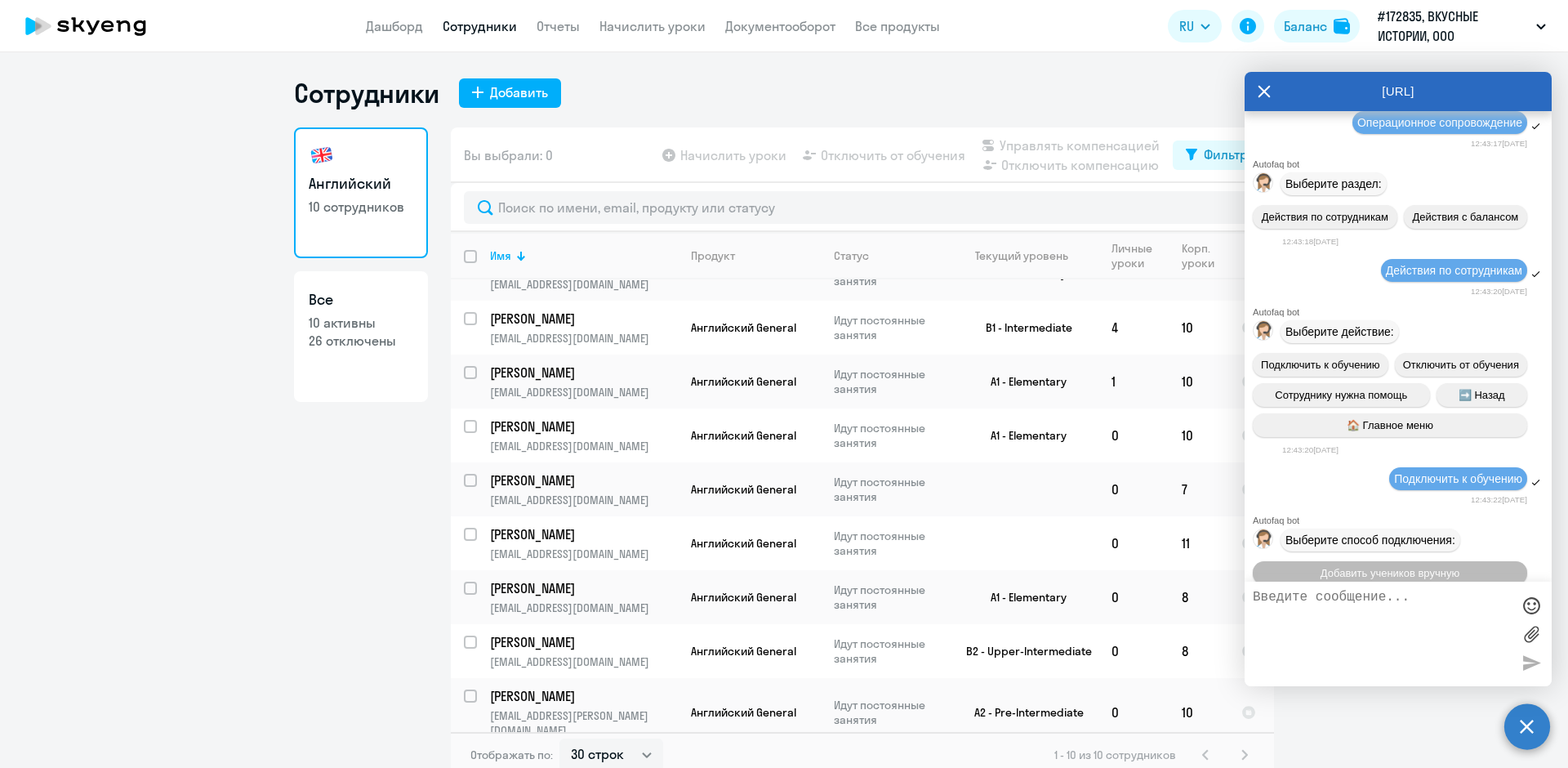
scroll to position [341, 0]
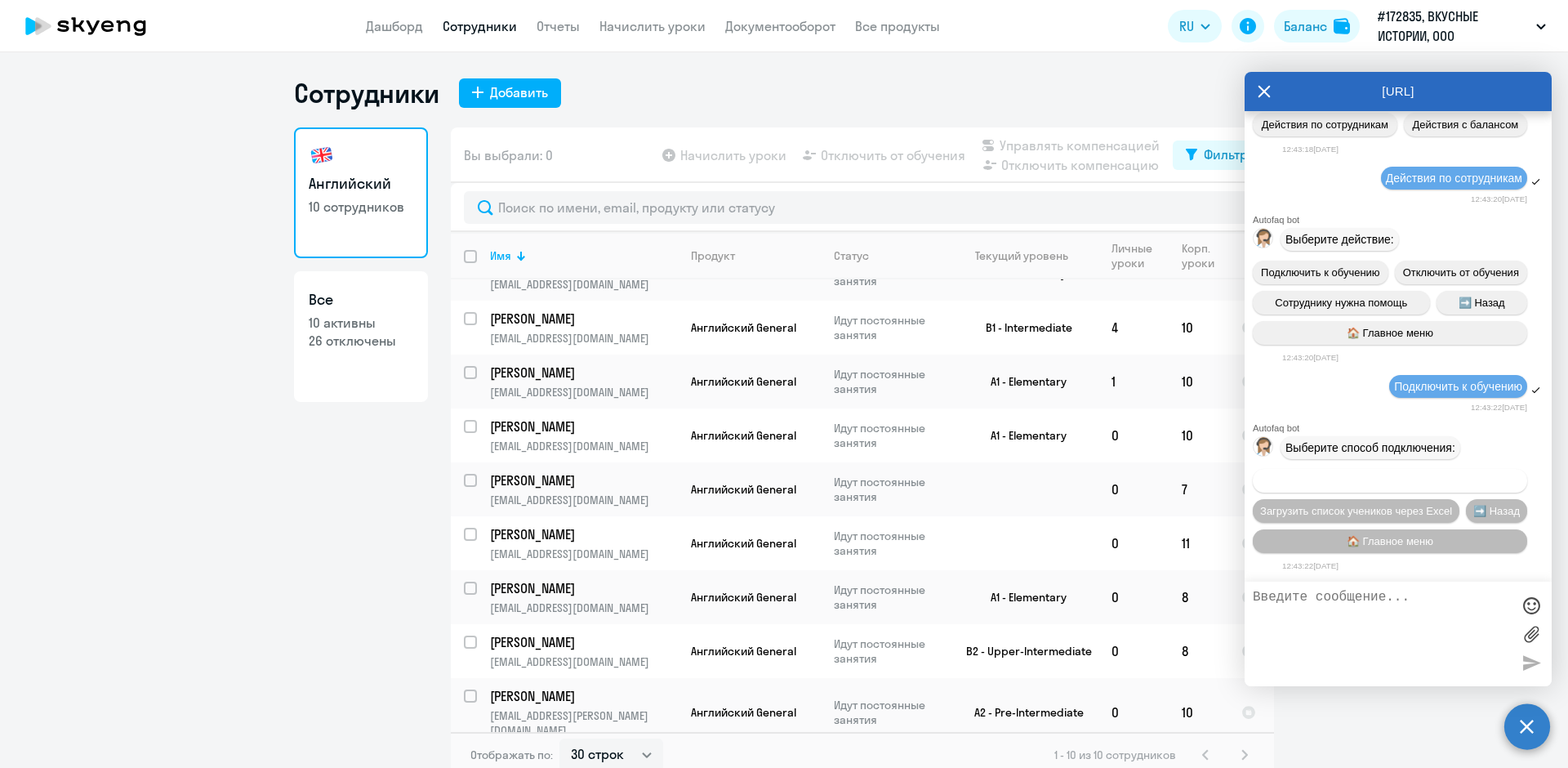
click at [1373, 479] on span "Добавить учеников вручную" at bounding box center [1390, 480] width 139 height 12
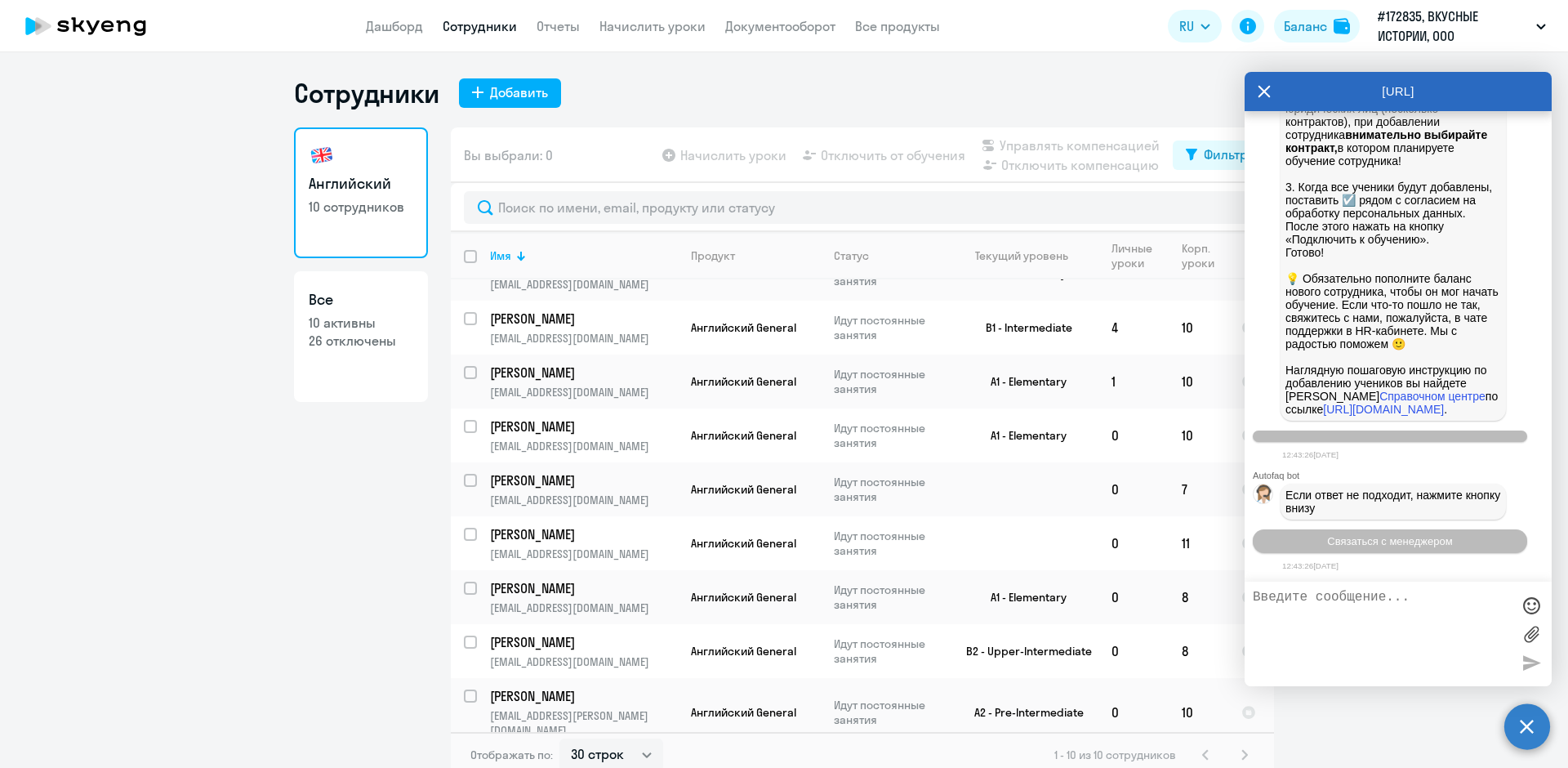
scroll to position [1152, 0]
click at [1384, 546] on span "Связаться с менеджером" at bounding box center [1390, 541] width 125 height 12
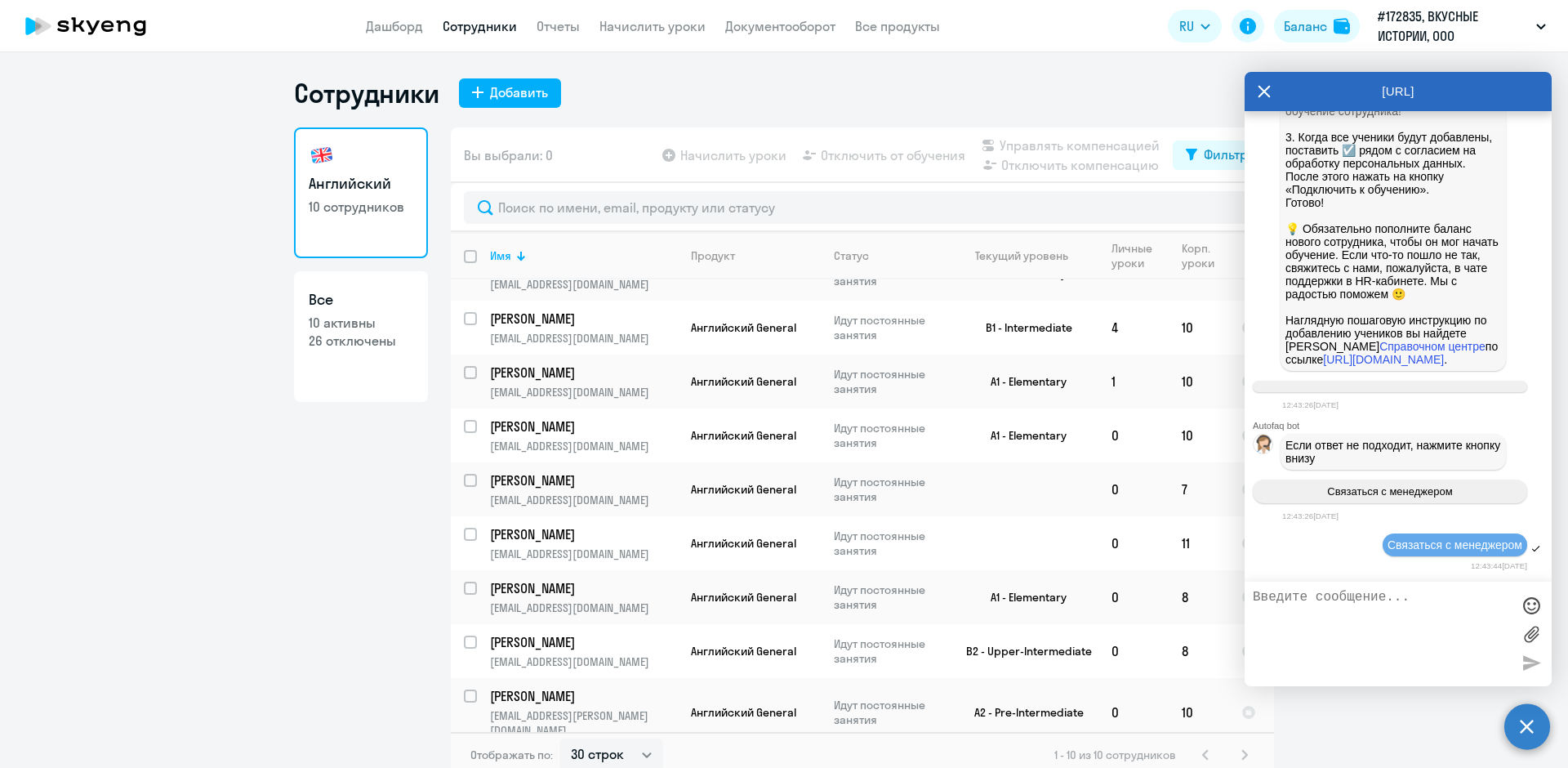
click at [1320, 609] on textarea at bounding box center [1382, 633] width 258 height 88
type textarea "Добрый день! Не могу подключить сотрудника к обучению- пишет ОШИБКА ПОДКЛЮЧЕНИЯ"
click at [1527, 663] on div at bounding box center [1531, 663] width 25 height 25
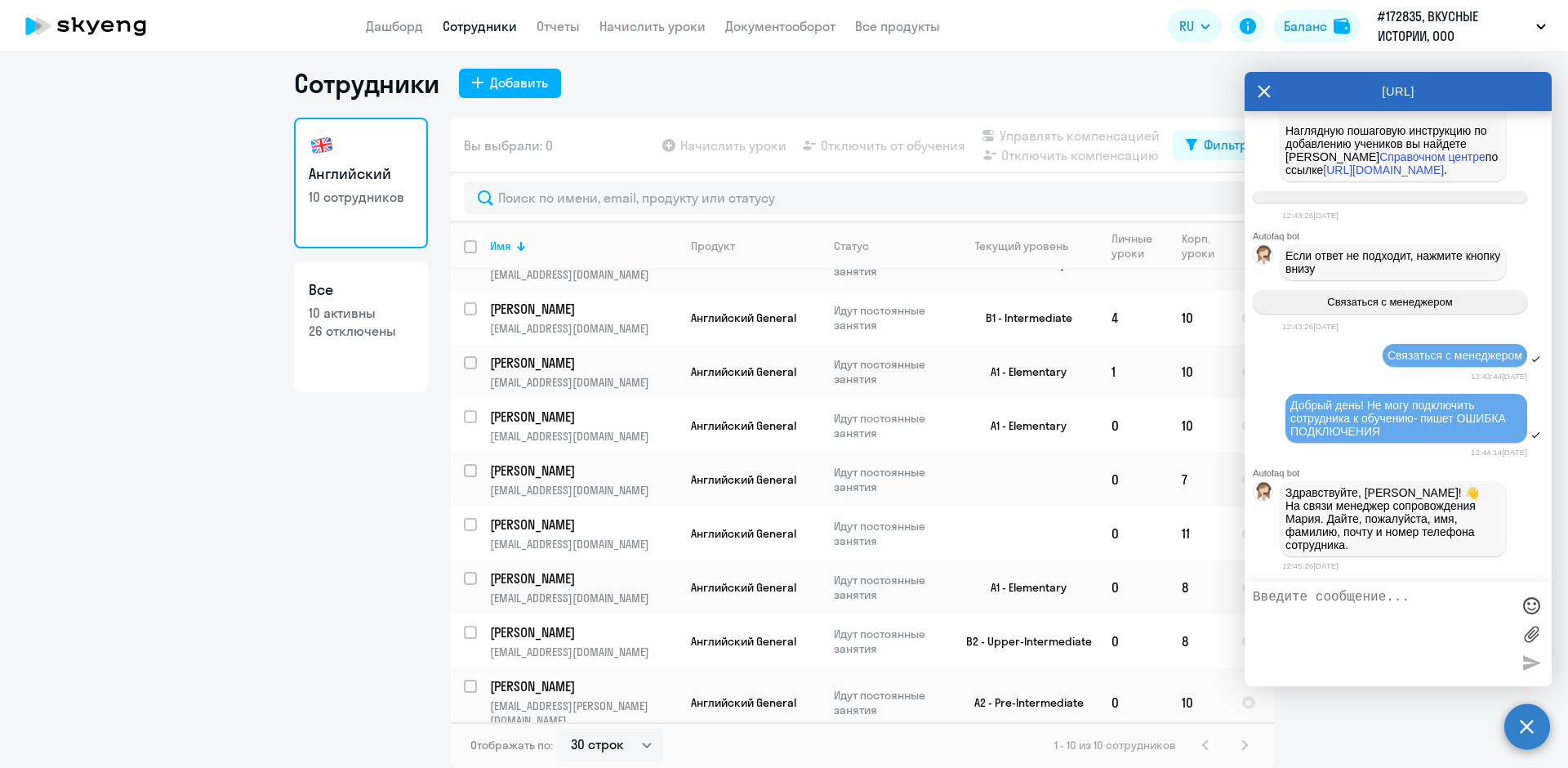
scroll to position [1393, 0]
click at [1228, 709] on td at bounding box center [1251, 703] width 45 height 69
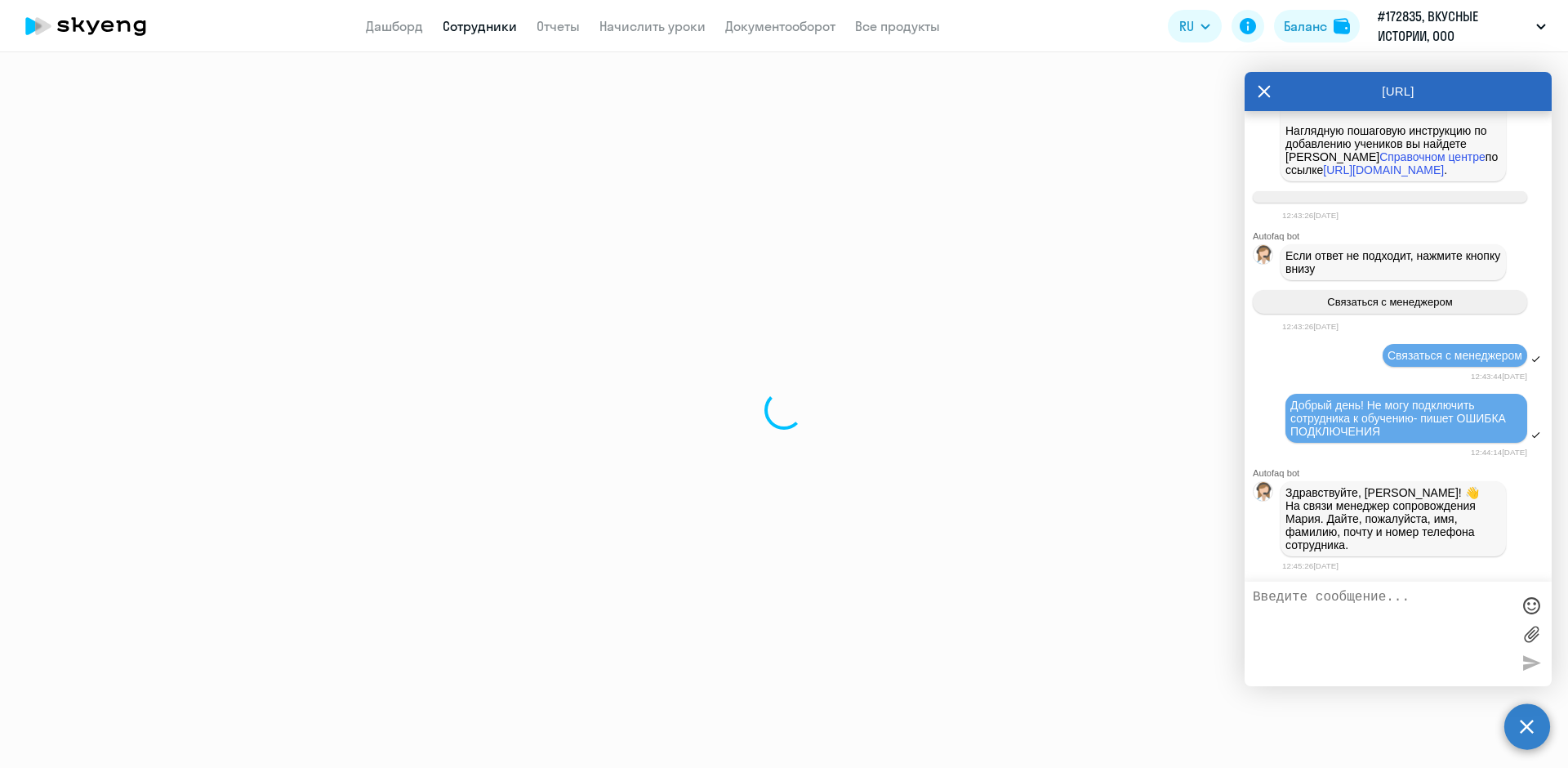
select select "english"
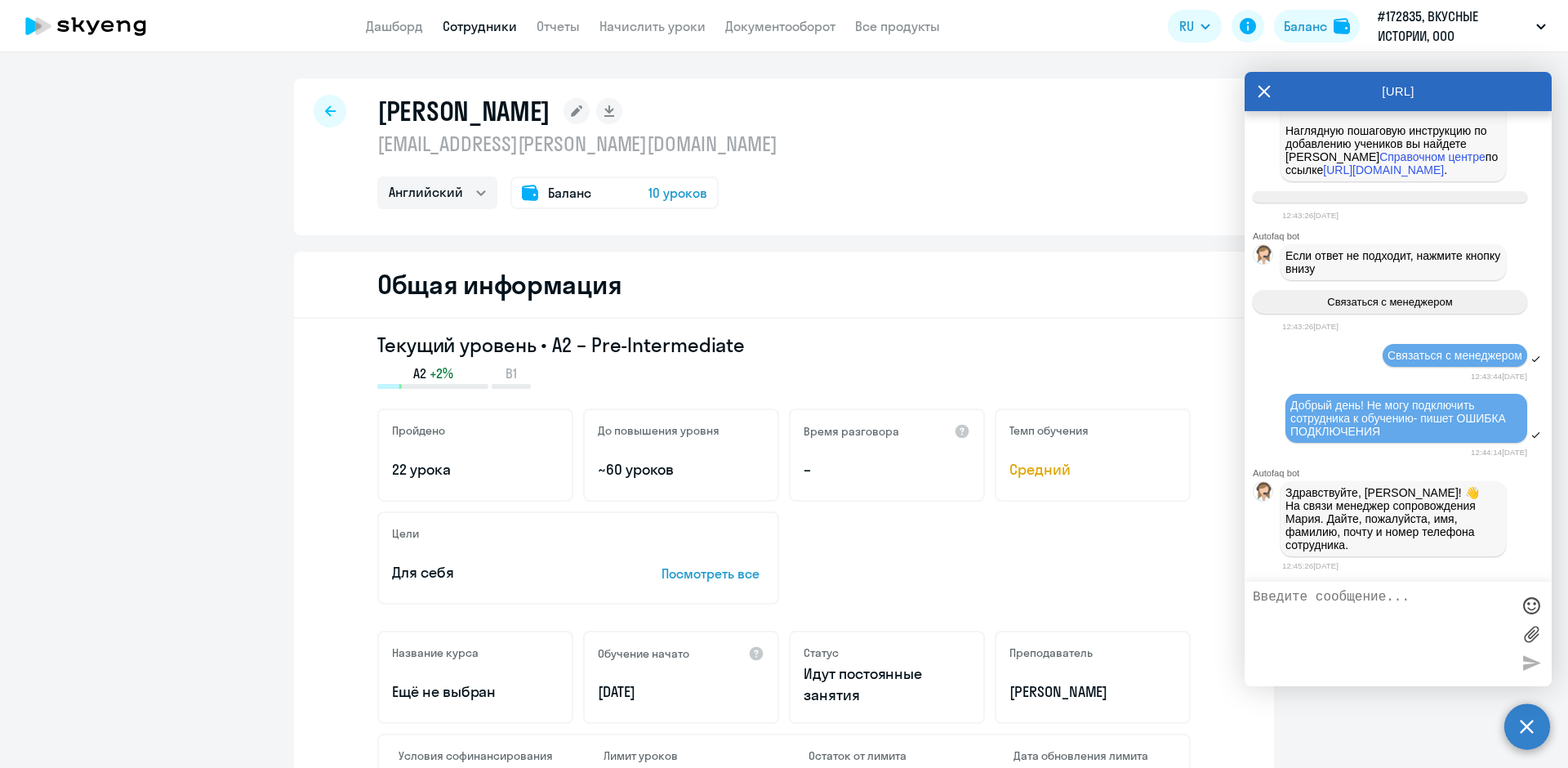
click at [498, 25] on link "Сотрудники" at bounding box center [480, 26] width 74 height 16
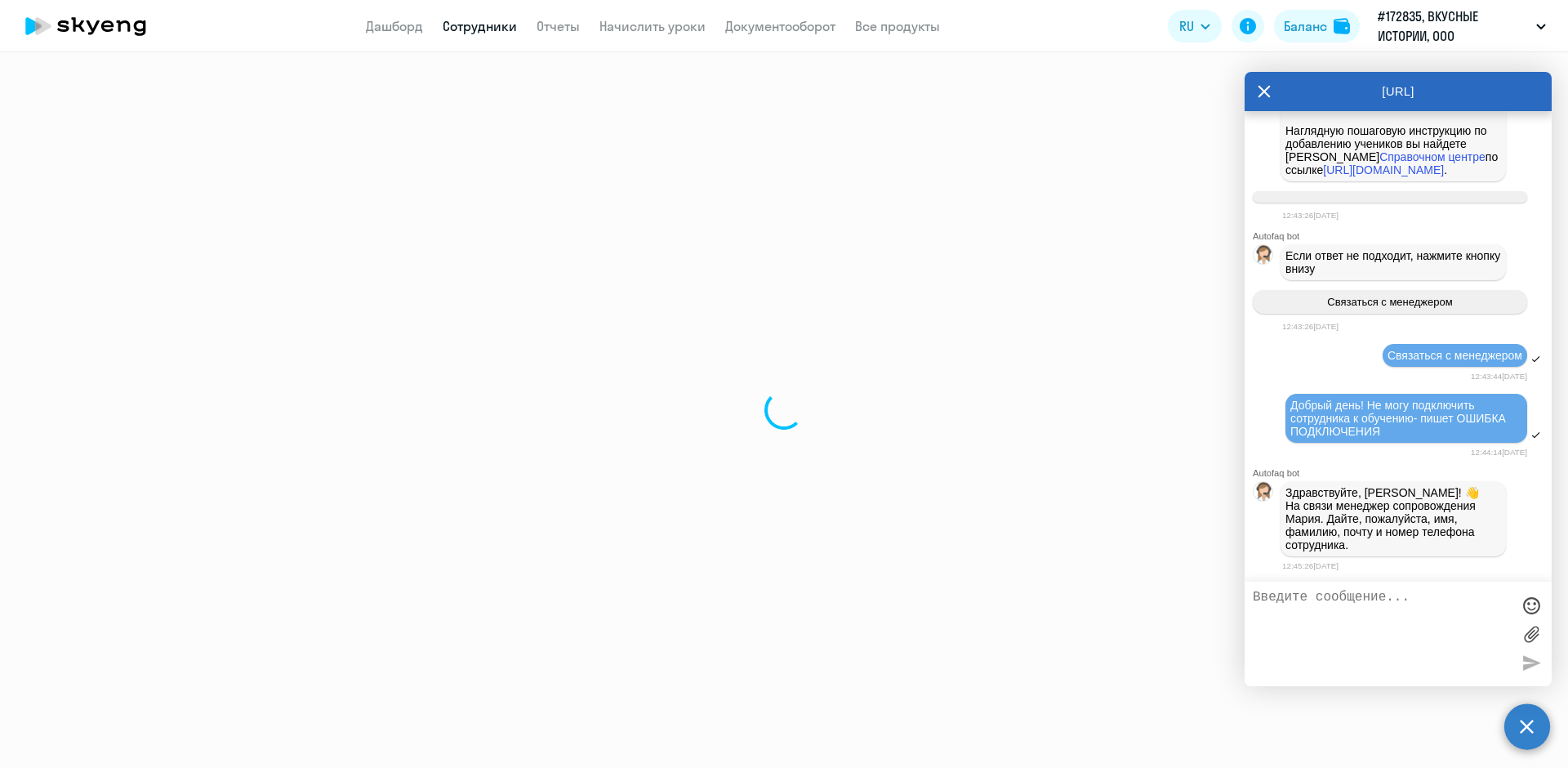
select select "30"
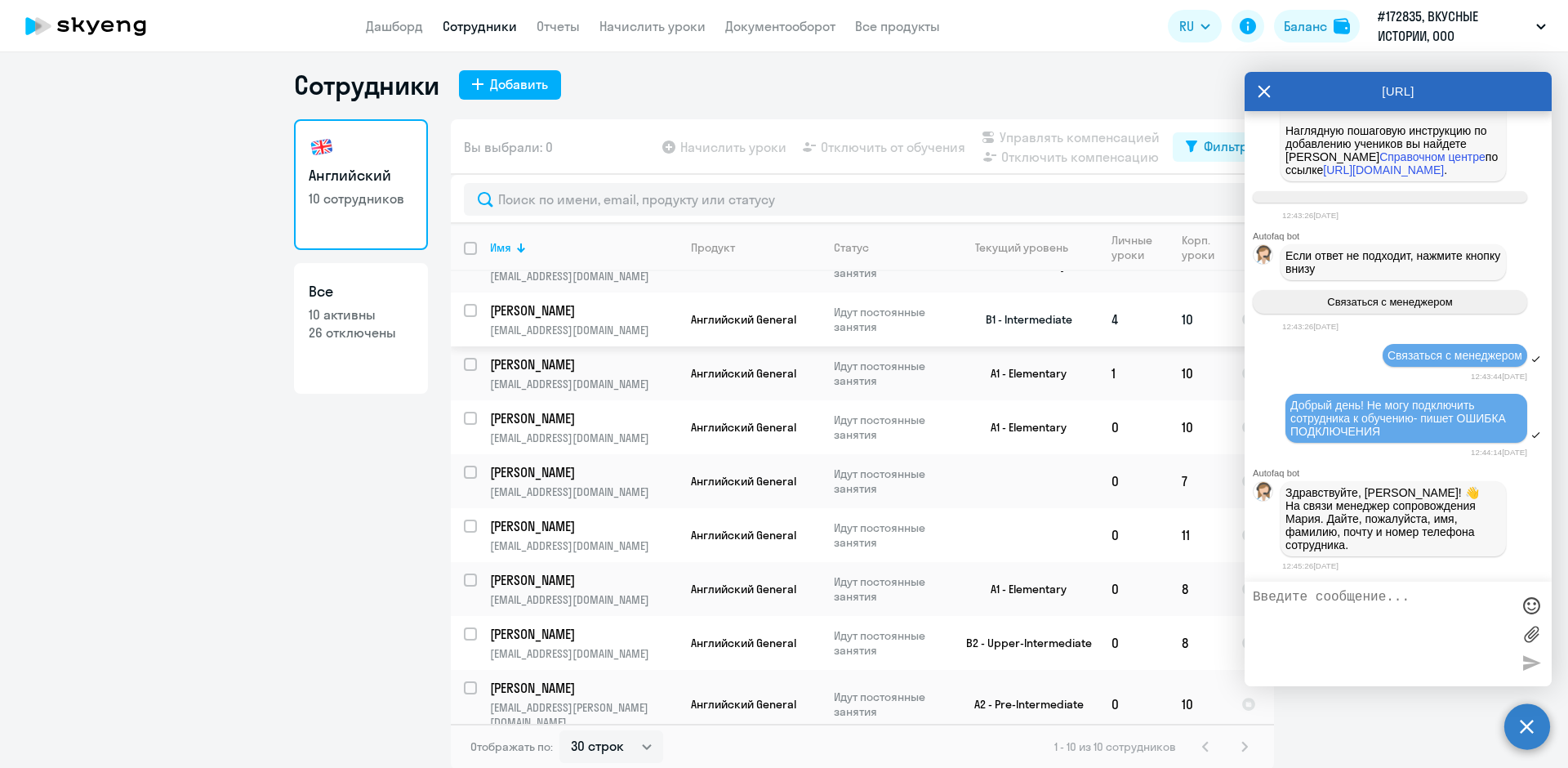
scroll to position [10, 0]
click at [1298, 596] on textarea at bounding box center [1382, 633] width 258 height 88
paste textarea "[EMAIL_ADDRESS][DOMAIN_NAME]"
type textarea "[PERSON_NAME], [PHONE_NUMBER] [EMAIL_ADDRESS][DOMAIN_NAME]"
click at [1531, 665] on div at bounding box center [1531, 663] width 25 height 25
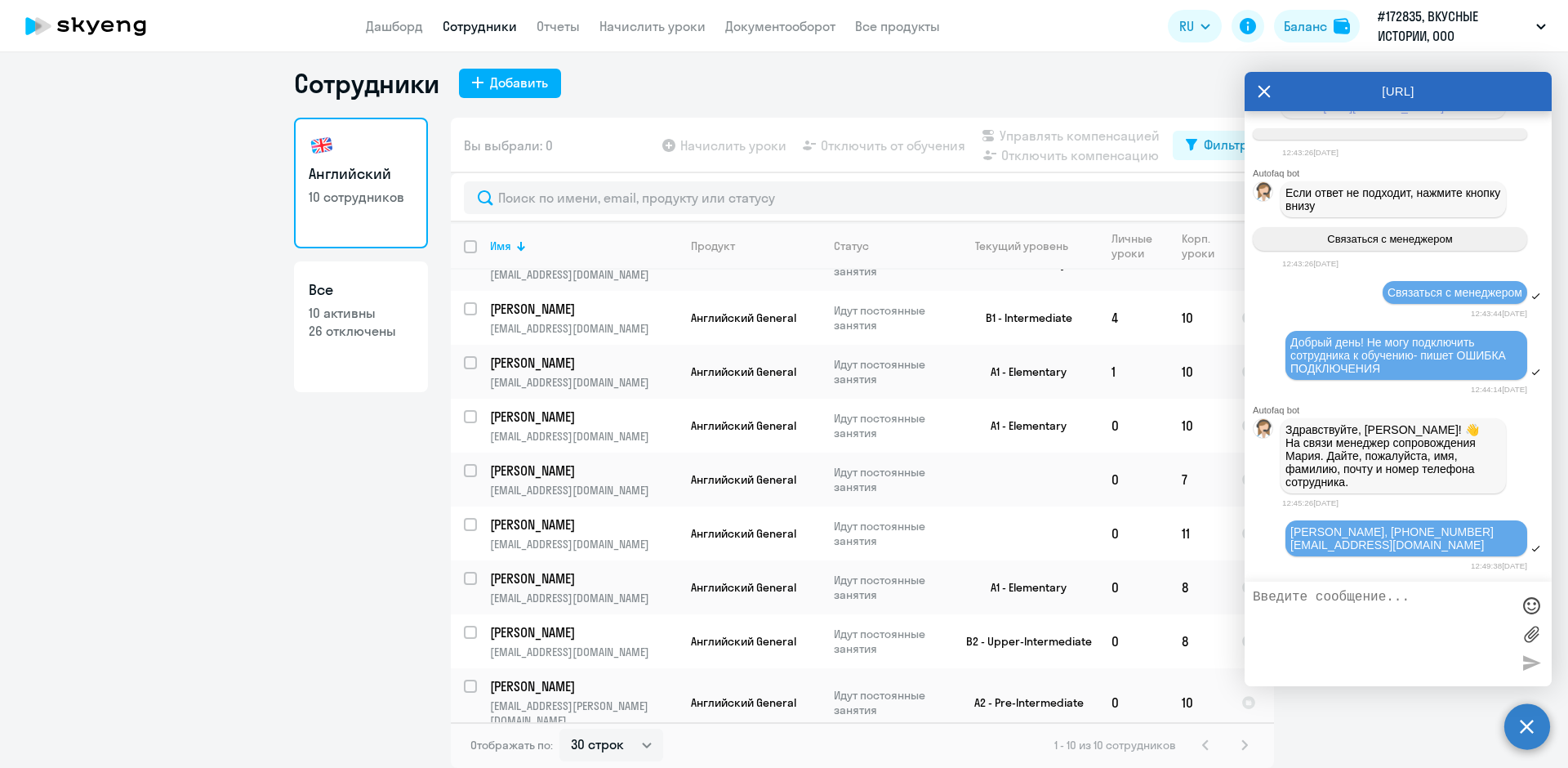
scroll to position [1456, 0]
click at [227, 583] on ng-component "Сотрудники Добавить Английский 10 сотрудников Все 10 активны 26 отключены Вы вы…" at bounding box center [784, 417] width 1568 height 701
click at [1267, 87] on icon at bounding box center [1265, 91] width 12 height 12
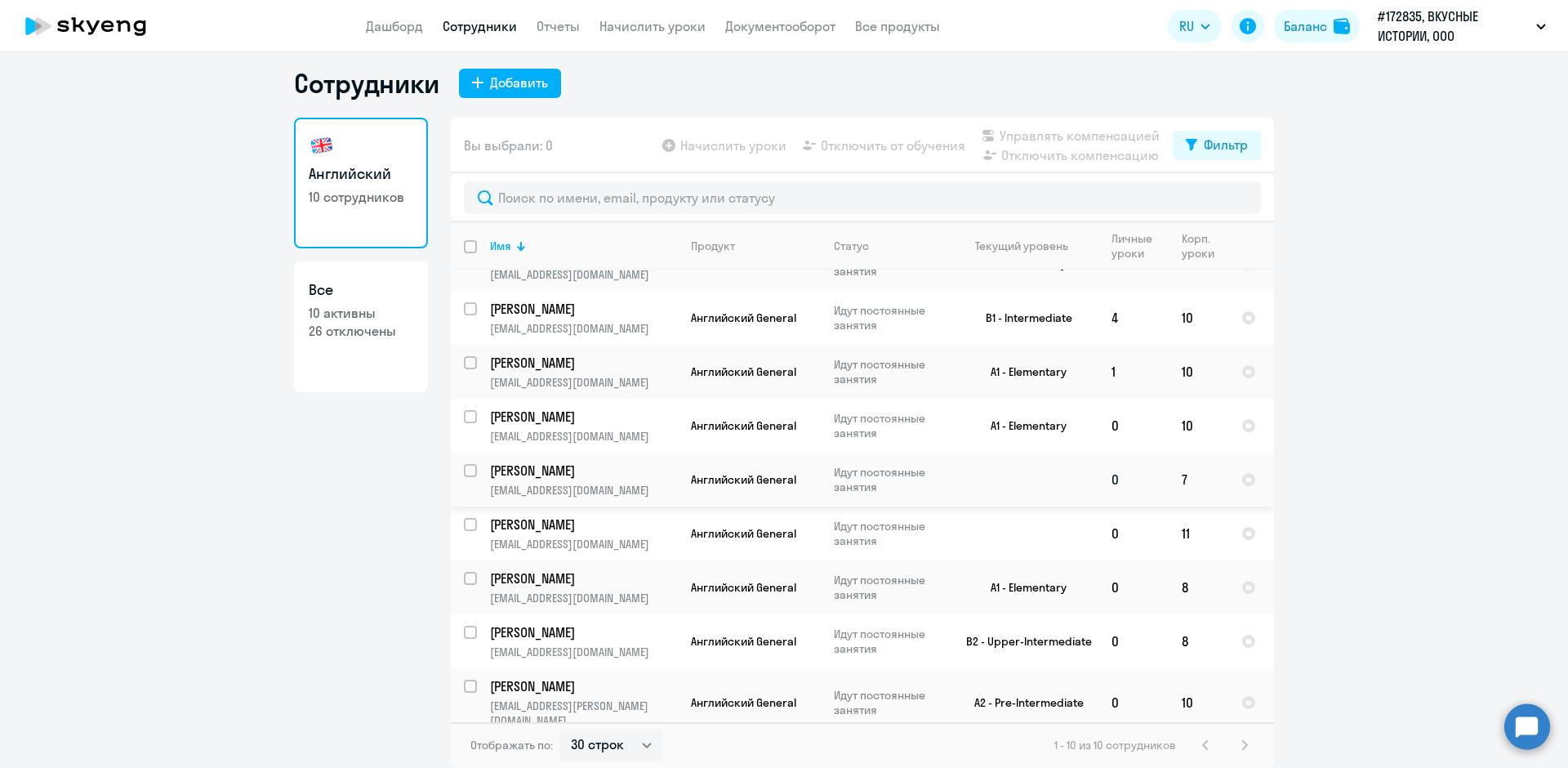
click at [464, 470] on input "select row 41921896" at bounding box center [481, 481] width 33 height 33
checkbox input "true"
click at [888, 150] on span "Отключить от обучения" at bounding box center [893, 145] width 144 height 20
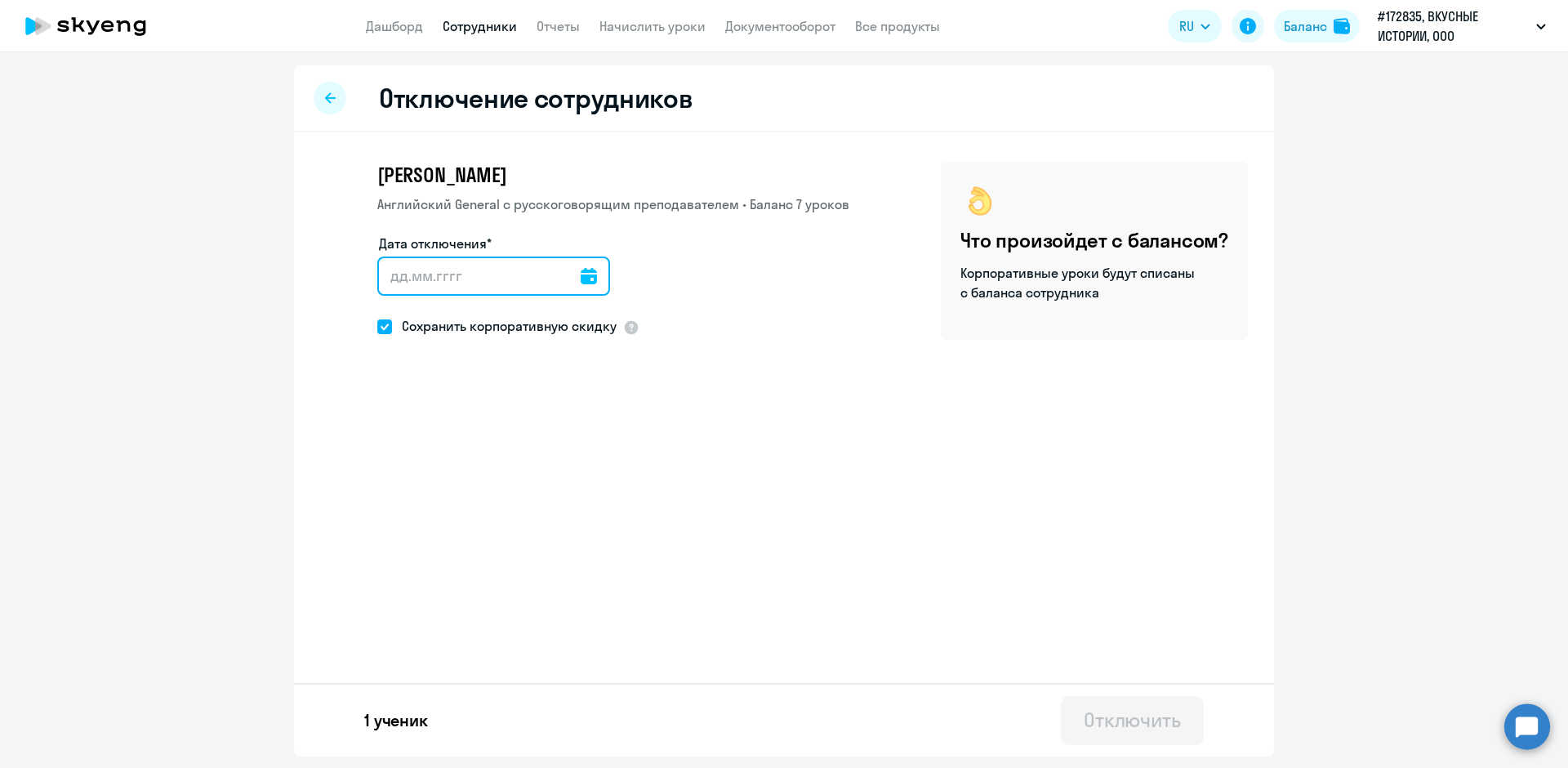
click at [590, 275] on input "Дата отключения*" at bounding box center [493, 275] width 233 height 39
click at [582, 275] on icon at bounding box center [589, 276] width 16 height 16
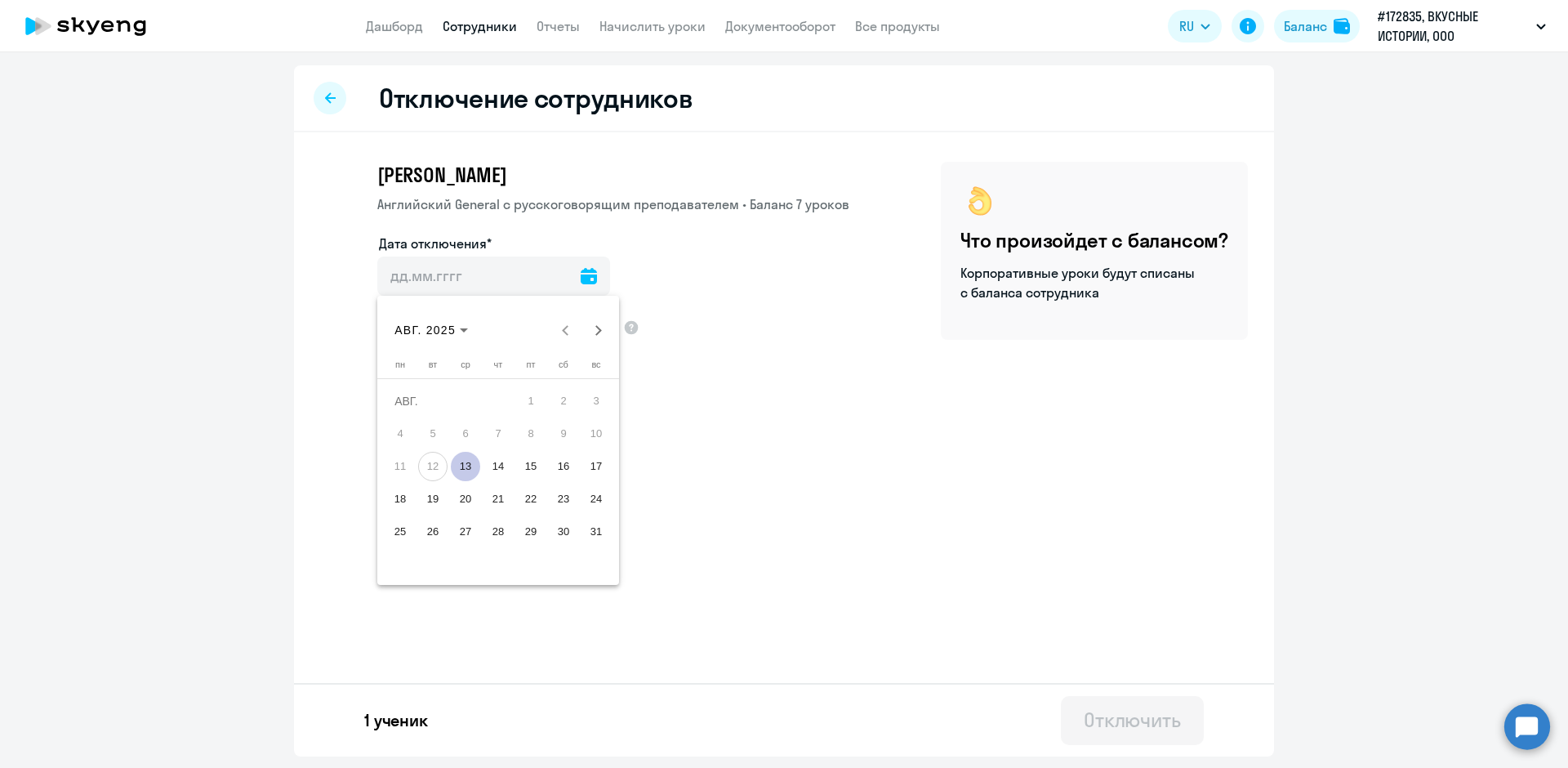
click at [459, 465] on span "13" at bounding box center [465, 466] width 29 height 29
type input "[DATE]"
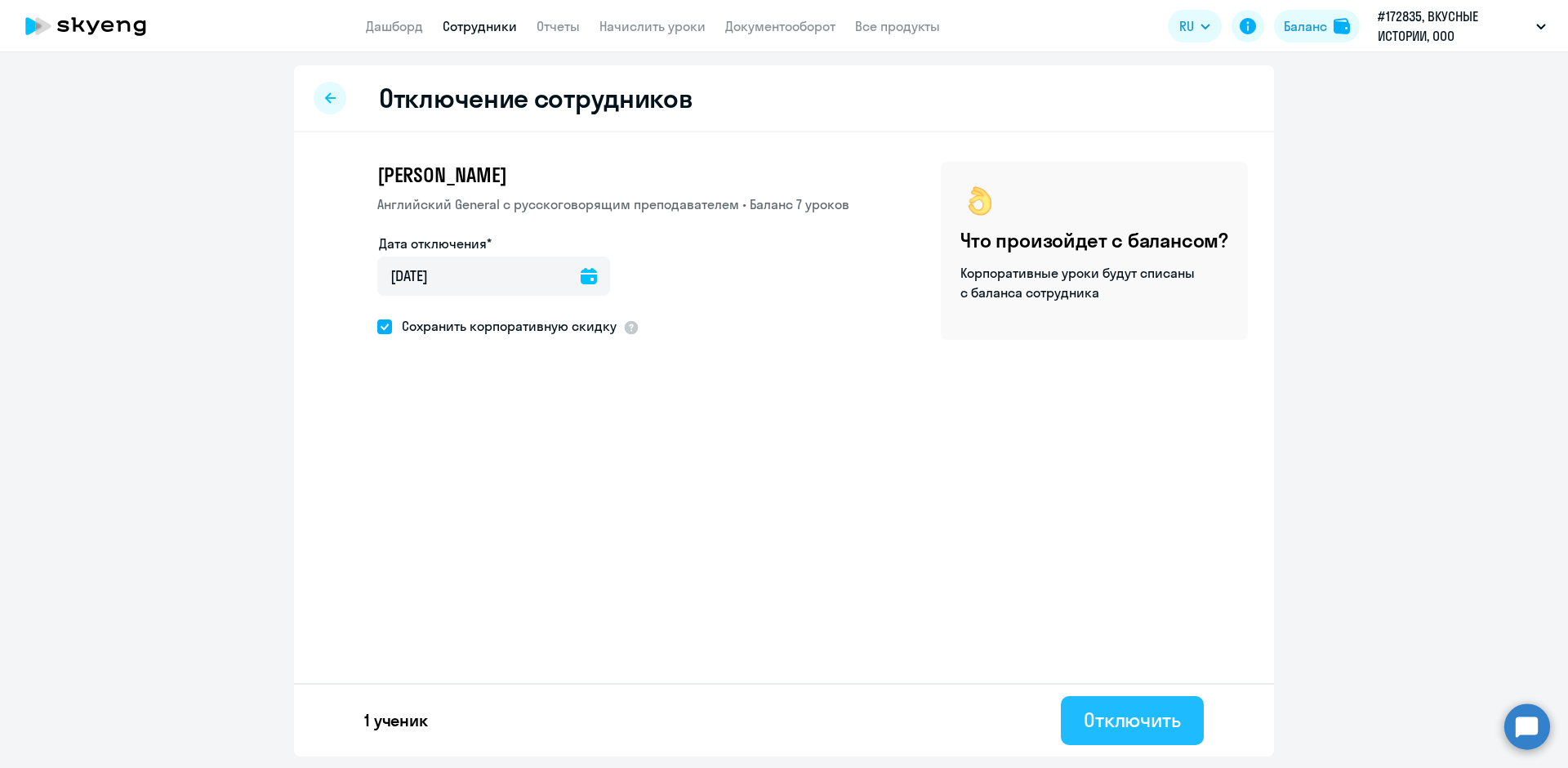
click at [1179, 731] on div "Отключить" at bounding box center [1132, 720] width 97 height 26
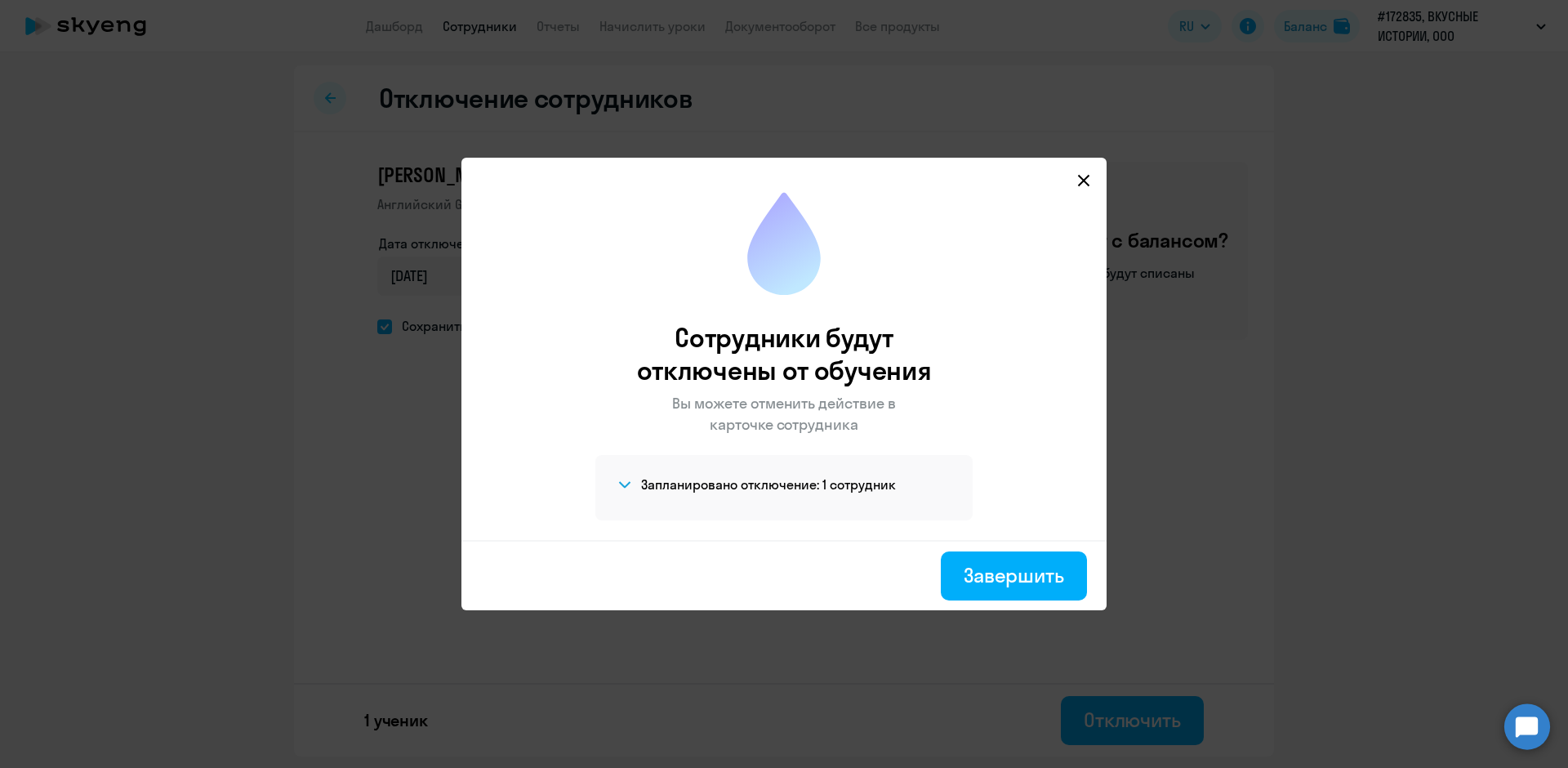
click at [1081, 180] on icon at bounding box center [1084, 181] width 13 height 13
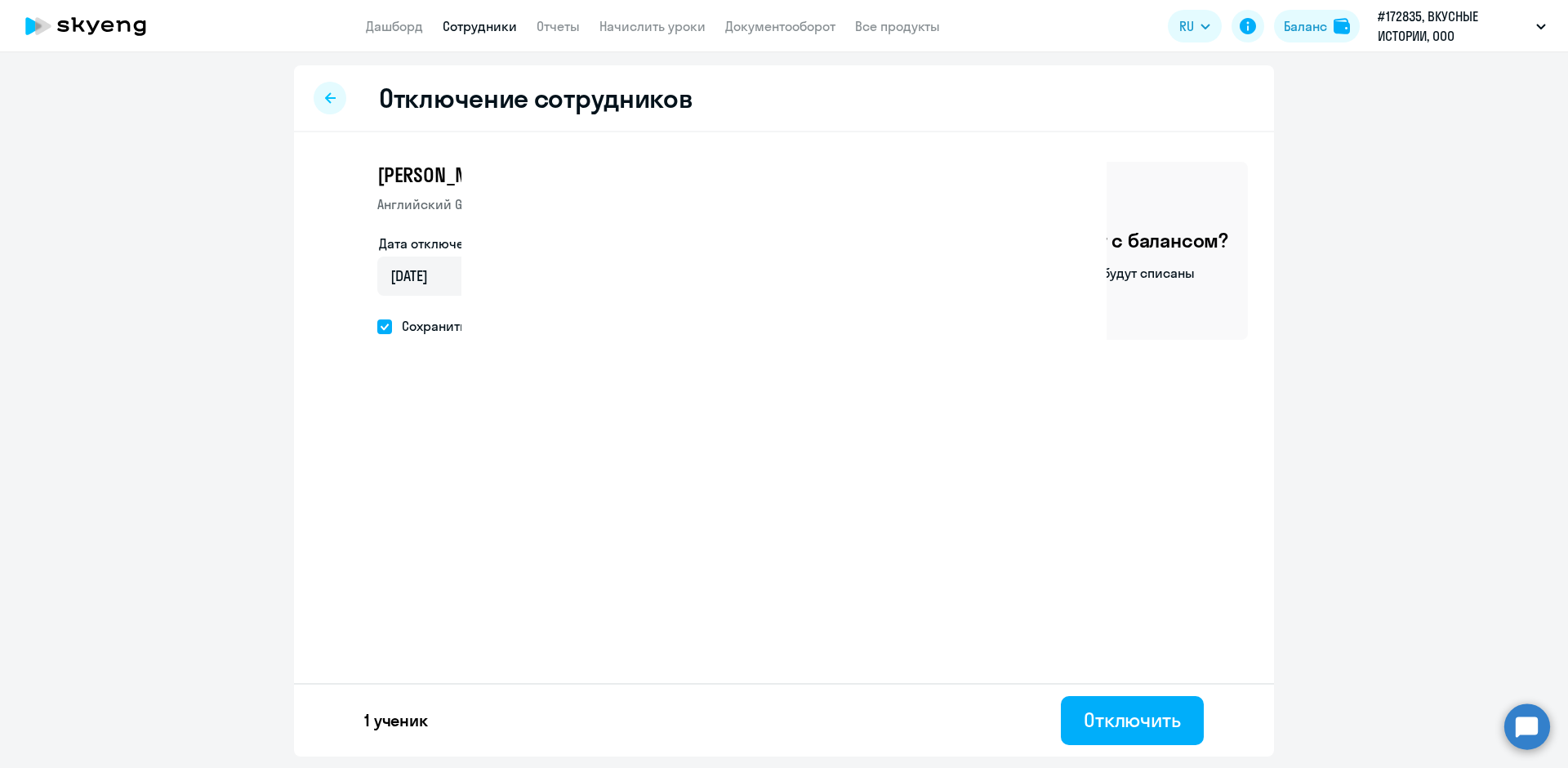
select select "30"
